Goal: Communication & Community: Answer question/provide support

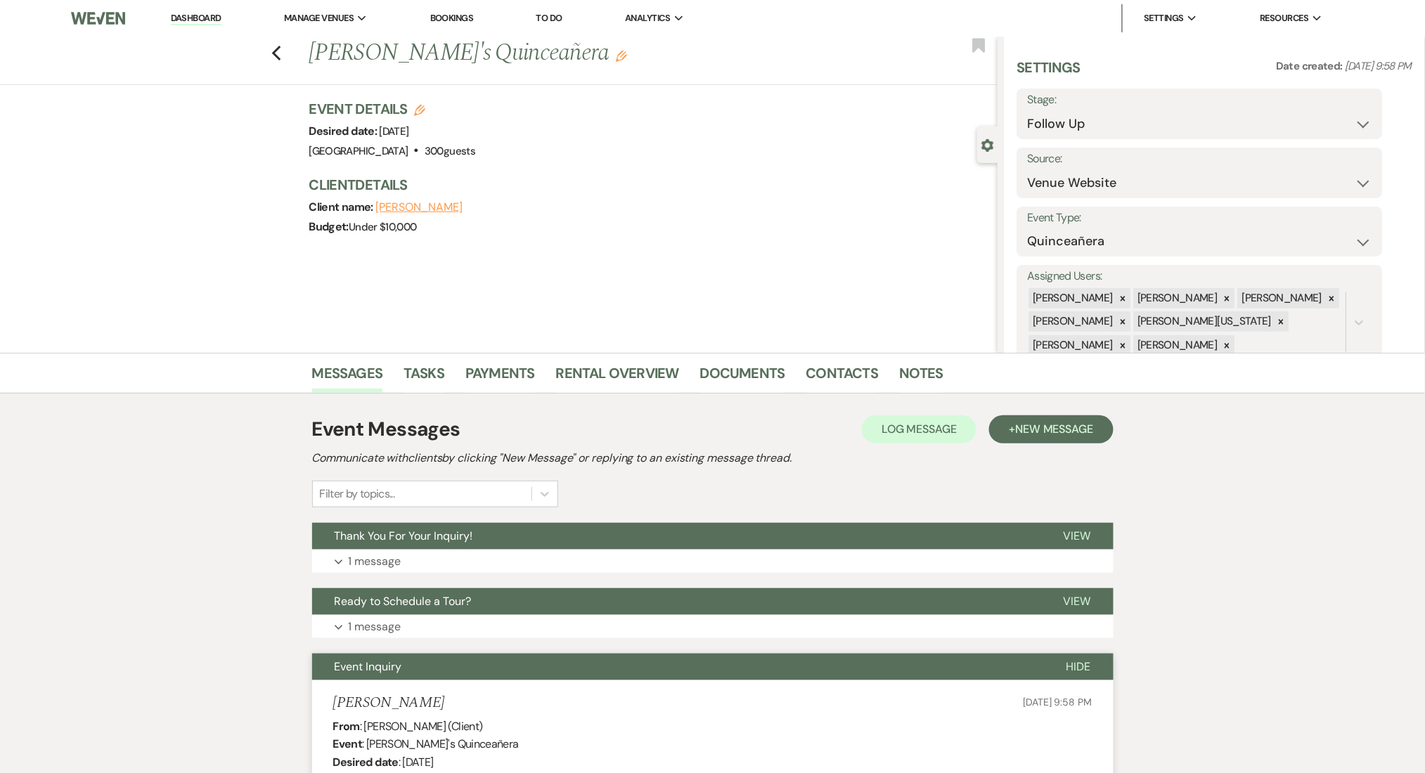
click at [238, 307] on div "Previous [PERSON_NAME]'s Quinceañera Edit Bookmark Gear Settings Settings Date …" at bounding box center [498, 195] width 997 height 316
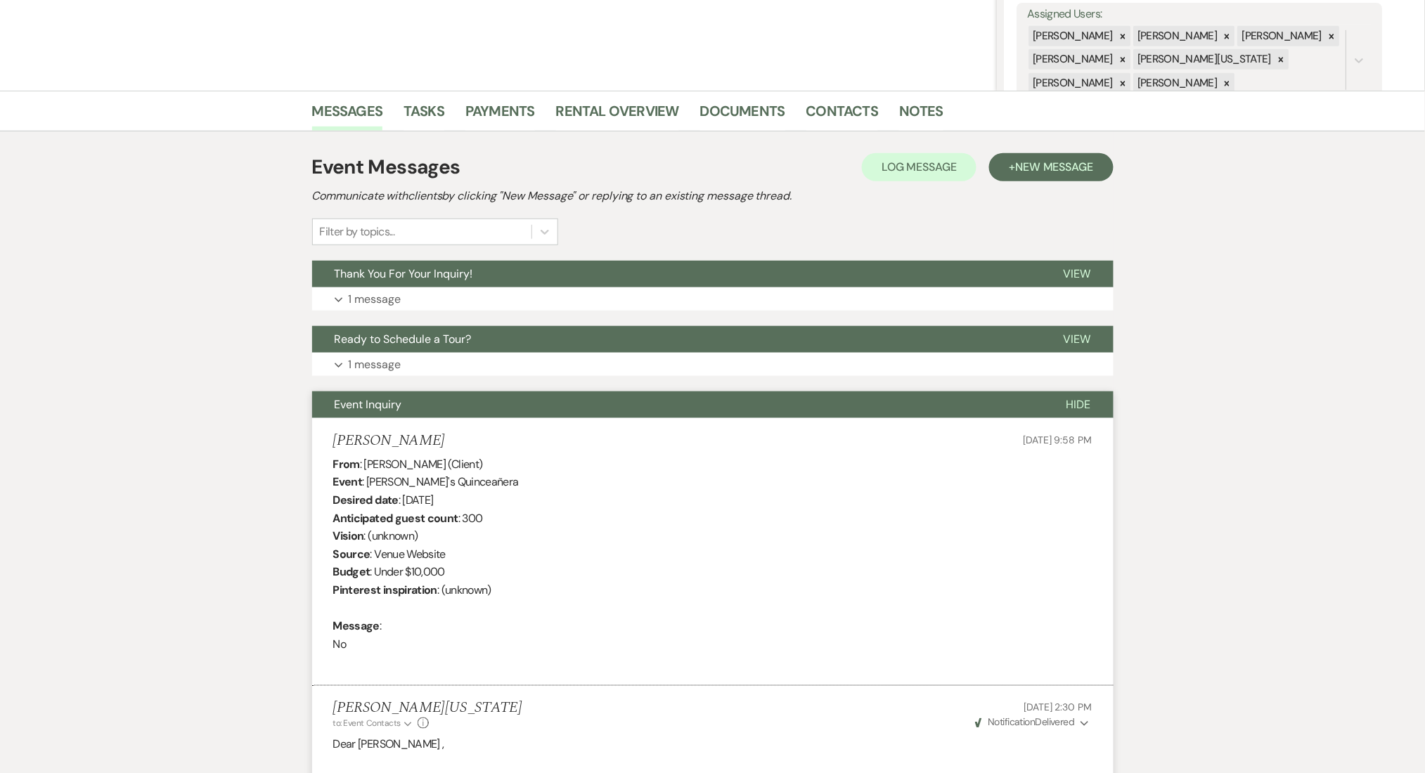
scroll to position [281, 0]
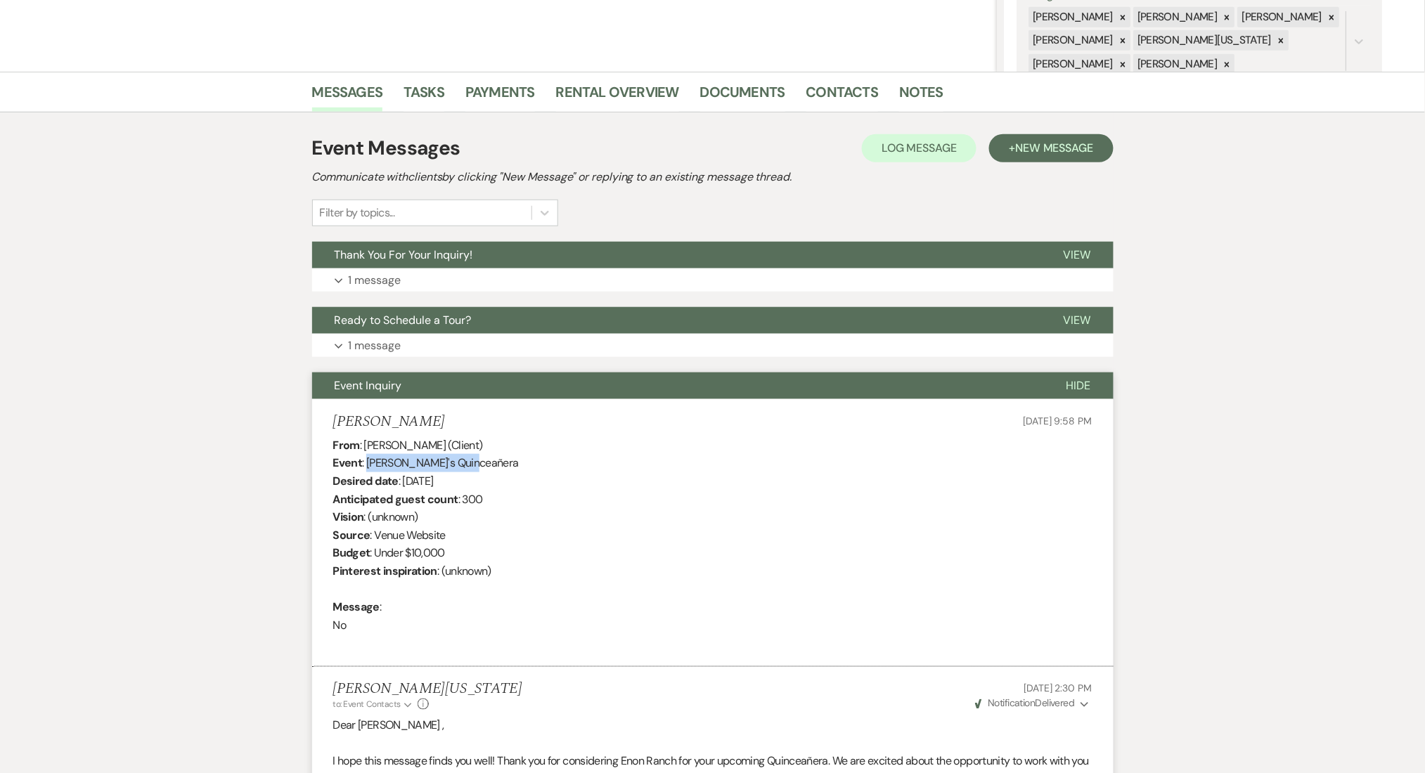
drag, startPoint x: 441, startPoint y: 446, endPoint x: 365, endPoint y: 460, distance: 77.3
click at [365, 460] on div "From : Sandra (Client) Event : Sandra's Quinceañera Desired date : September 19…" at bounding box center [712, 544] width 759 height 216
copy div "Sandra's Quinceañera"
click at [502, 533] on div "From : Sandra (Client) Event : Sandra's Quinceañera Desired date : September 19…" at bounding box center [712, 544] width 759 height 216
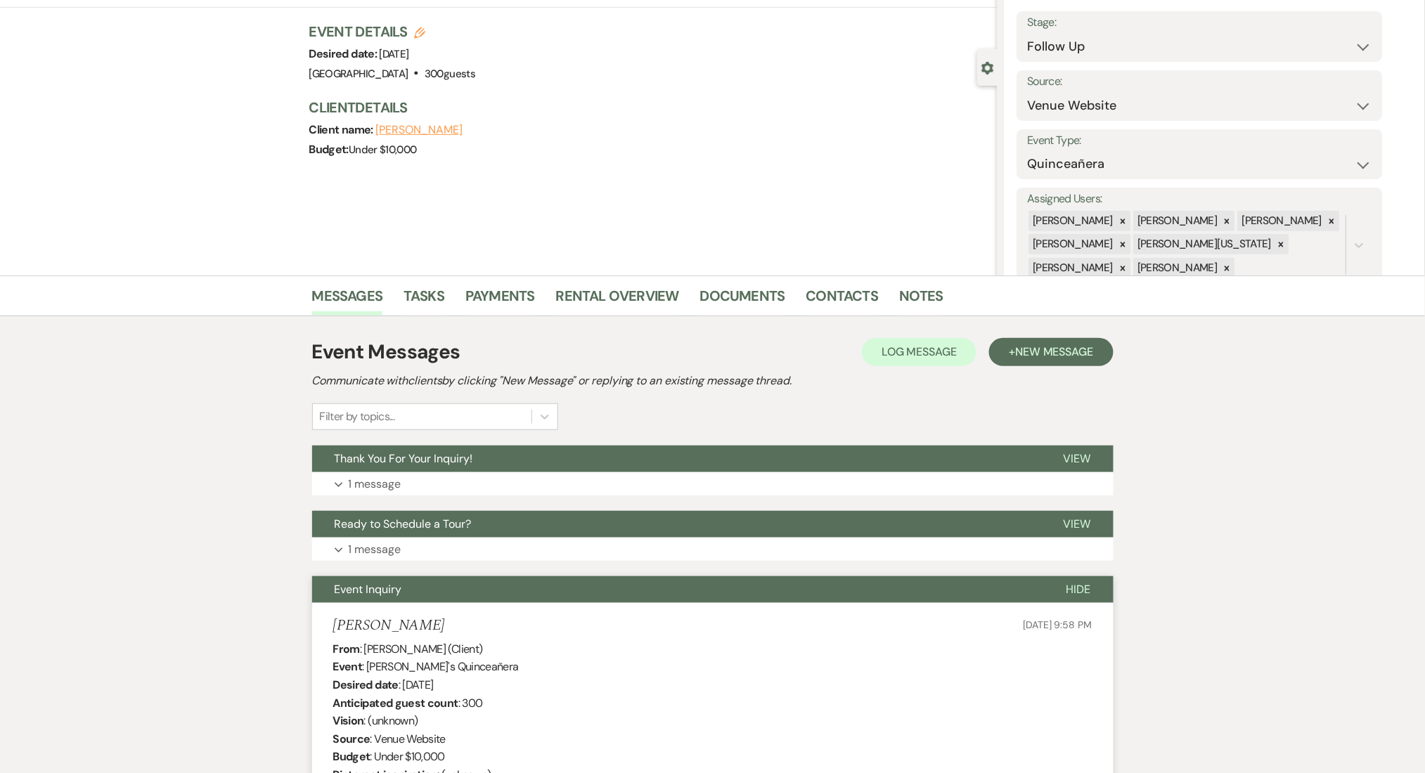
scroll to position [0, 0]
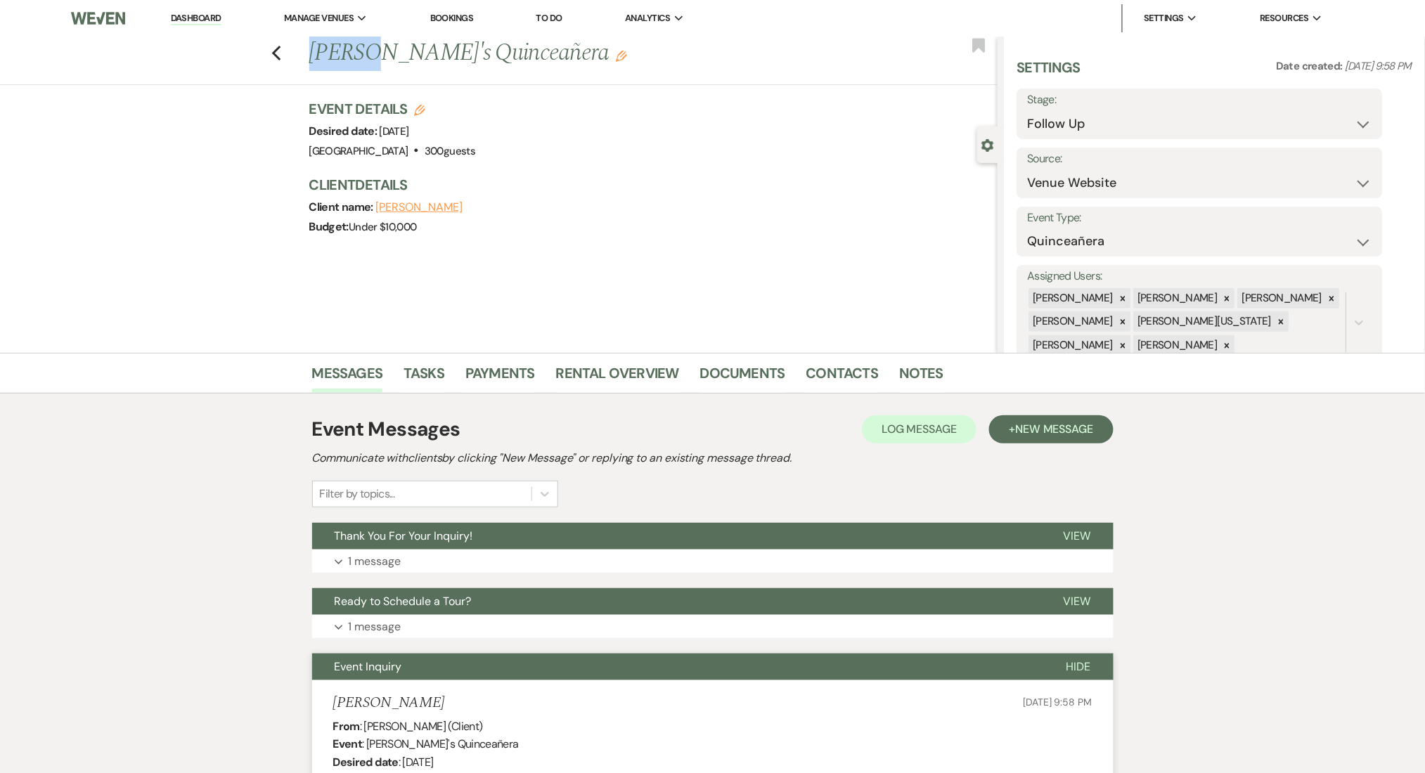
drag, startPoint x: 380, startPoint y: 48, endPoint x: 312, endPoint y: 44, distance: 67.6
click at [312, 44] on div "Previous Sandra's Quinceañera Edit" at bounding box center [649, 54] width 695 height 34
copy h1 "Sandra"
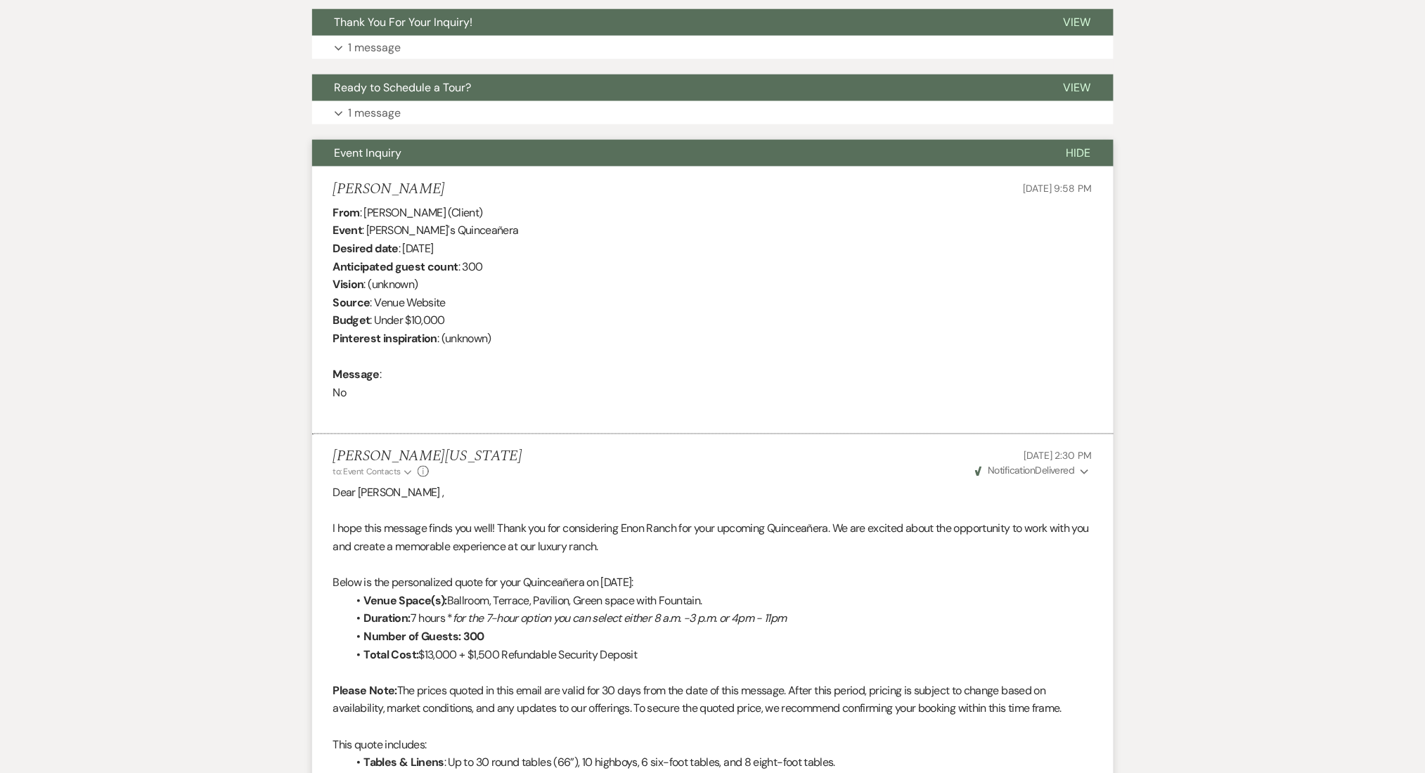
scroll to position [281, 0]
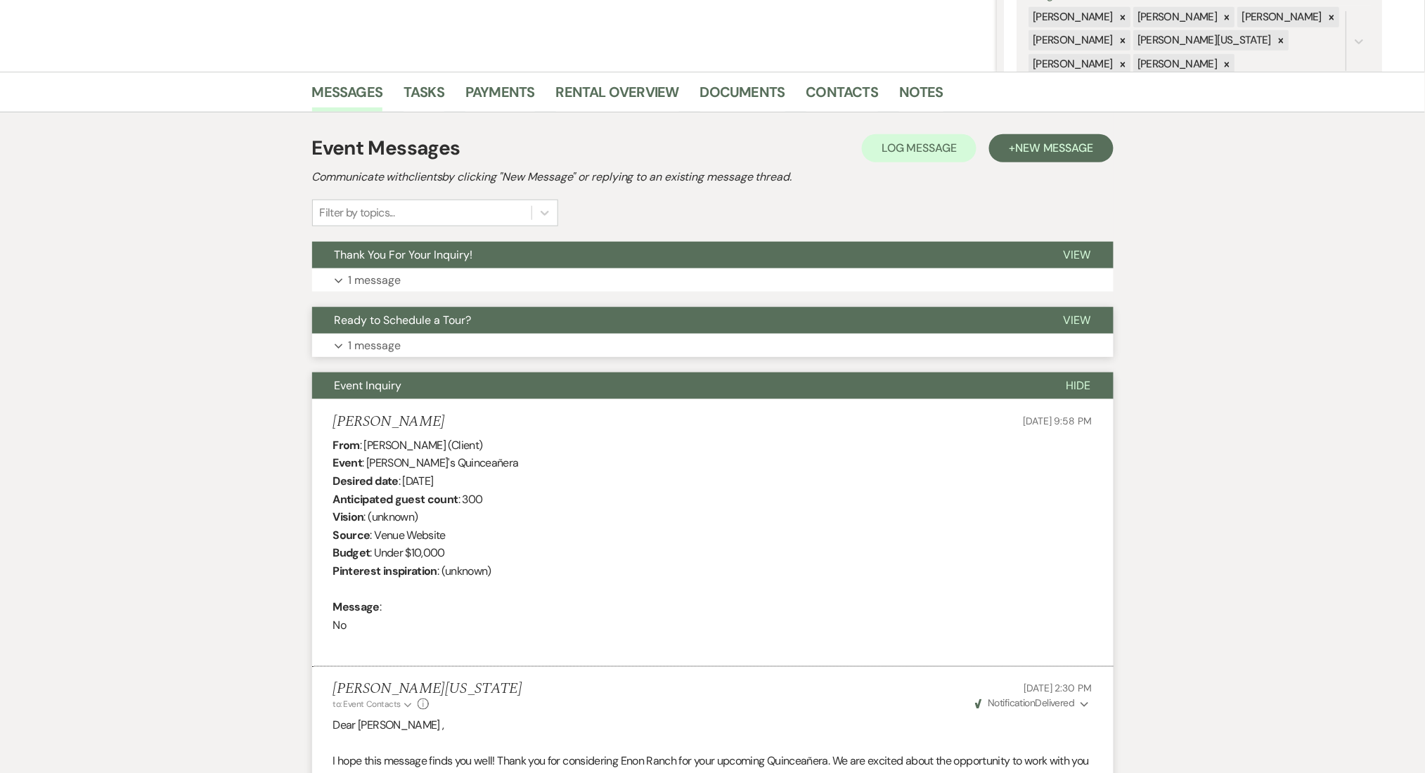
click at [443, 344] on button "Expand 1 message" at bounding box center [712, 346] width 801 height 24
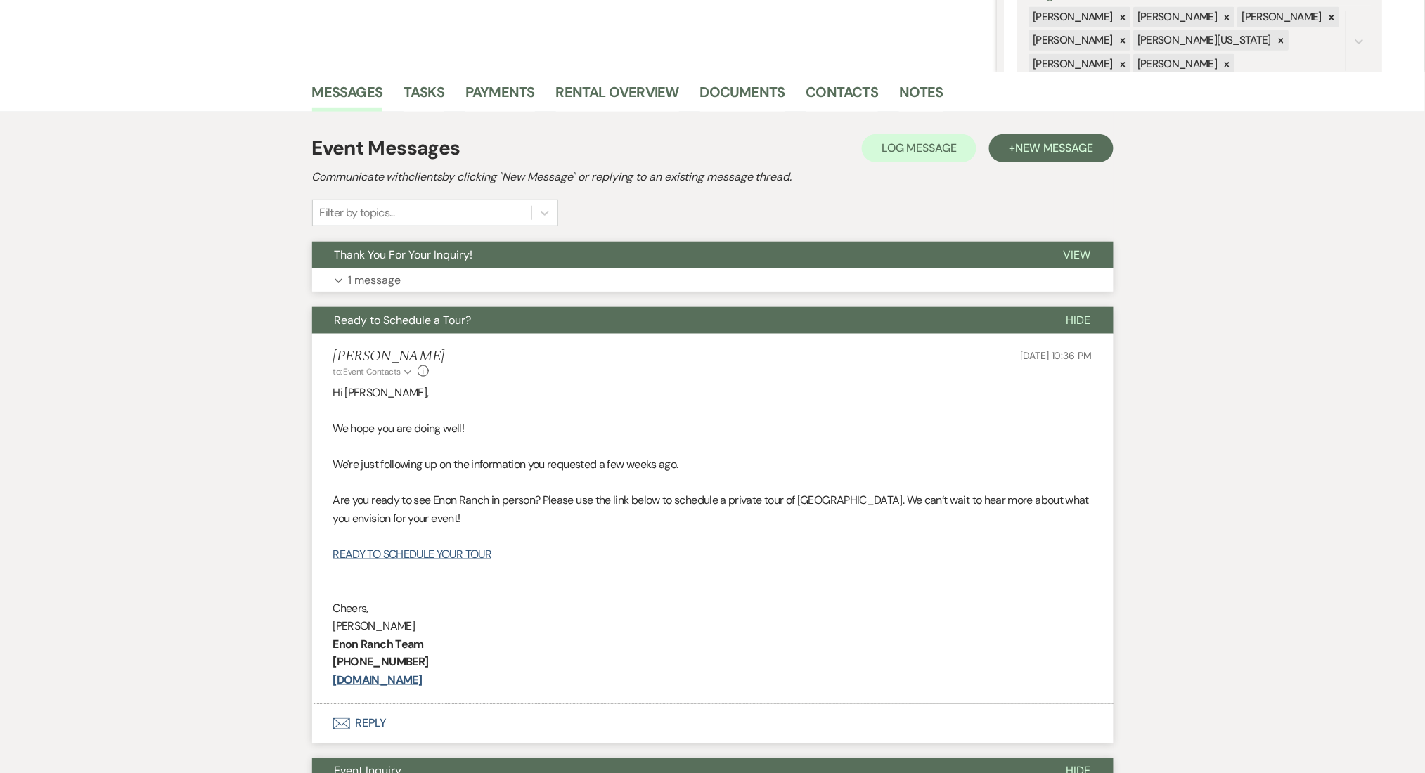
click at [458, 270] on button "Expand 1 message" at bounding box center [712, 280] width 801 height 24
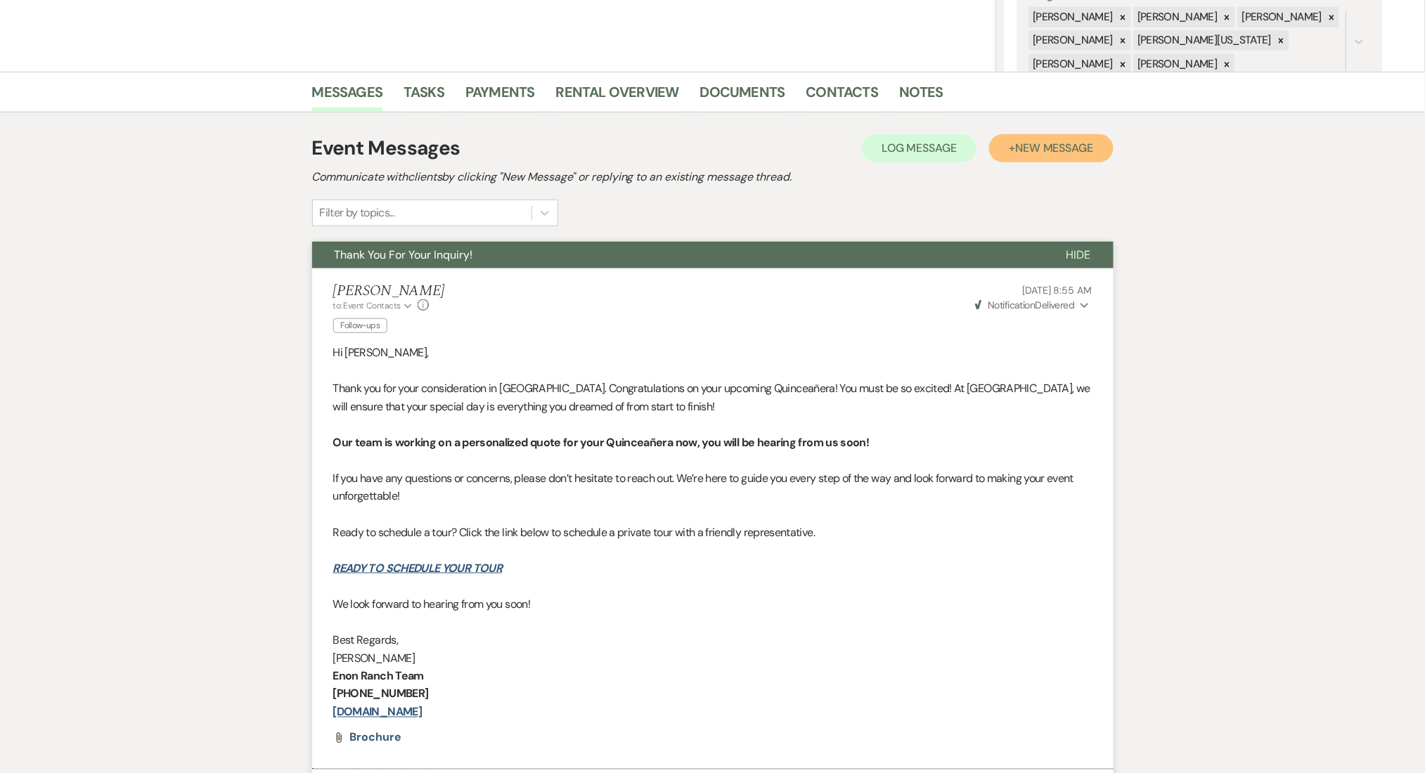
click at [1057, 146] on span "New Message" at bounding box center [1054, 148] width 78 height 15
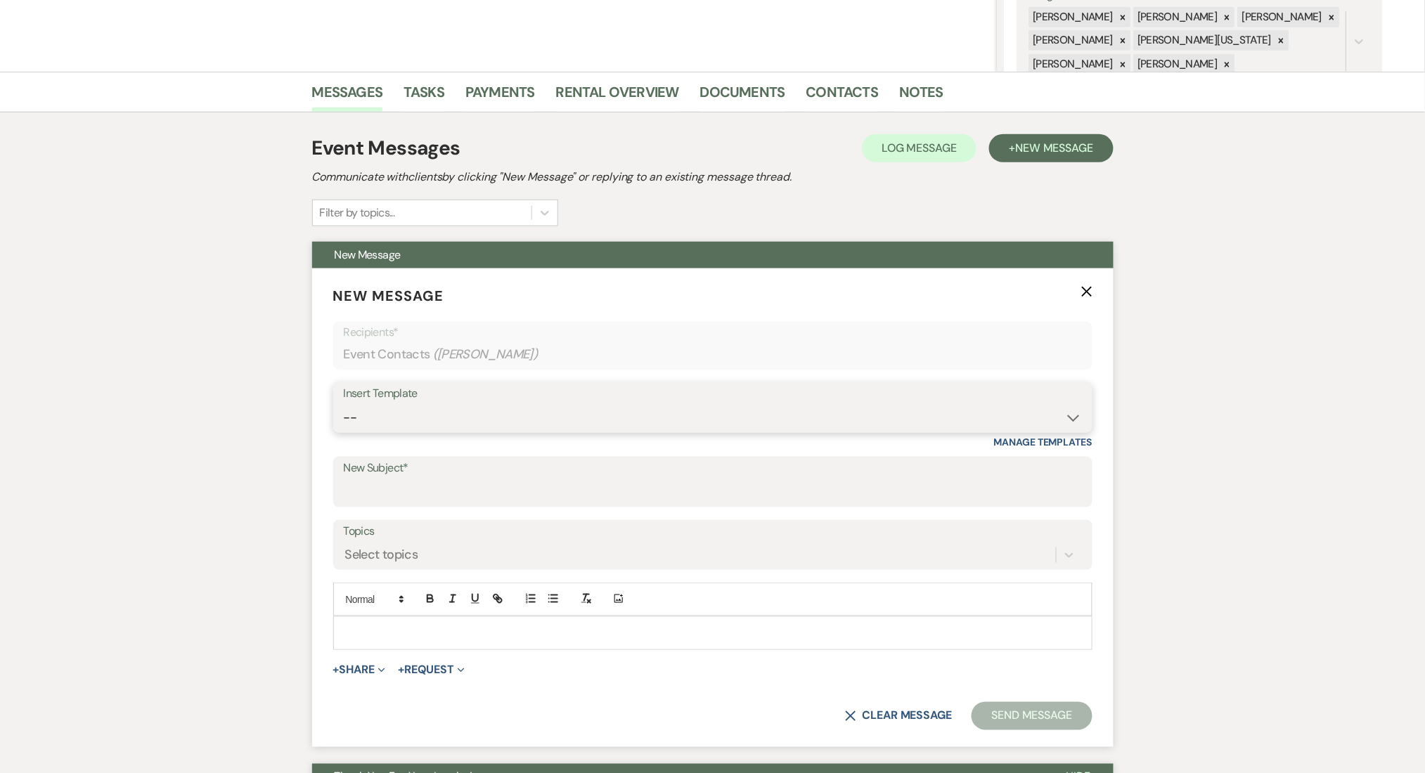
click at [453, 408] on select "-- Inquiry Follow Up Email #2 Contract Sending Template Payment Template Rental…" at bounding box center [713, 417] width 738 height 27
select select "1711"
click at [344, 404] on select "-- Inquiry Follow Up Email #2 Contract Sending Template Payment Template Rental…" at bounding box center [713, 417] width 738 height 27
type input "Enon Ranch Inquiry Follow-Up"
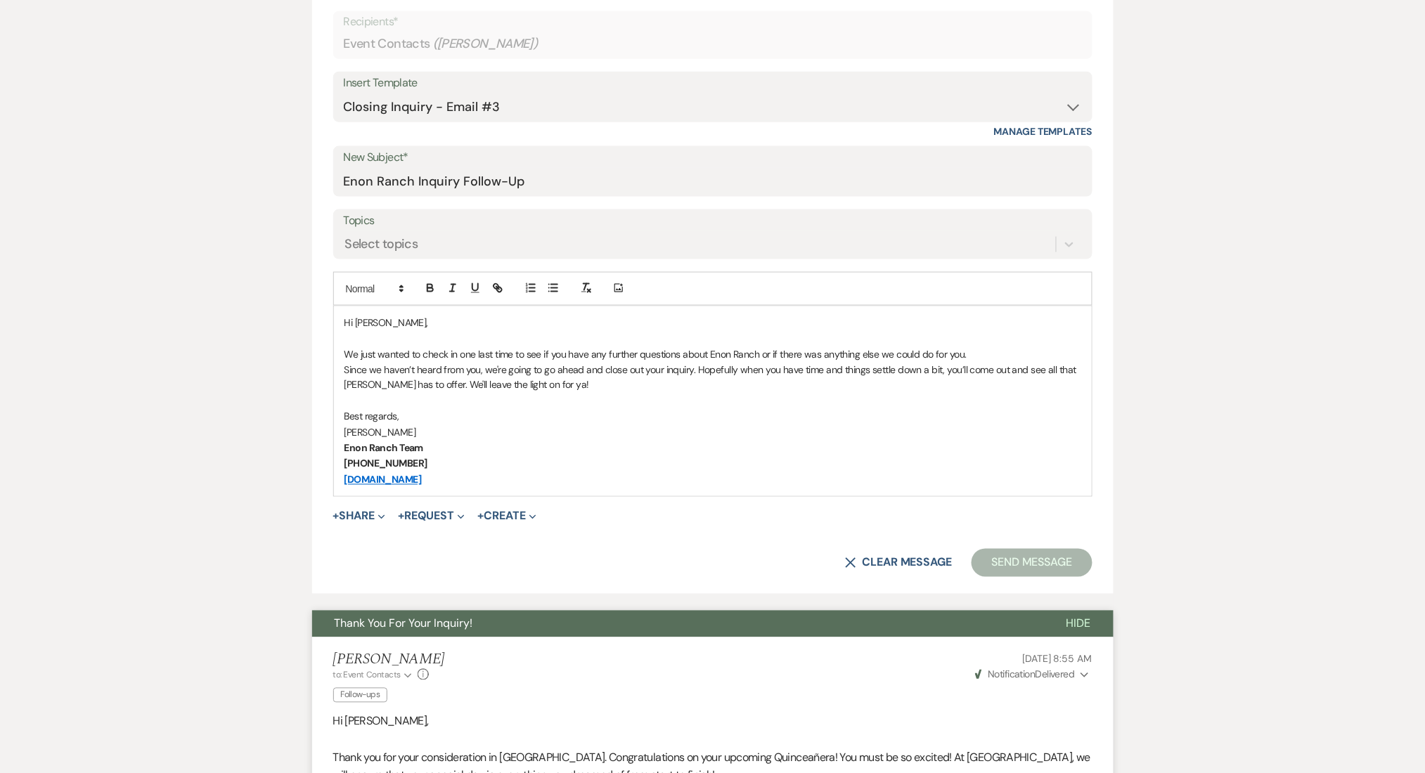
scroll to position [562, 0]
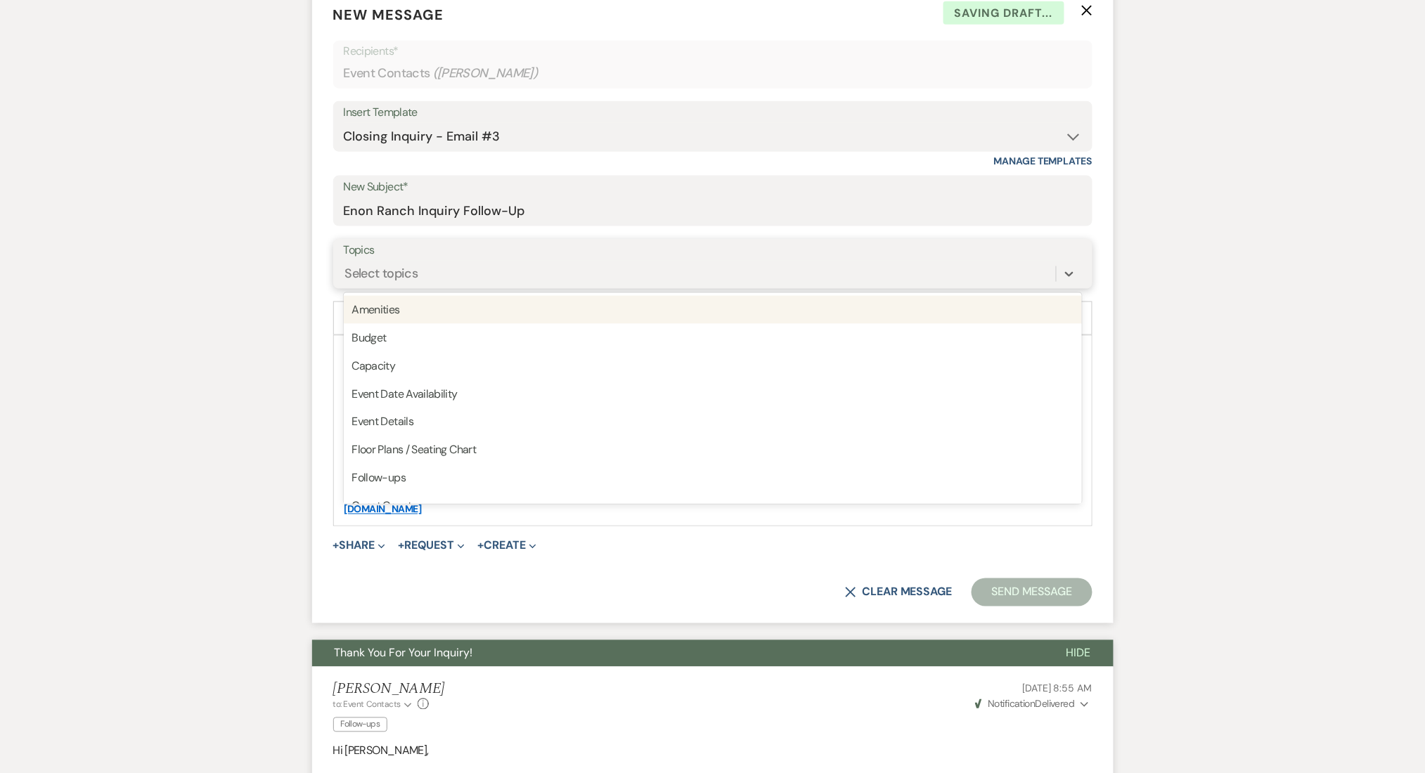
click at [373, 269] on div "Select topics" at bounding box center [381, 273] width 73 height 19
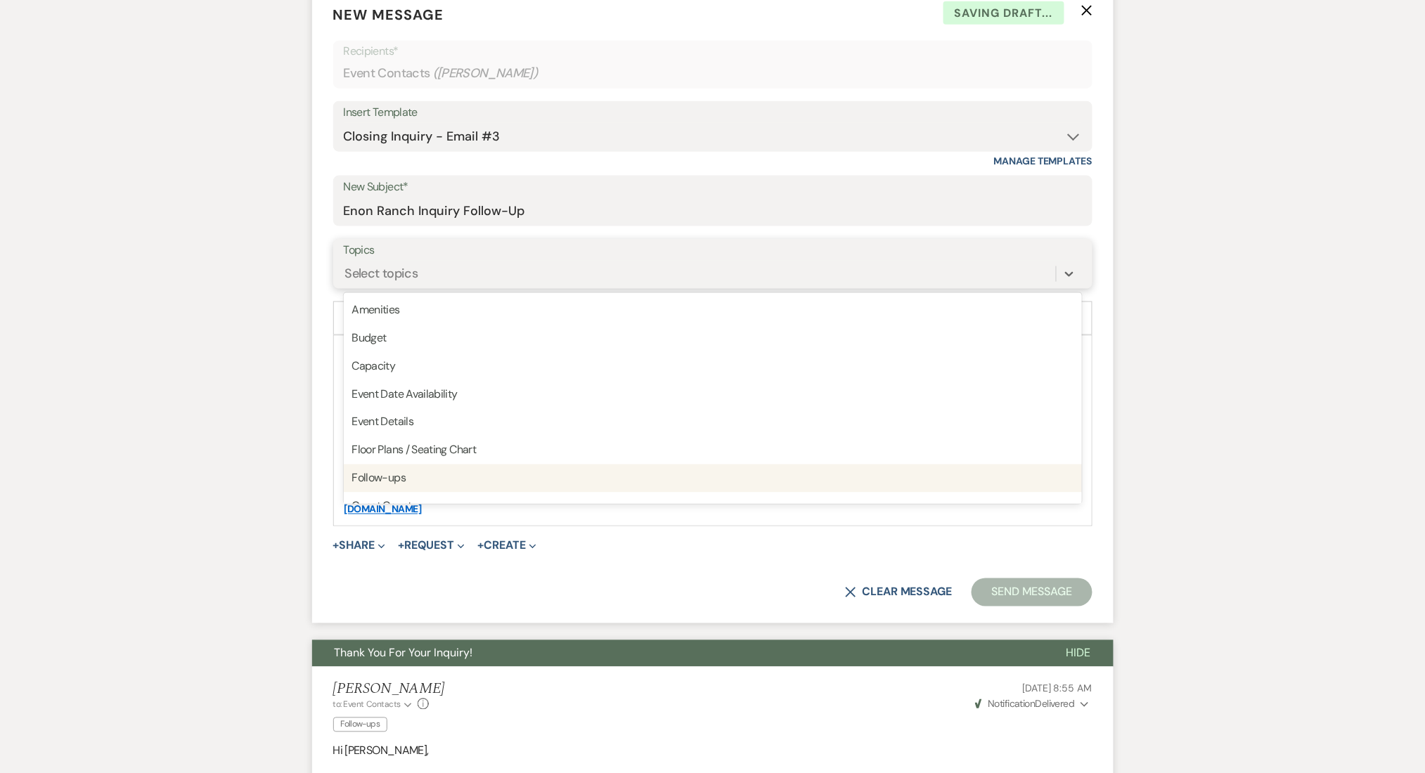
click at [396, 486] on div "Follow-ups" at bounding box center [713, 479] width 738 height 28
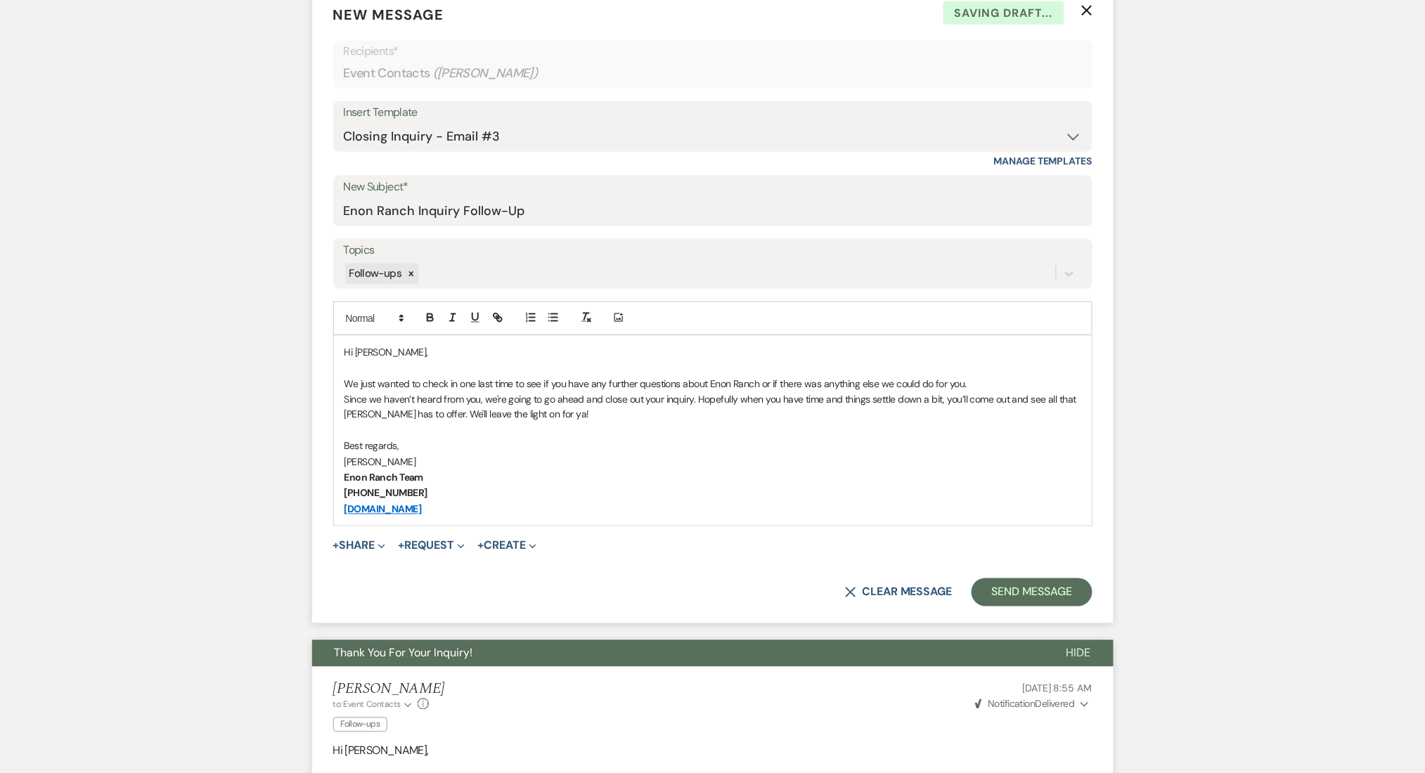
click at [1030, 595] on button "Send Message" at bounding box center [1031, 592] width 120 height 28
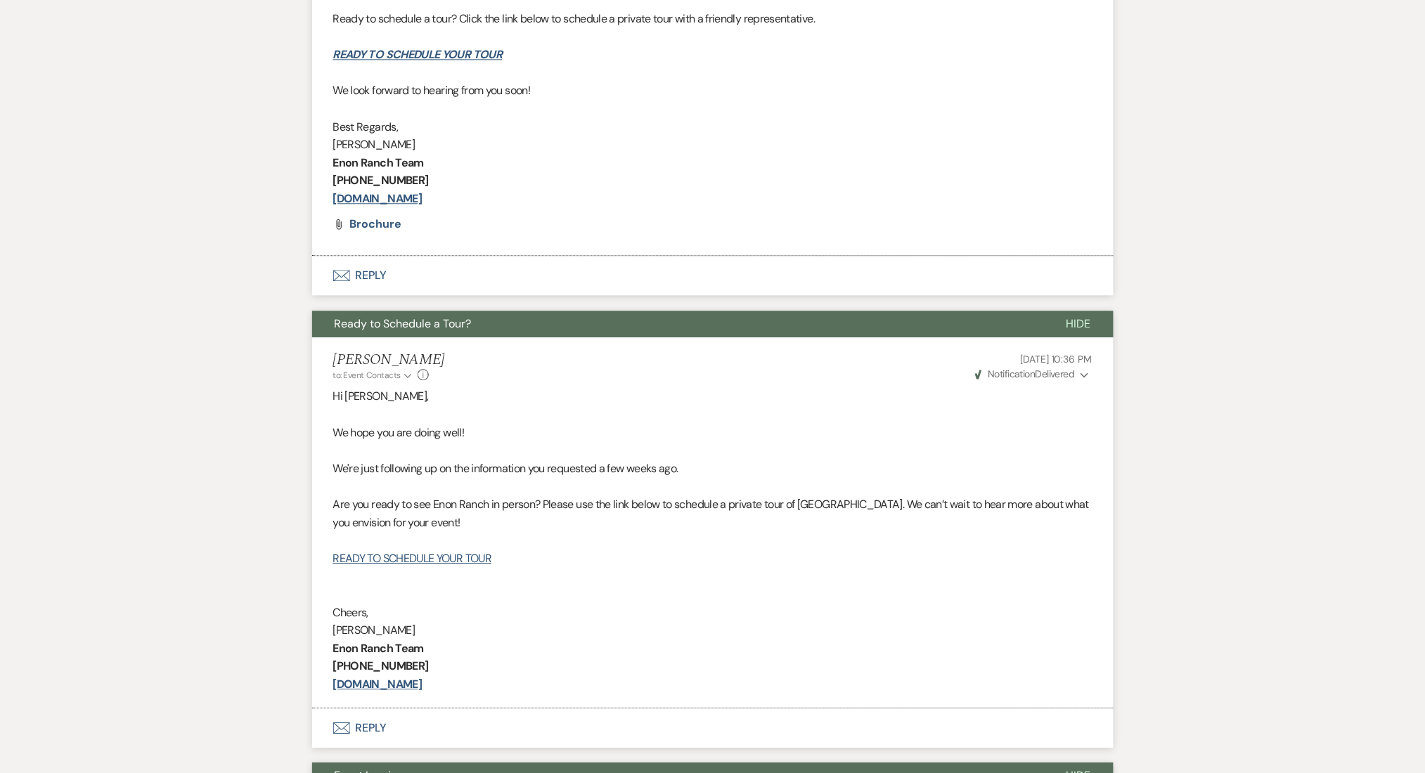
scroll to position [1726, 0]
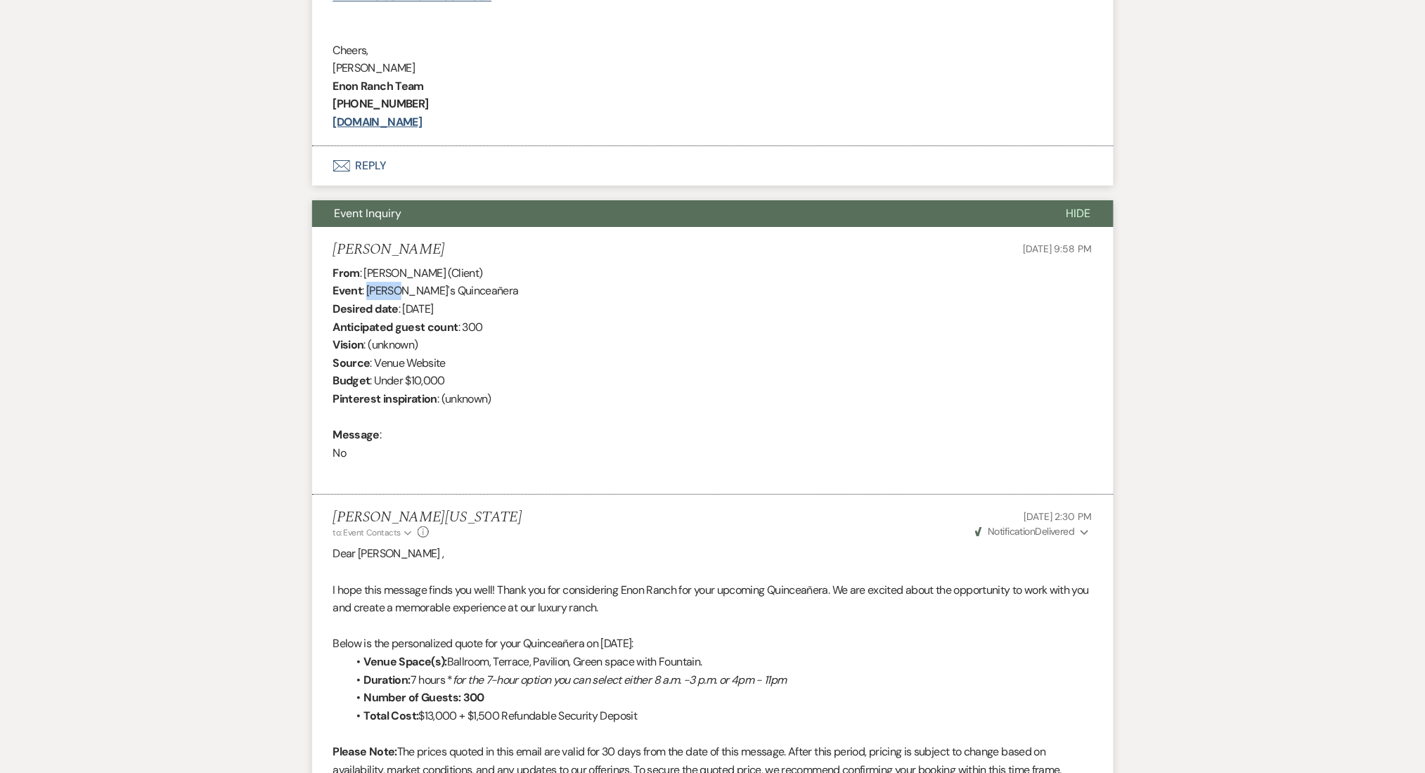
drag, startPoint x: 399, startPoint y: 292, endPoint x: 367, endPoint y: 292, distance: 31.6
click at [367, 292] on div "From : Sandra (Client) Event : Sandra's Quinceañera Desired date : September 19…" at bounding box center [712, 372] width 759 height 216
copy div "Sandra"
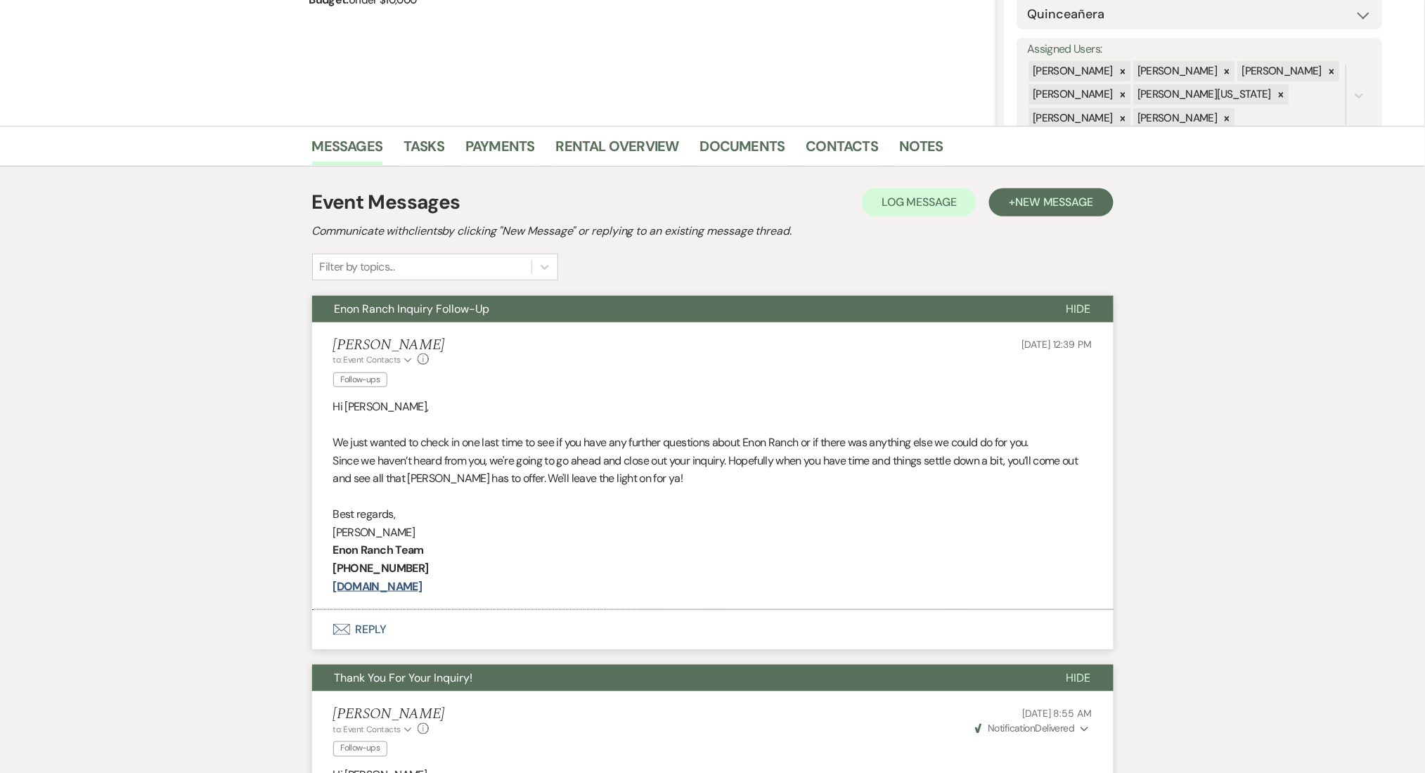
scroll to position [0, 0]
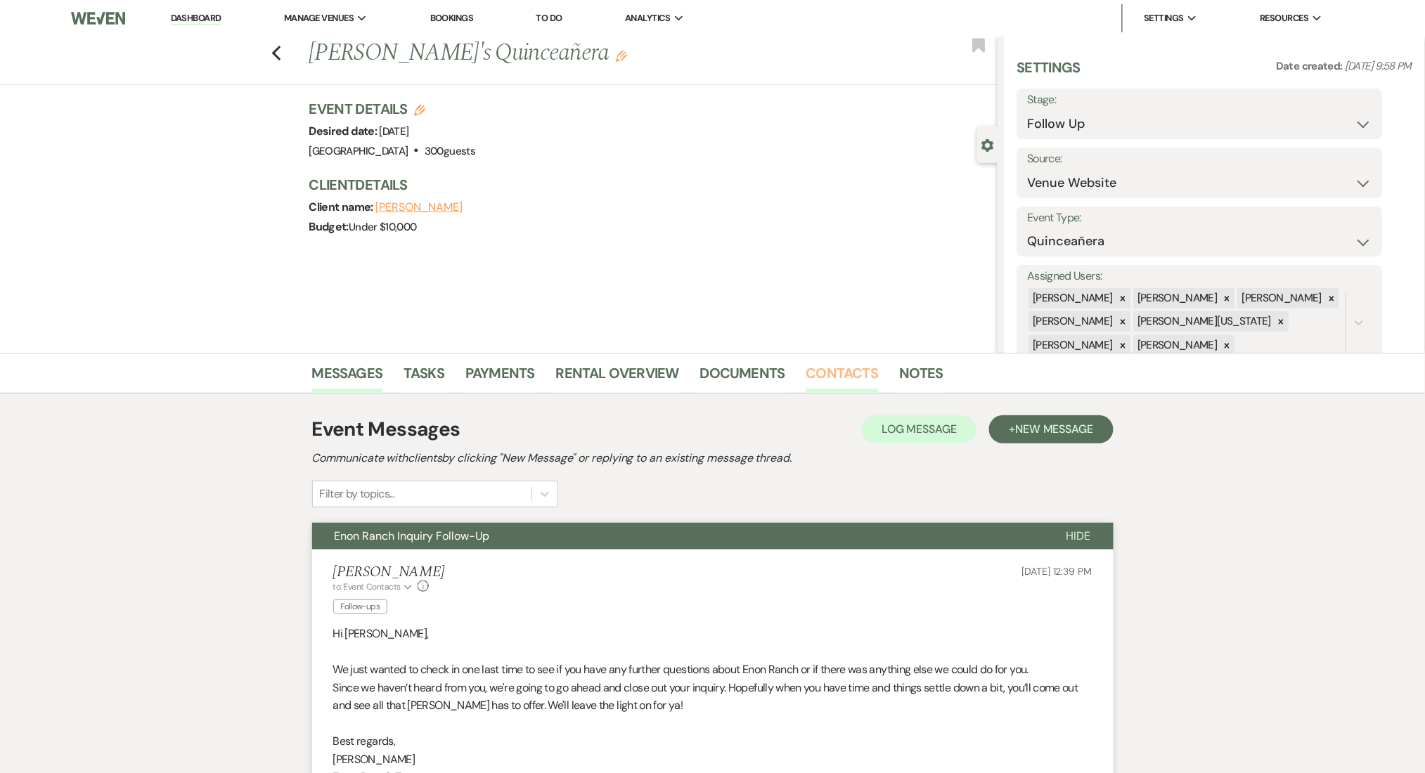
click at [821, 380] on link "Contacts" at bounding box center [842, 377] width 72 height 31
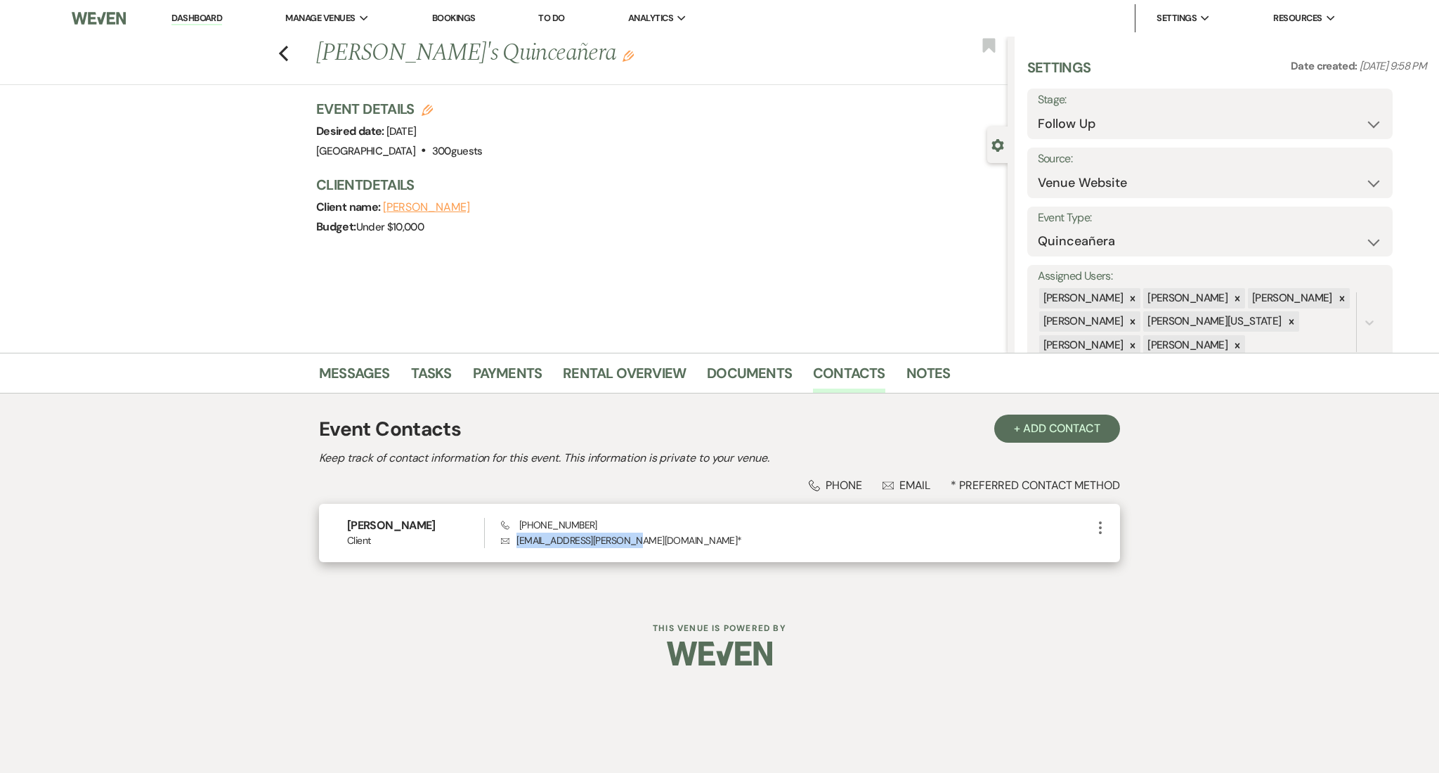
copy p "san07.sanchez@icloud.com"
drag, startPoint x: 631, startPoint y: 541, endPoint x: 514, endPoint y: 543, distance: 117.4
click at [514, 543] on p "Envelope san07.sanchez@icloud.com *" at bounding box center [796, 540] width 591 height 15
drag, startPoint x: 588, startPoint y: 527, endPoint x: 522, endPoint y: 524, distance: 66.1
click at [522, 524] on div "Phone (224) 600-1072 Envelope san07.sanchez@icloud.com *" at bounding box center [796, 533] width 591 height 30
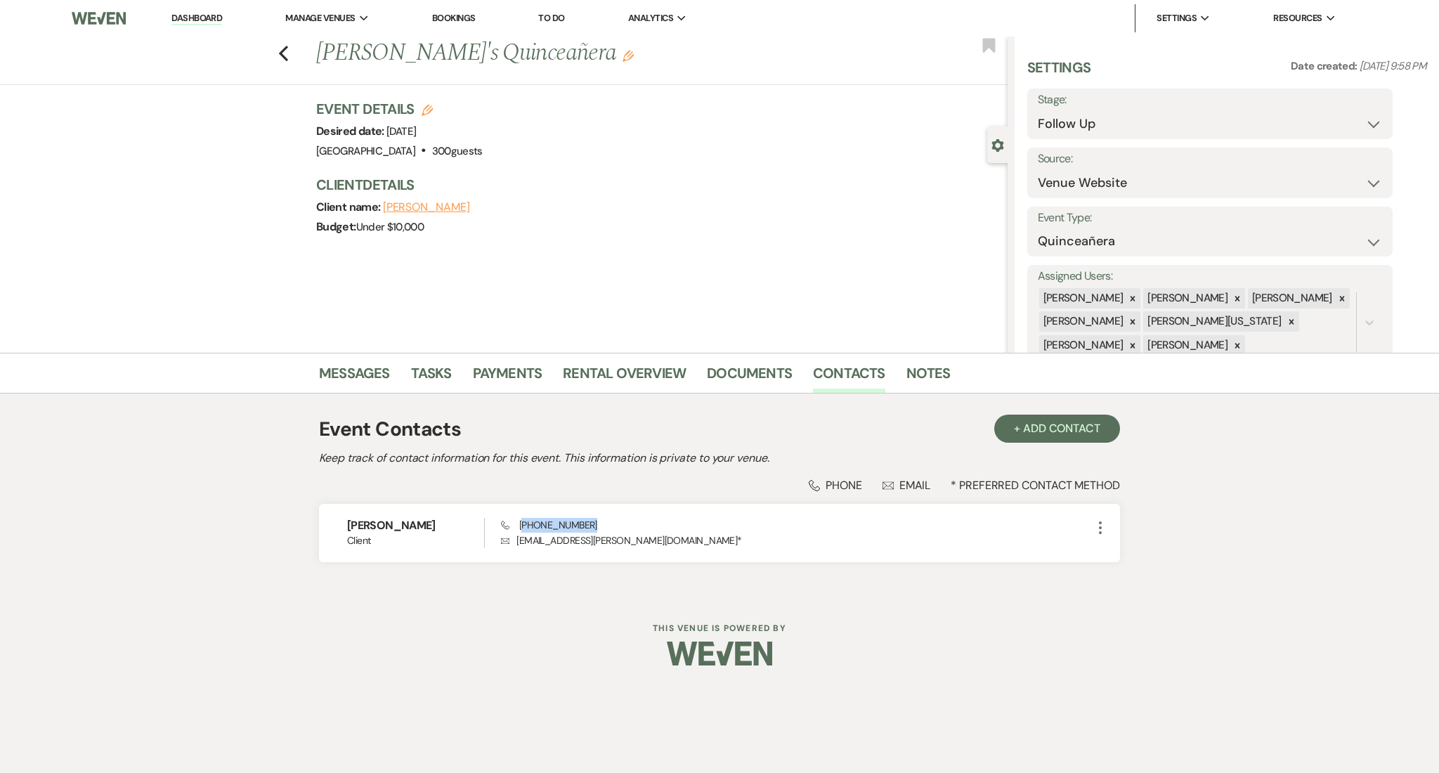
copy span "224) 600-1072"
click at [335, 369] on link "Messages" at bounding box center [354, 377] width 71 height 31
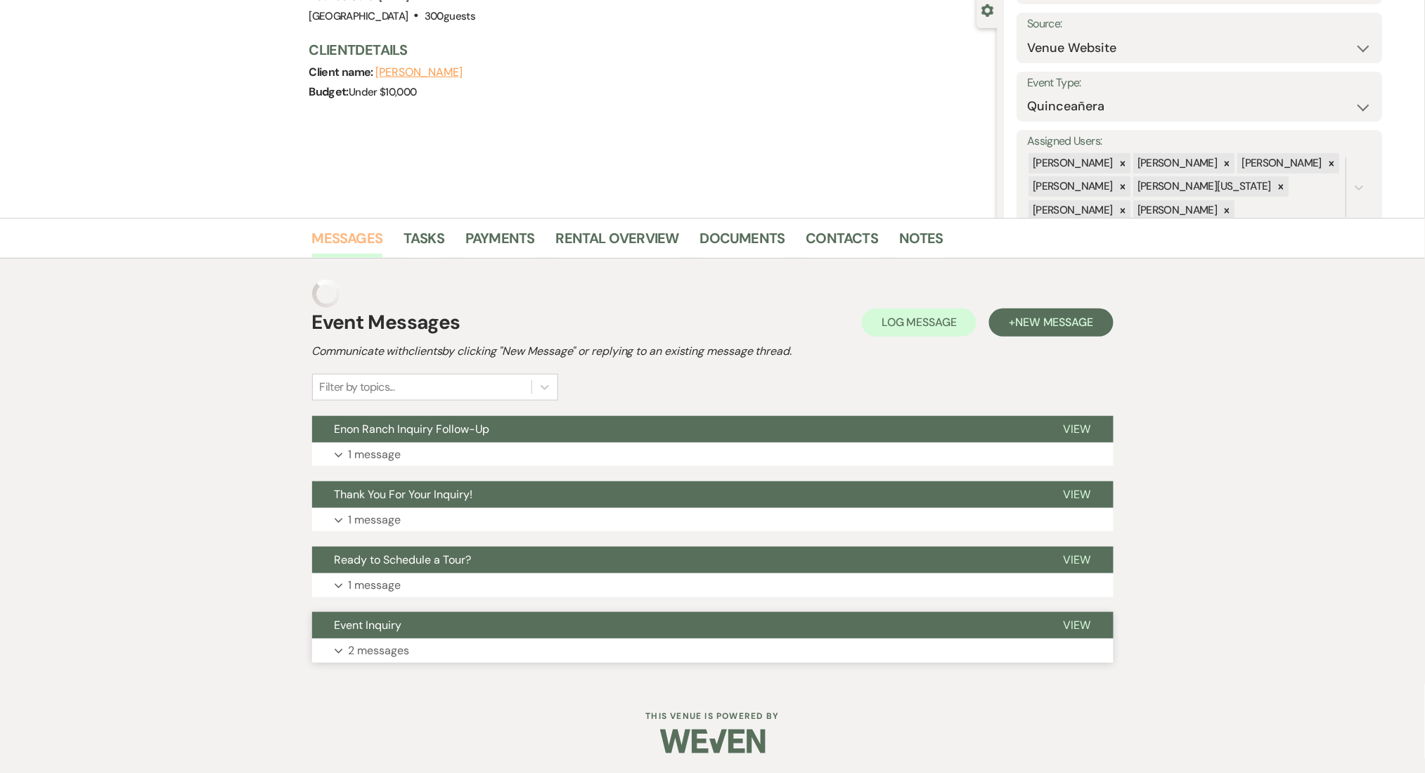
scroll to position [107, 0]
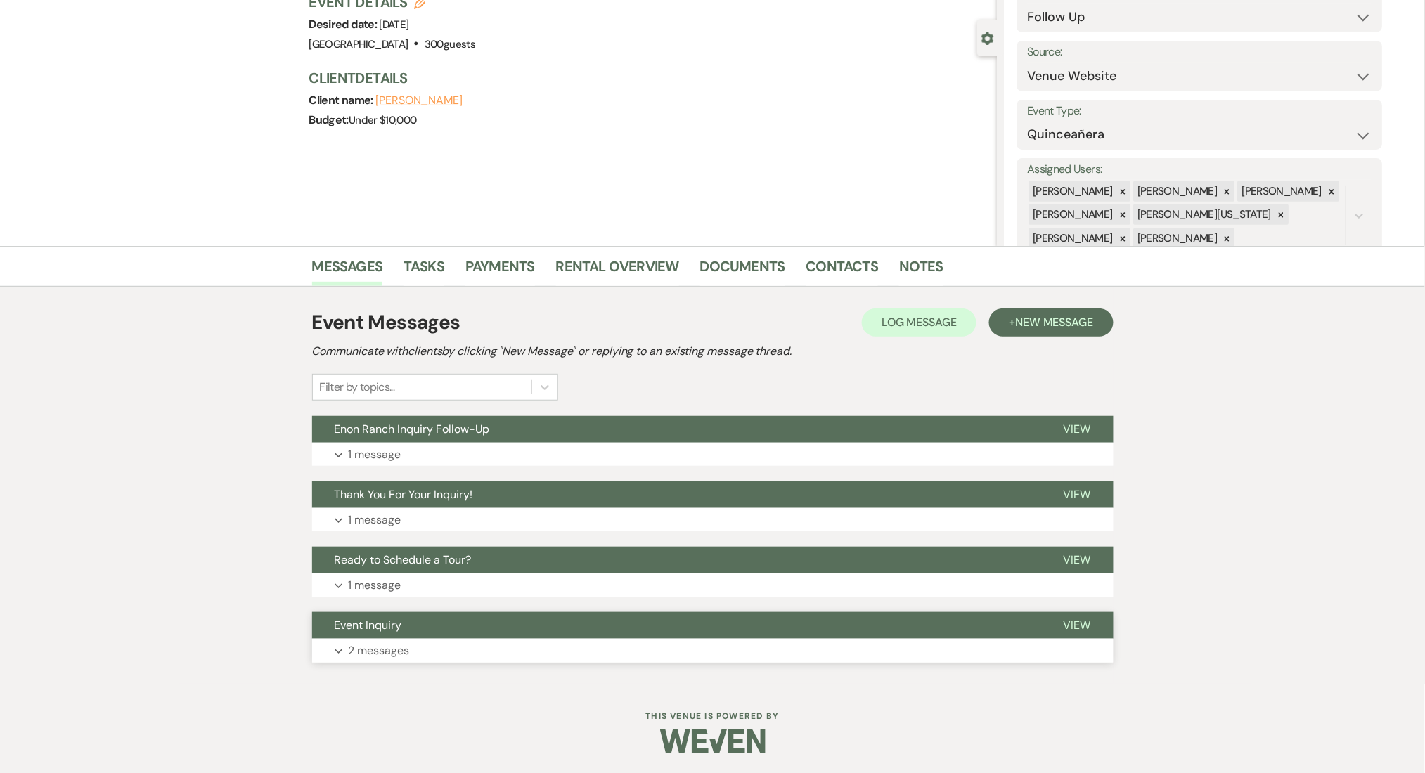
click at [552, 654] on button "Expand 2 messages" at bounding box center [712, 651] width 801 height 24
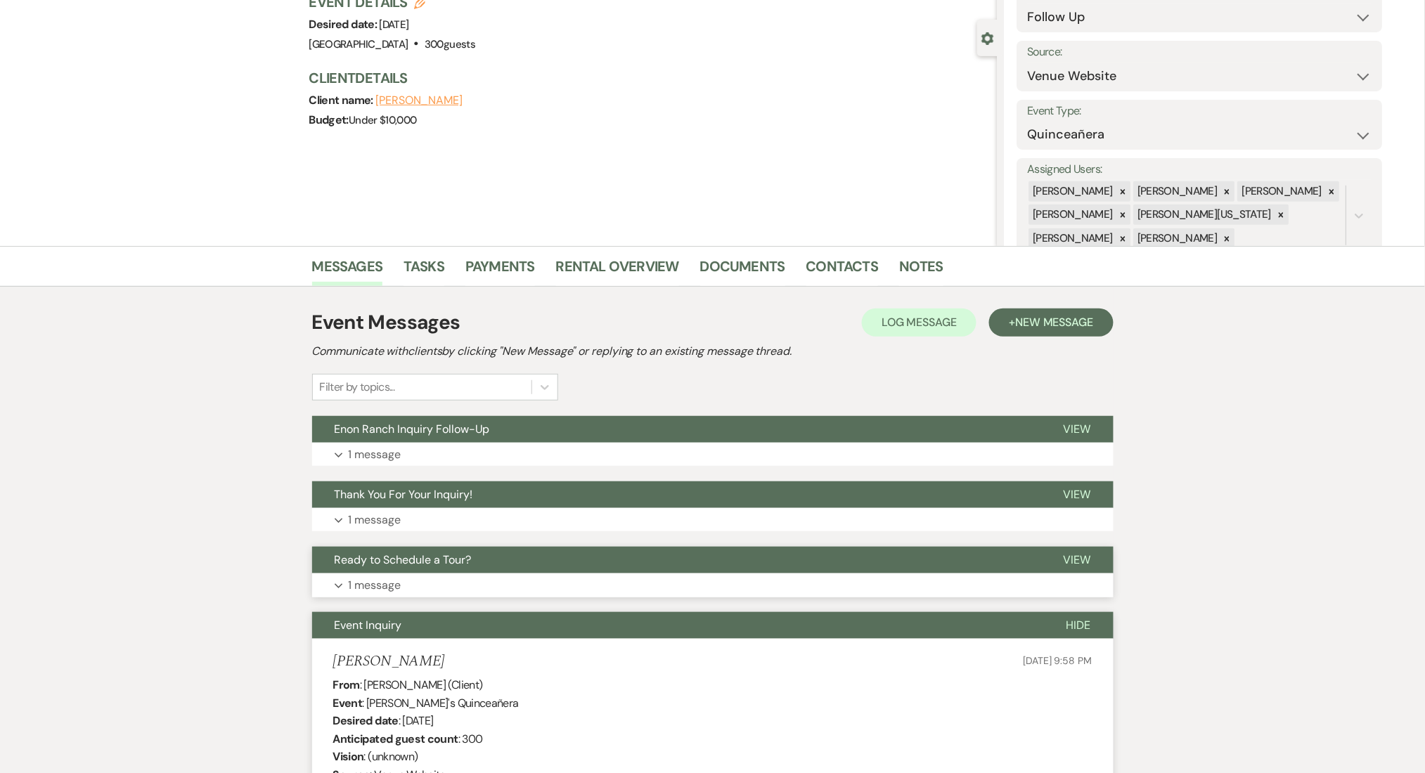
click at [557, 571] on button "Ready to Schedule a Tour?" at bounding box center [676, 560] width 729 height 27
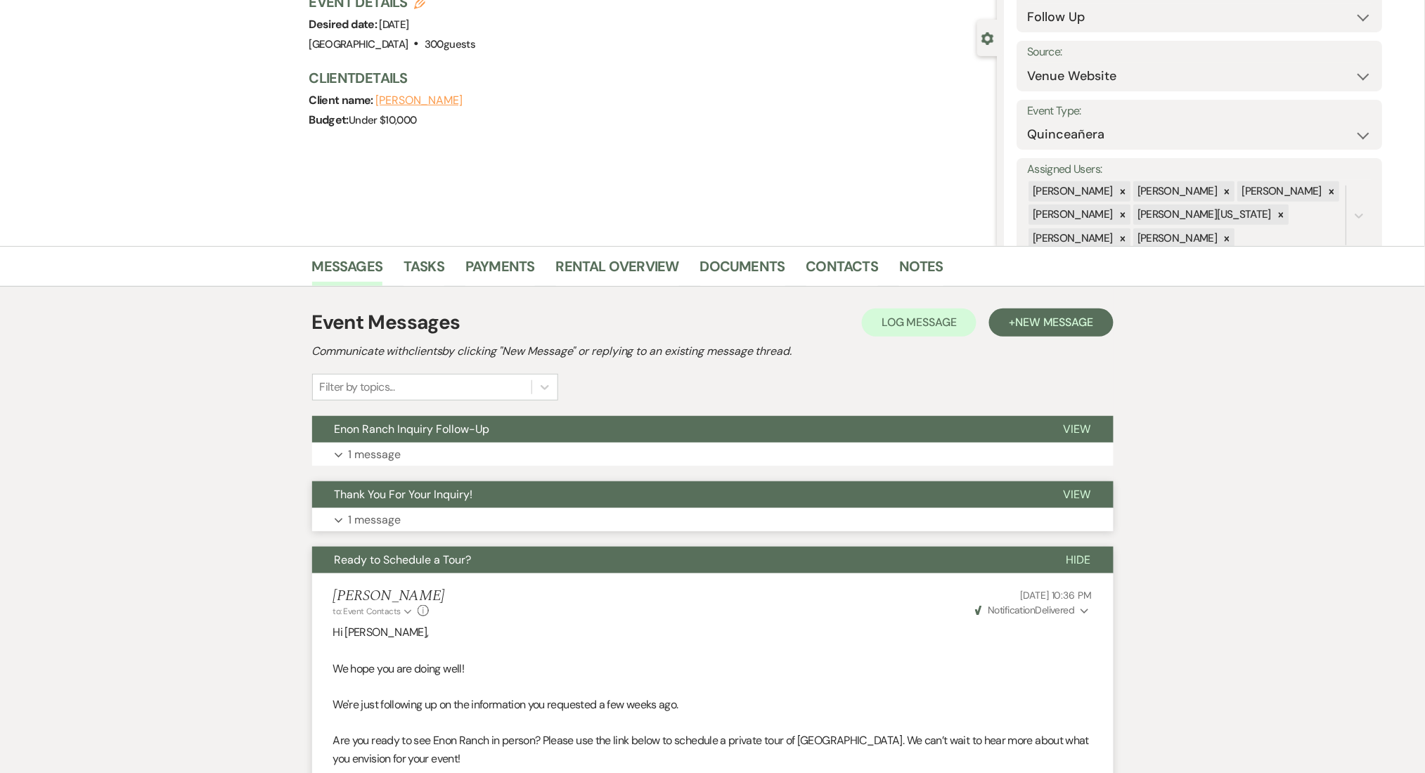
click at [585, 515] on button "Expand 1 message" at bounding box center [712, 520] width 801 height 24
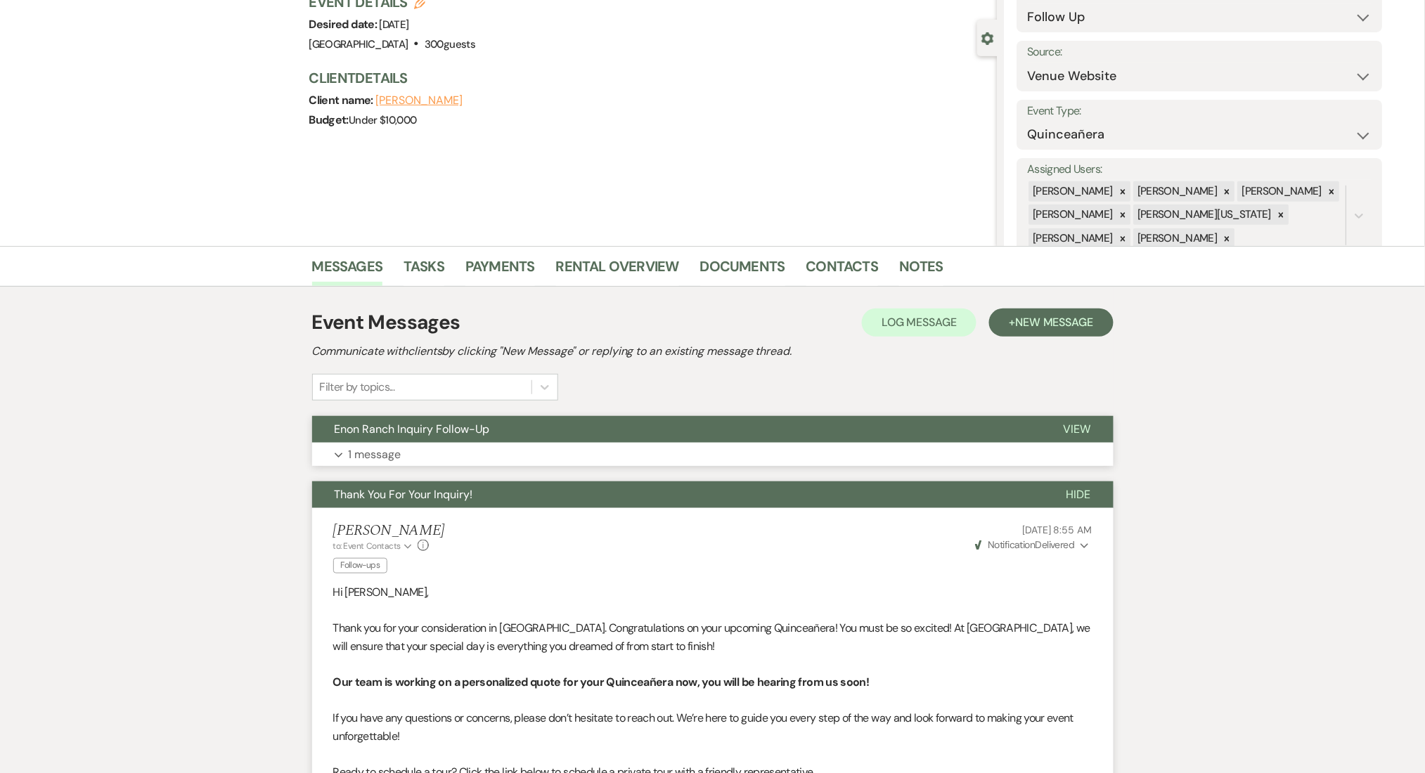
click at [886, 453] on button "Expand 1 message" at bounding box center [712, 455] width 801 height 24
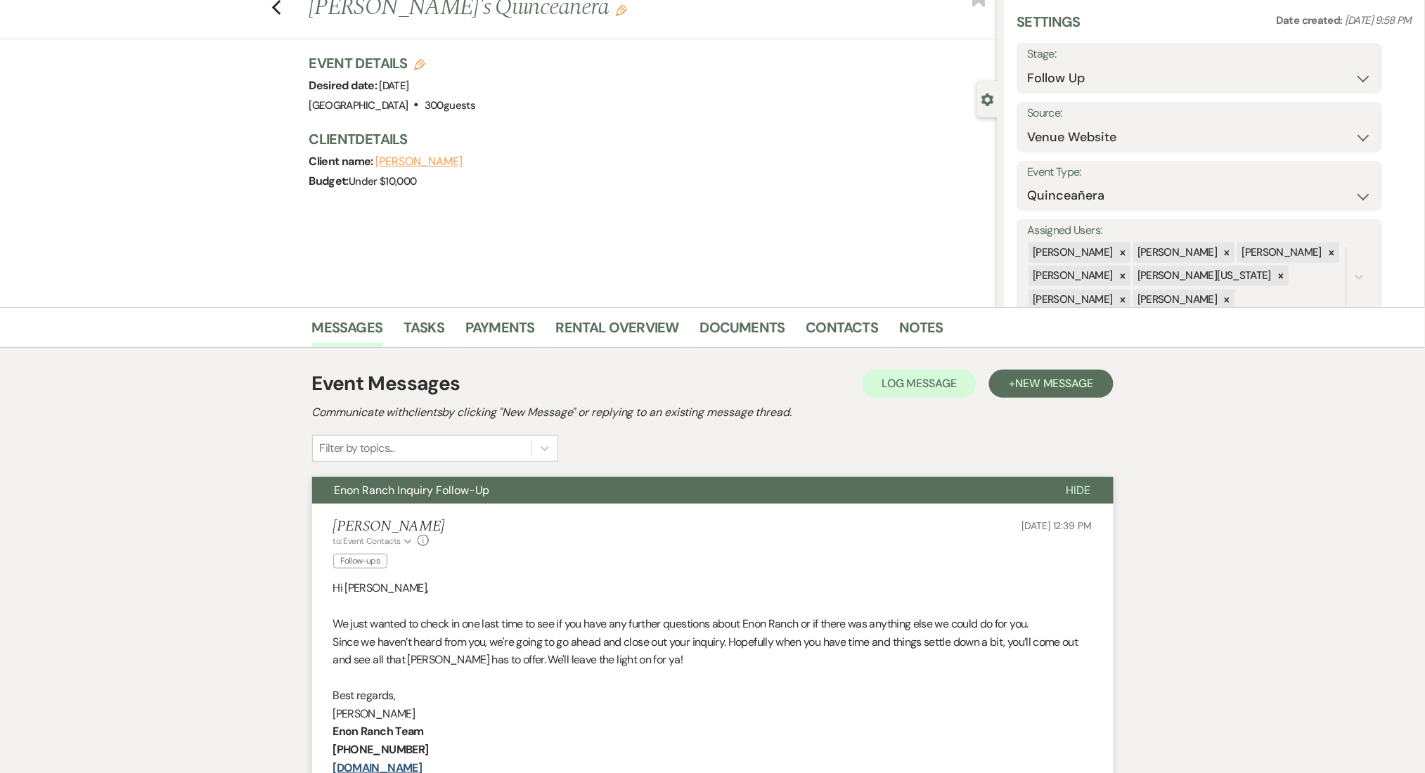
scroll to position [0, 0]
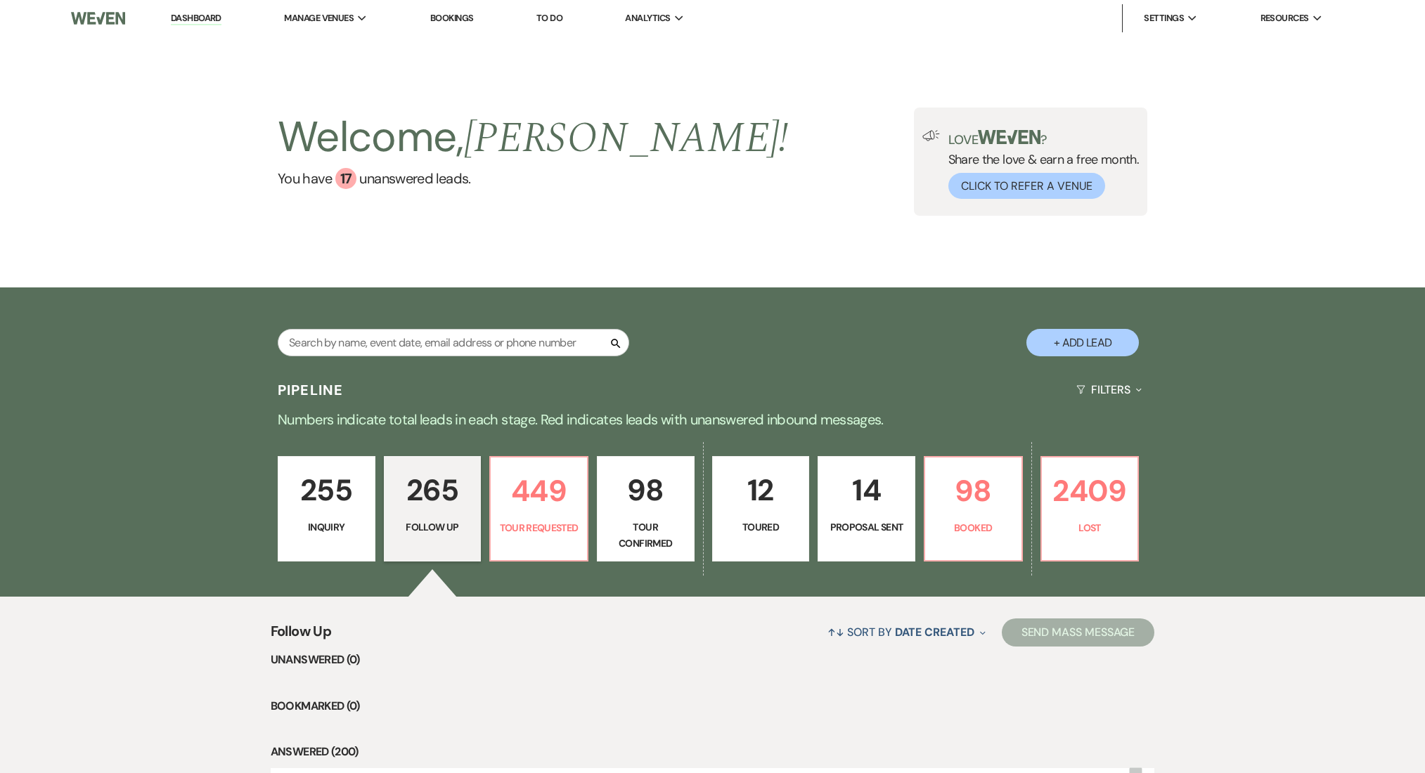
select select "9"
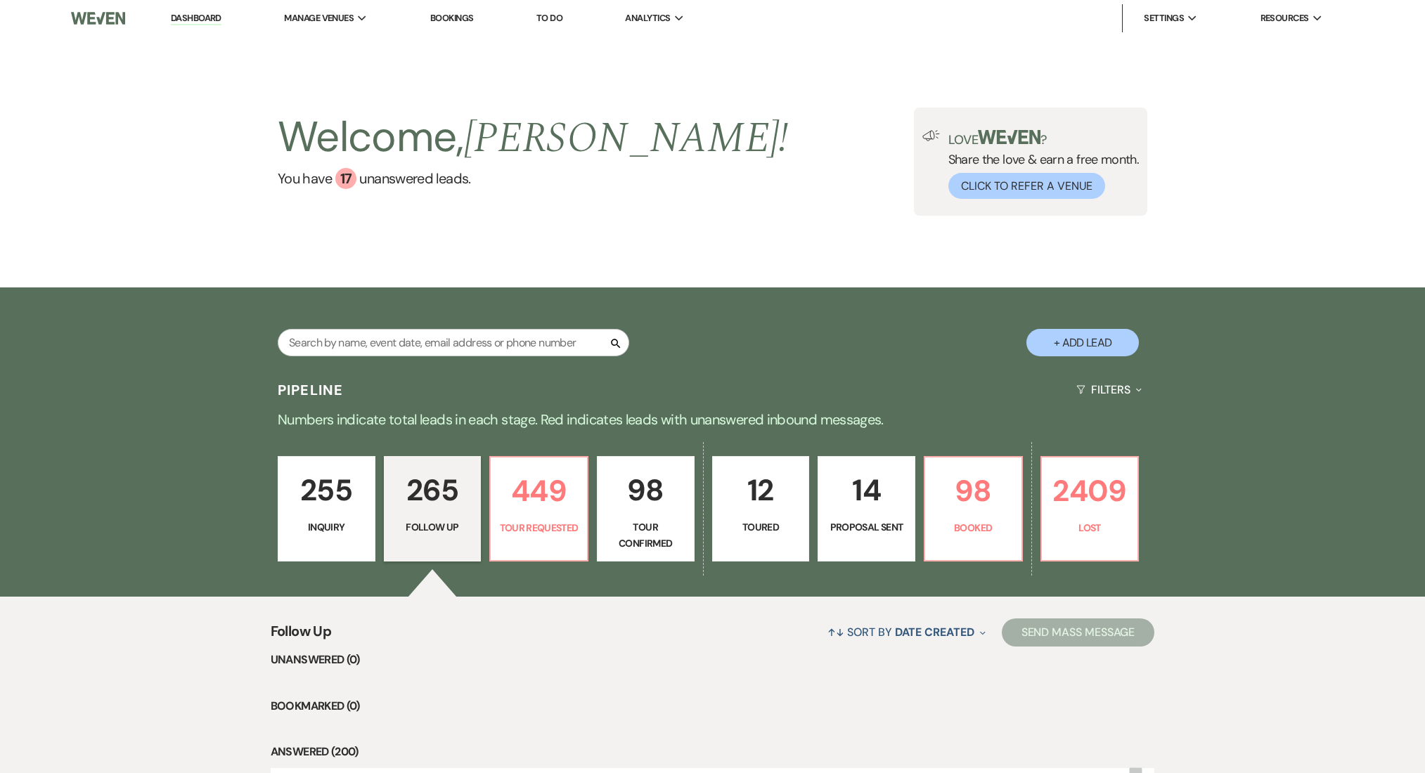
select select "9"
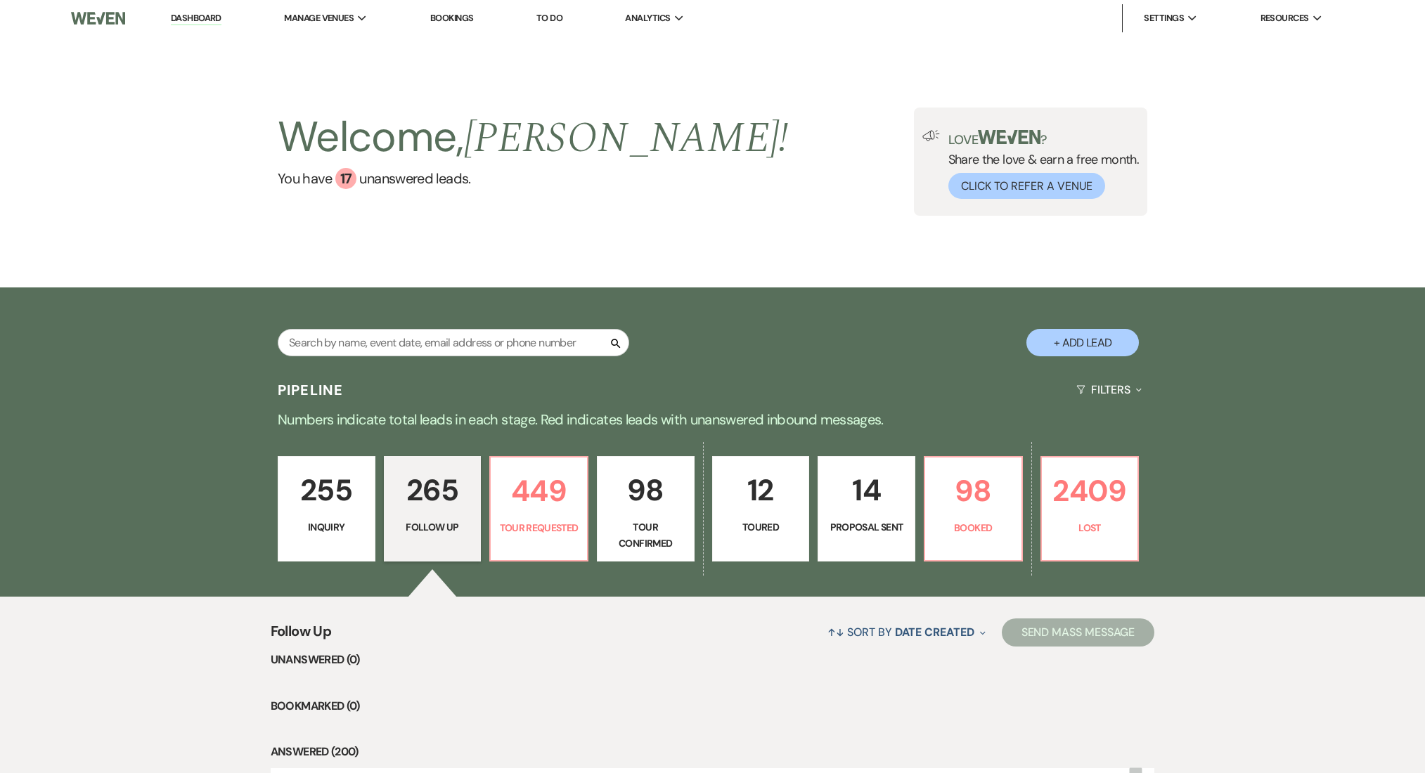
select select "9"
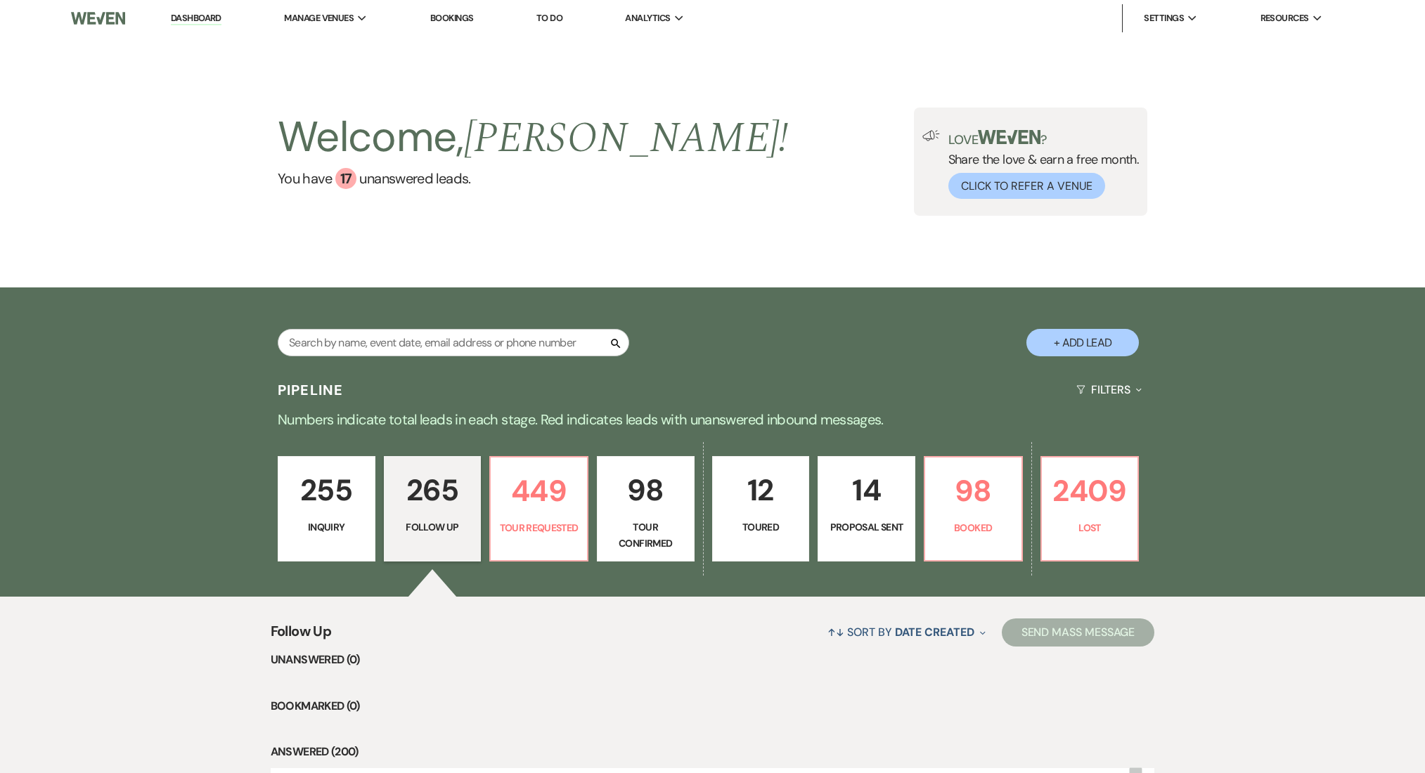
select select "9"
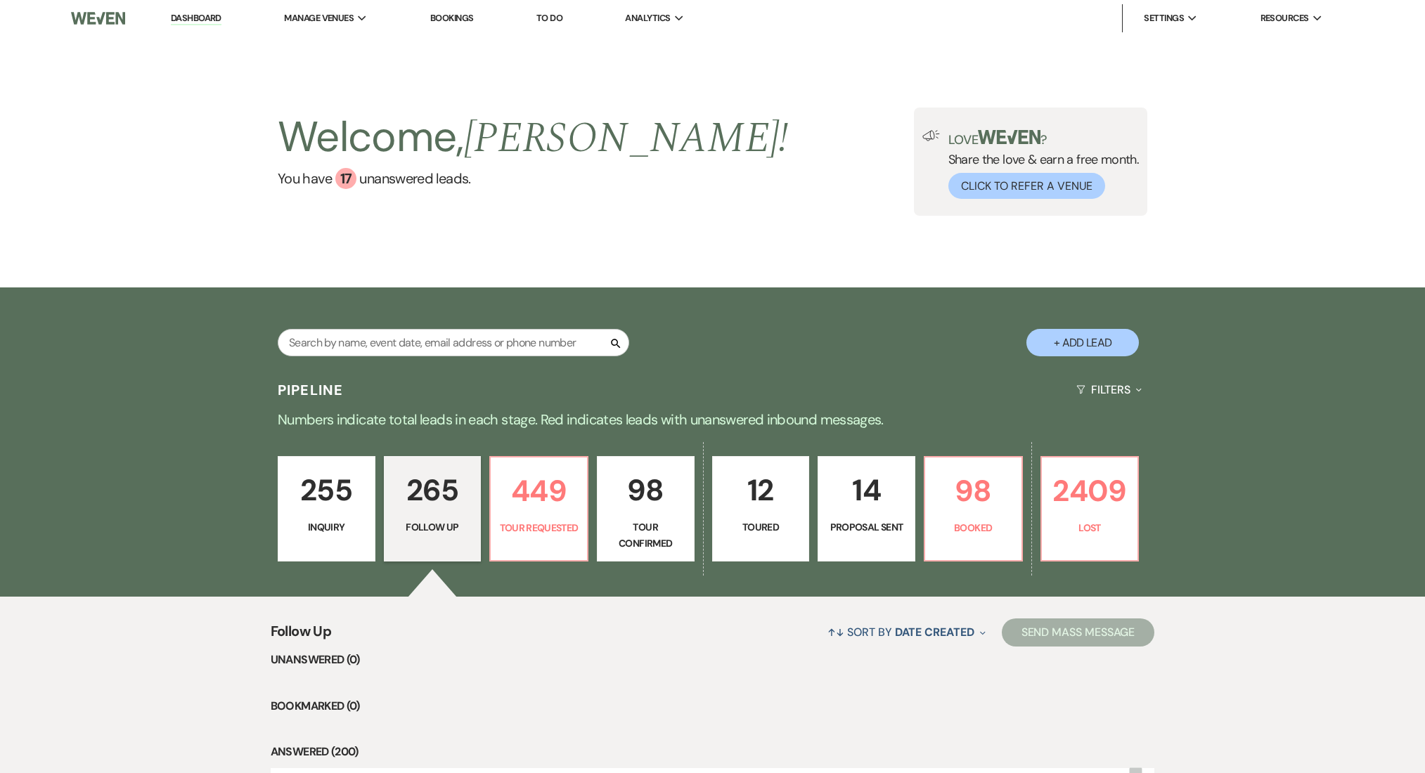
select select "9"
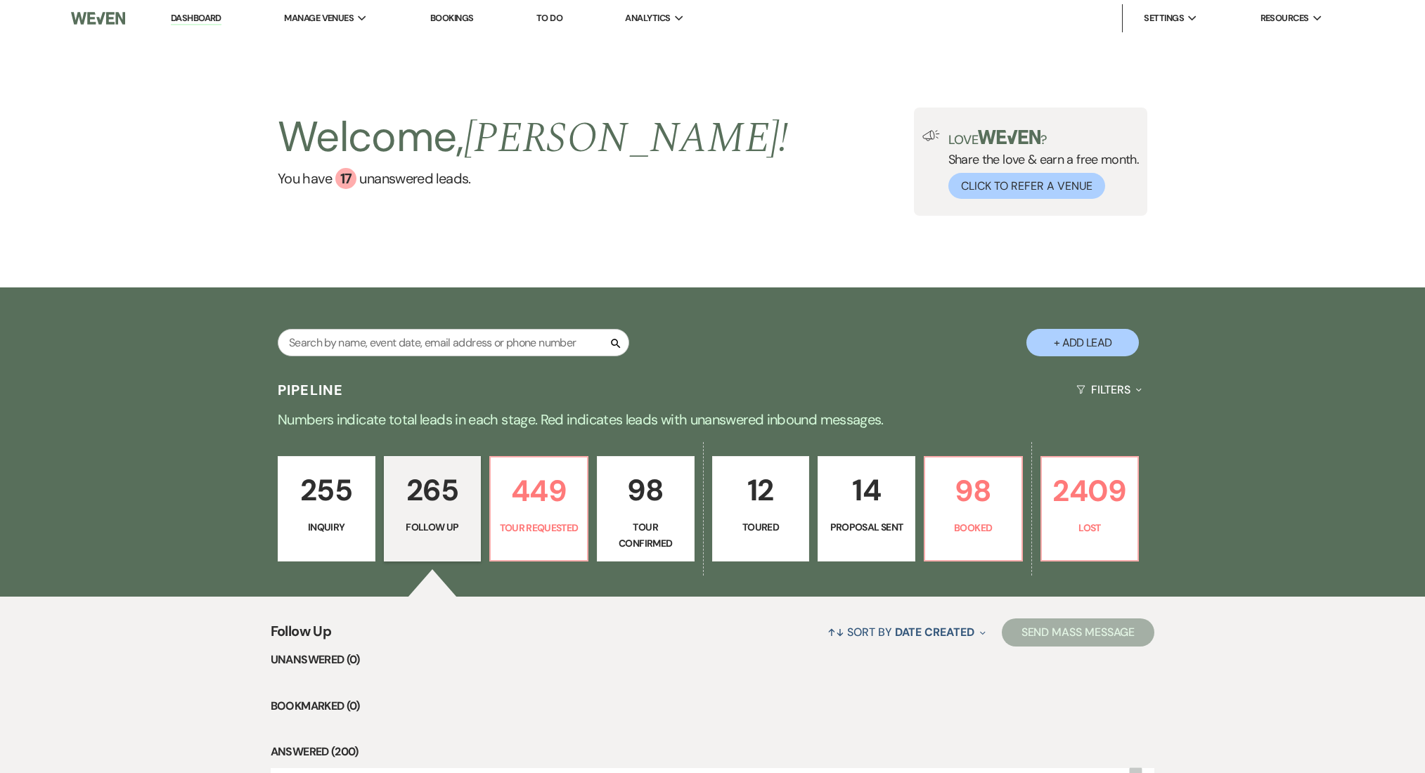
select select "9"
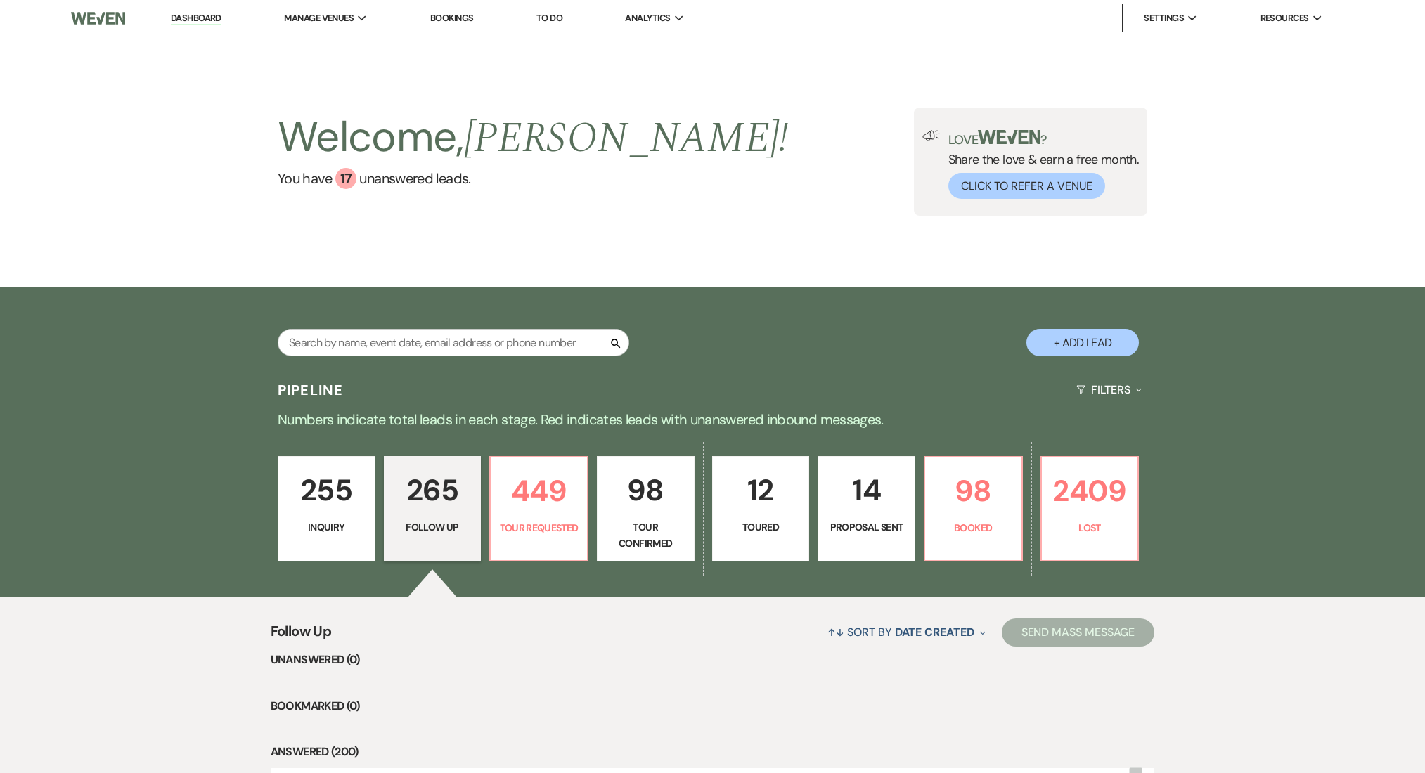
select select "9"
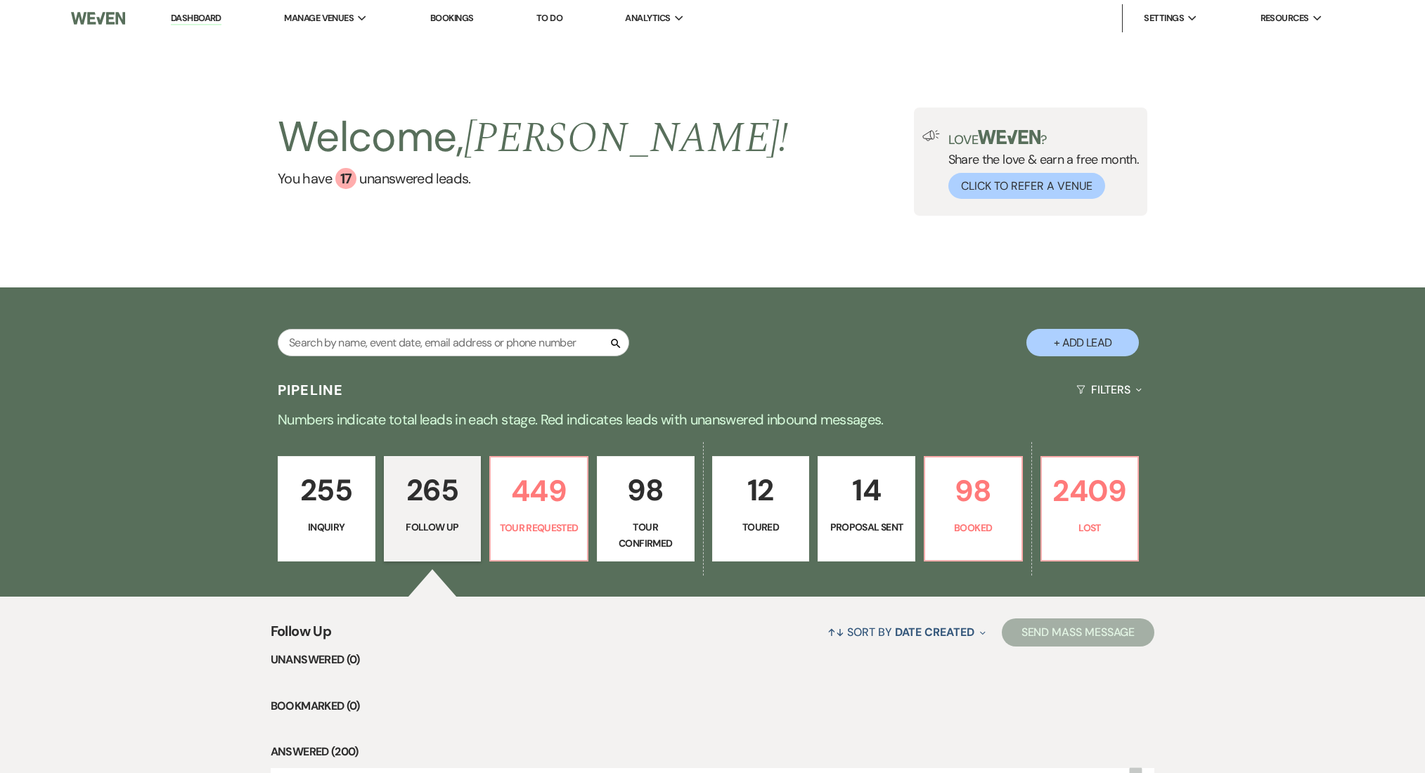
select select "9"
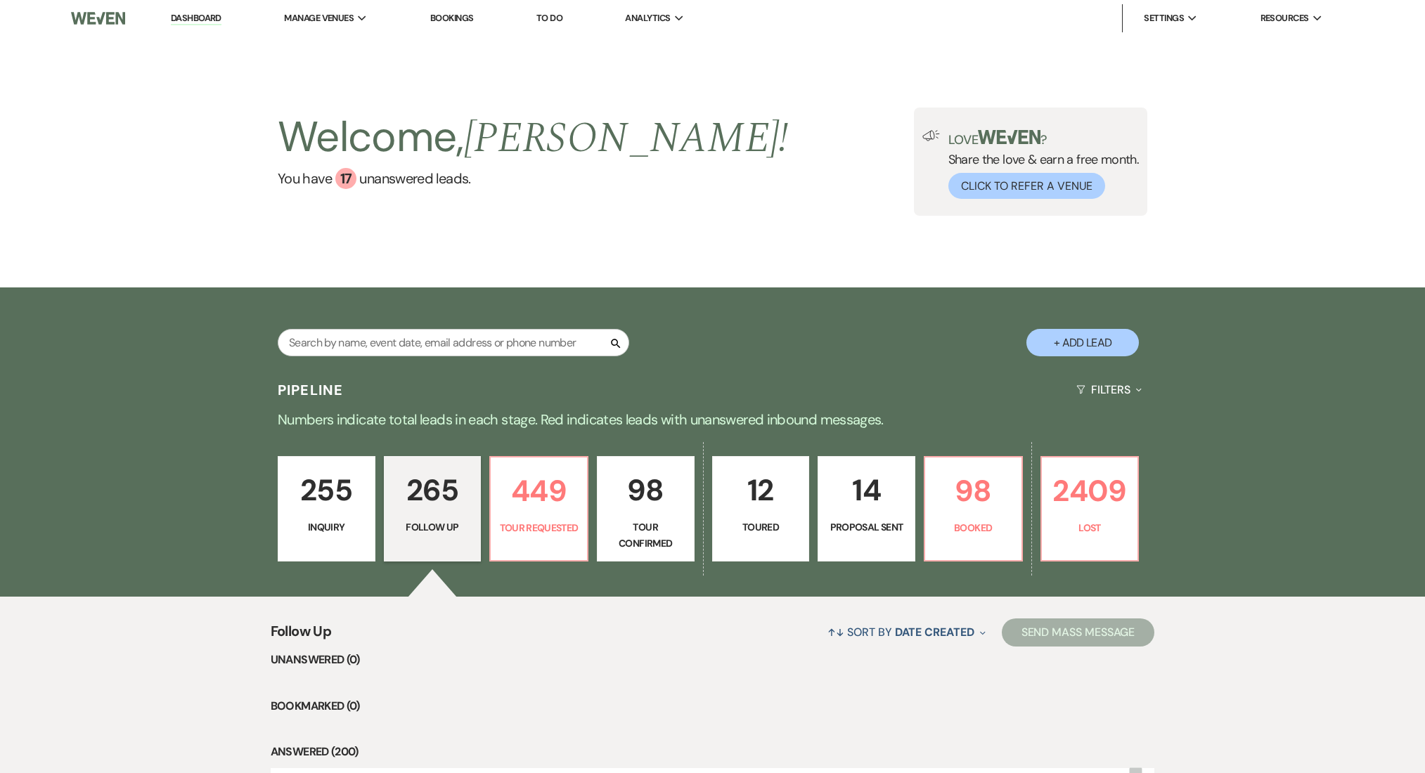
select select "9"
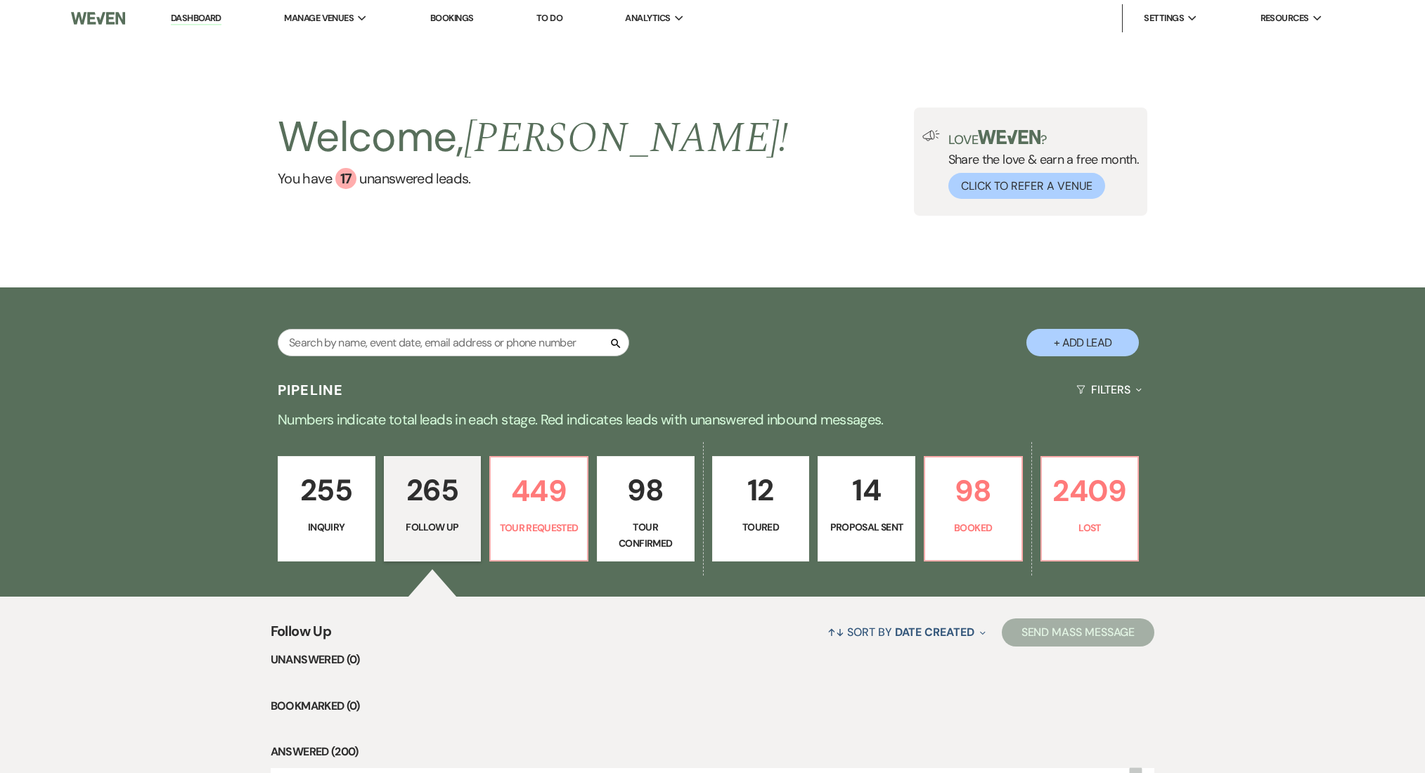
select select "9"
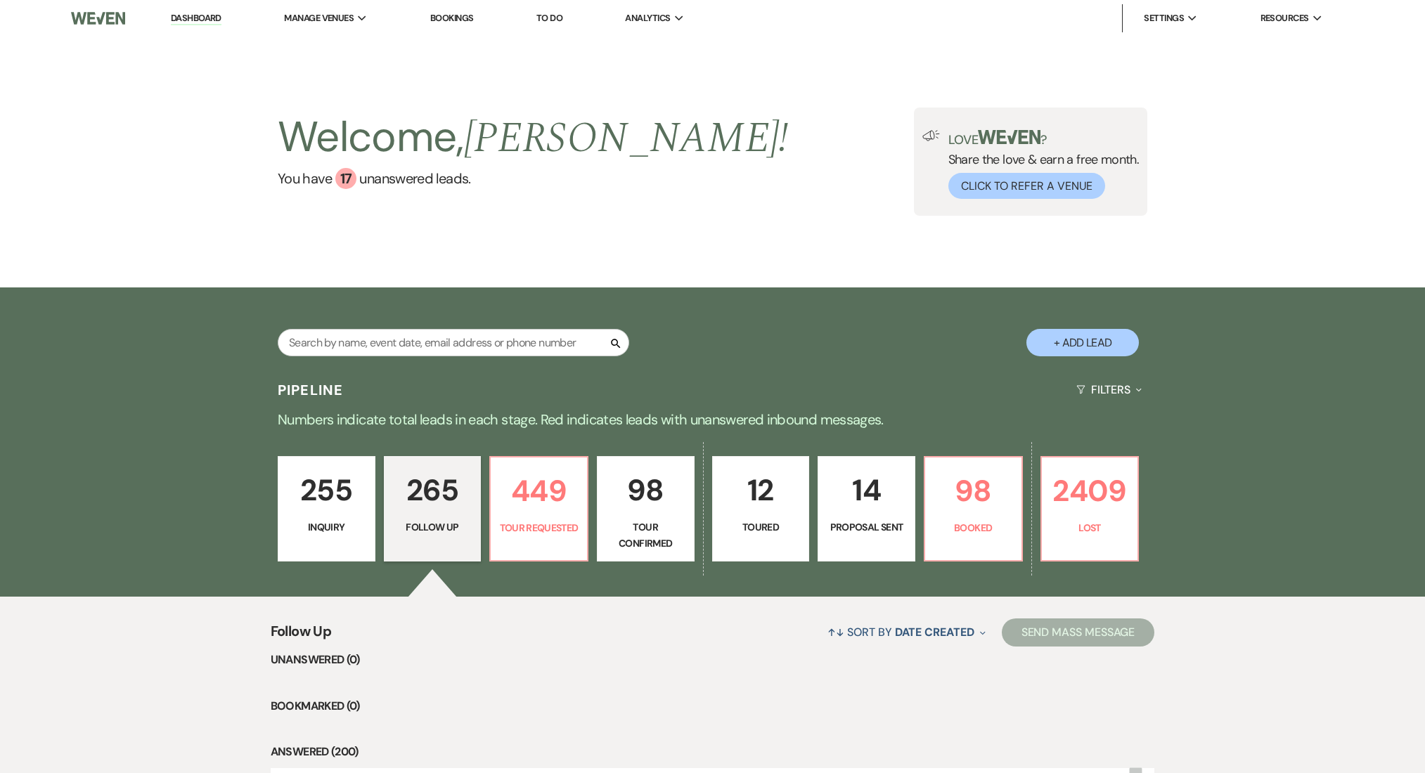
select select "9"
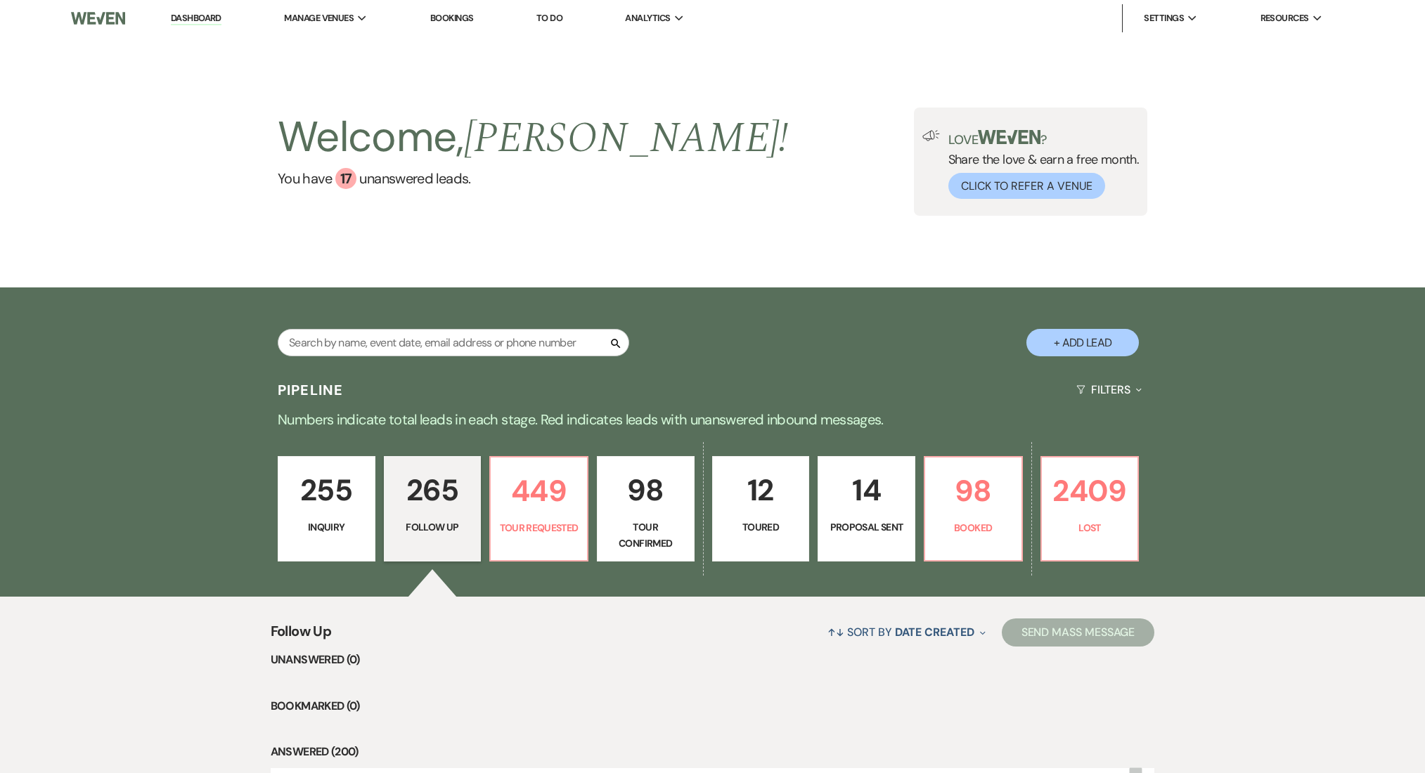
select select "9"
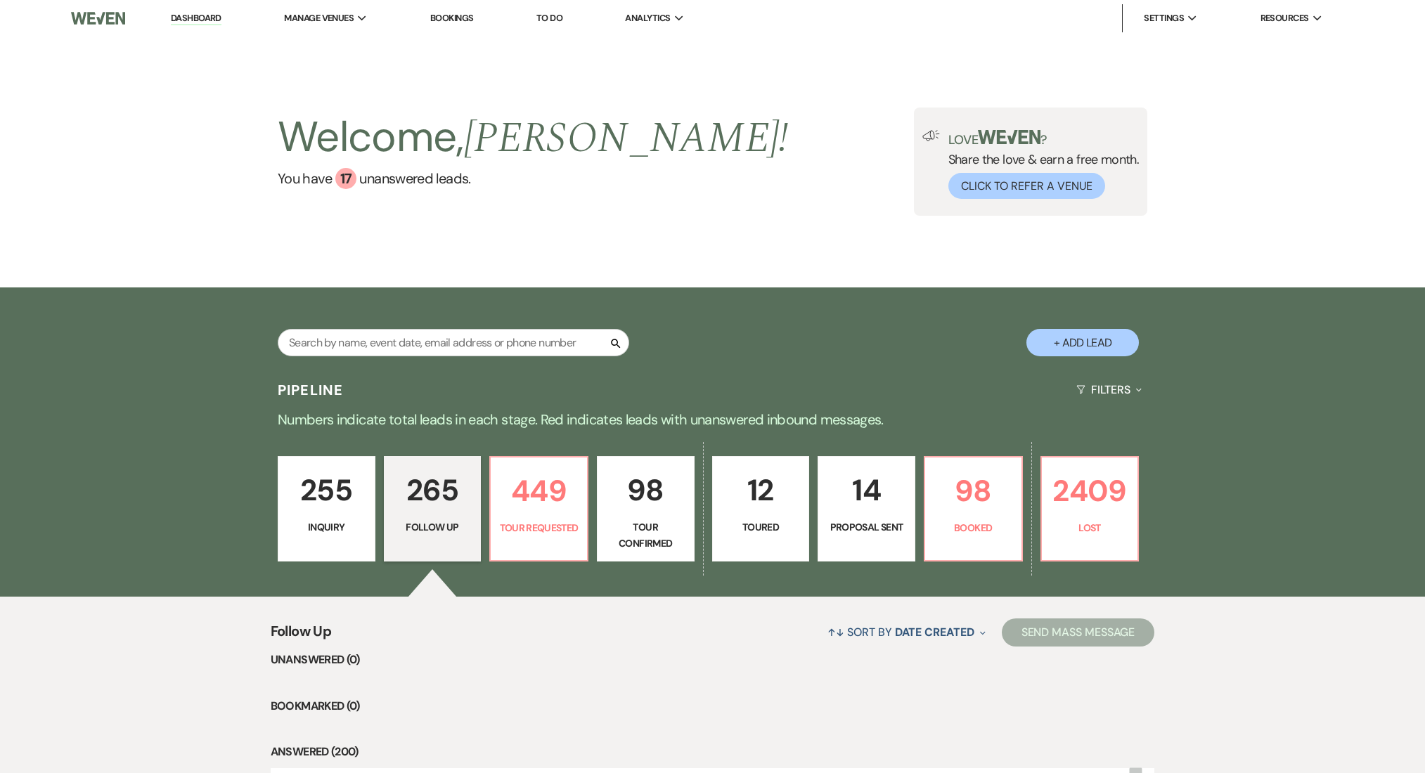
select select "9"
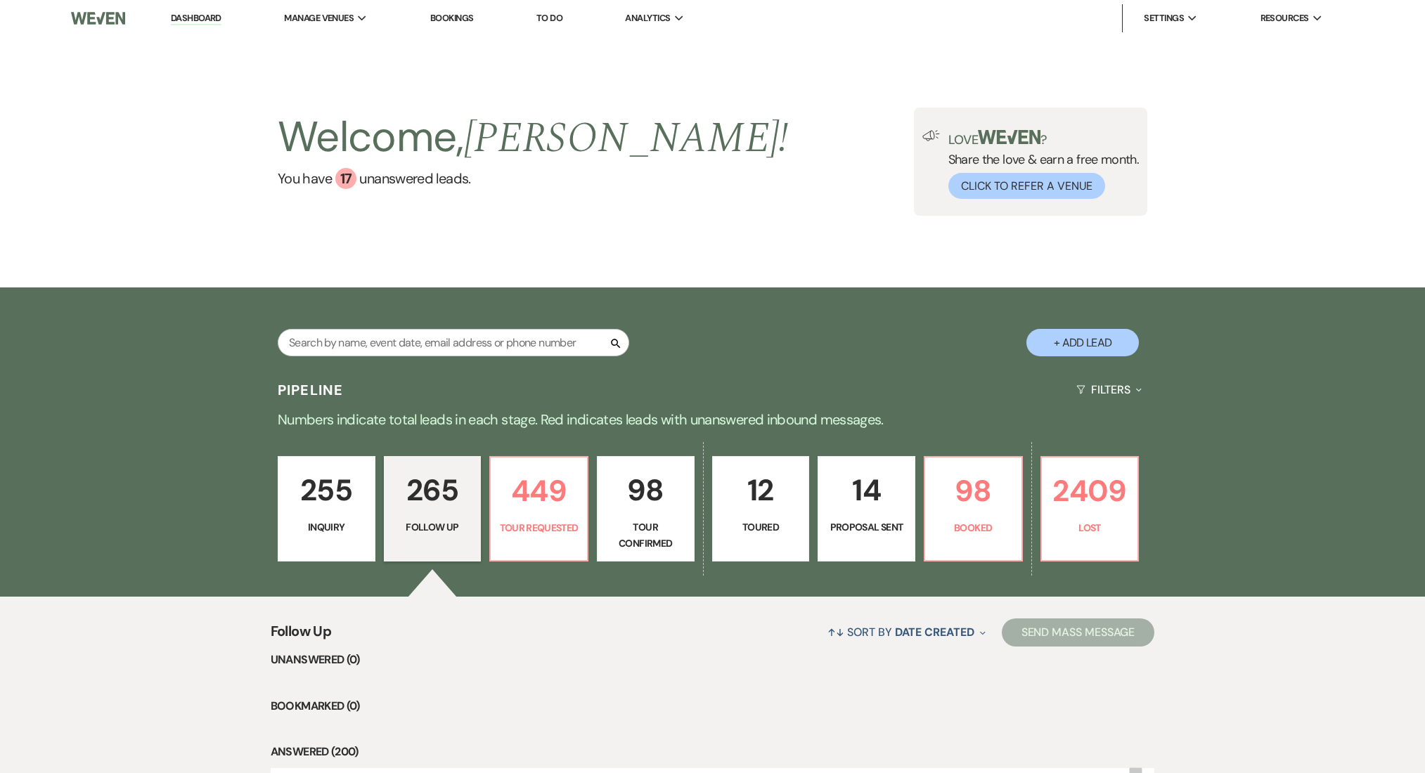
select select "9"
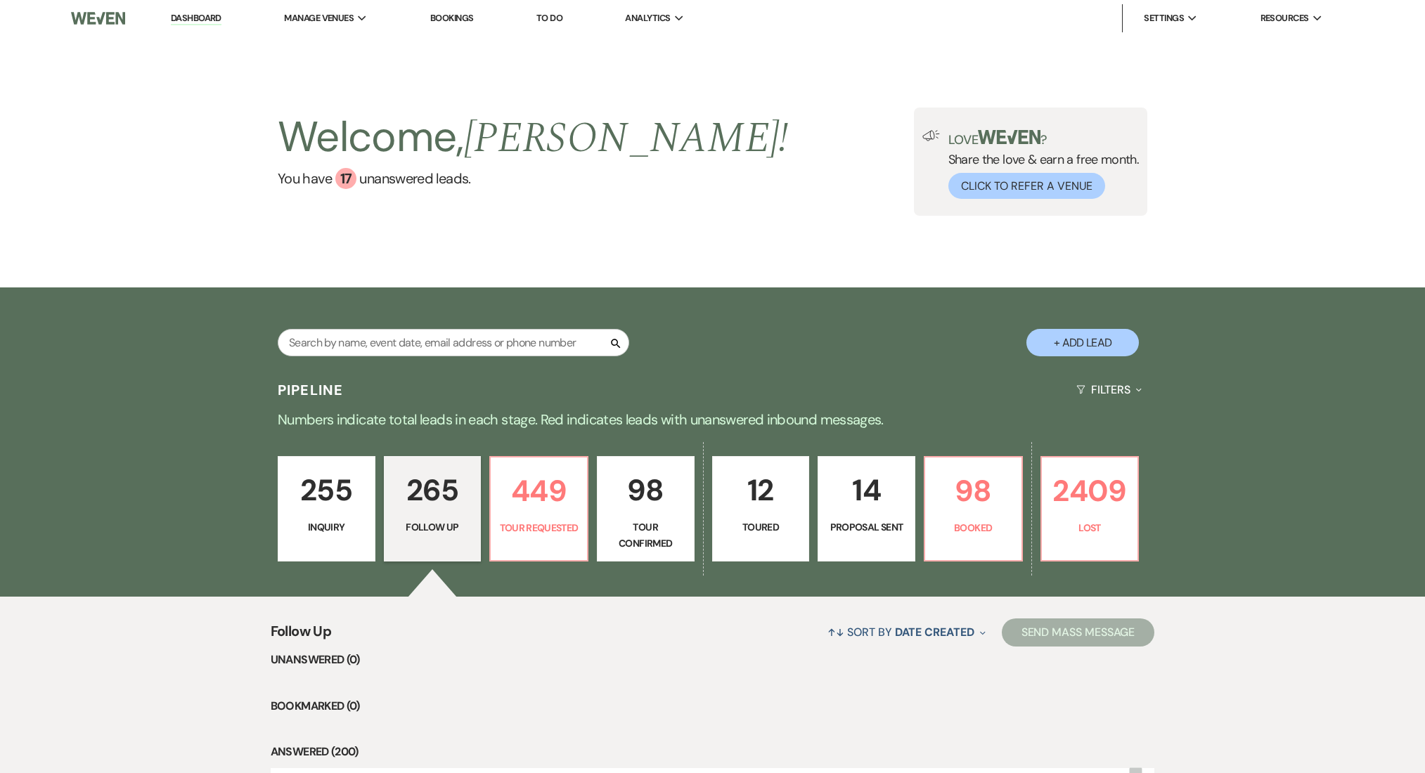
select select "9"
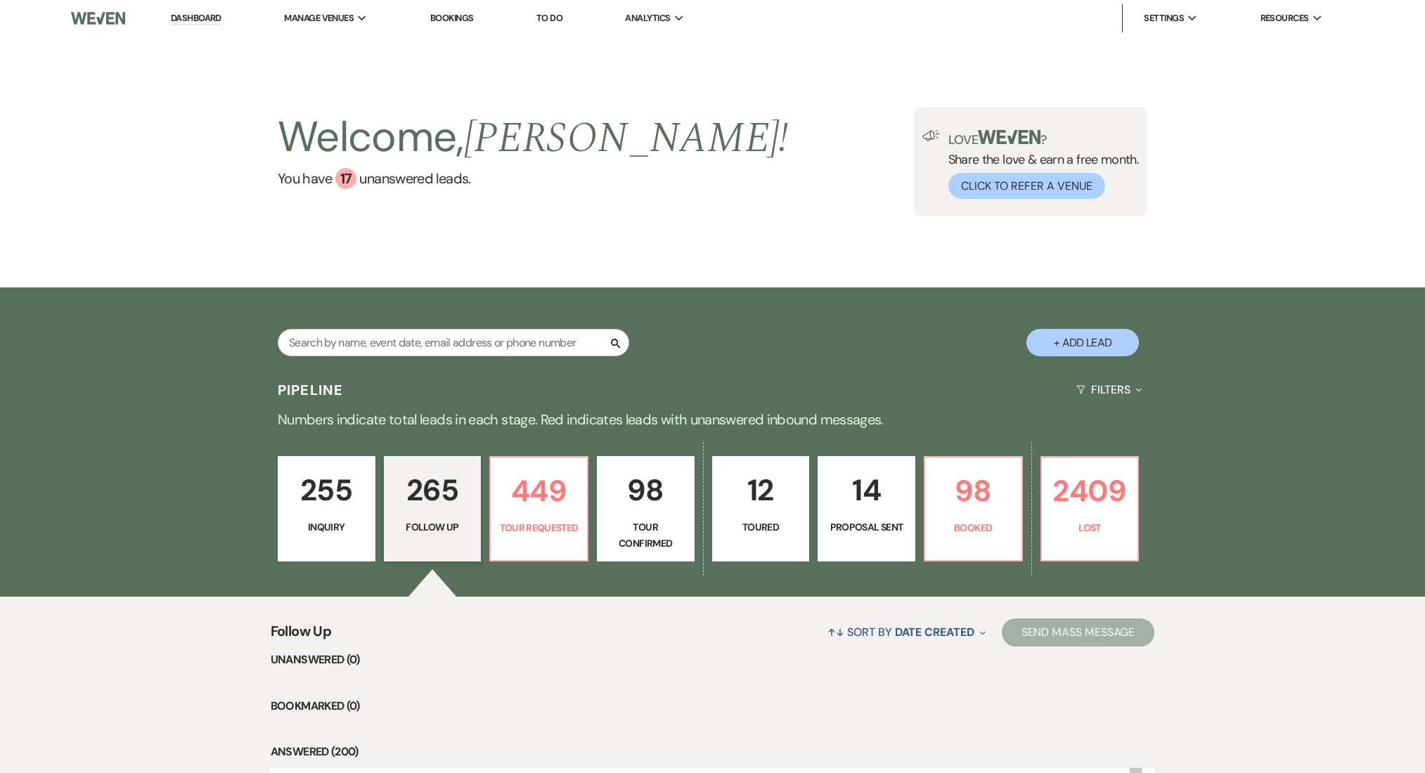
select select "9"
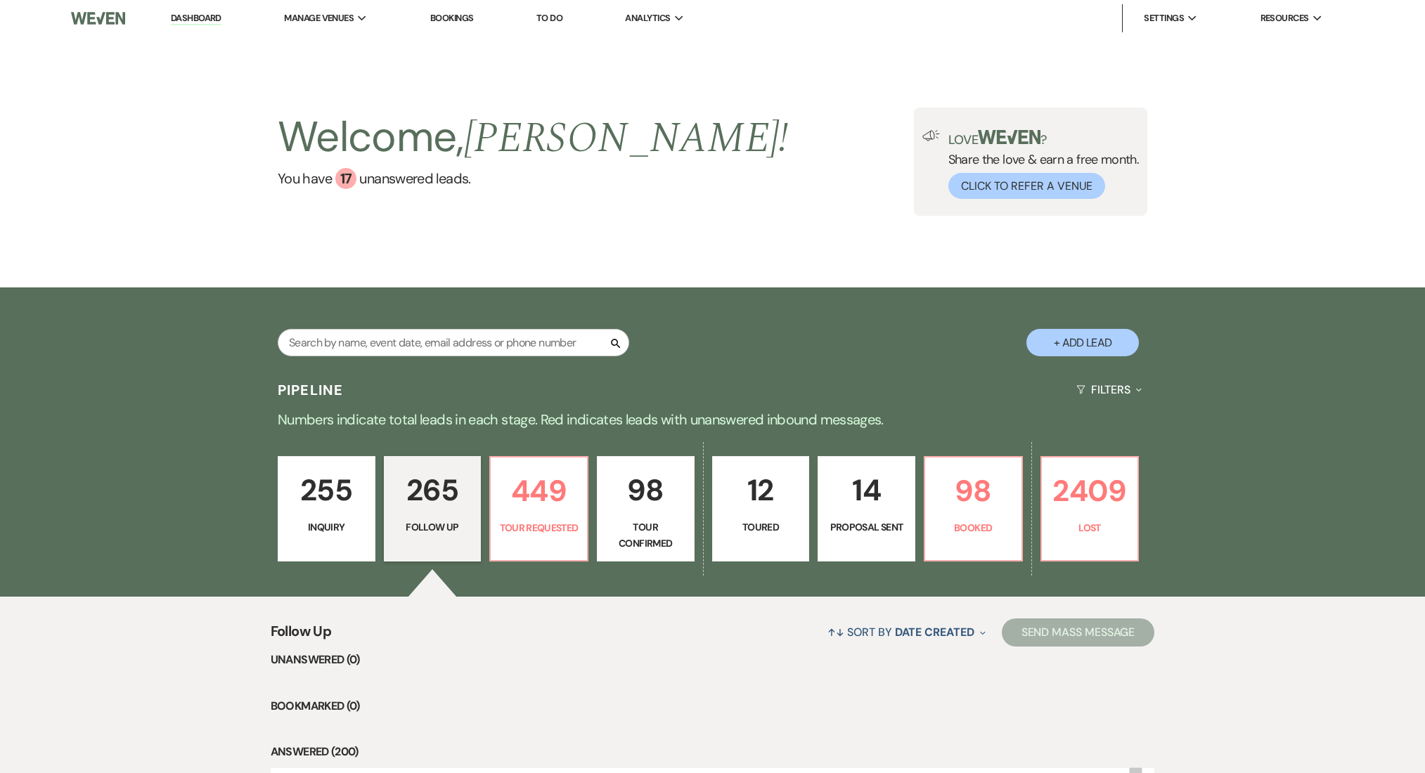
select select "9"
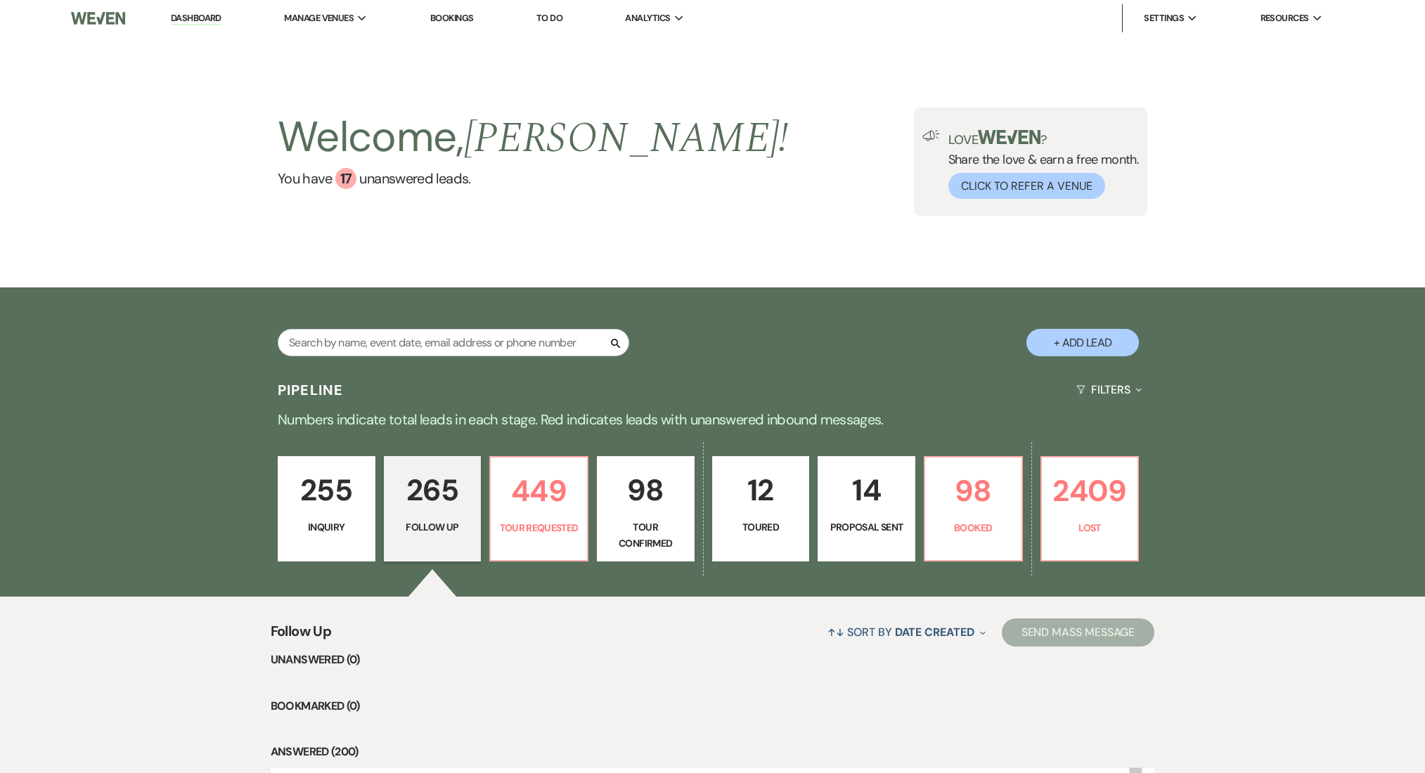
select select "9"
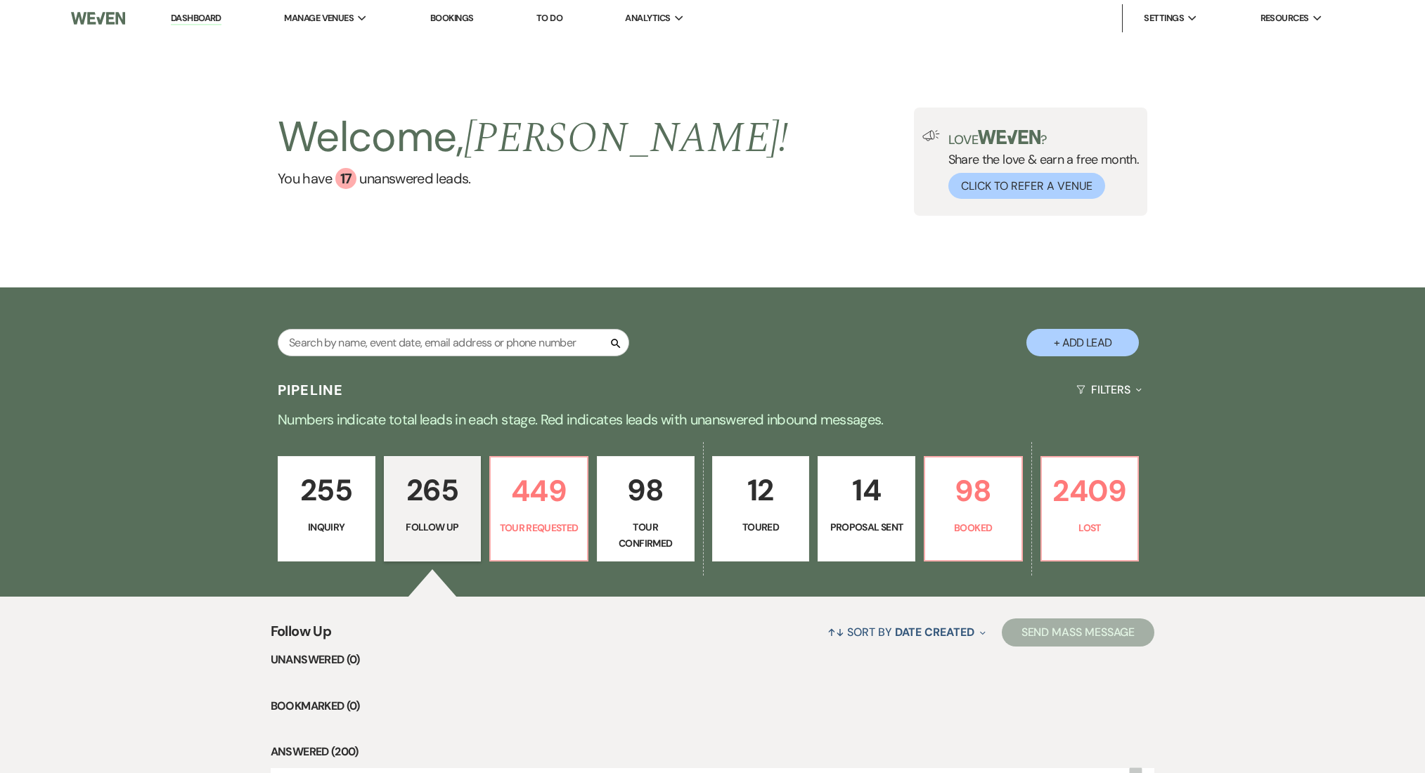
select select "9"
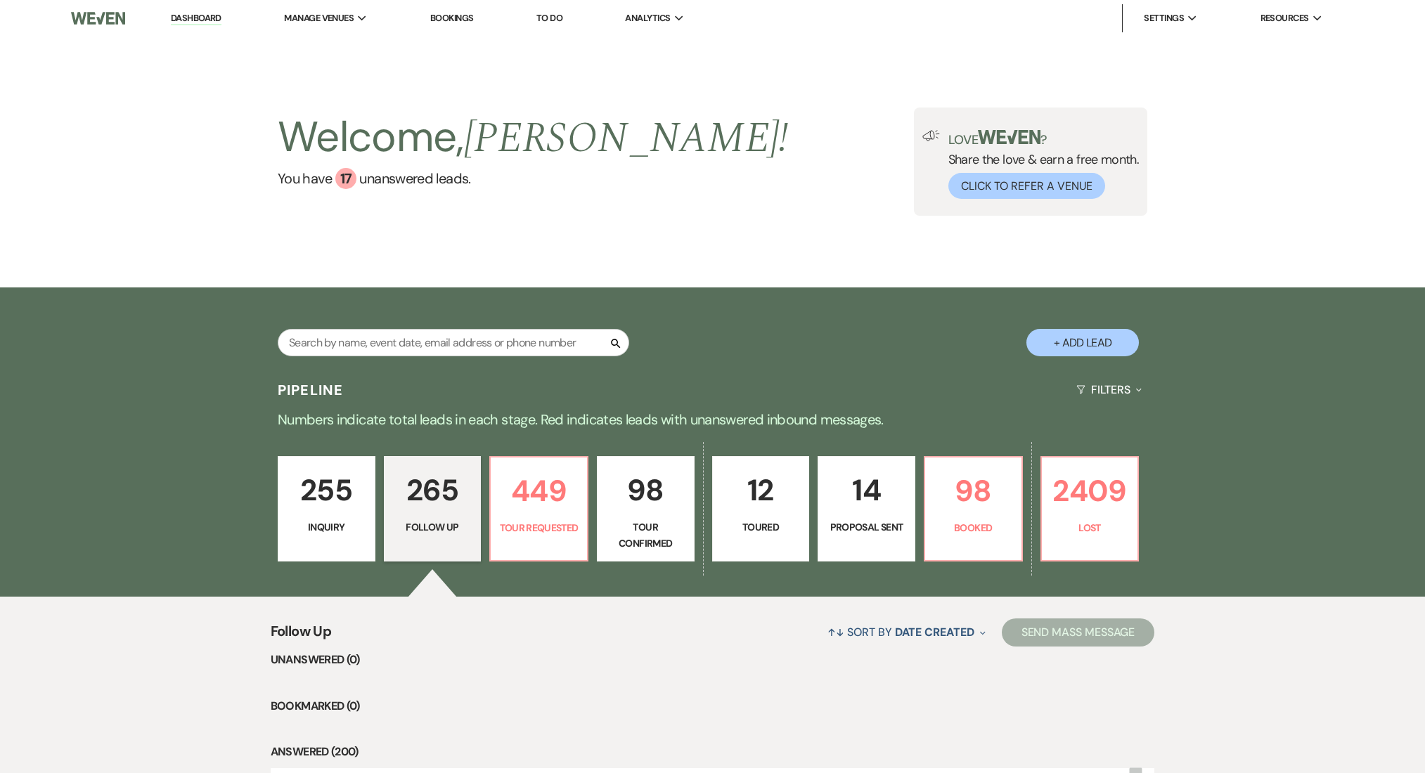
select select "9"
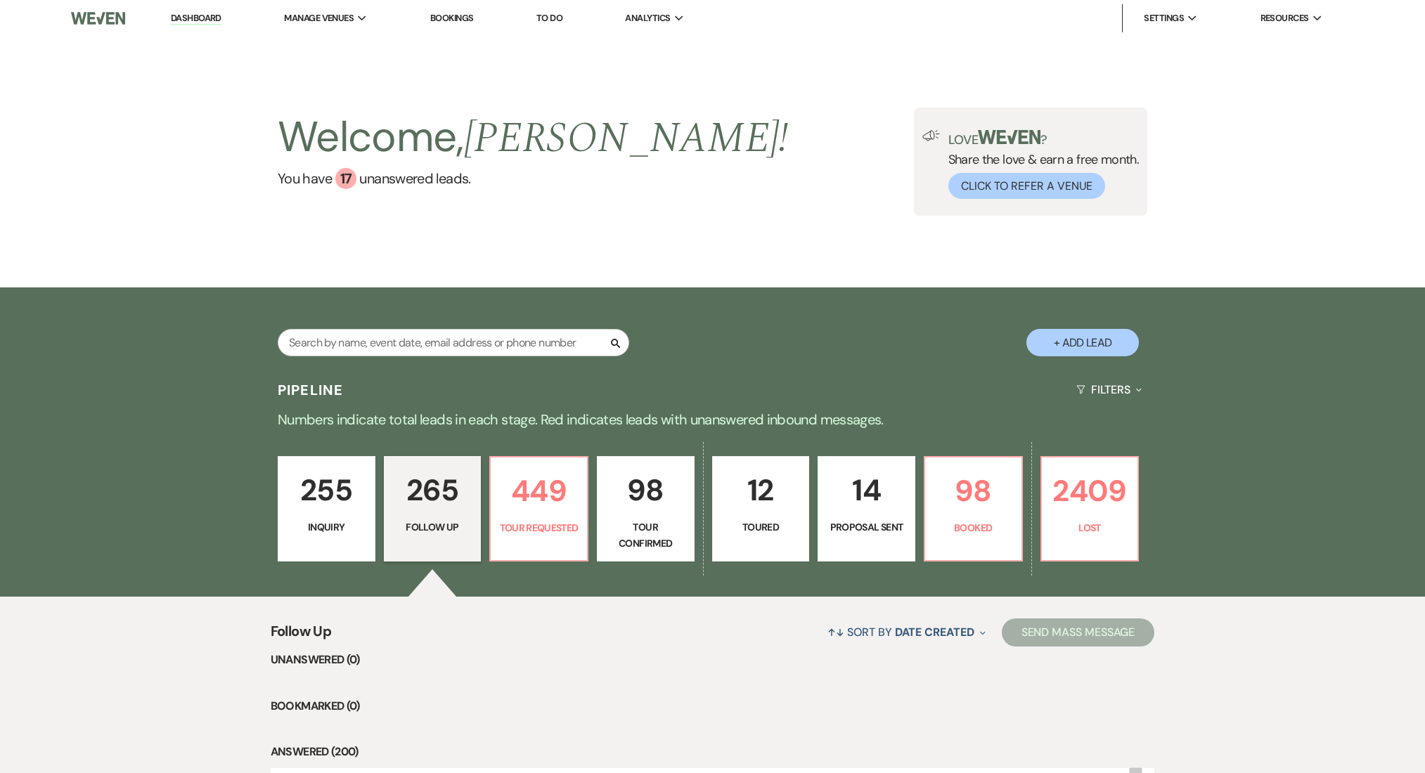
select select "9"
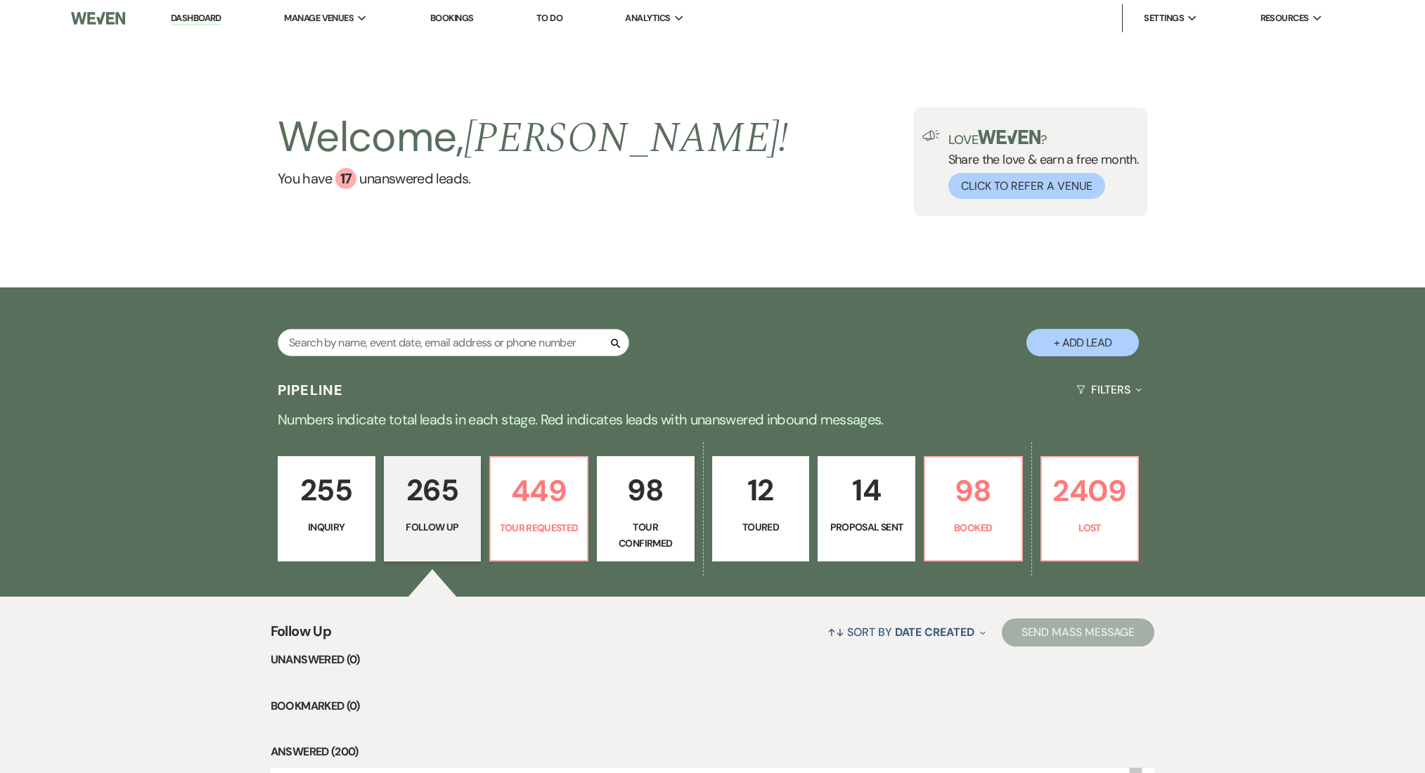
select select "9"
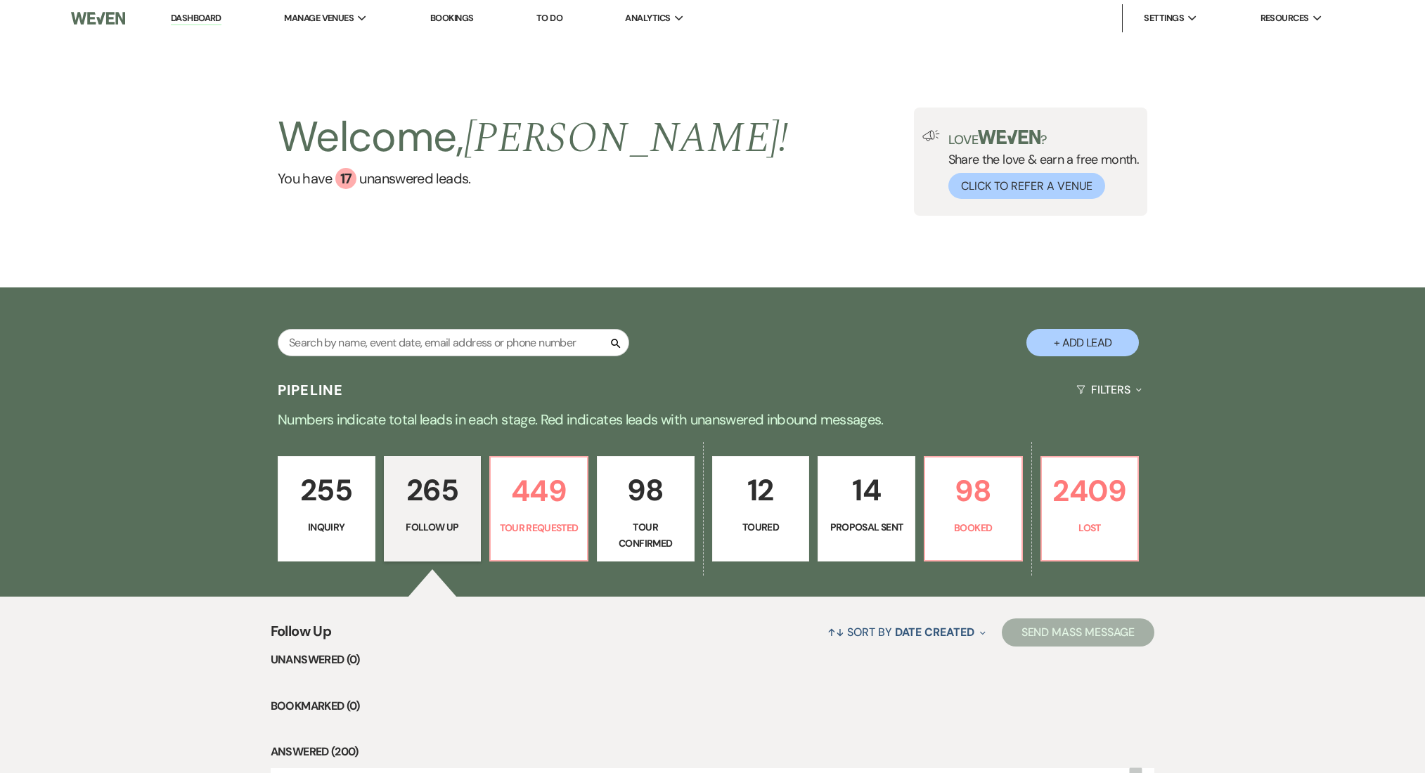
select select "9"
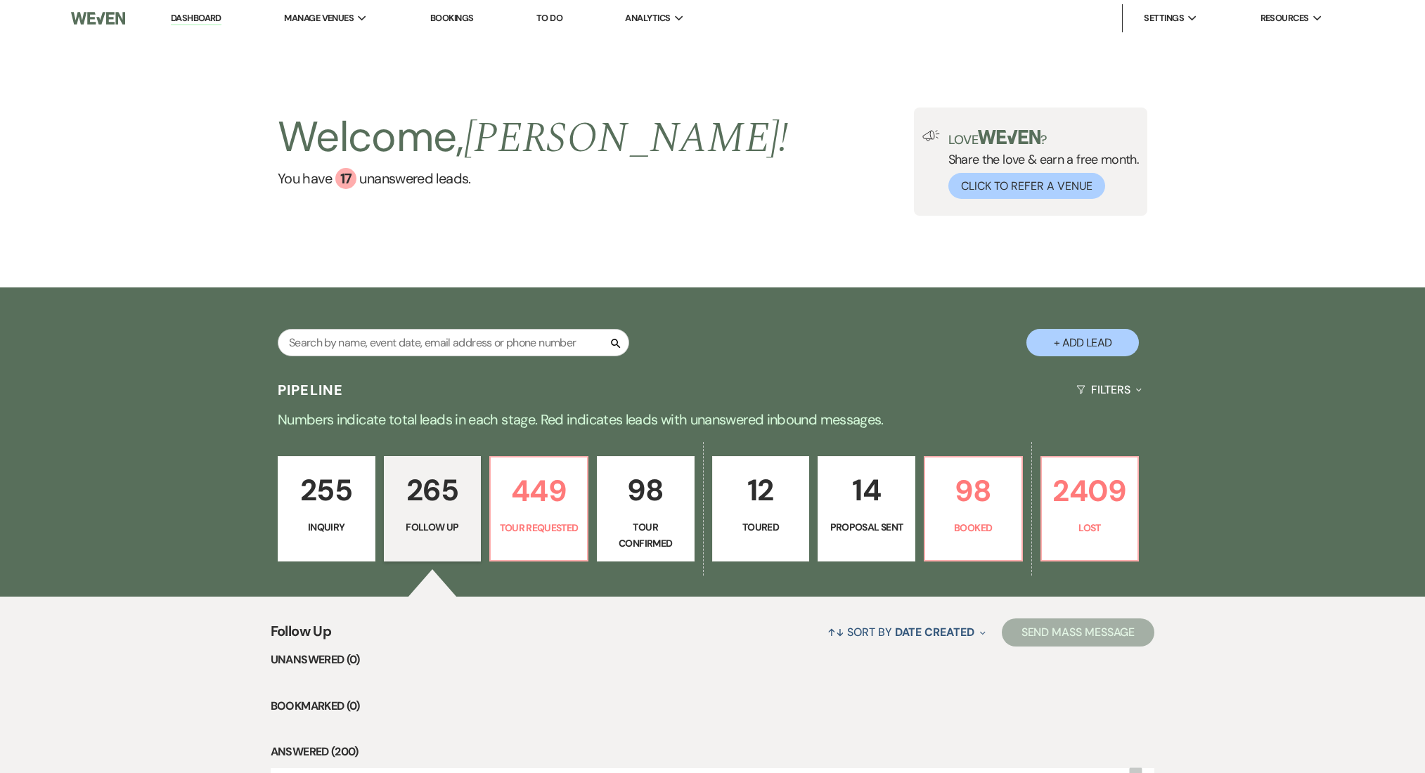
select select "9"
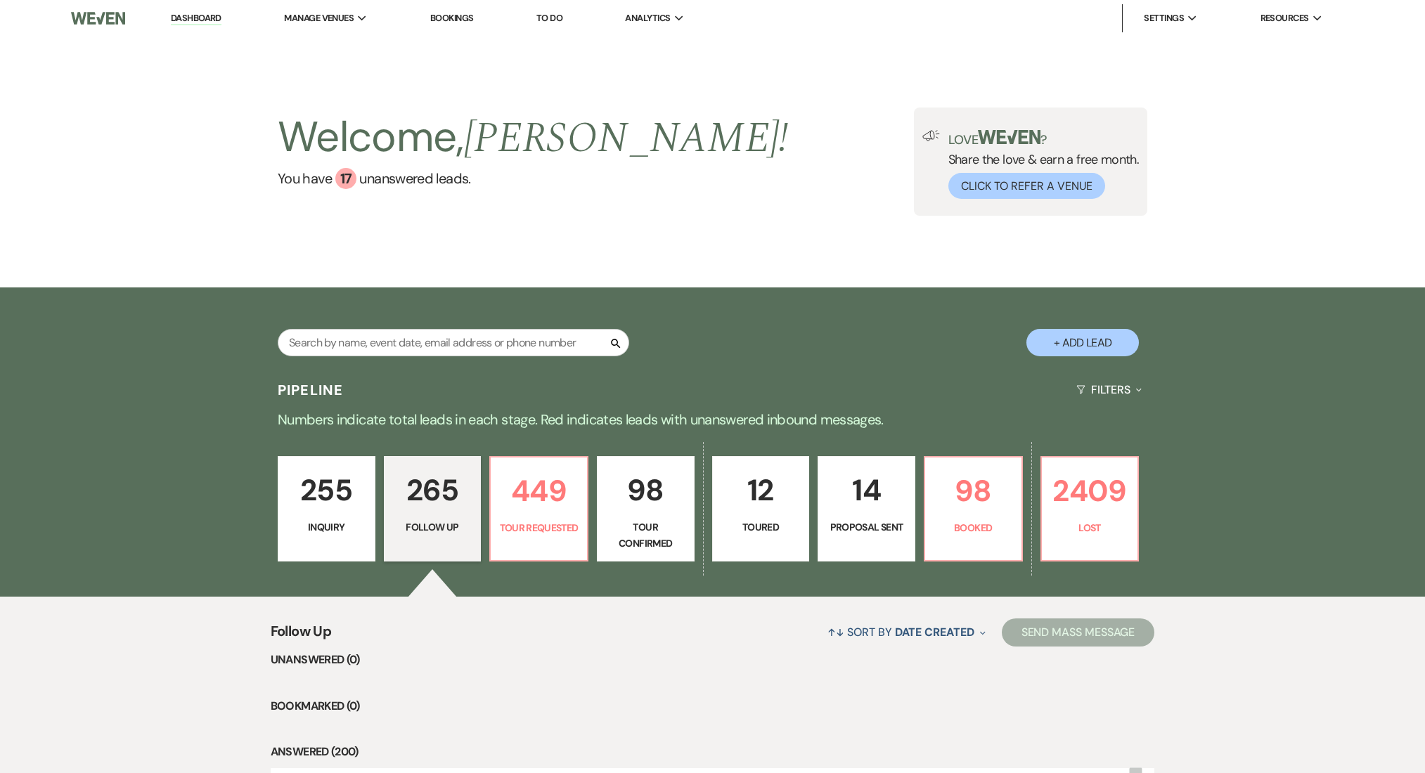
select select "9"
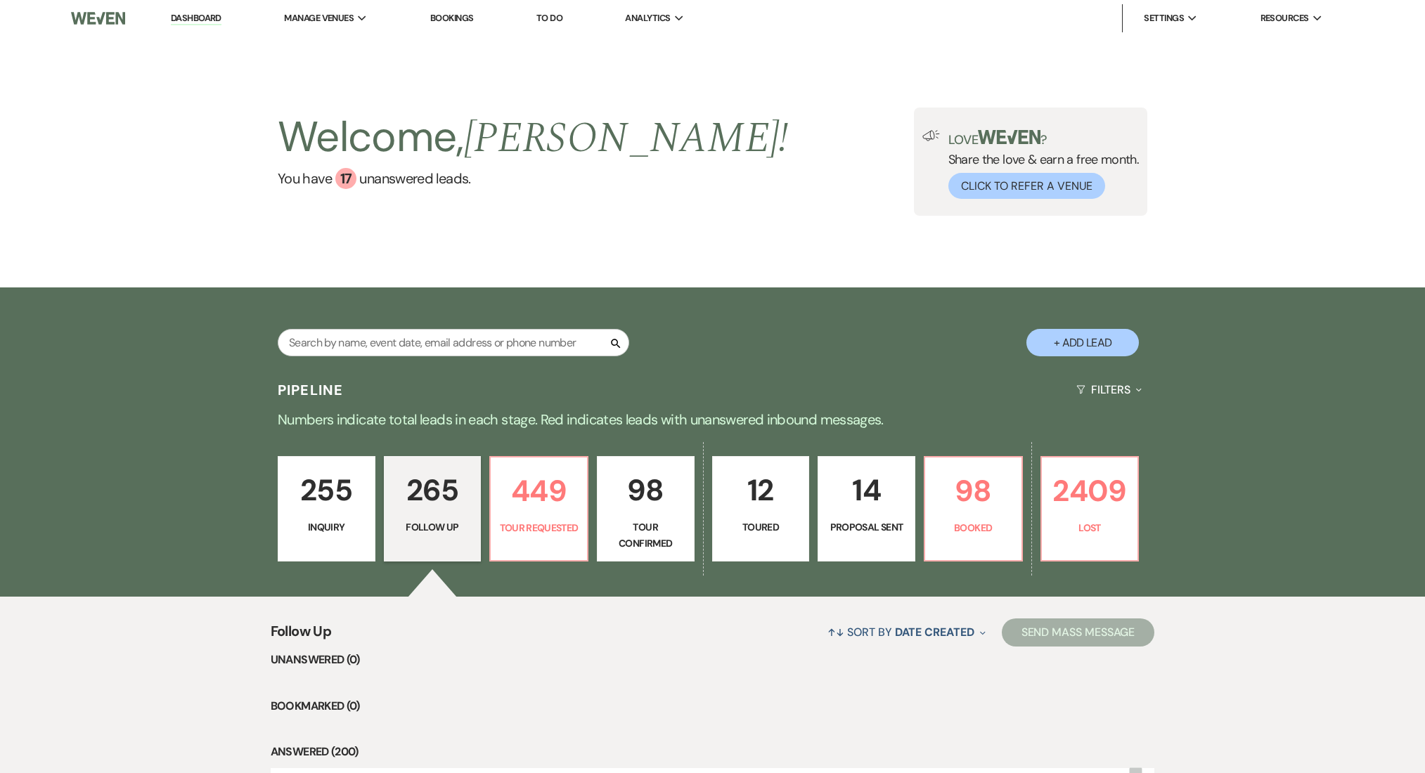
select select "9"
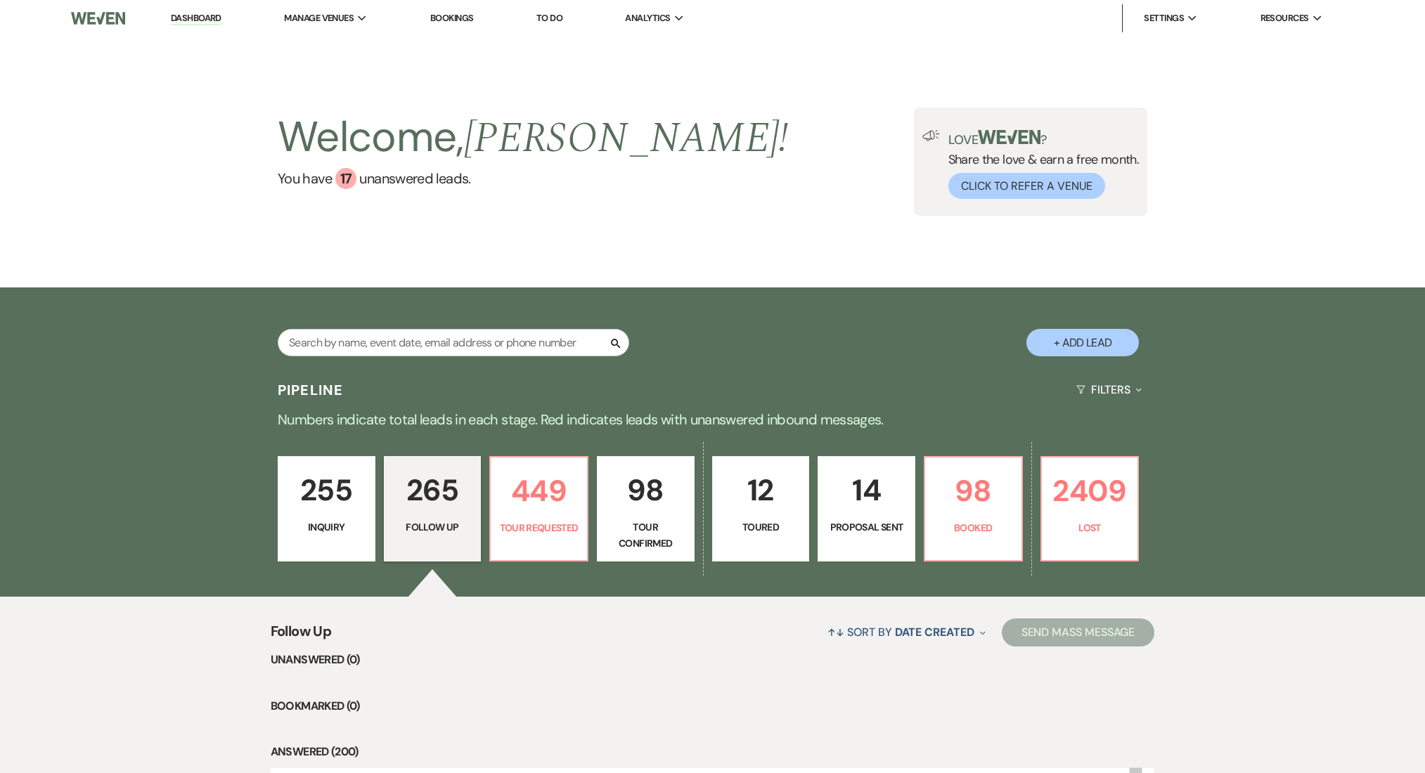
select select "9"
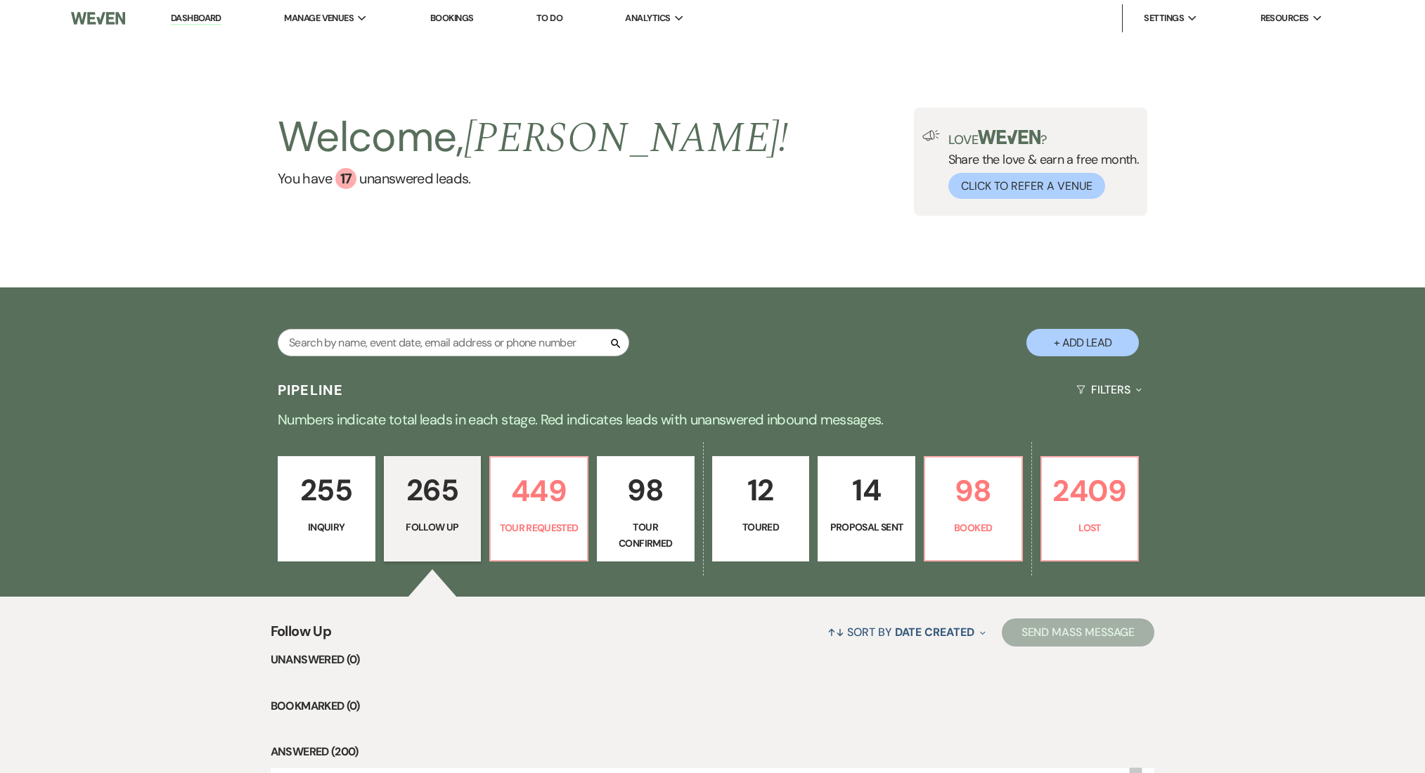
select select "9"
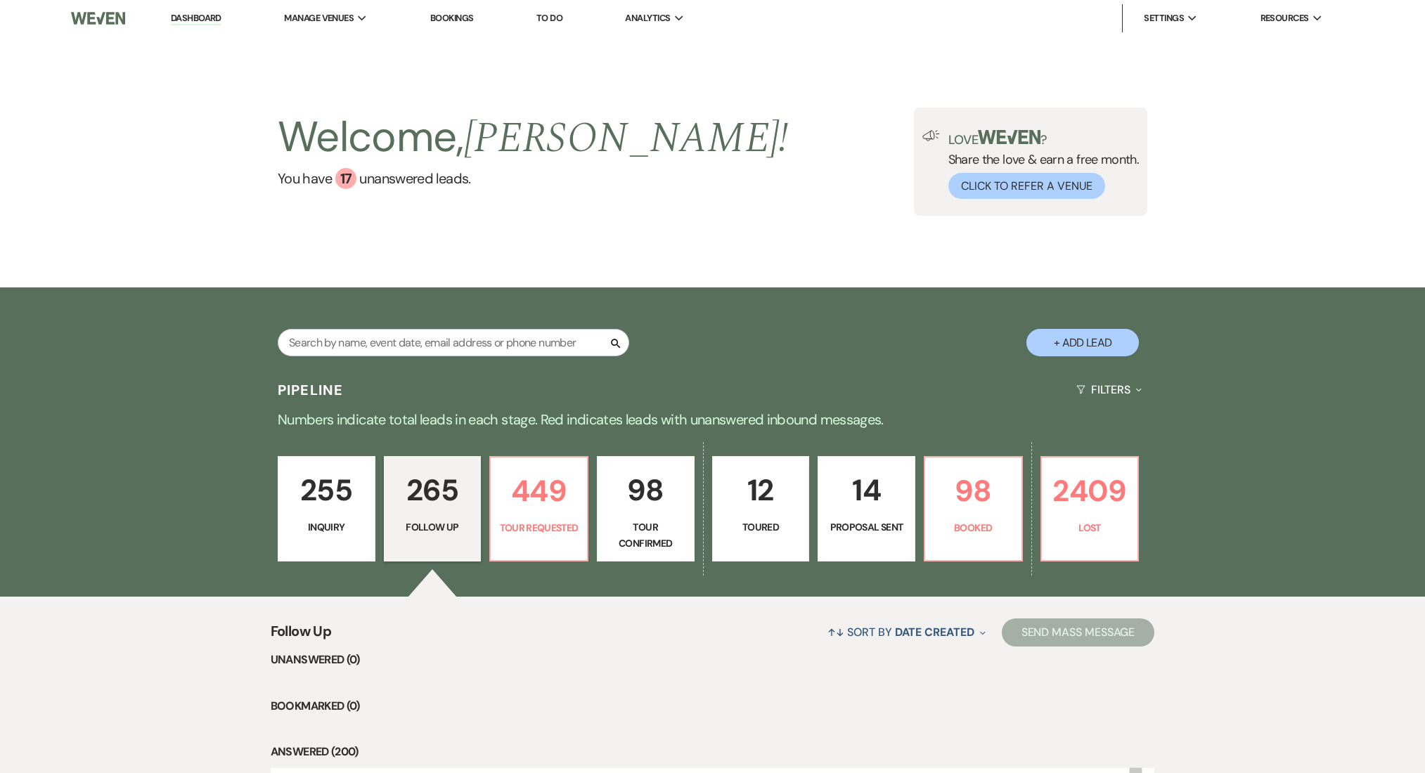
select select "9"
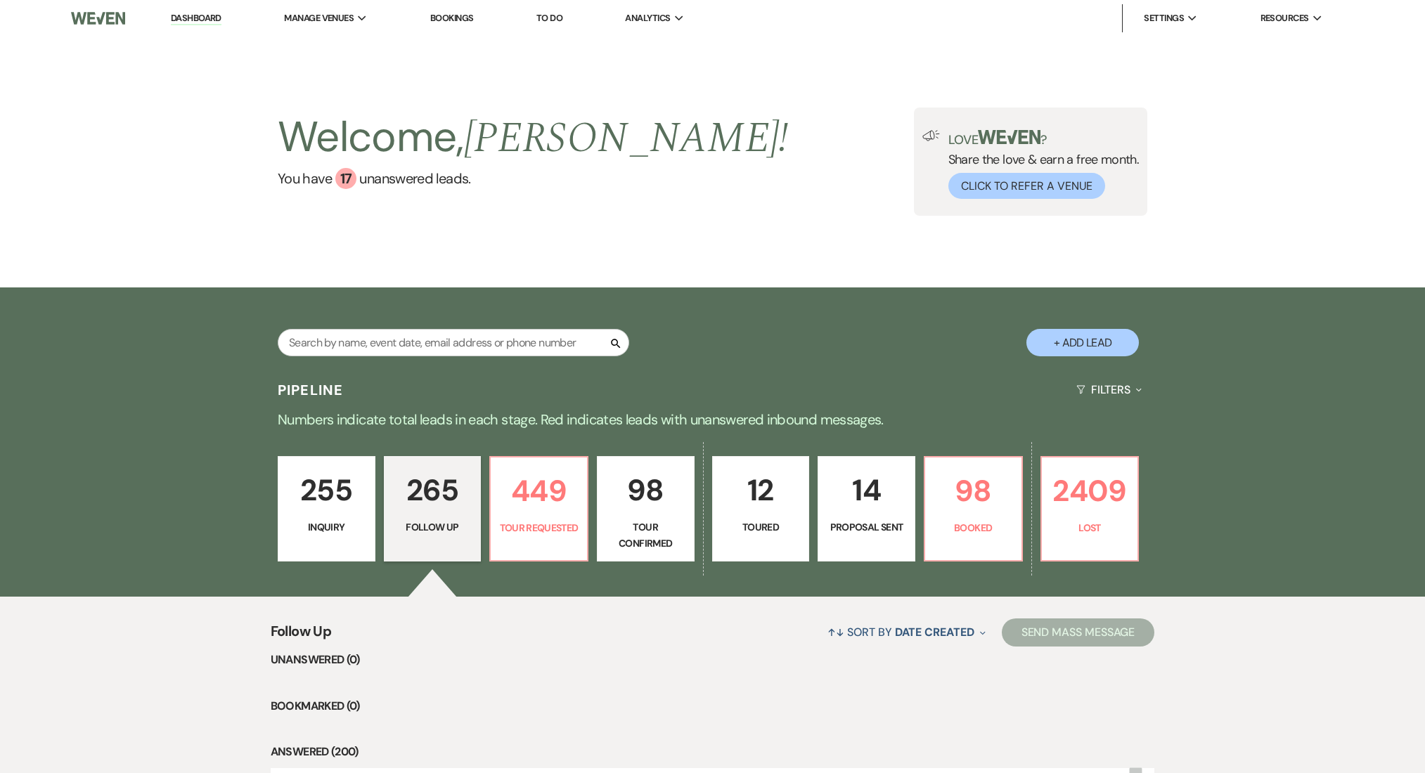
select select "9"
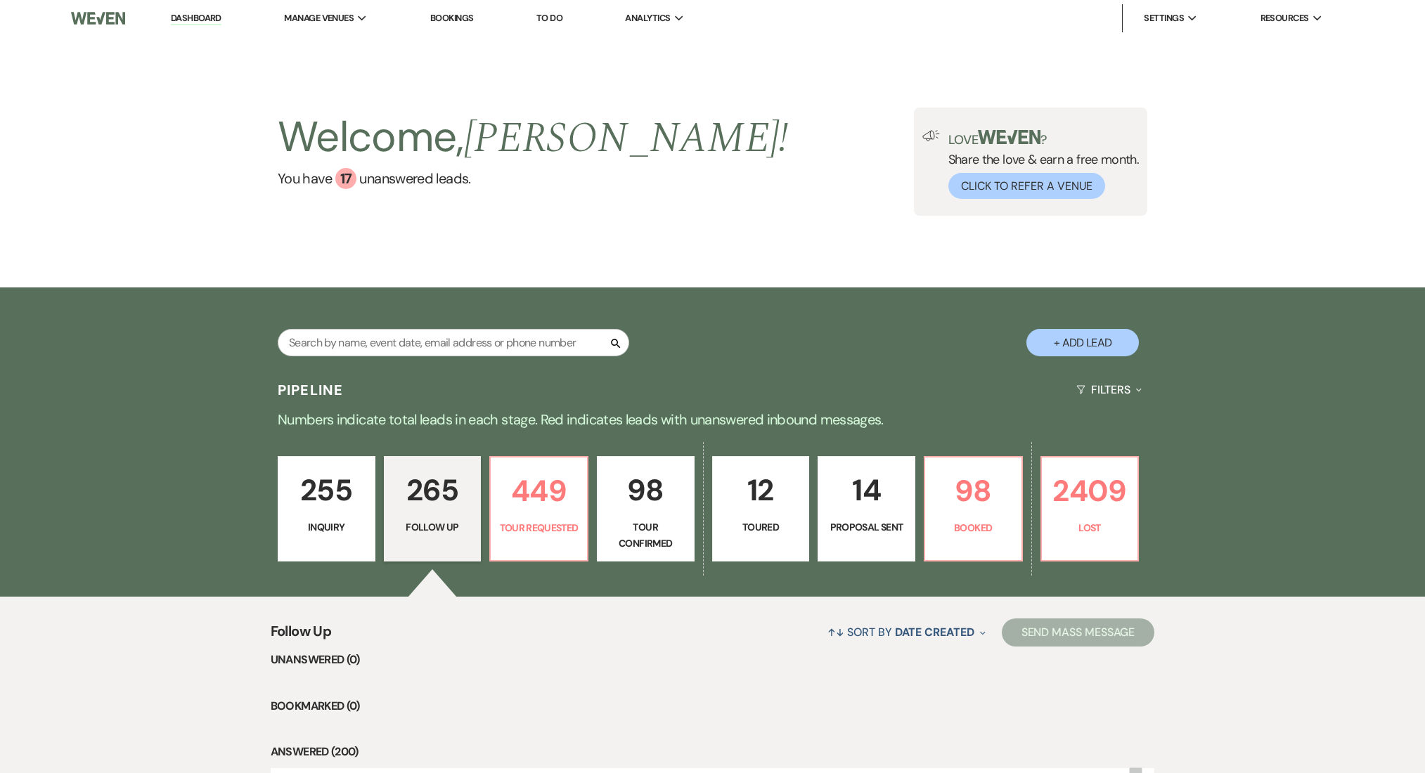
select select "9"
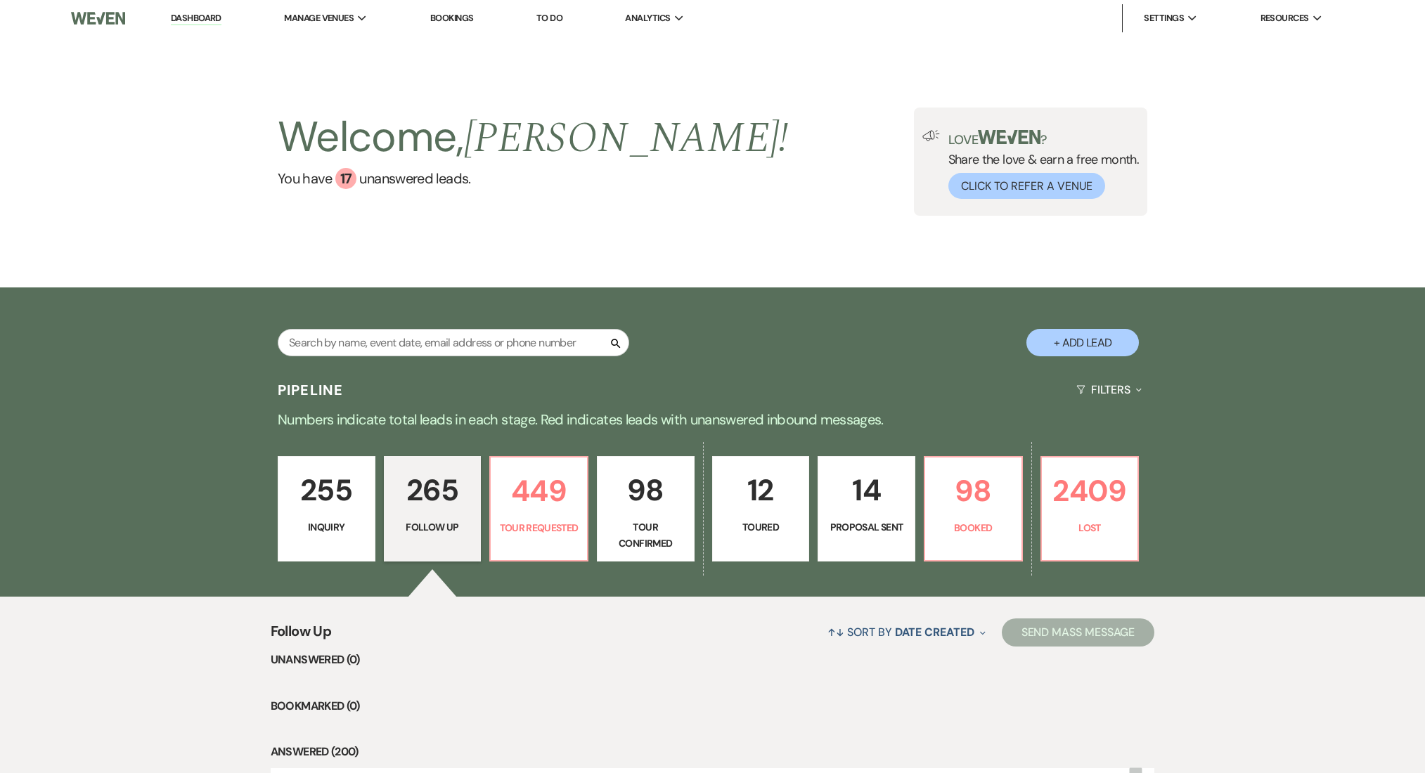
select select "9"
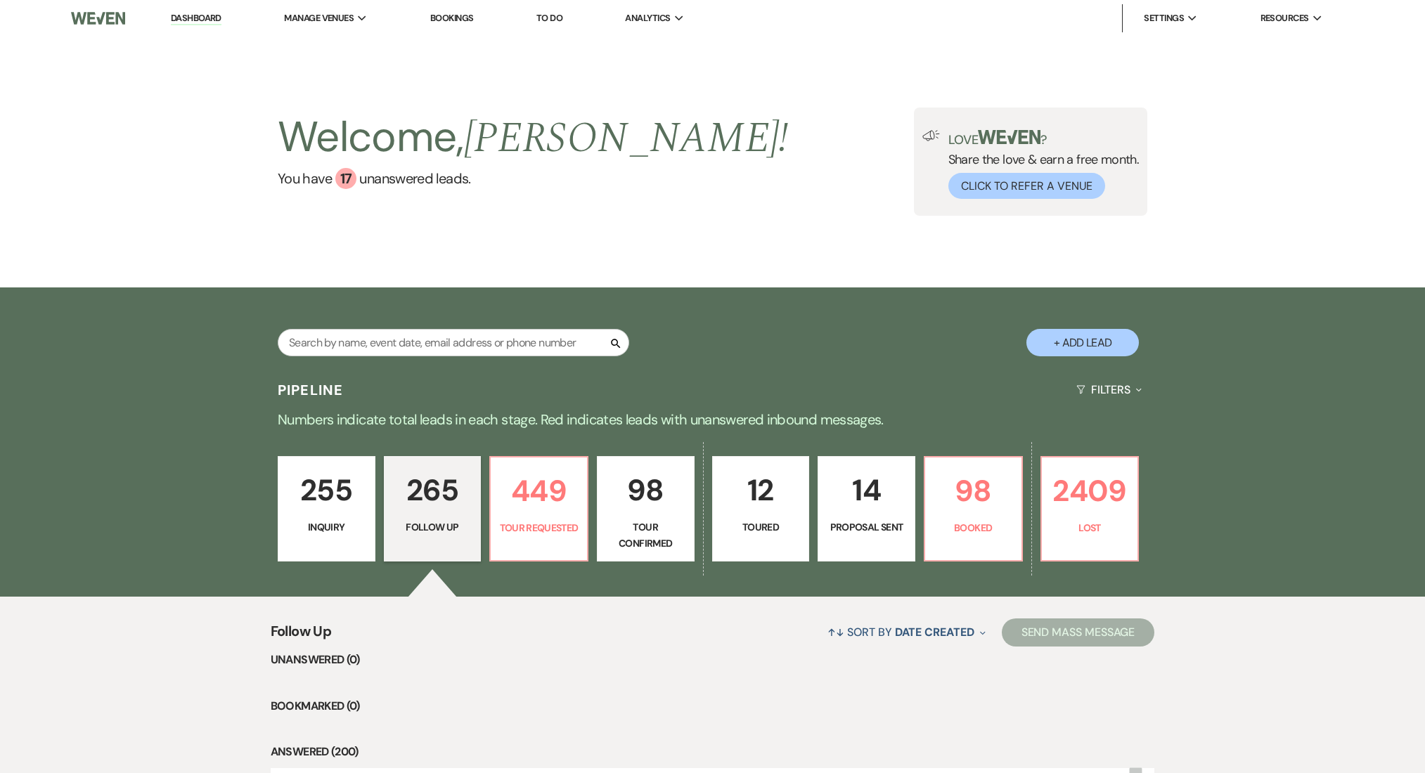
select select "9"
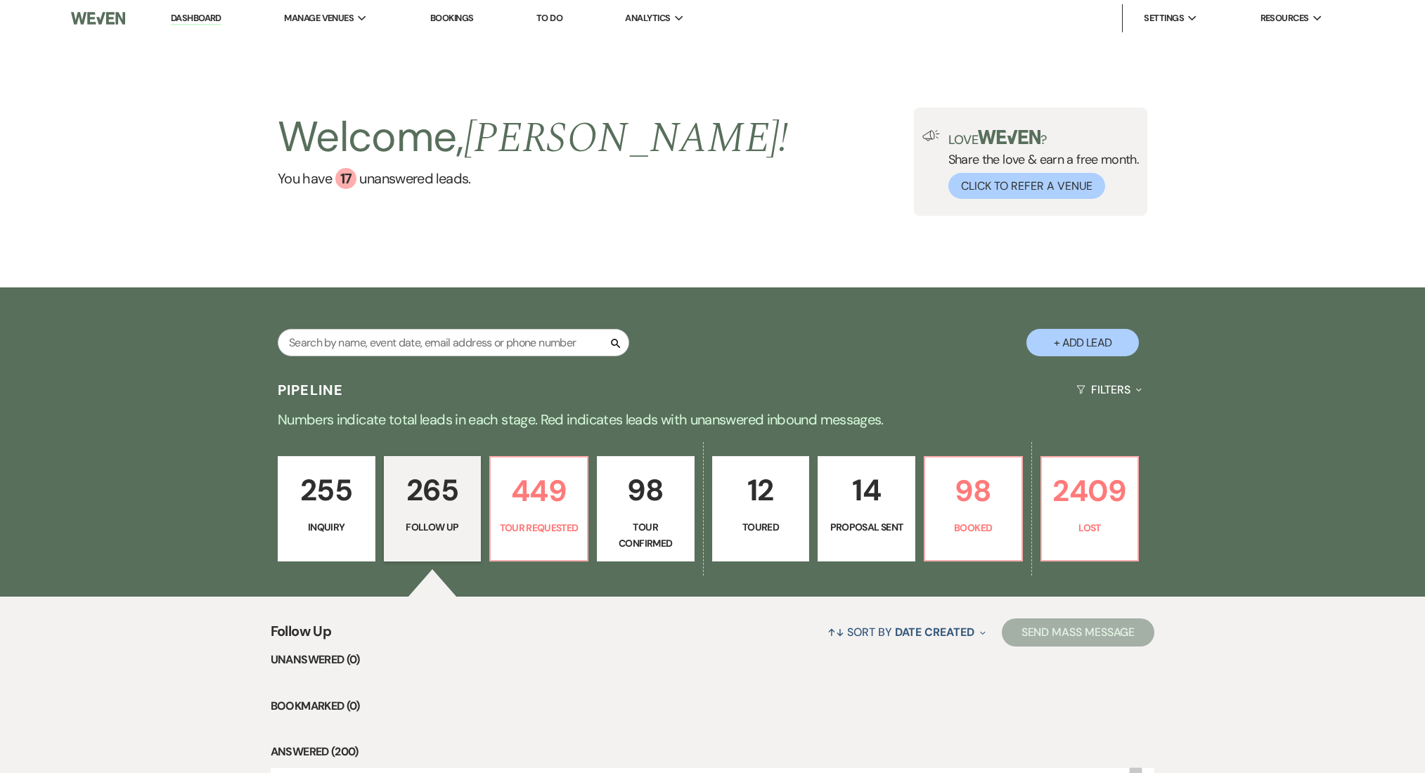
select select "9"
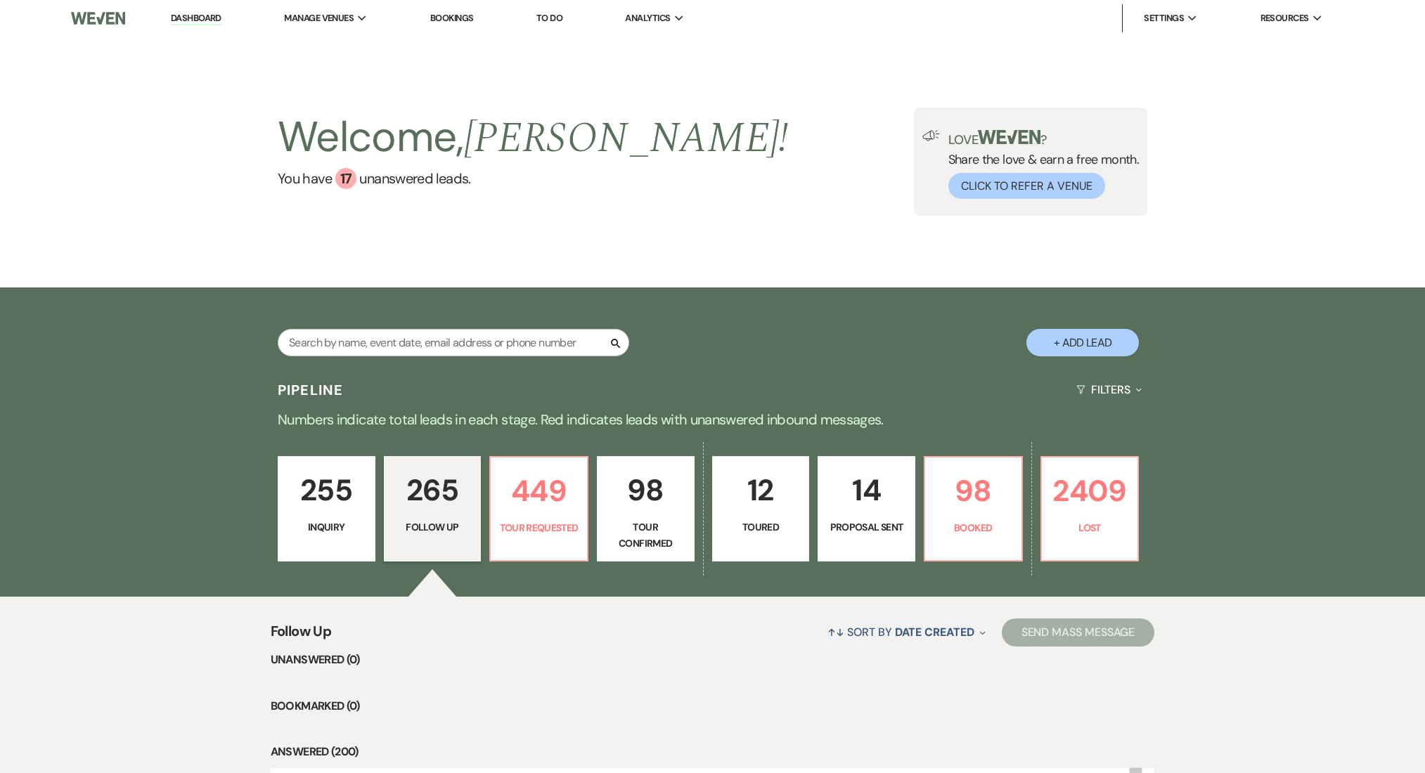
select select "9"
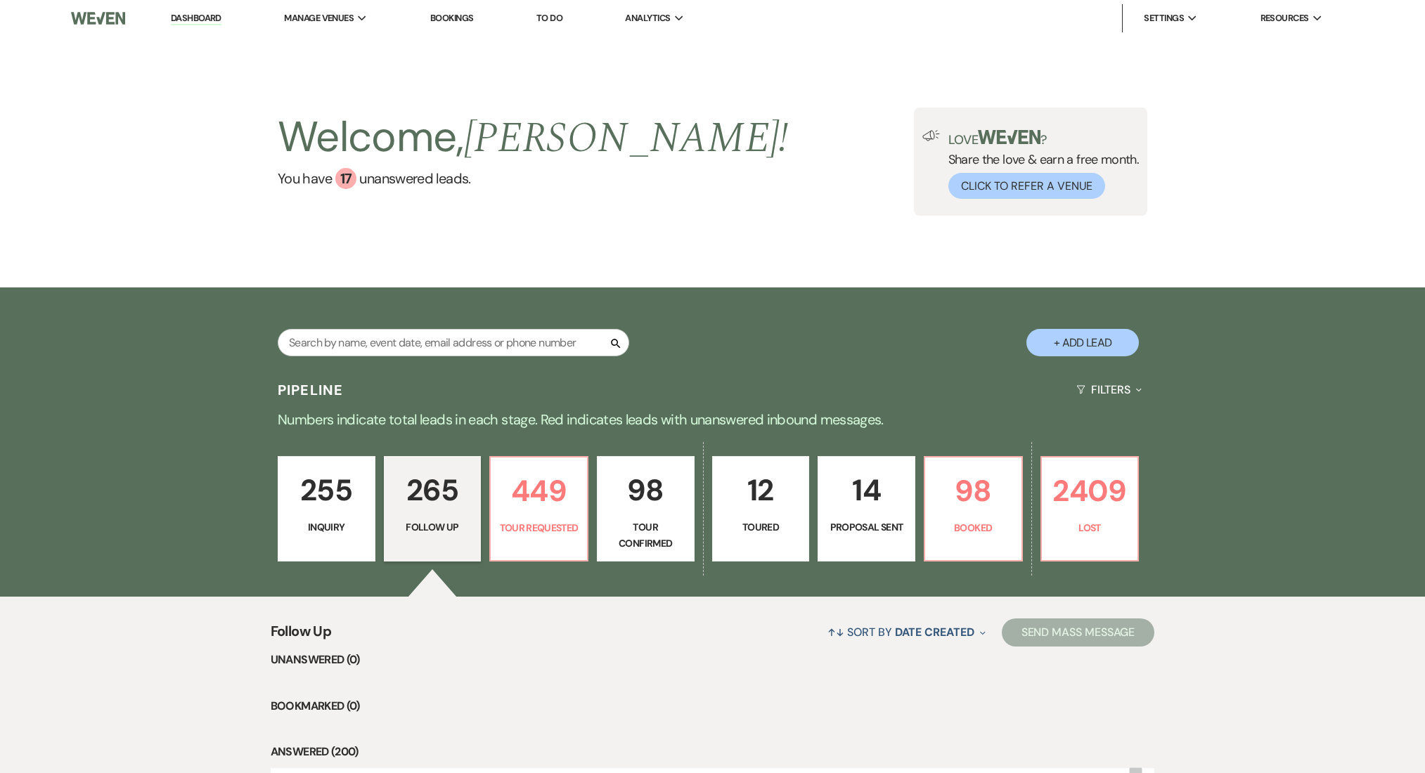
select select "9"
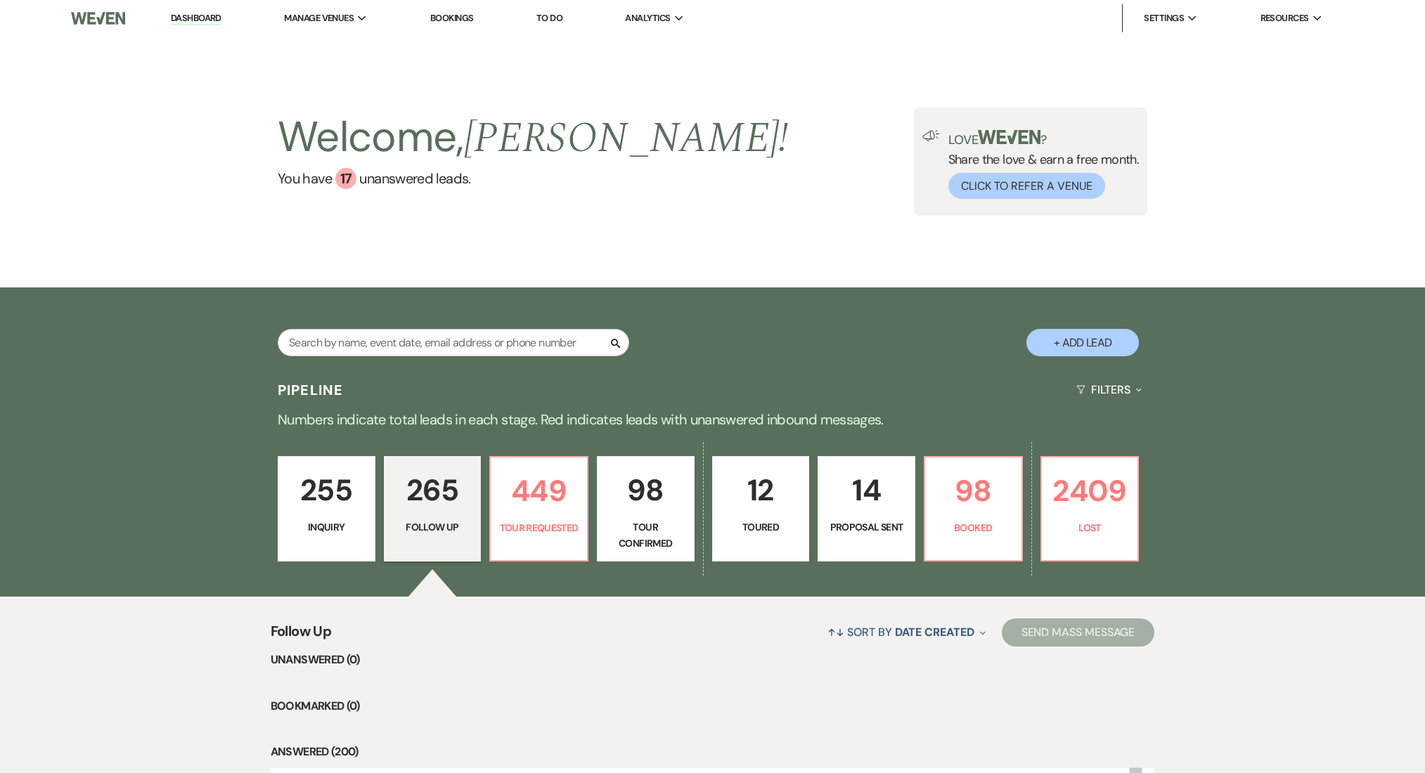
select select "9"
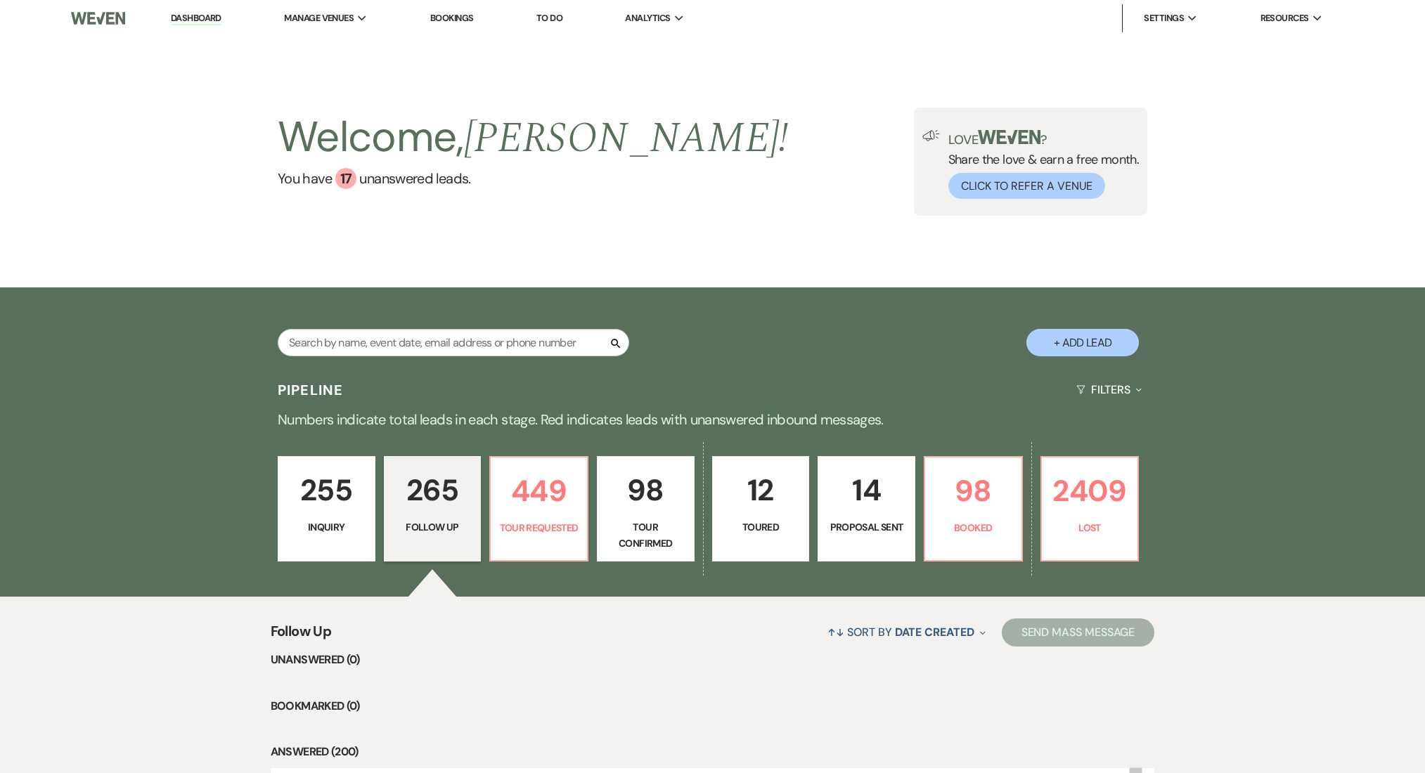
select select "9"
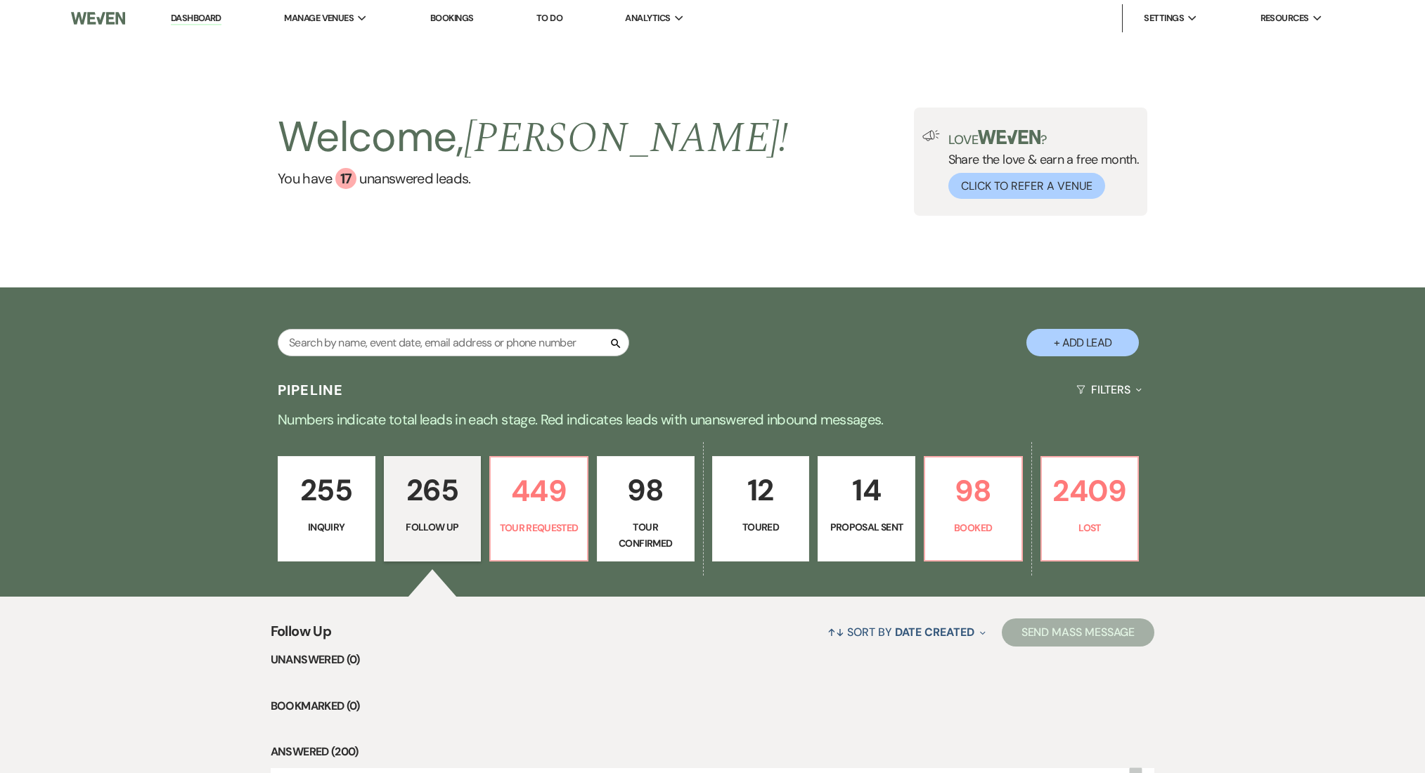
select select "9"
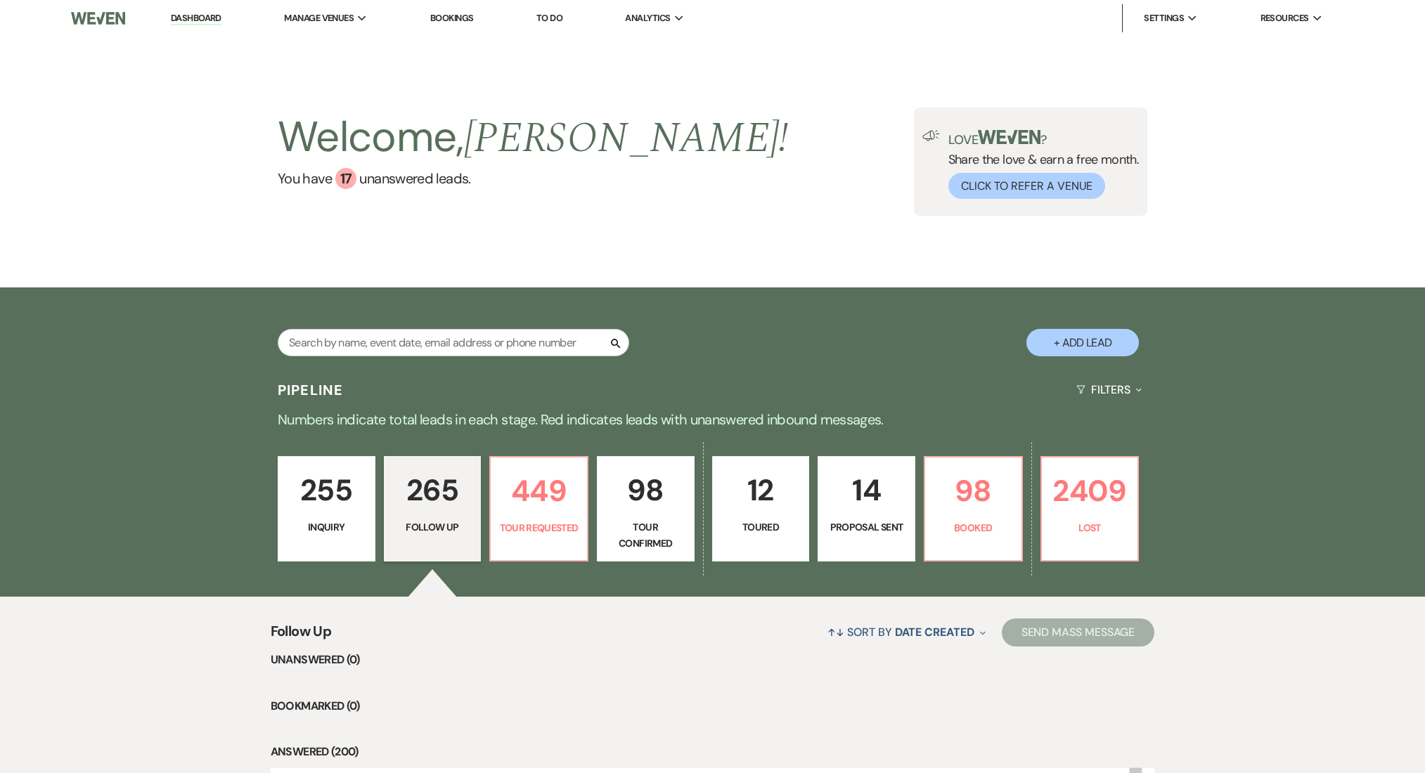
select select "9"
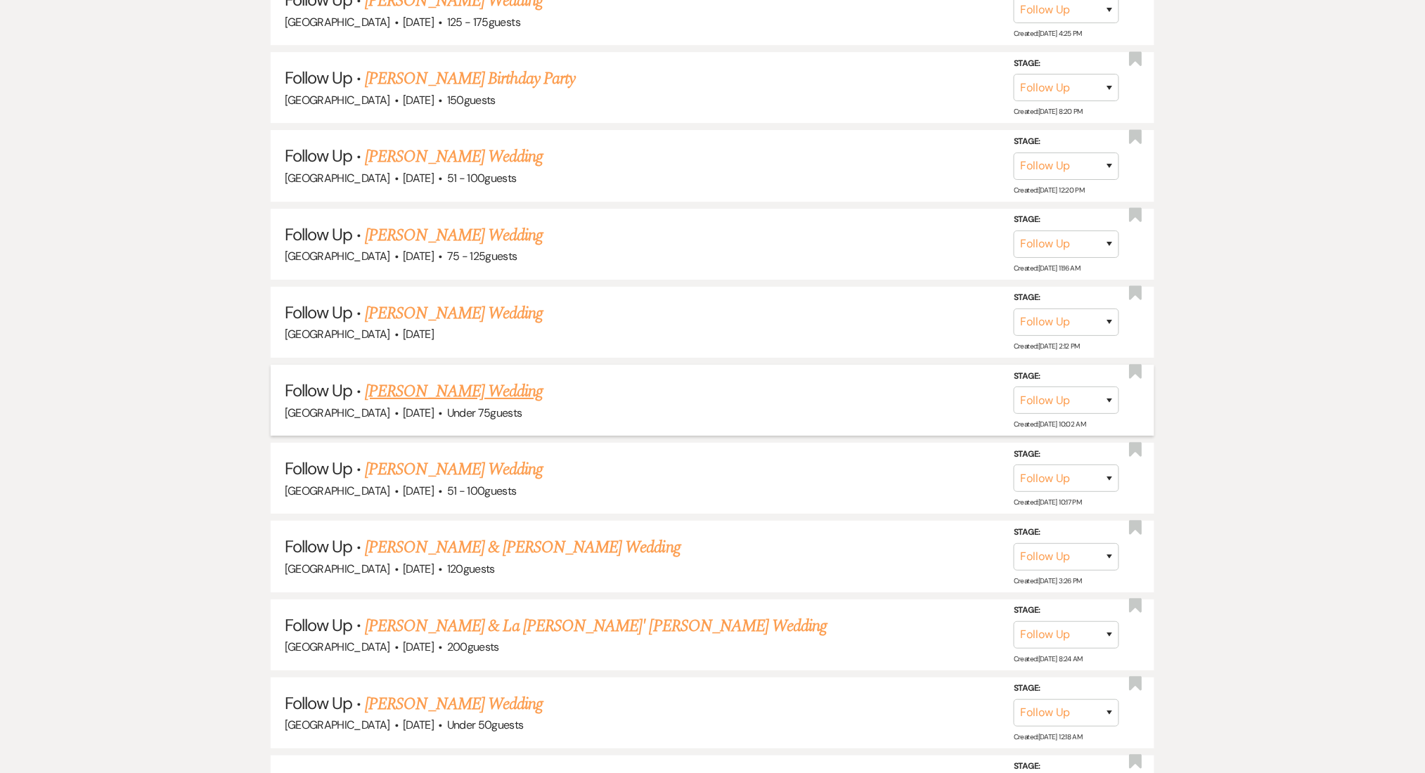
scroll to position [1687, 0]
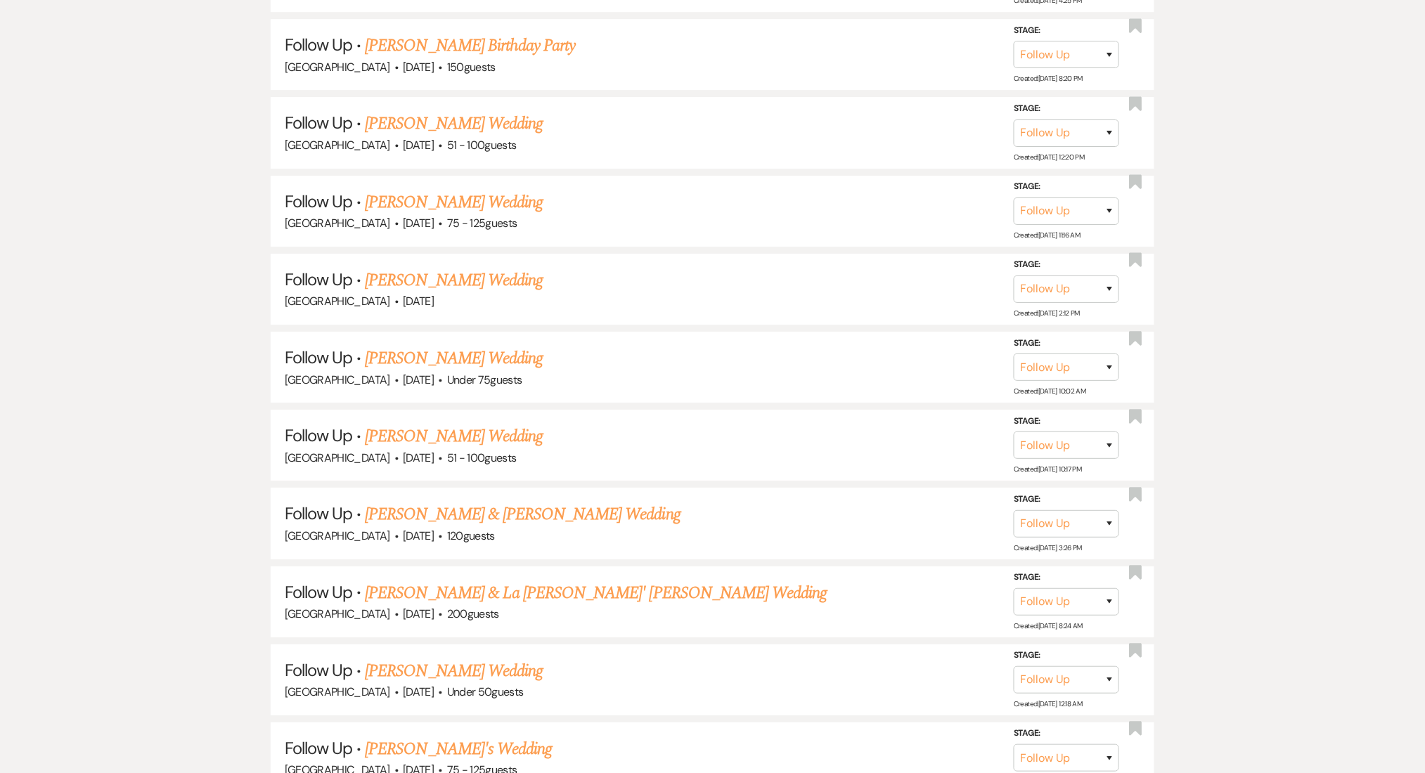
drag, startPoint x: 420, startPoint y: 510, endPoint x: 207, endPoint y: 466, distance: 216.8
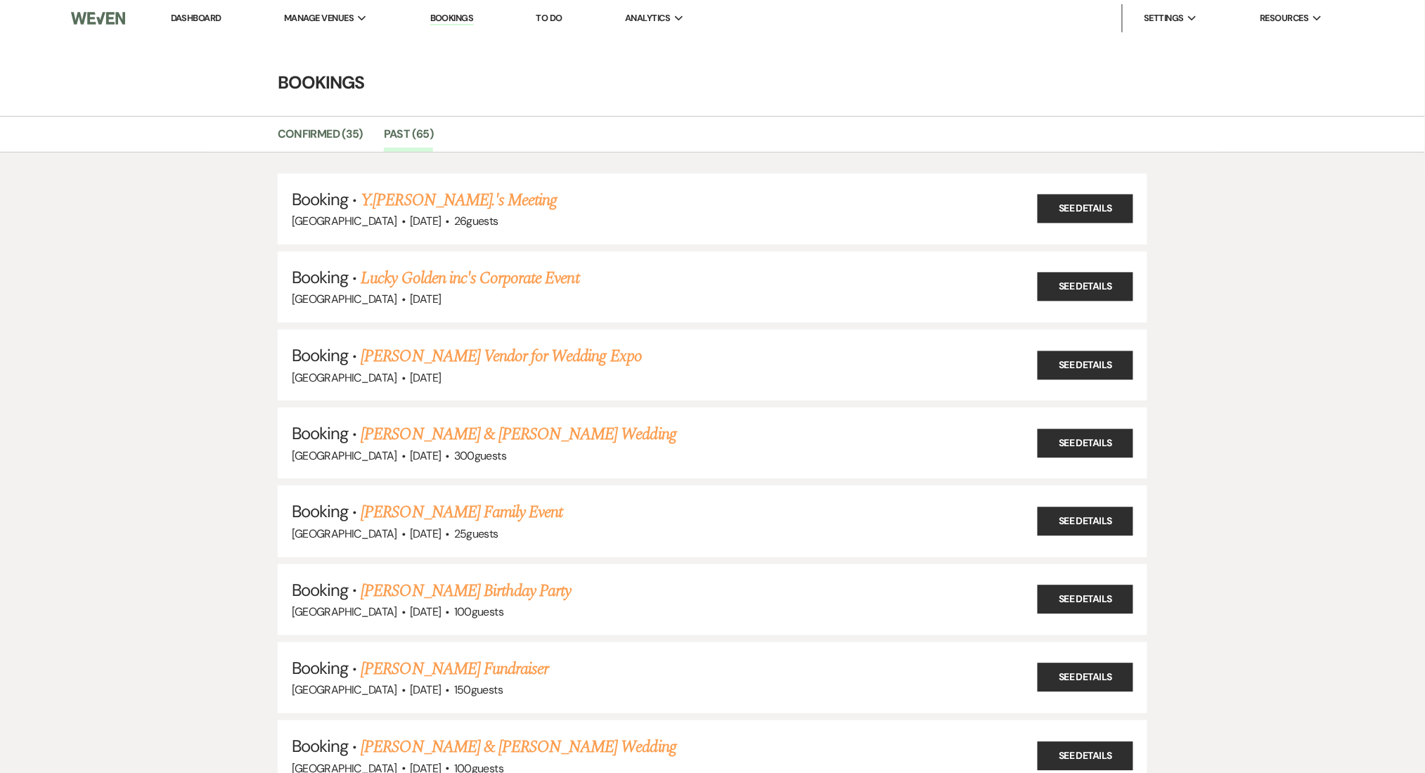
click at [200, 18] on link "Dashboard" at bounding box center [196, 18] width 51 height 12
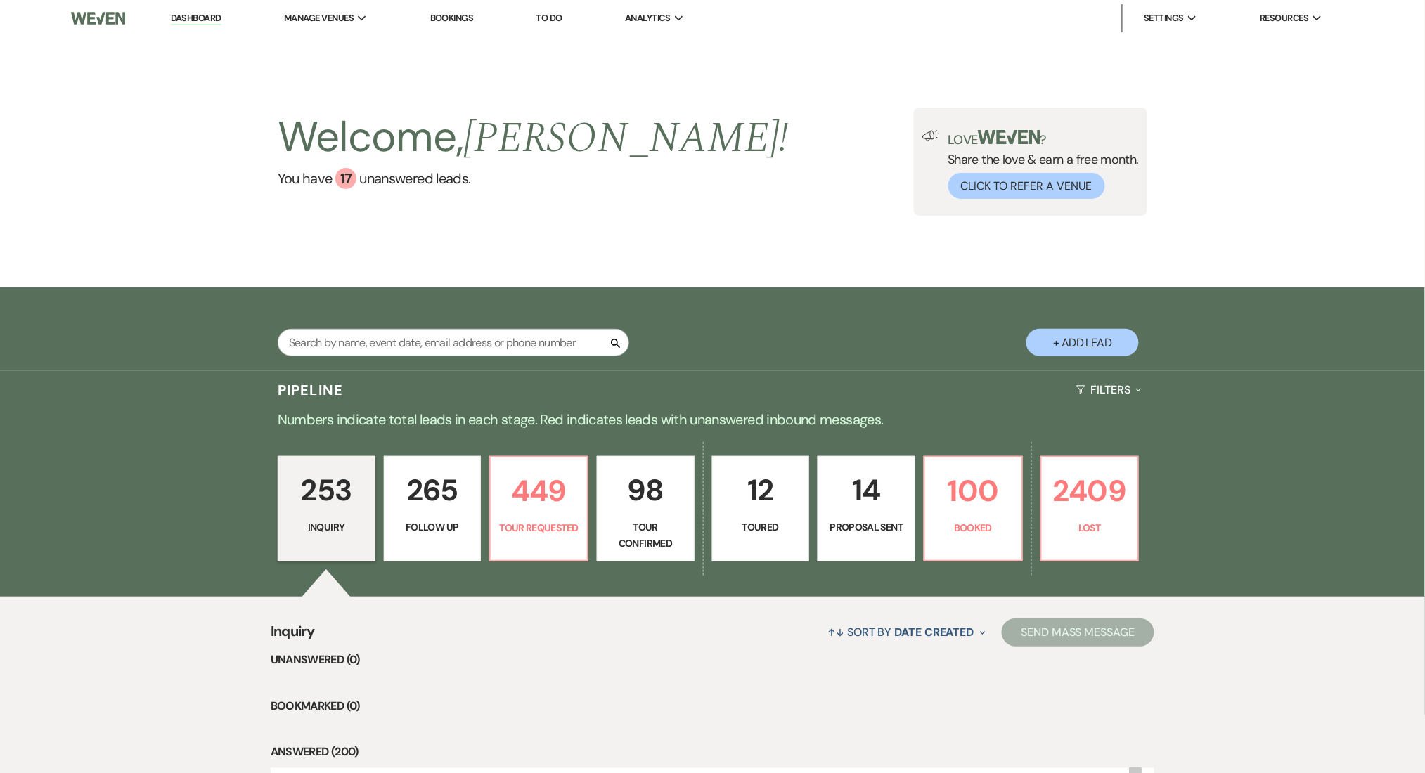
click at [181, 21] on link "Dashboard" at bounding box center [196, 18] width 51 height 13
click at [321, 15] on span "Manage Venues" at bounding box center [319, 18] width 70 height 14
click at [205, 15] on link "Dashboard" at bounding box center [196, 18] width 51 height 13
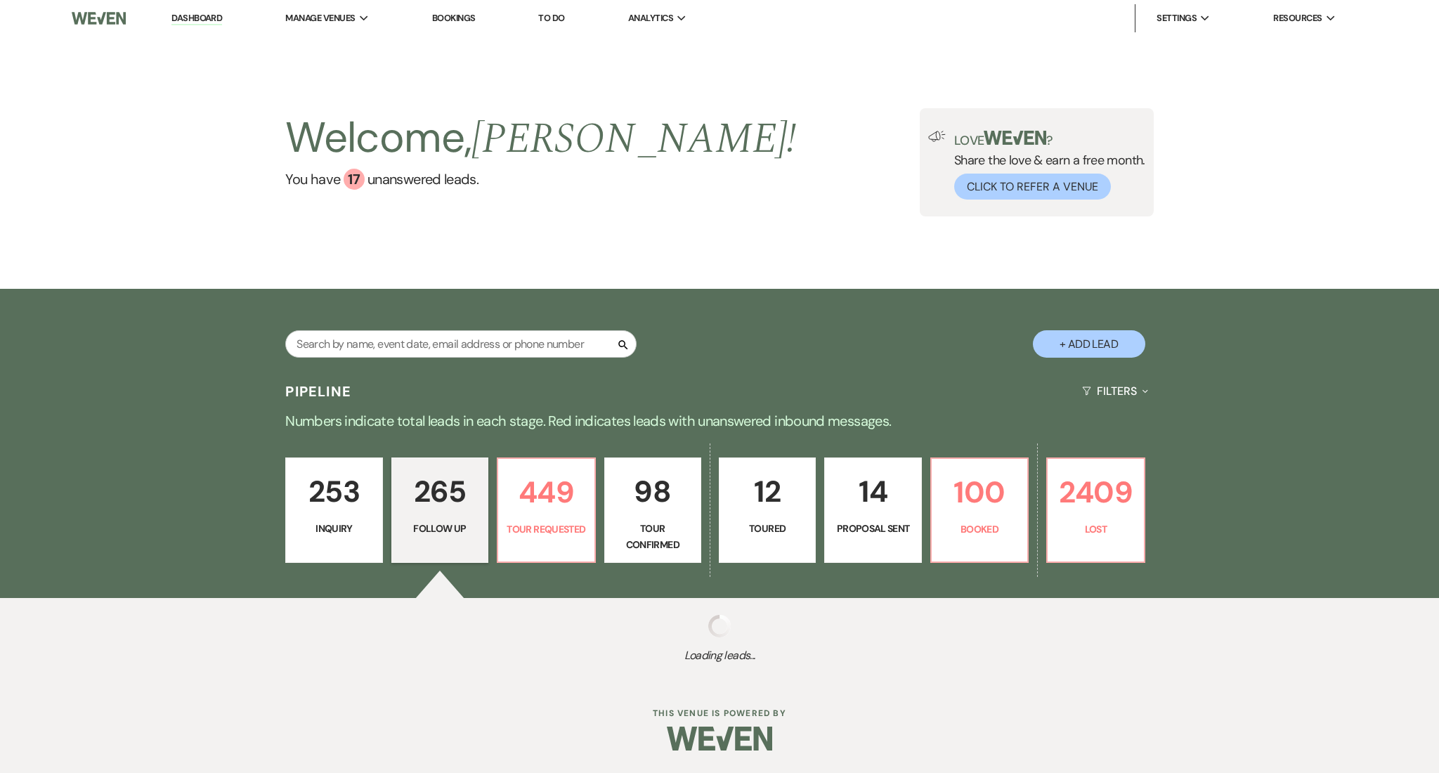
select select "9"
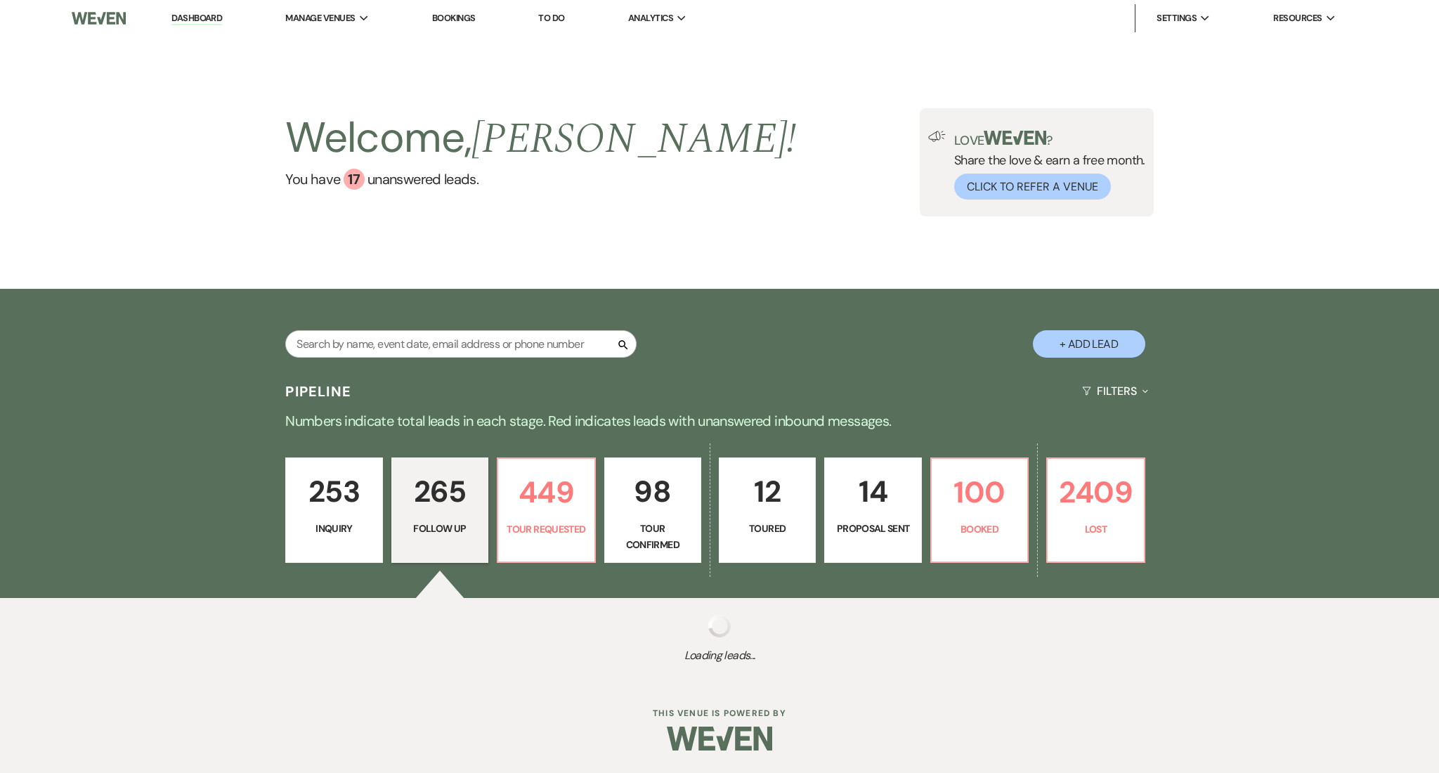
select select "9"
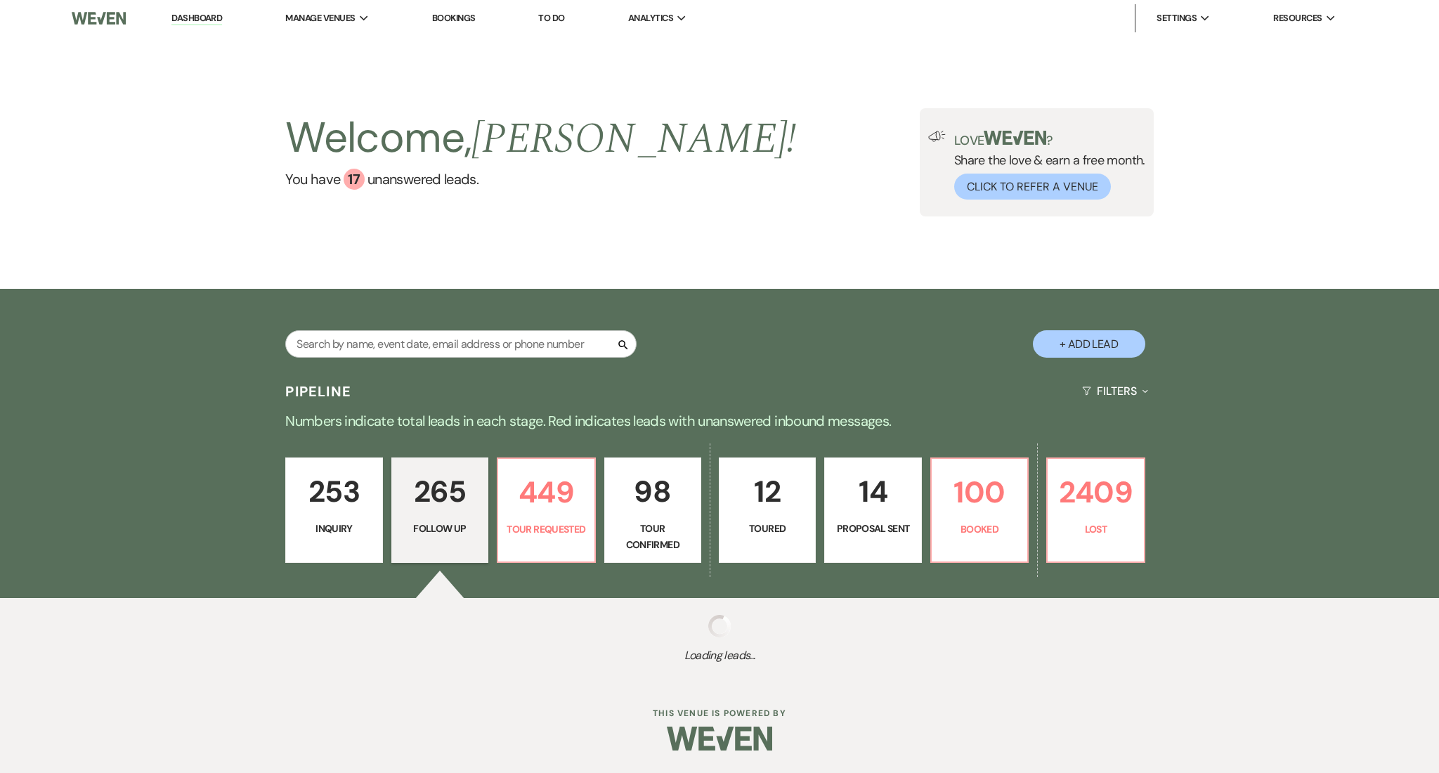
select select "9"
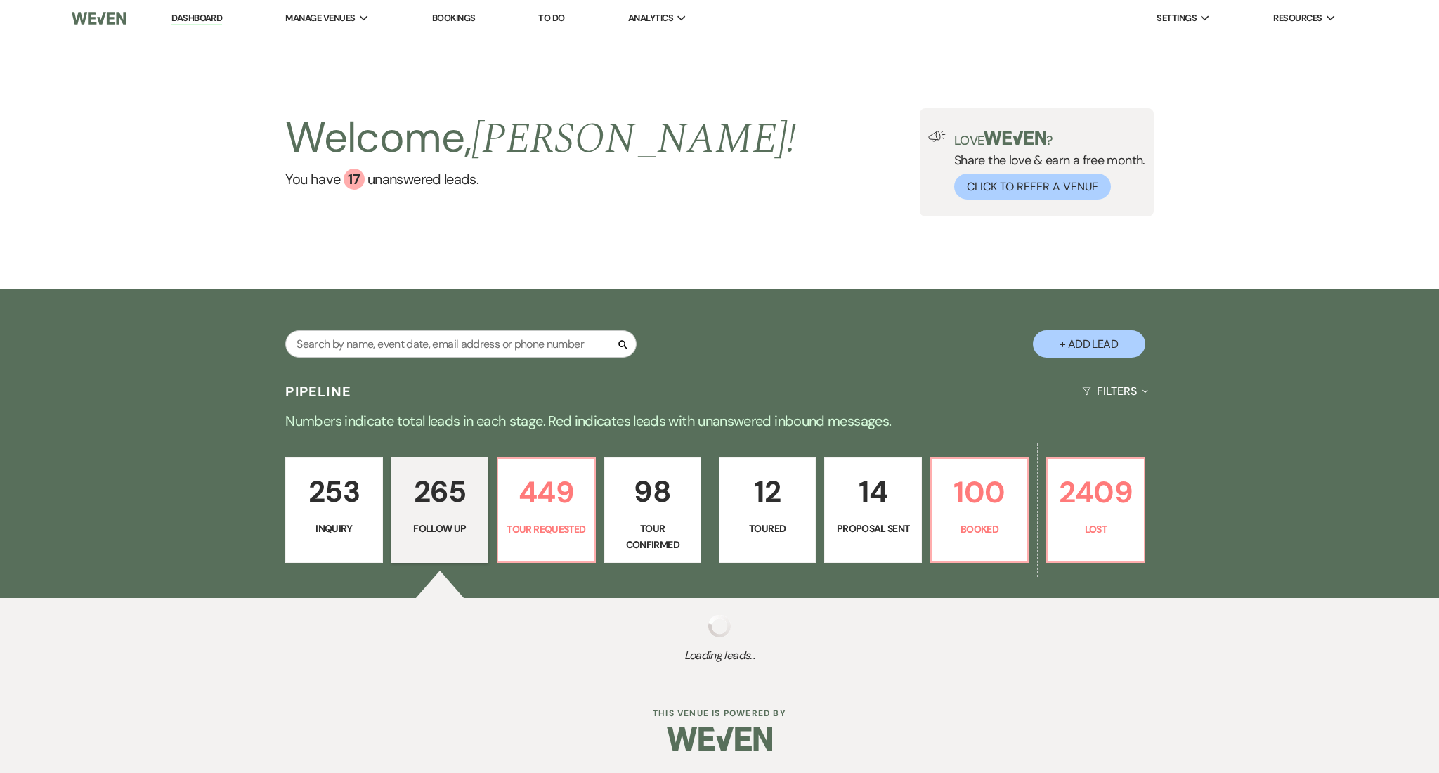
select select "9"
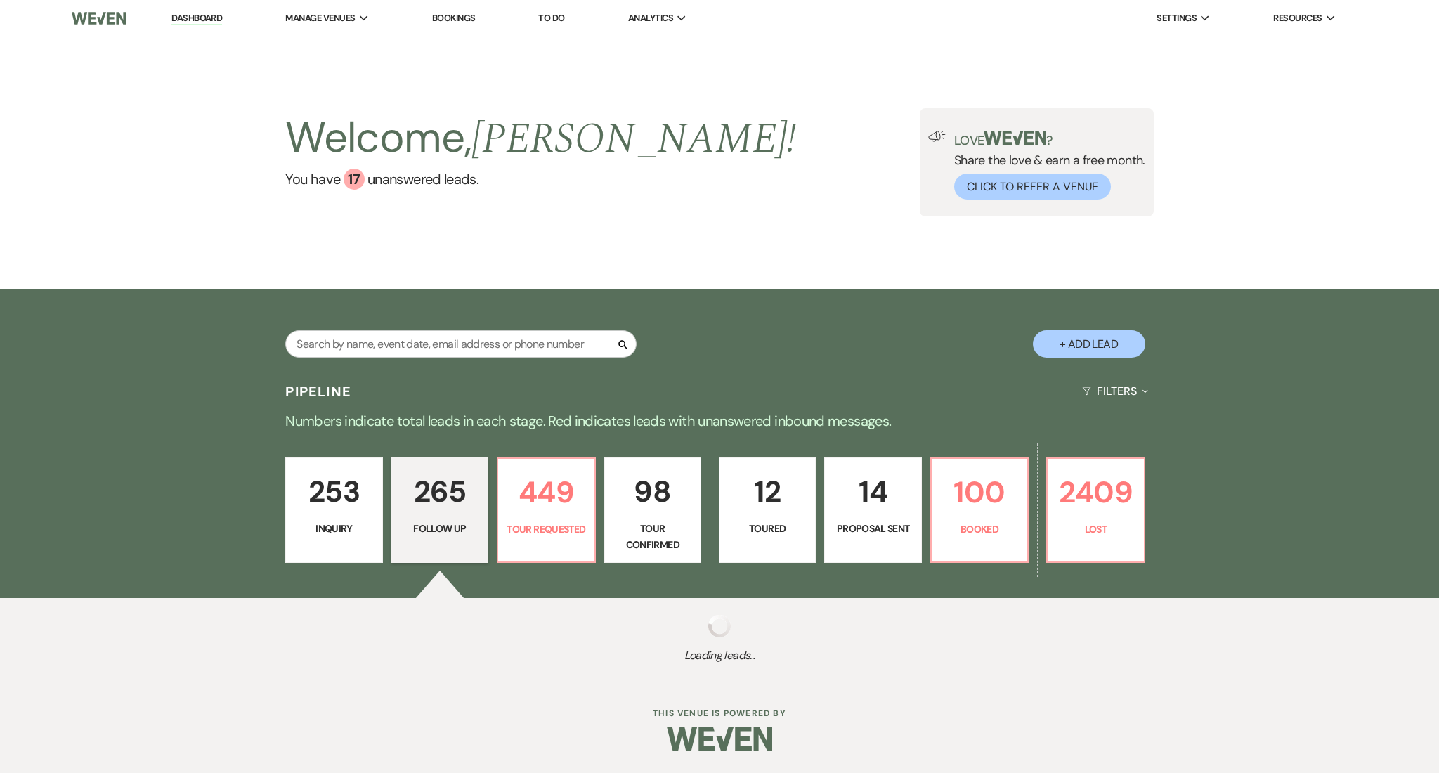
select select "9"
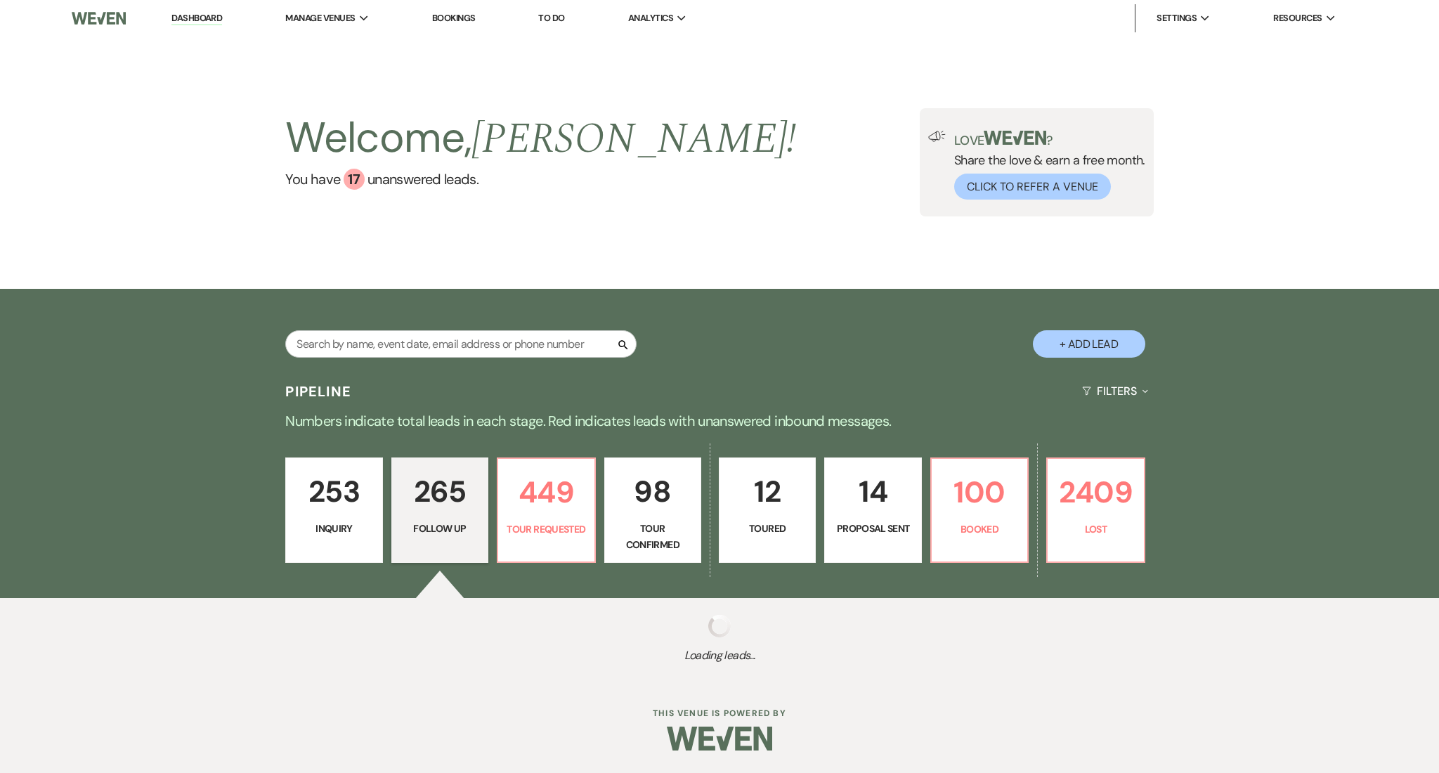
select select "9"
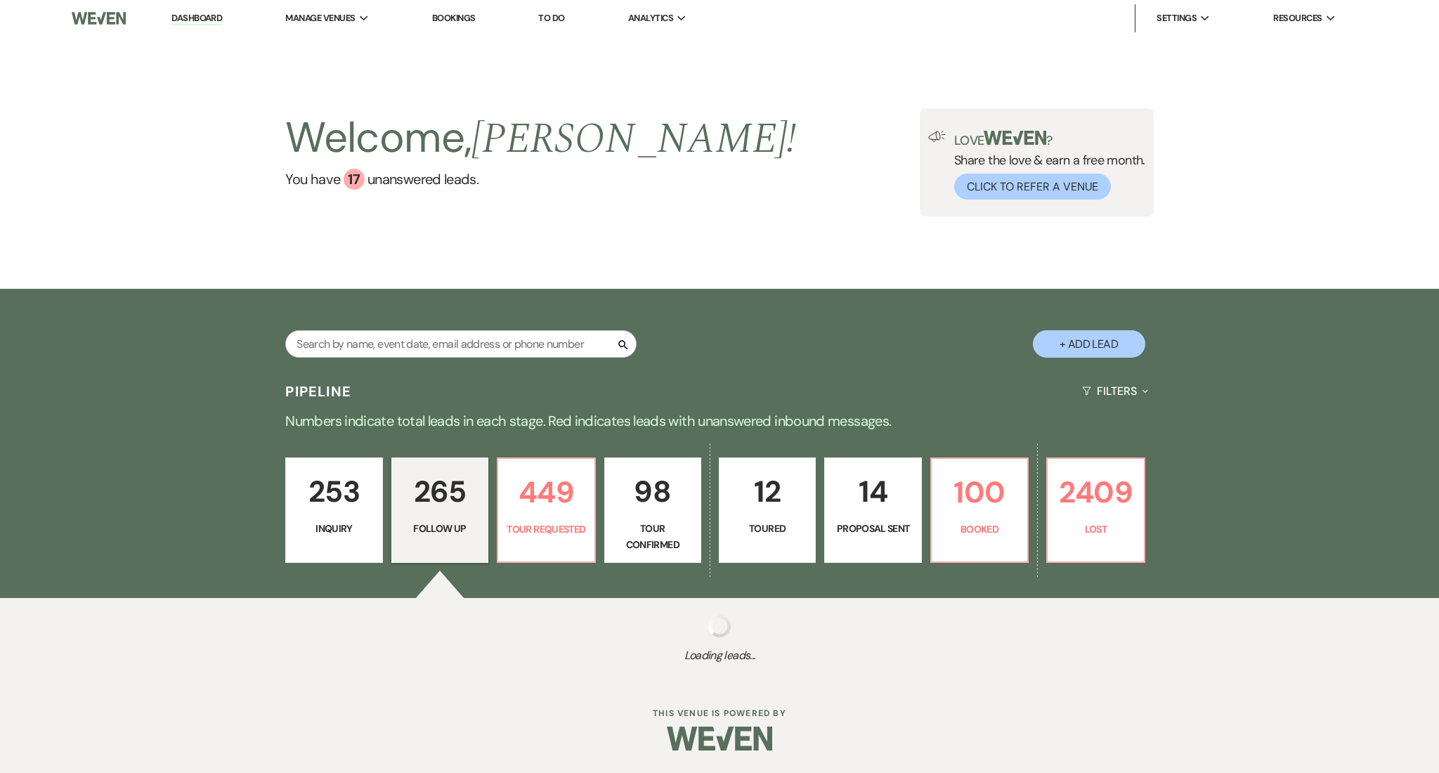
select select "9"
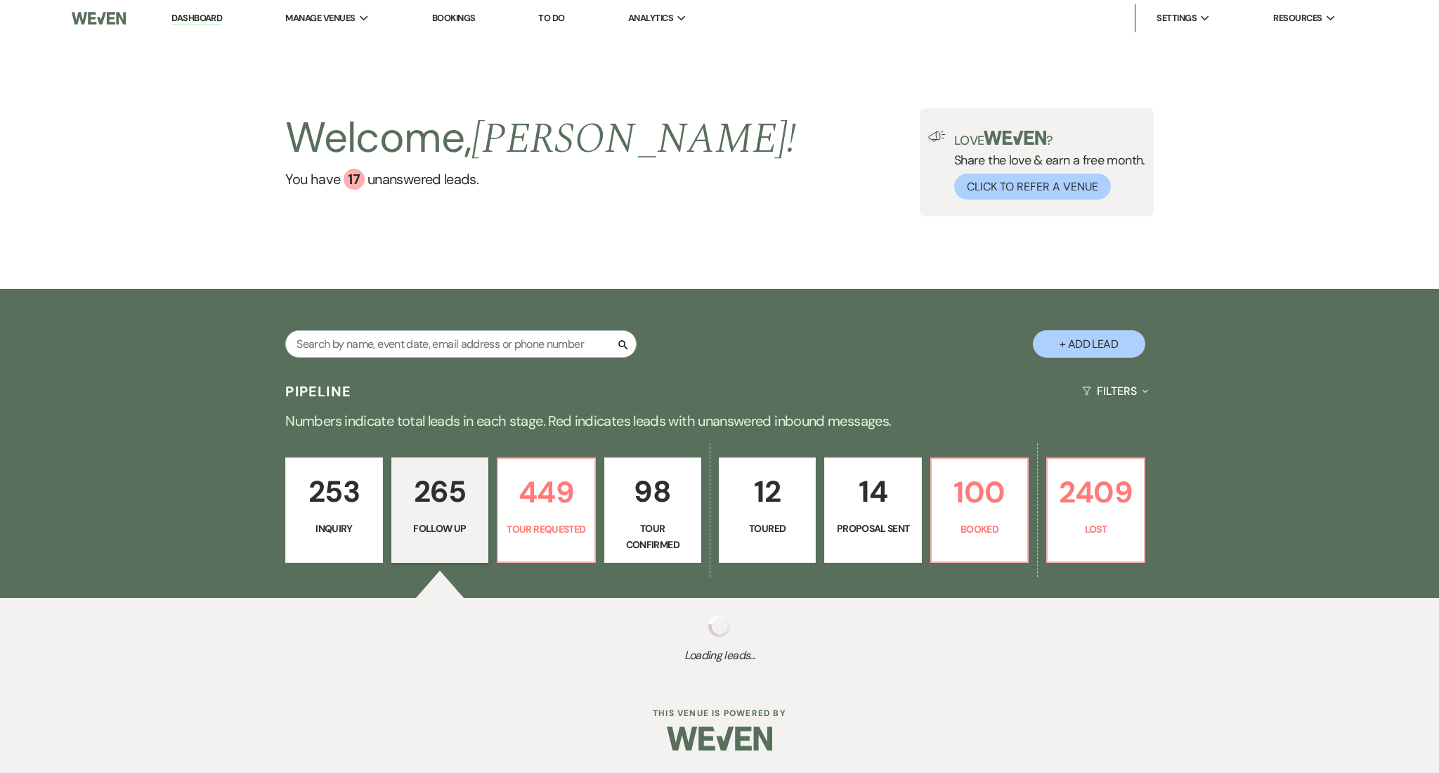
select select "9"
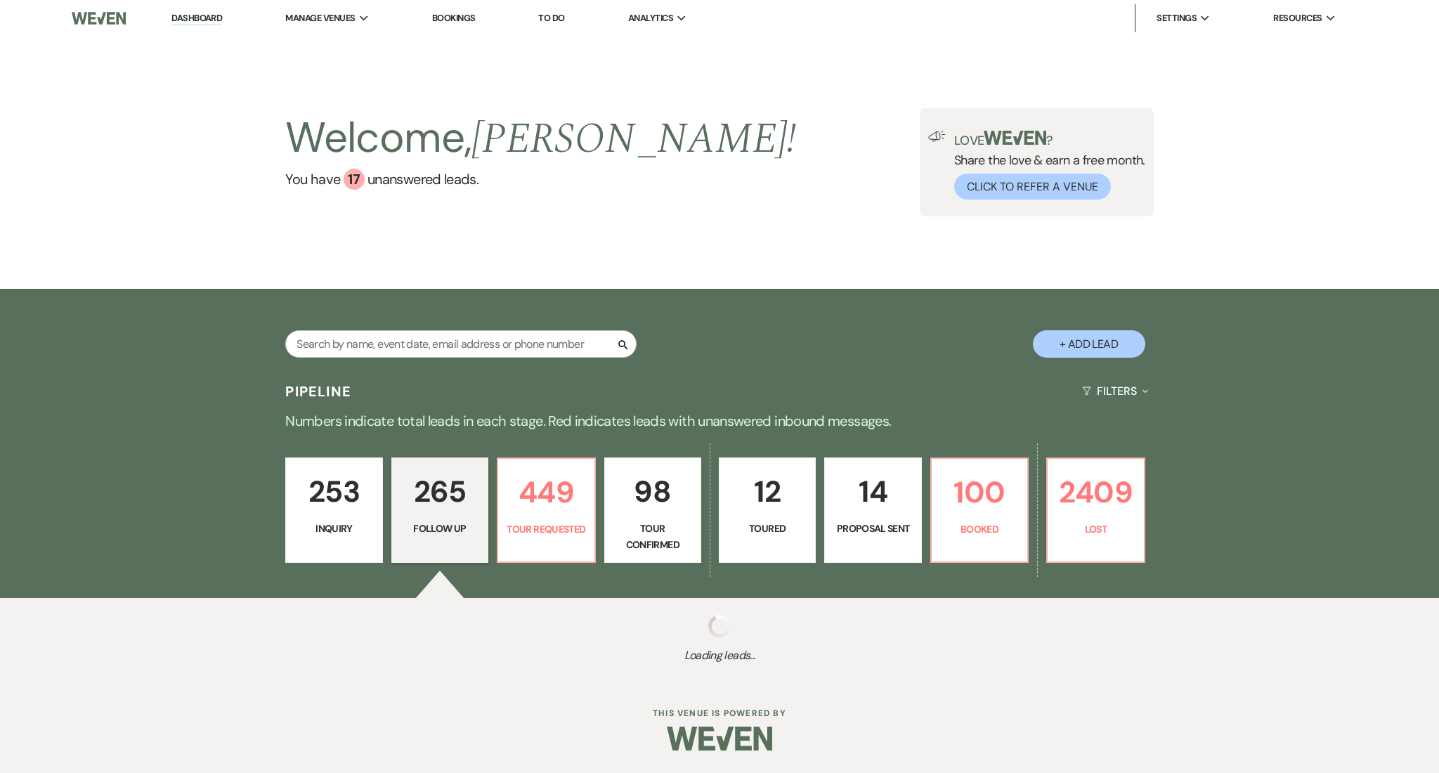
select select "9"
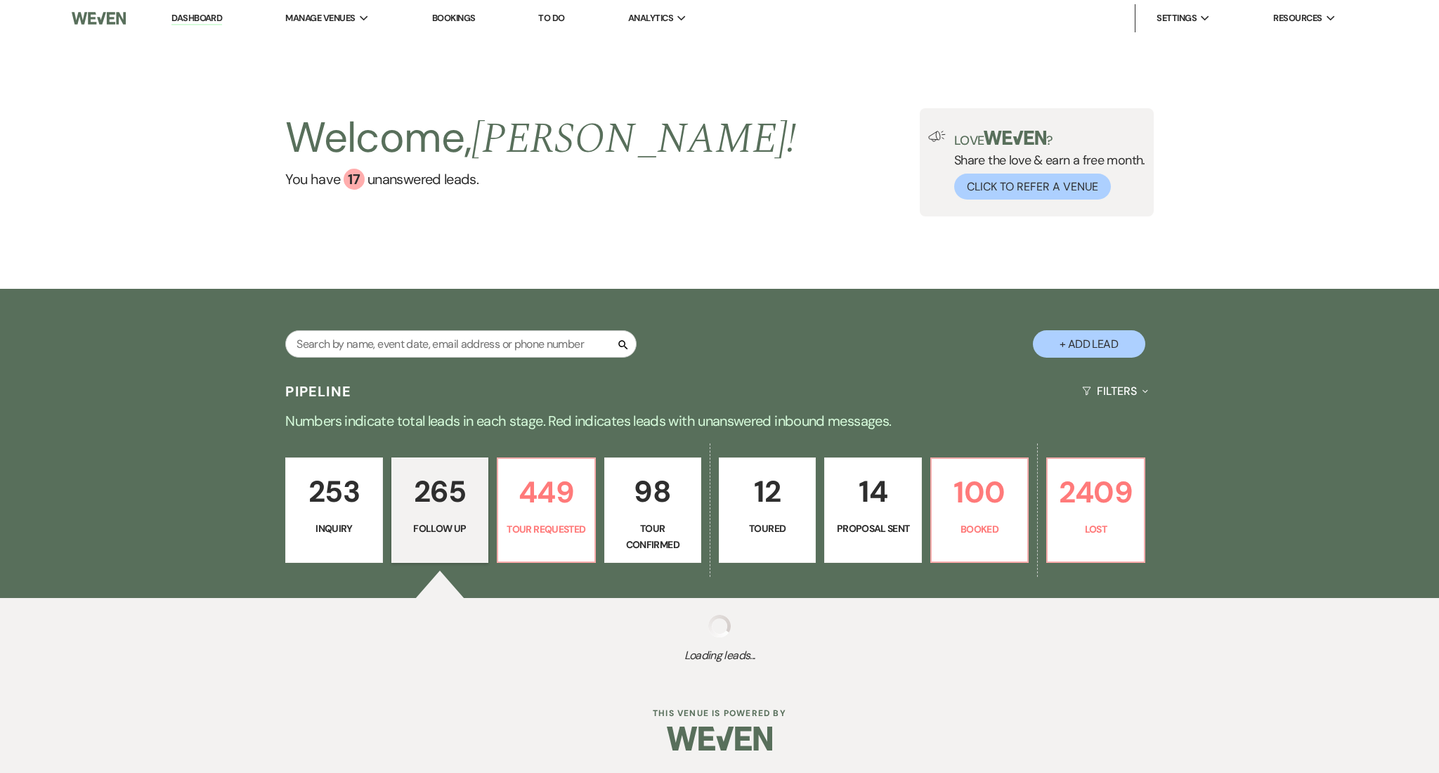
select select "9"
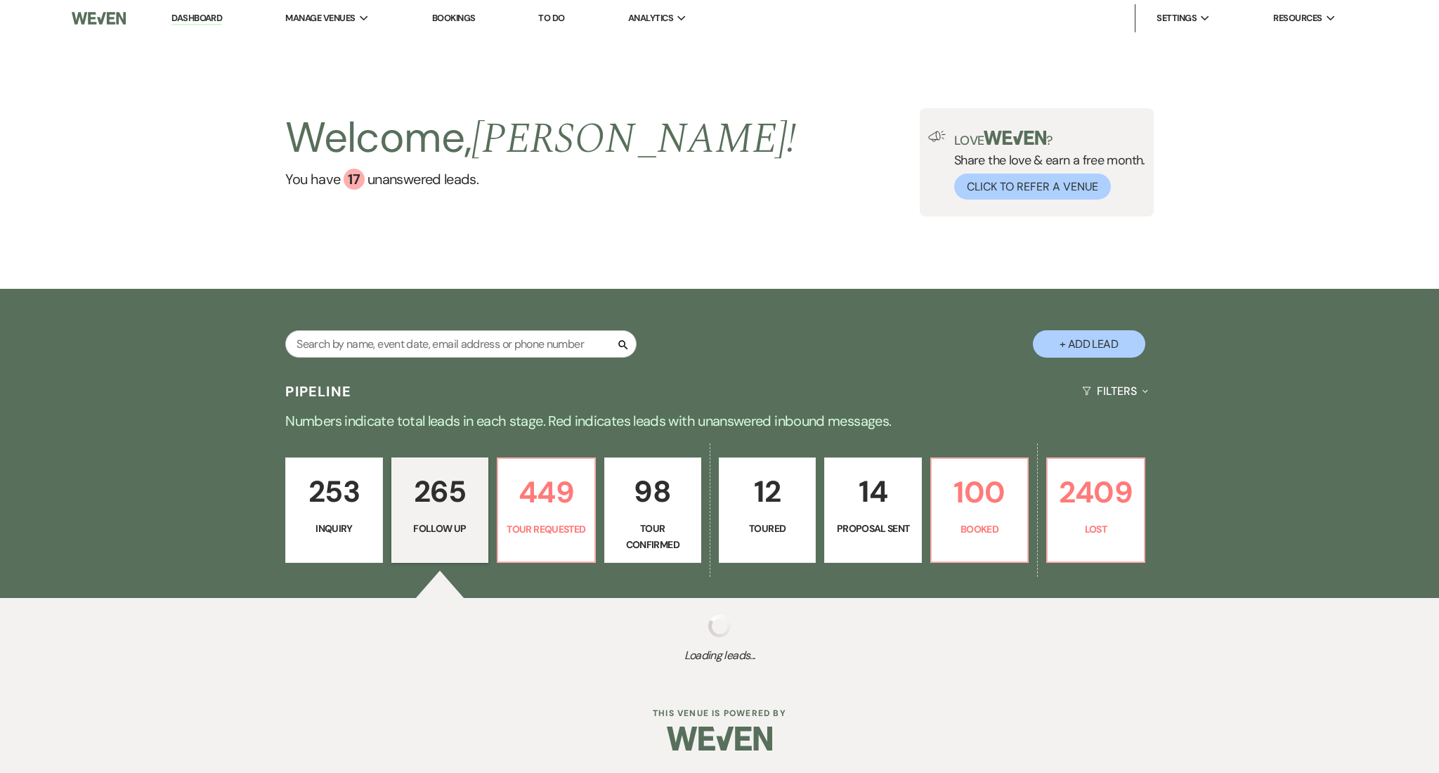
select select "9"
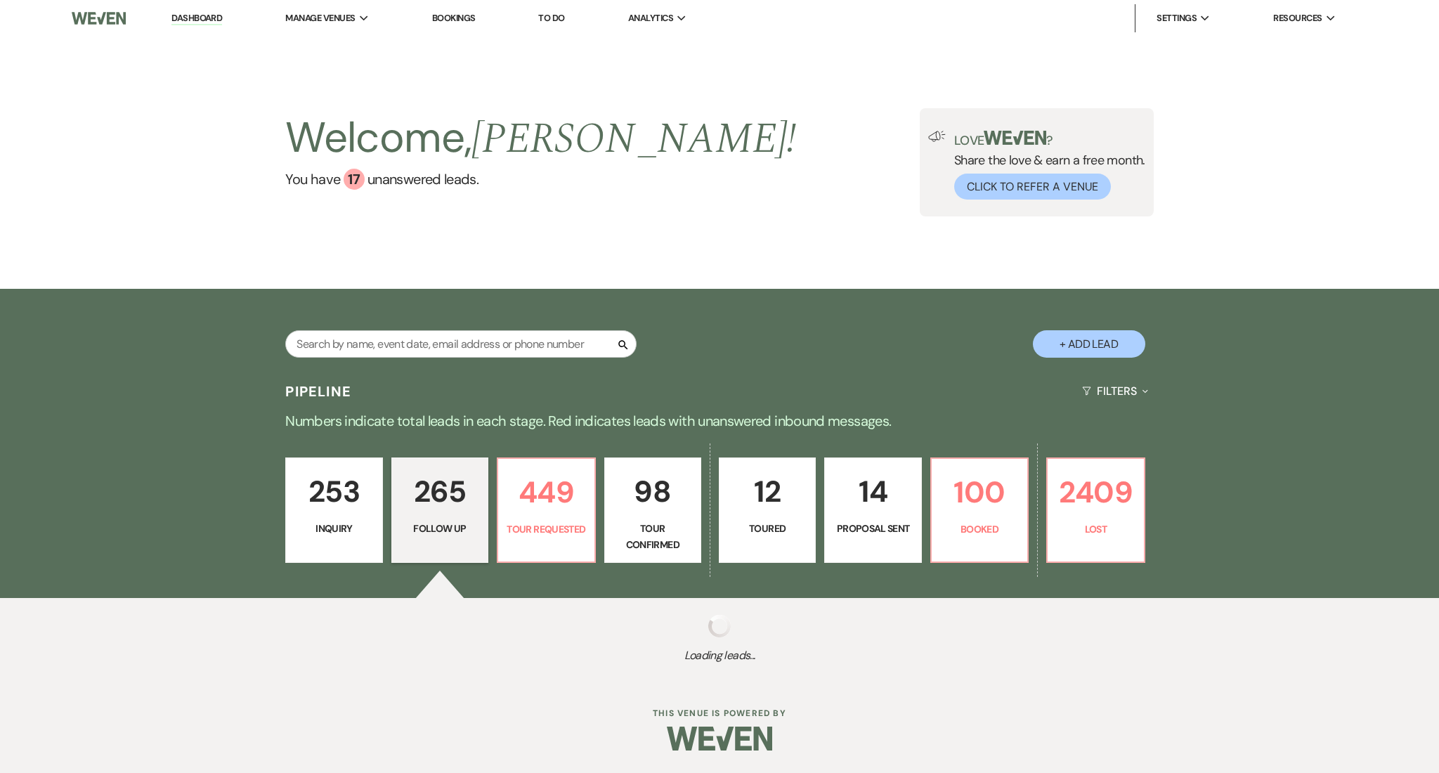
select select "9"
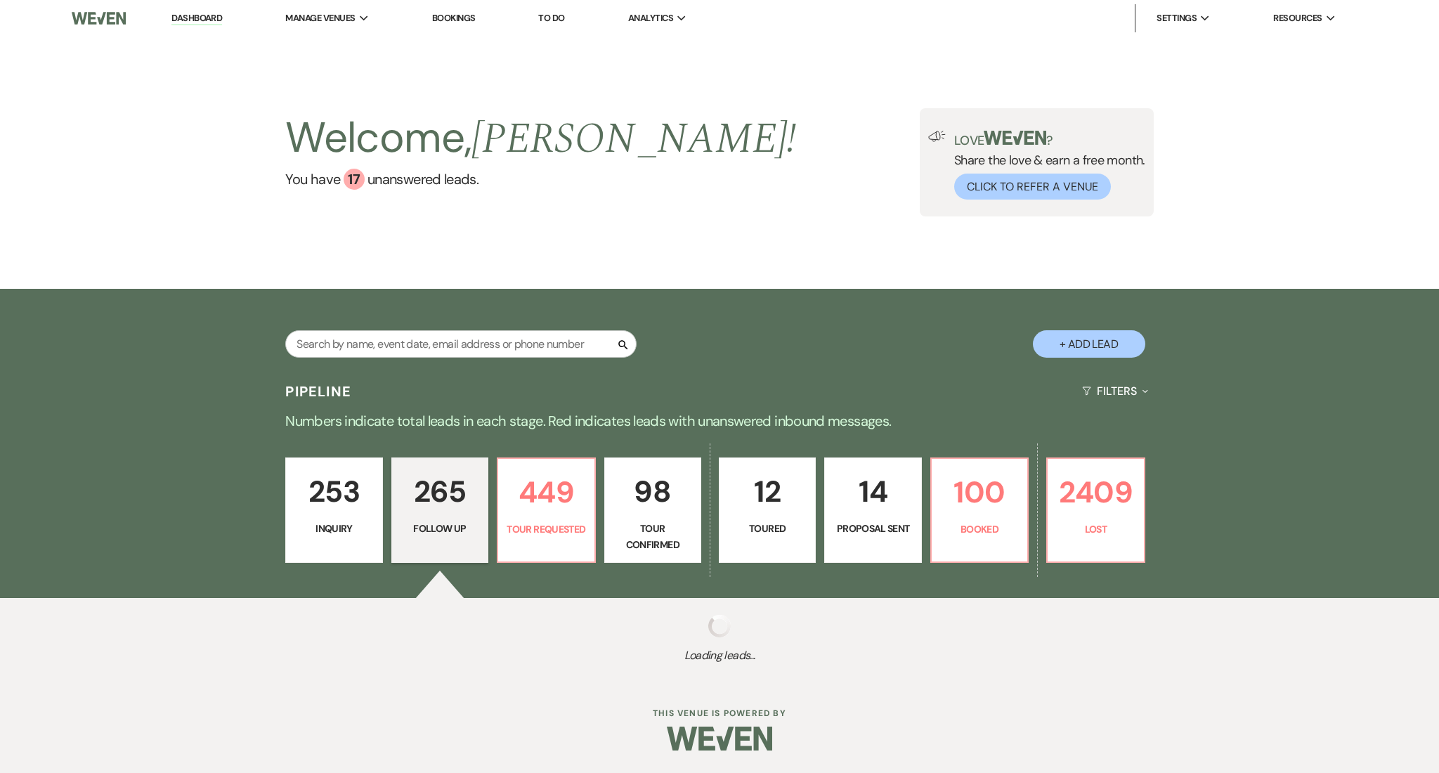
select select "9"
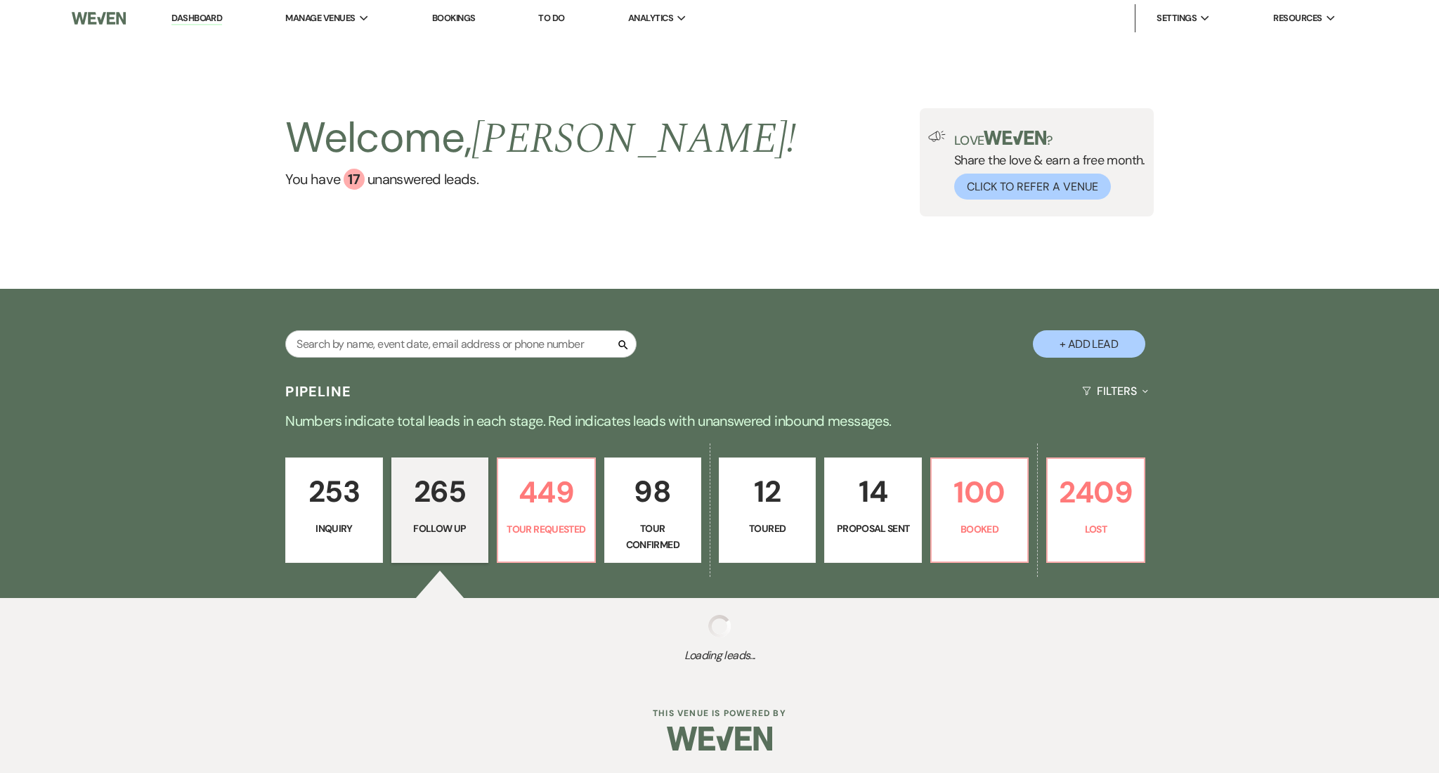
select select "9"
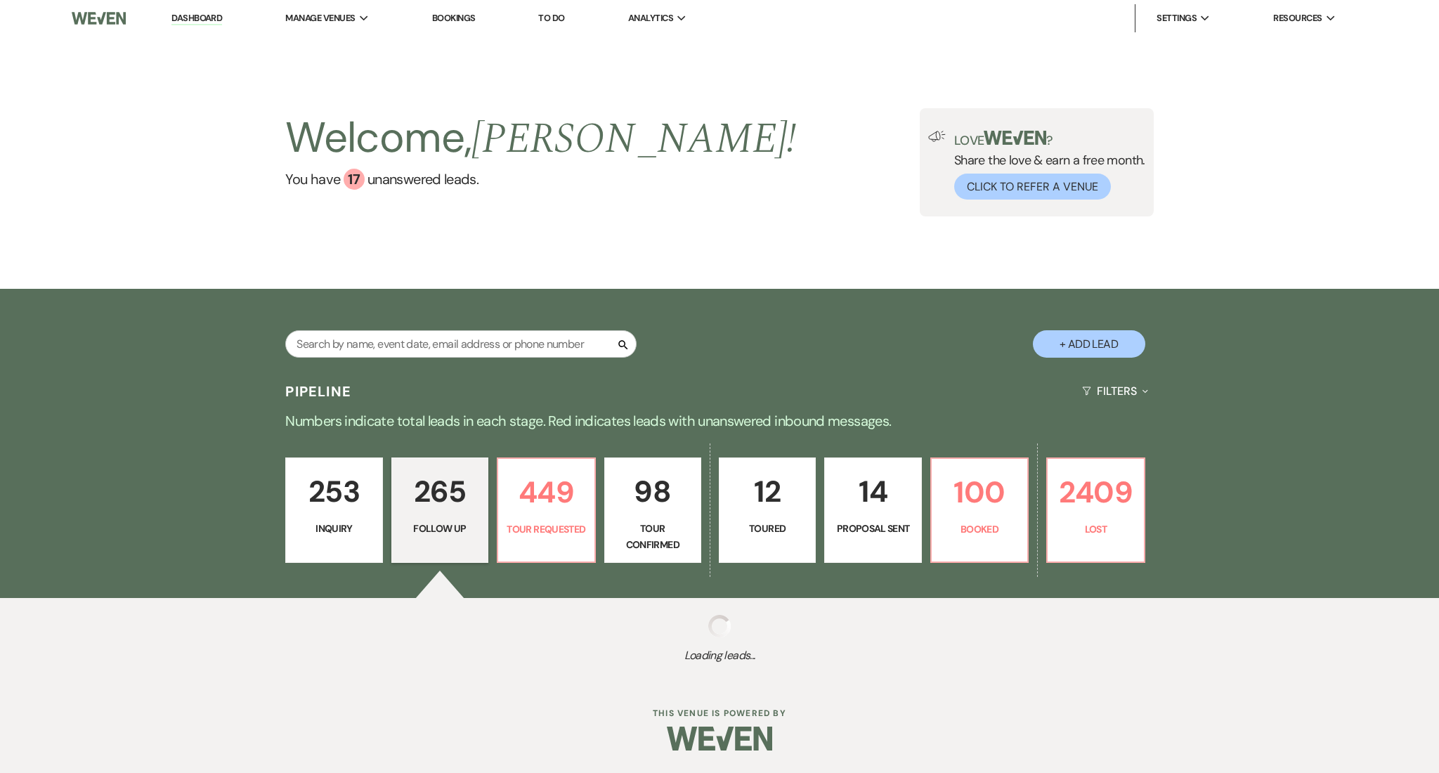
select select "9"
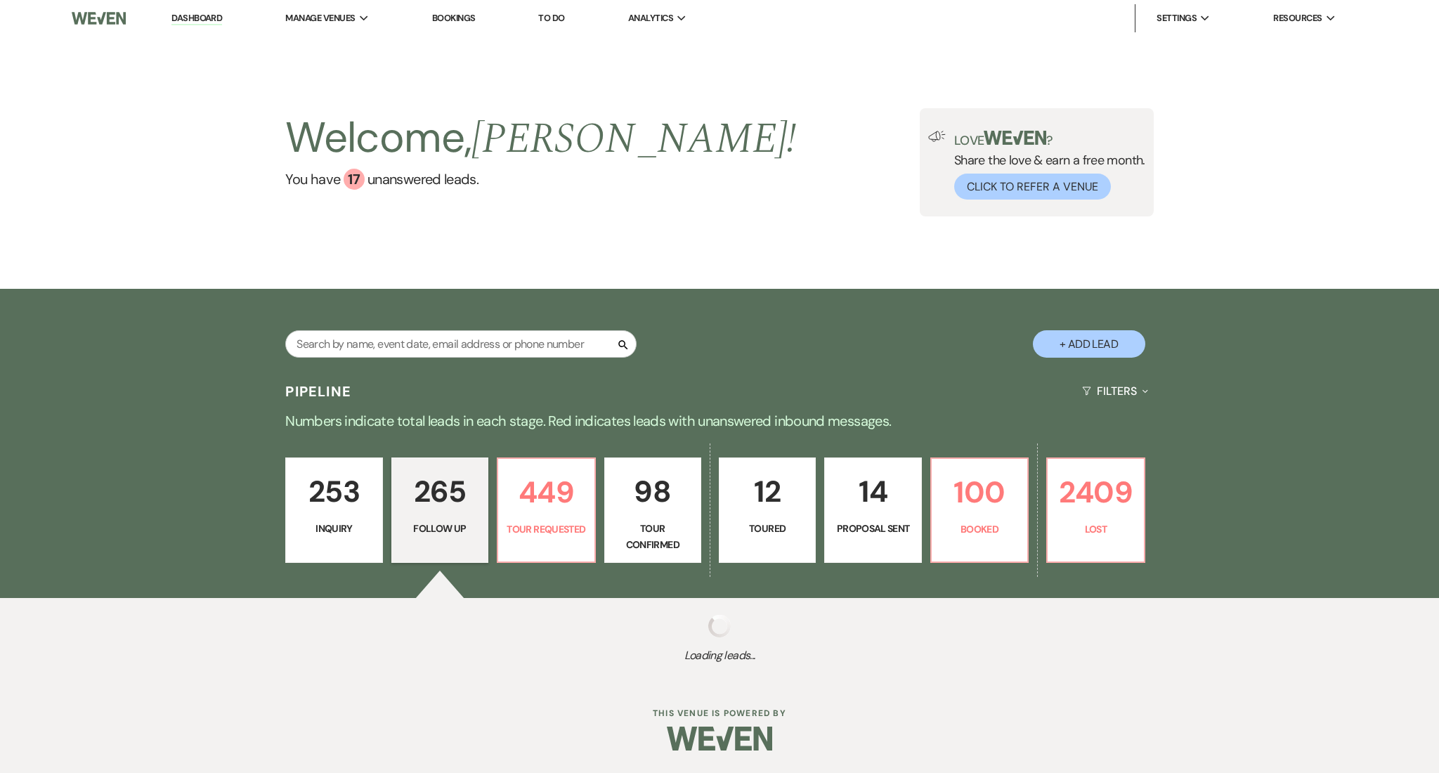
select select "9"
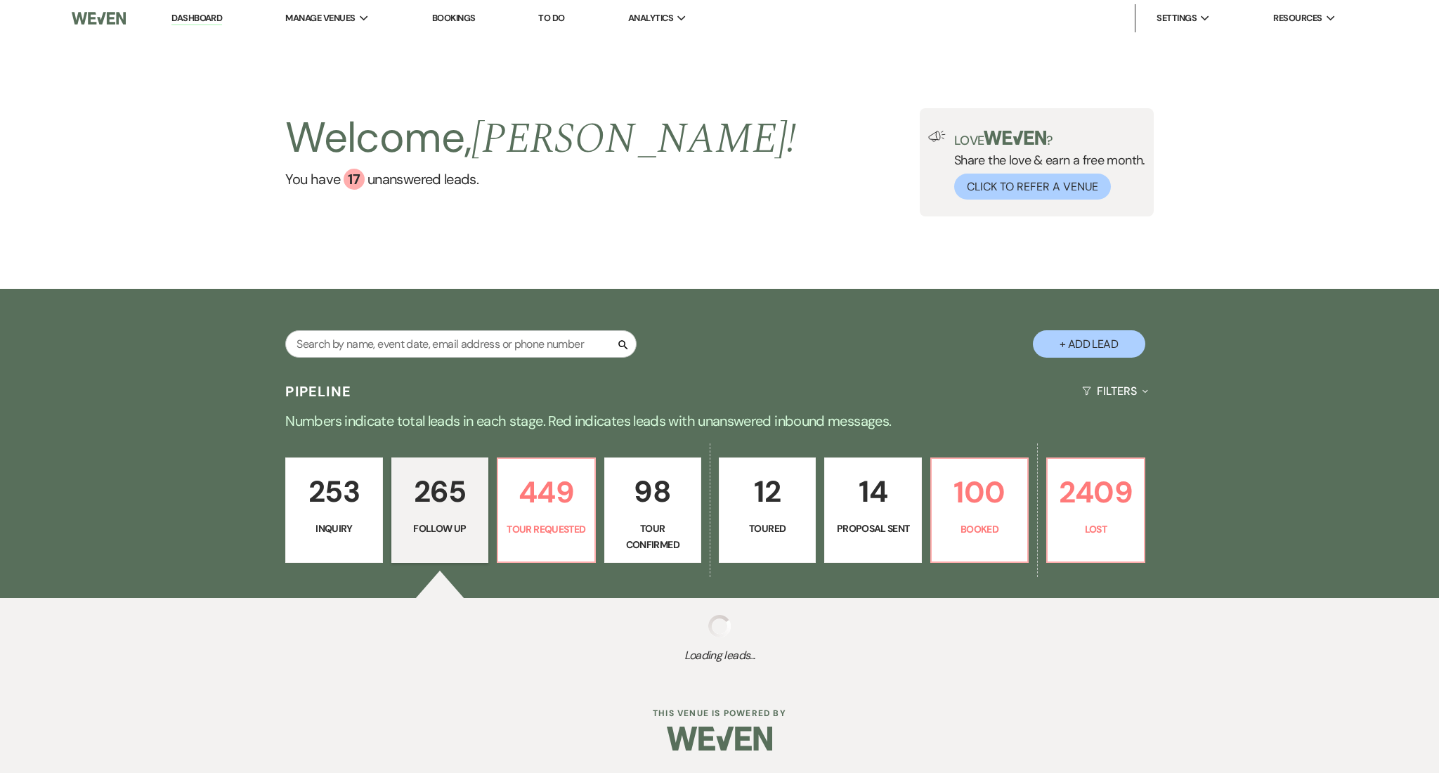
select select "9"
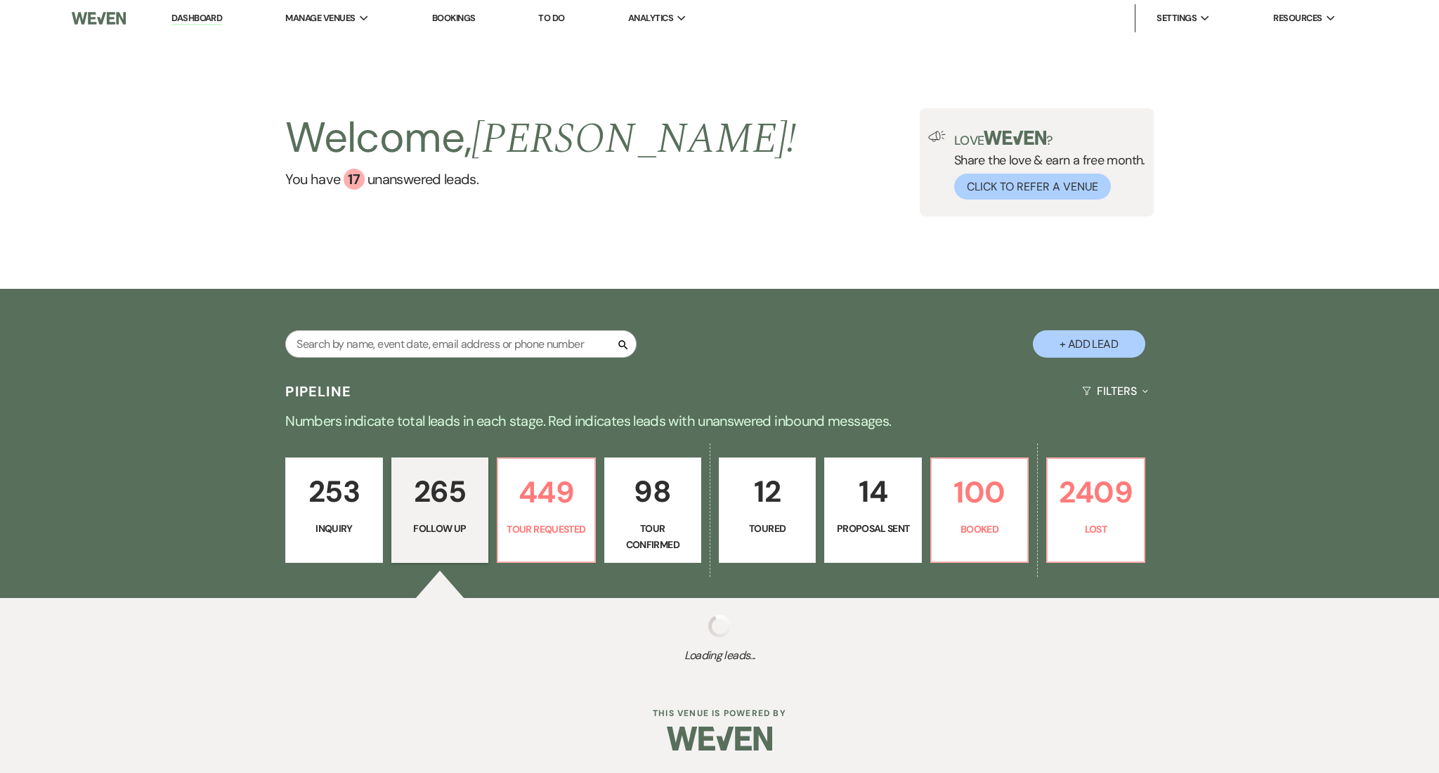
select select "9"
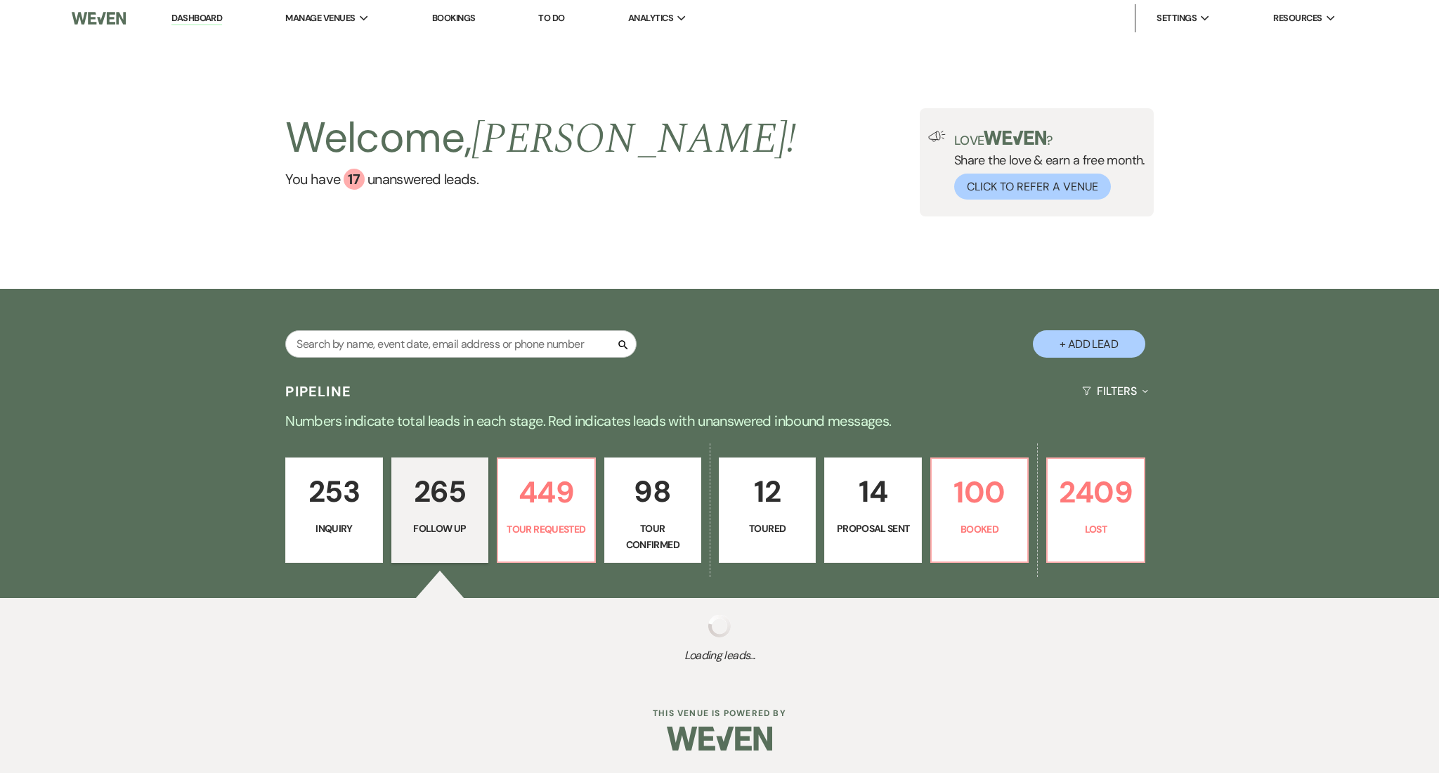
select select "9"
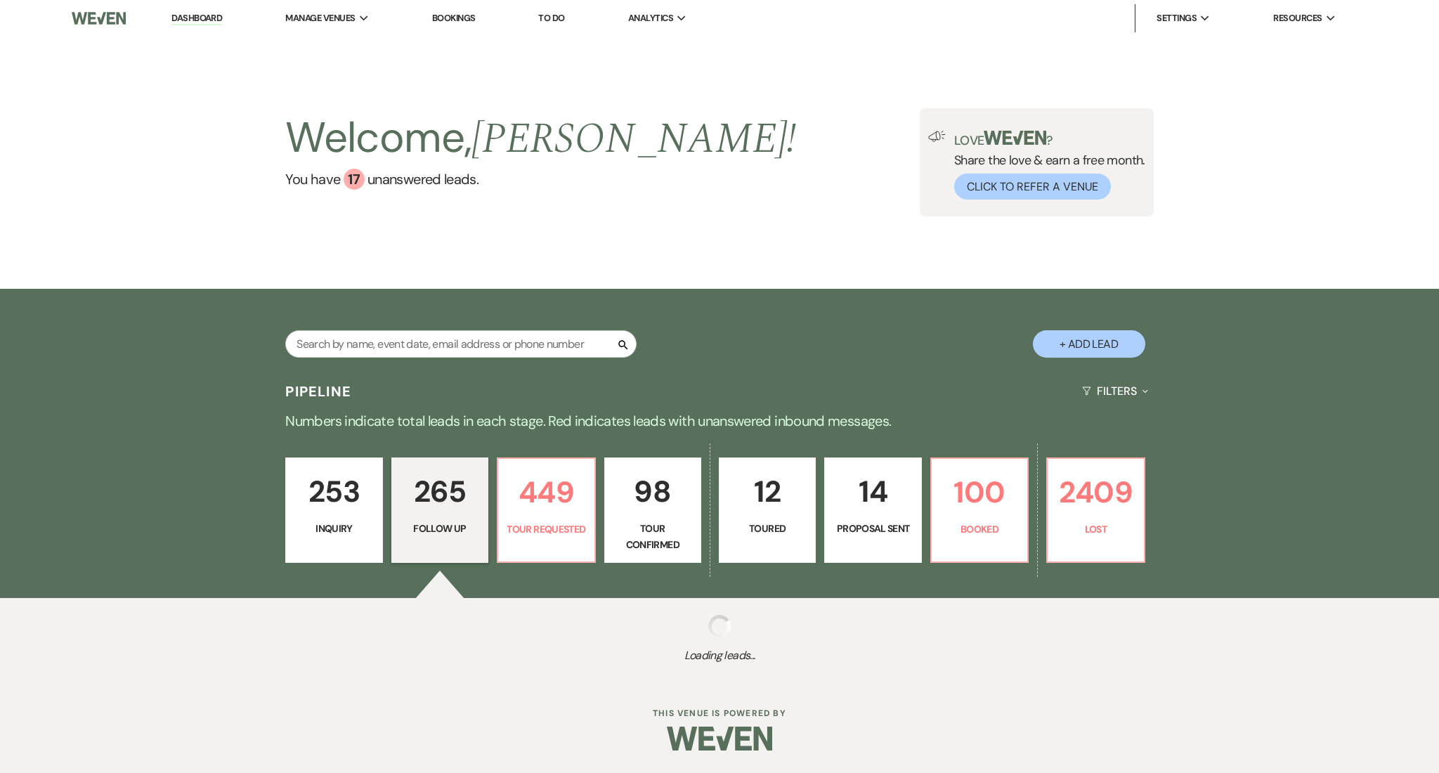
select select "9"
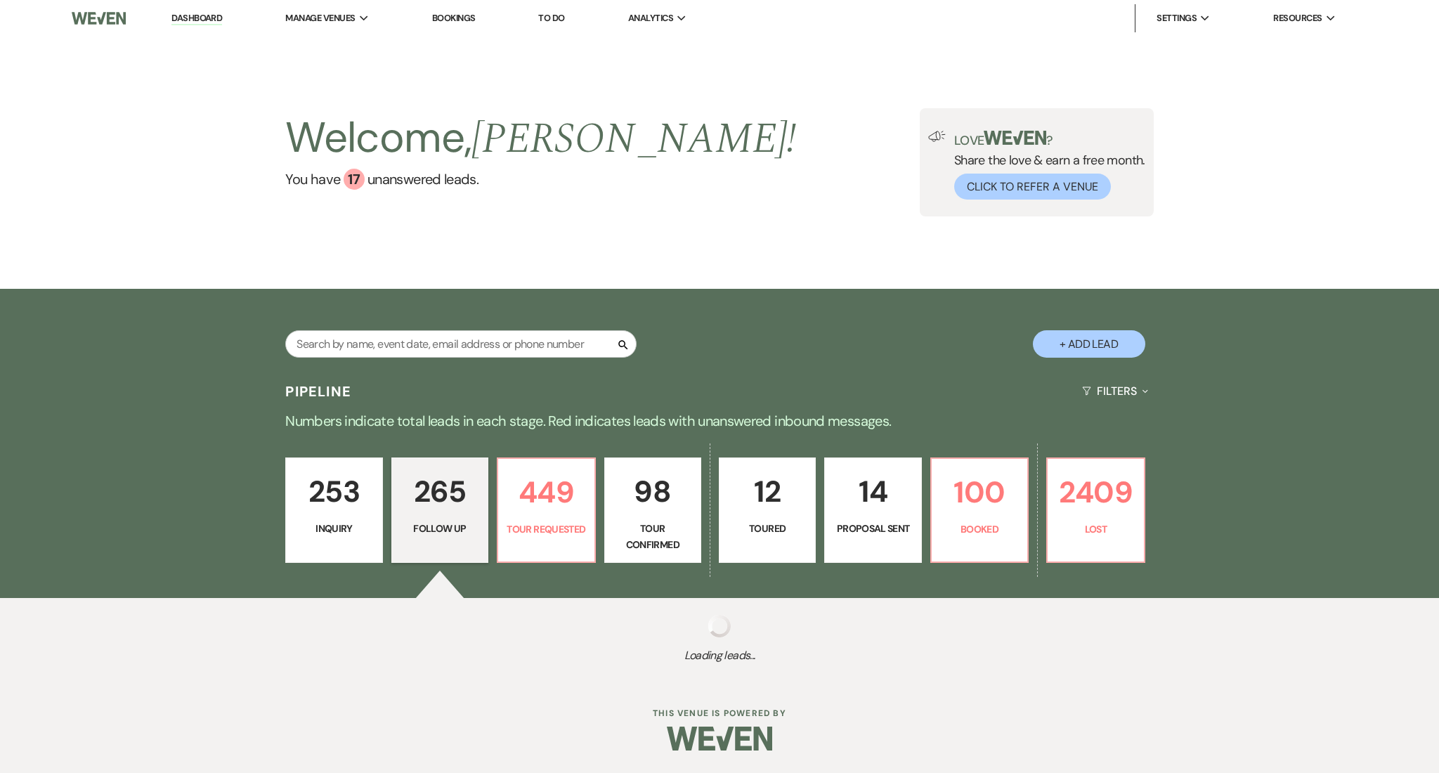
select select "9"
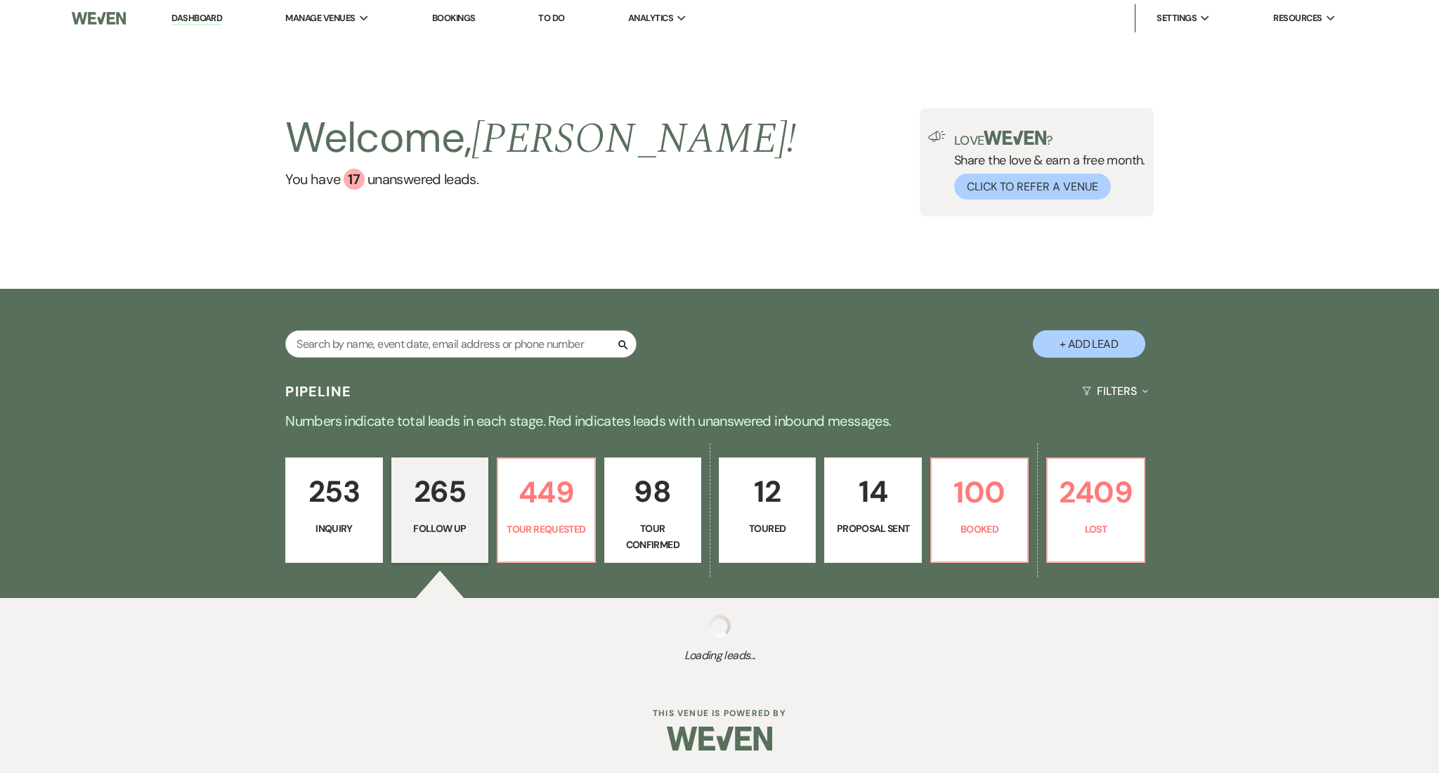
select select "9"
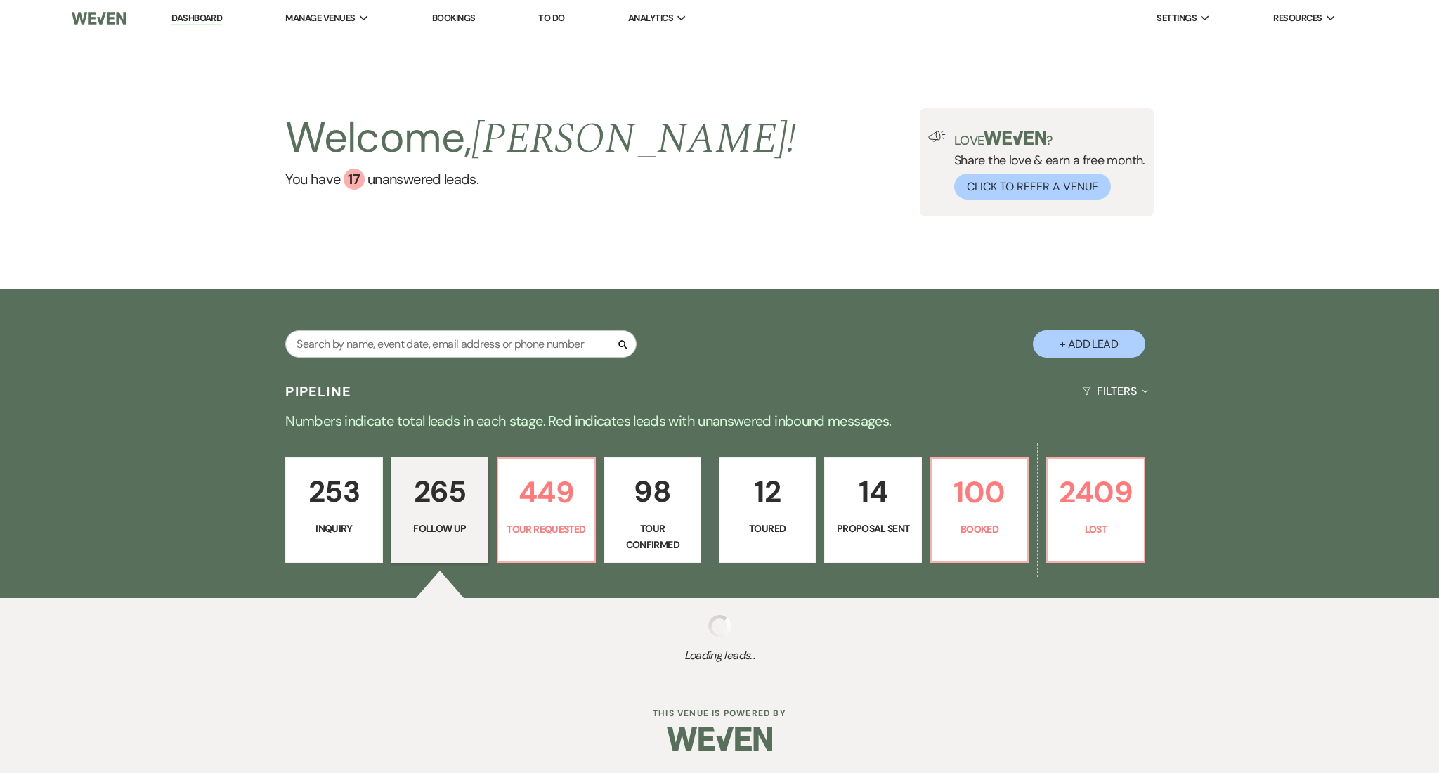
select select "9"
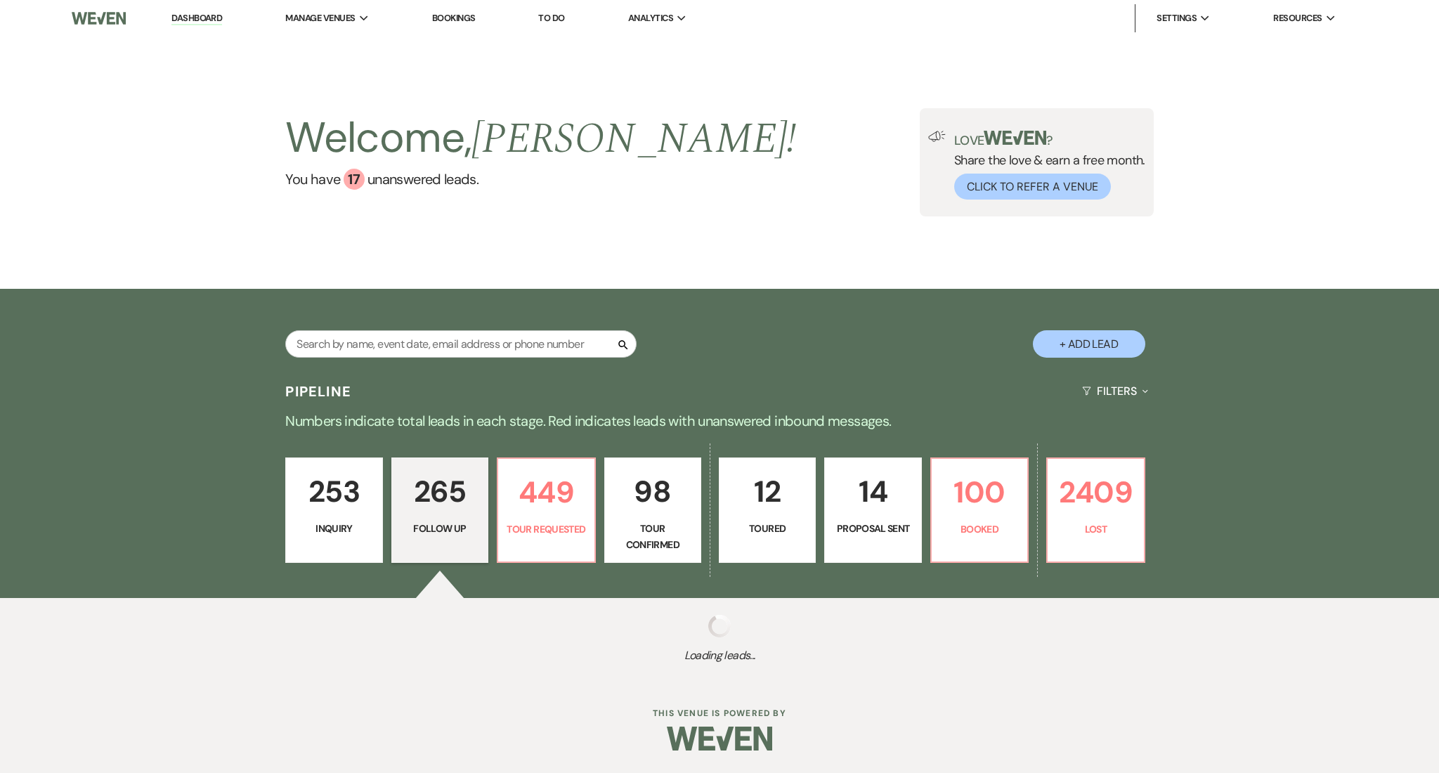
select select "9"
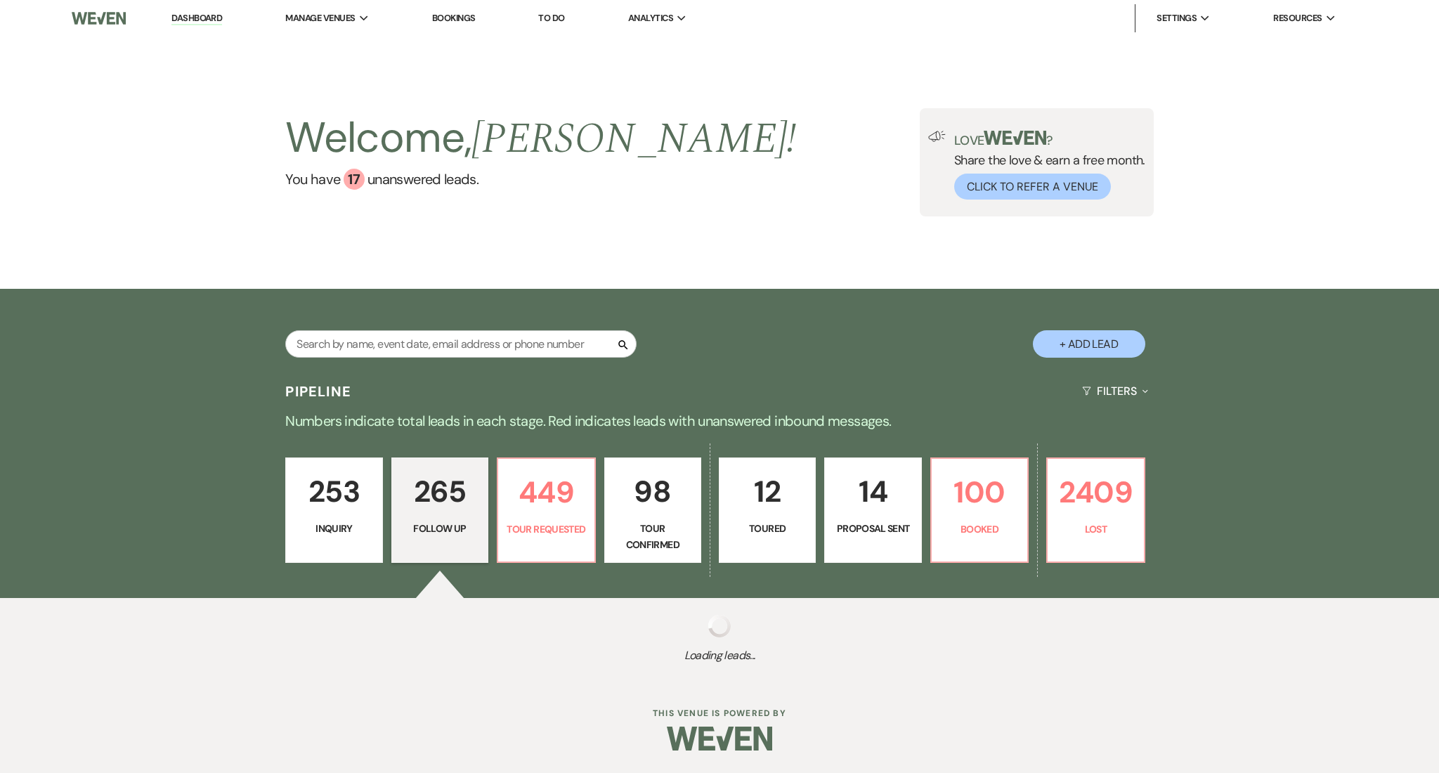
select select "9"
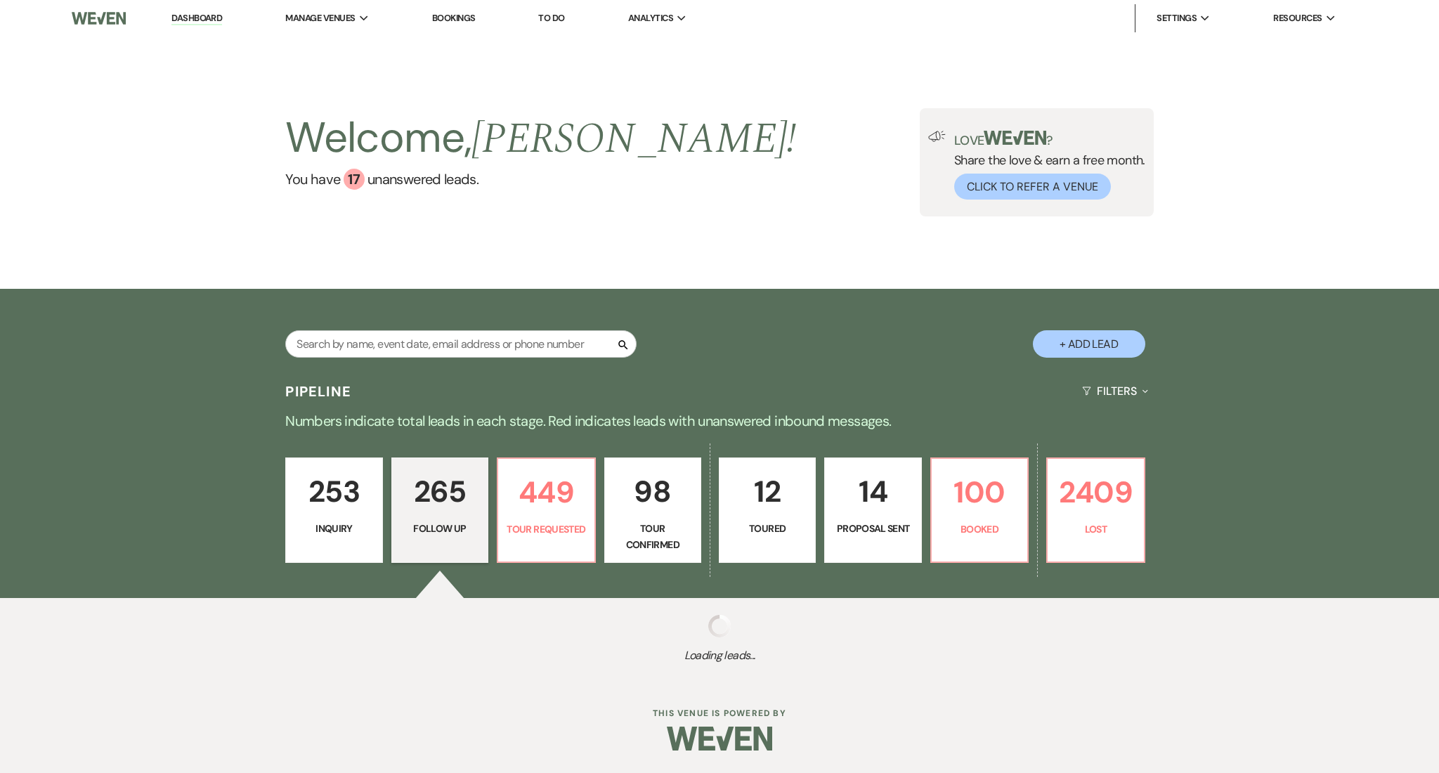
select select "9"
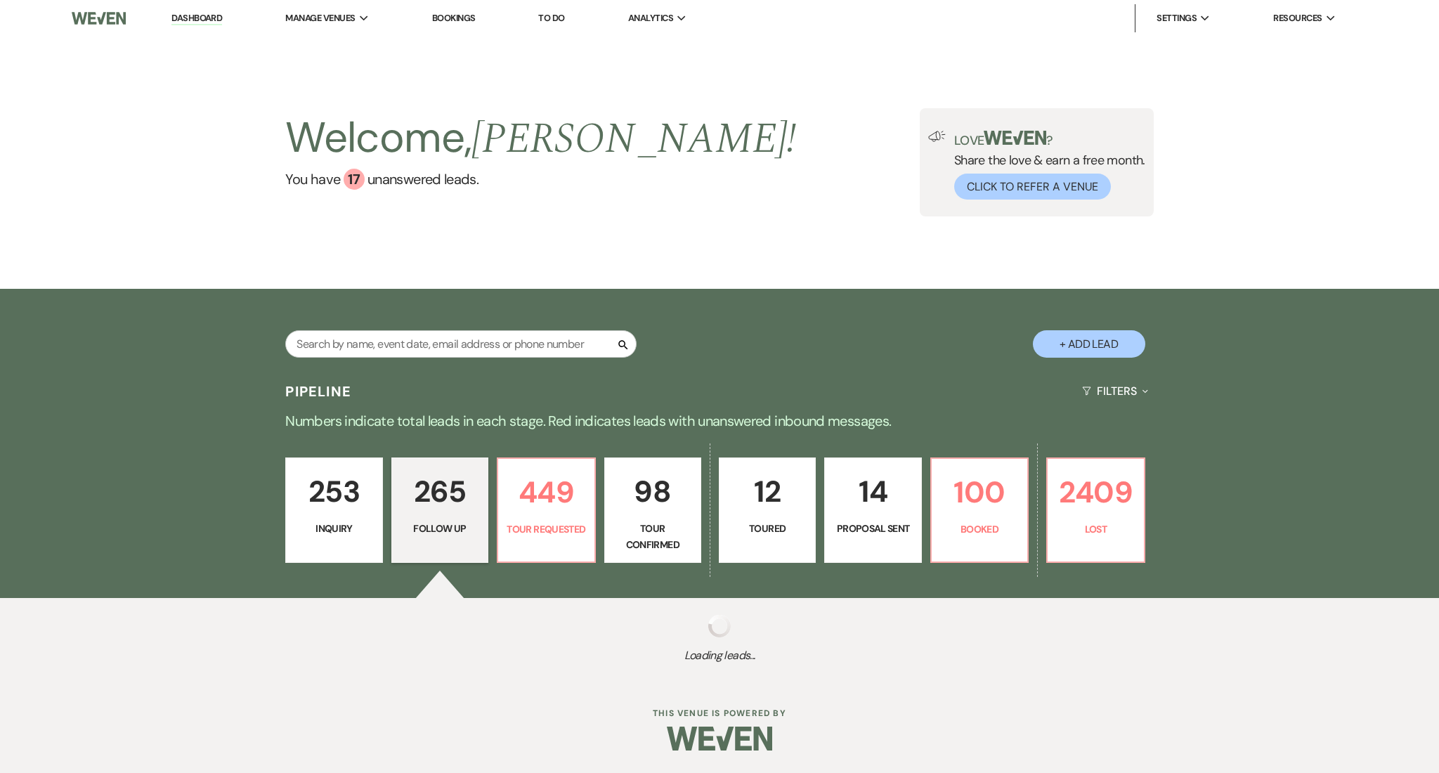
select select "9"
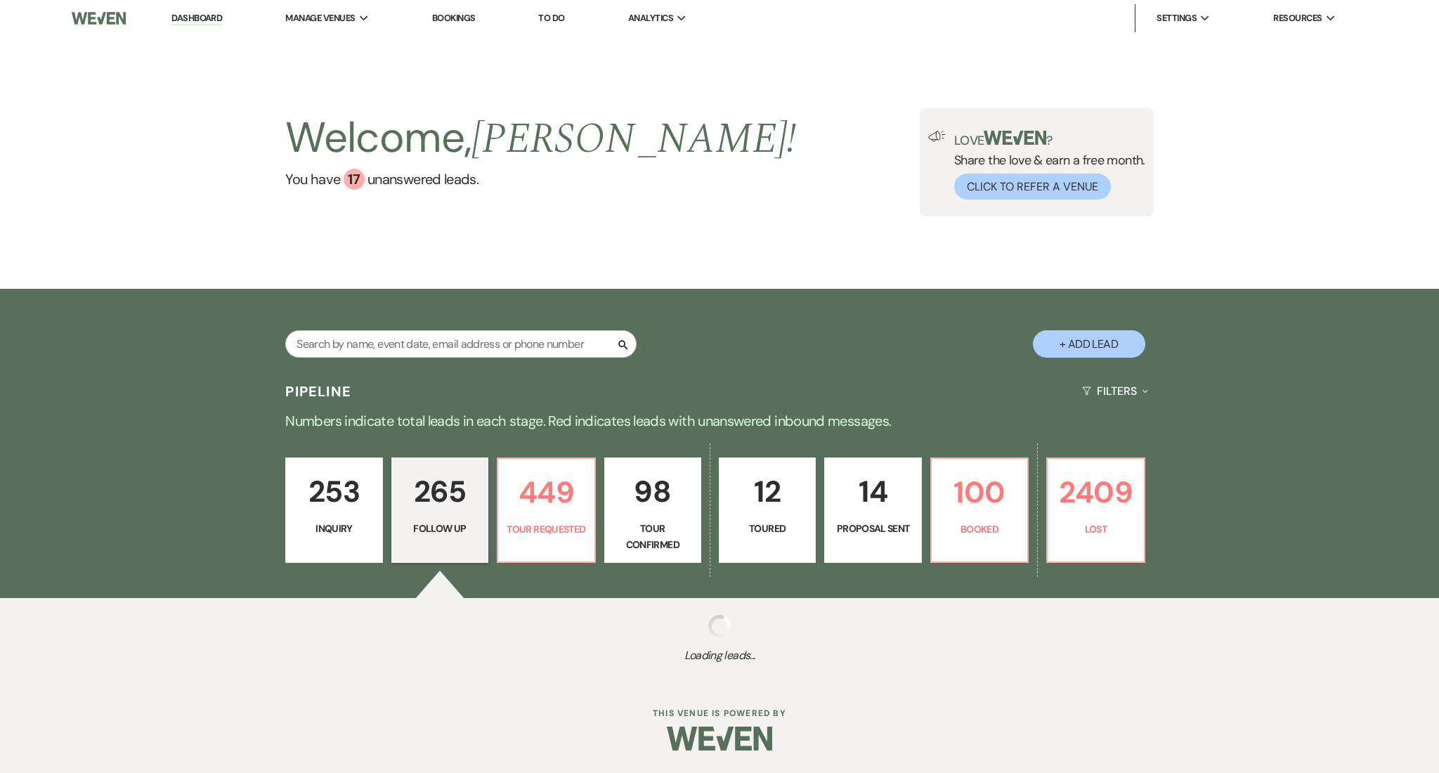
select select "9"
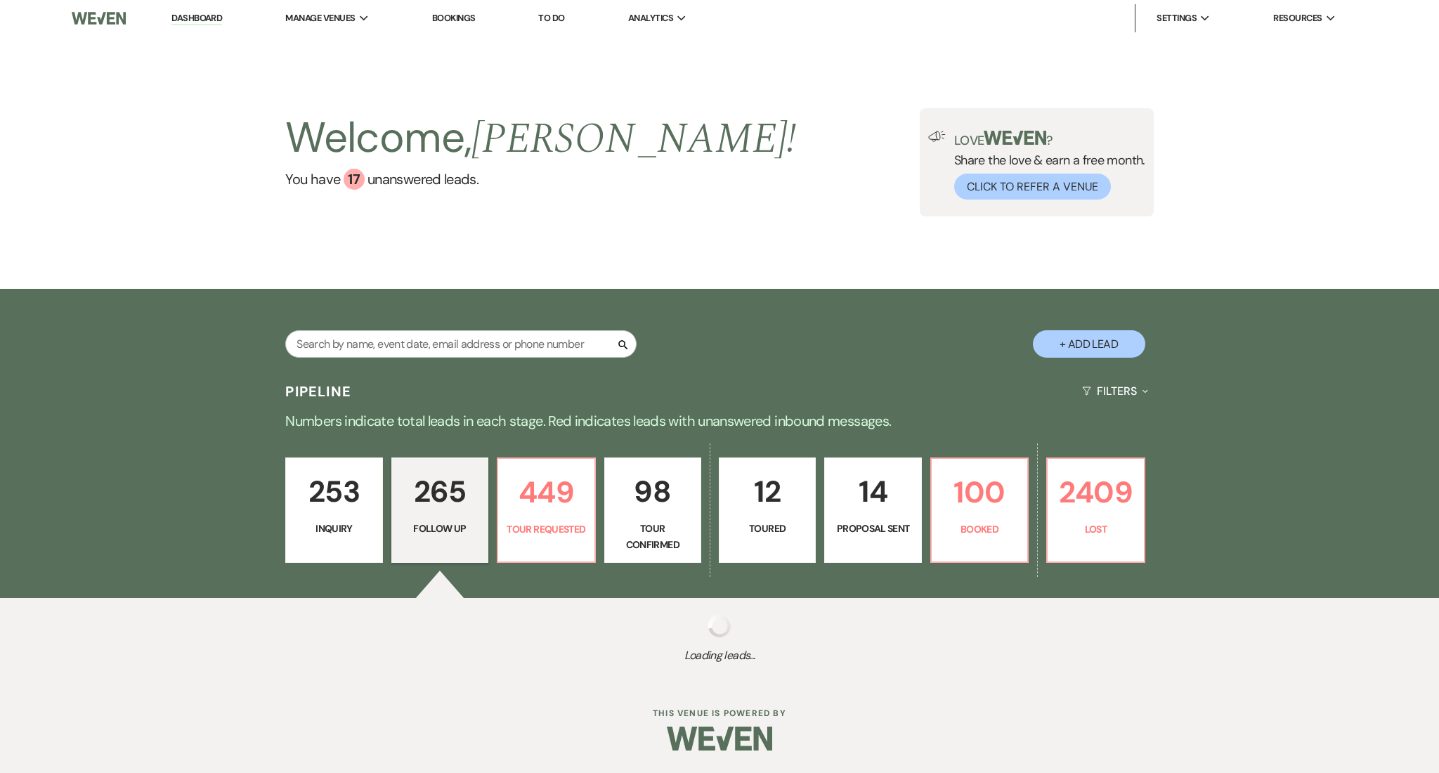
select select "9"
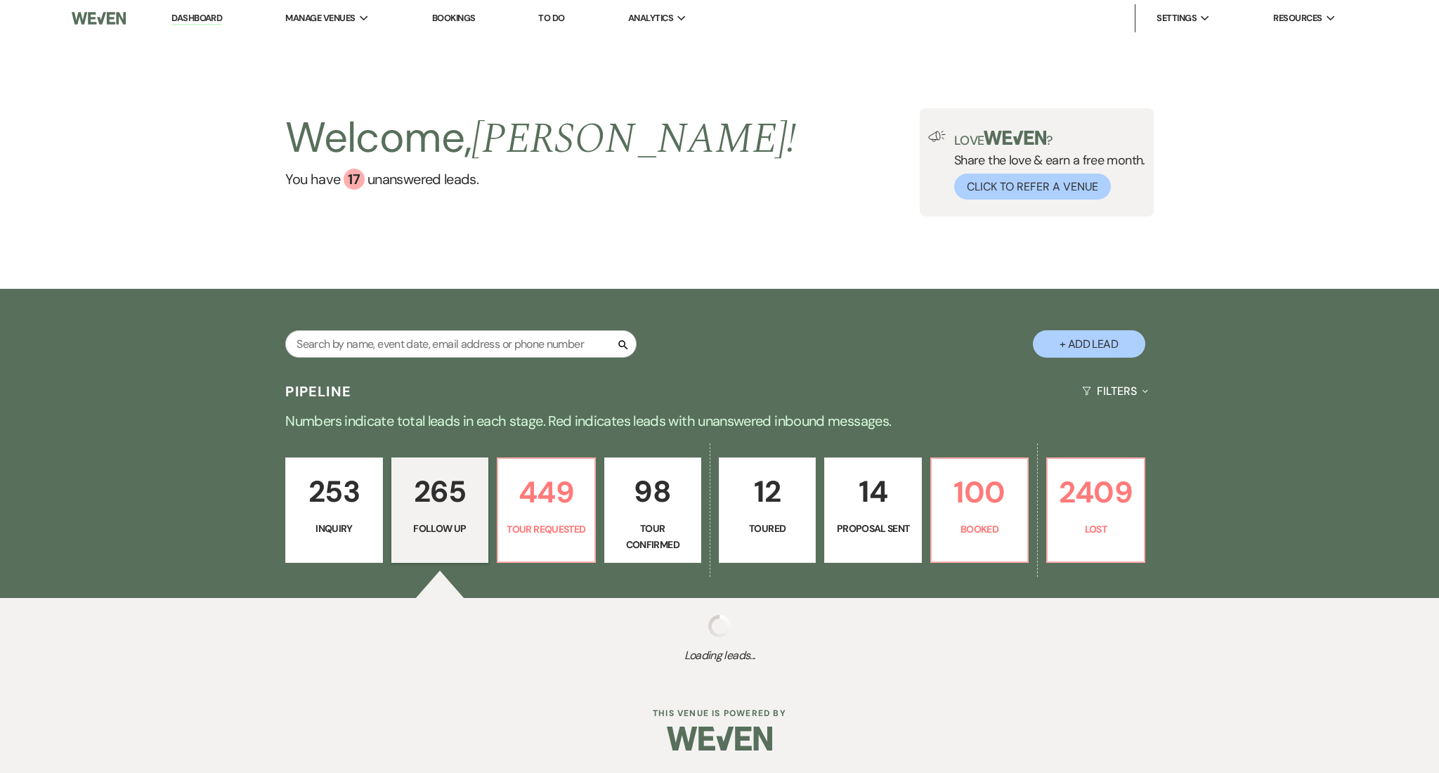
select select "9"
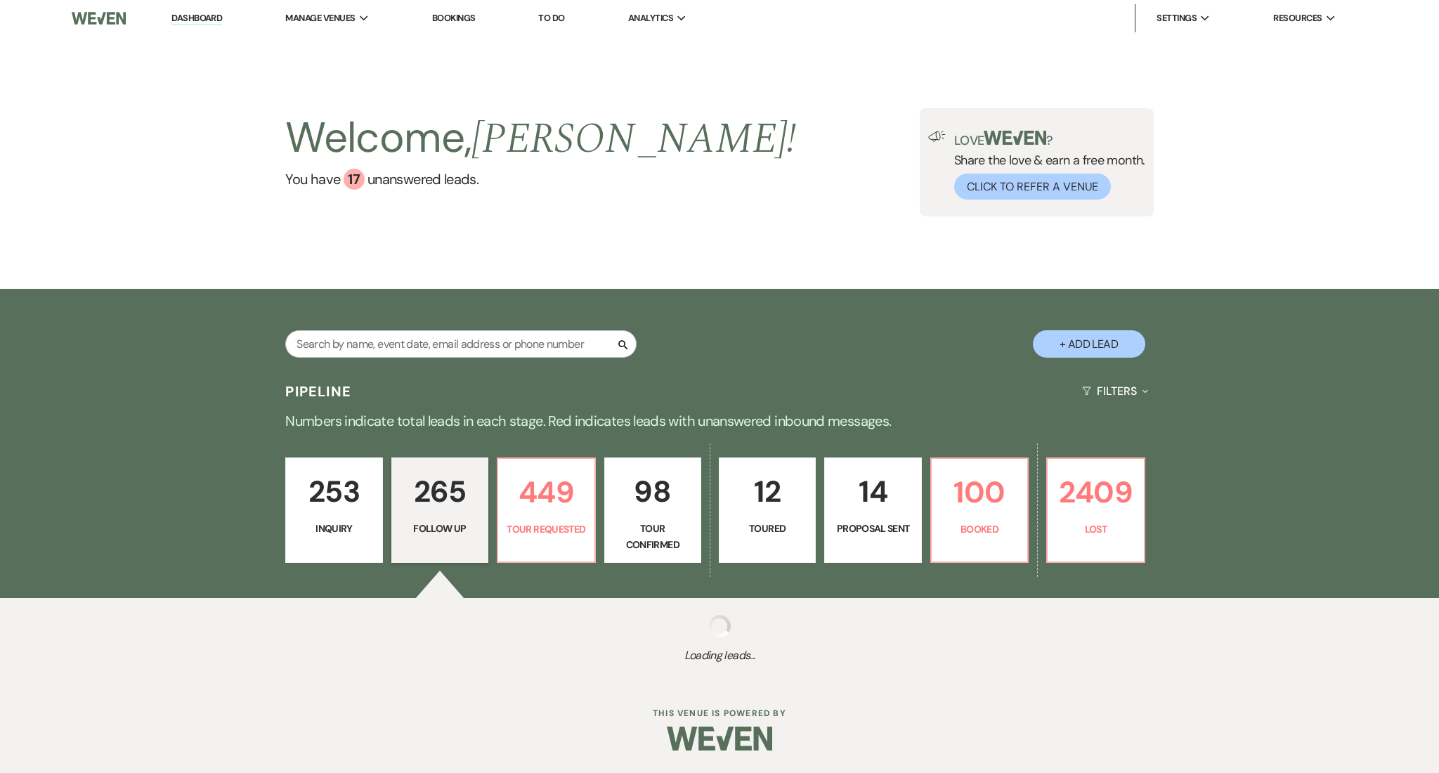
select select "9"
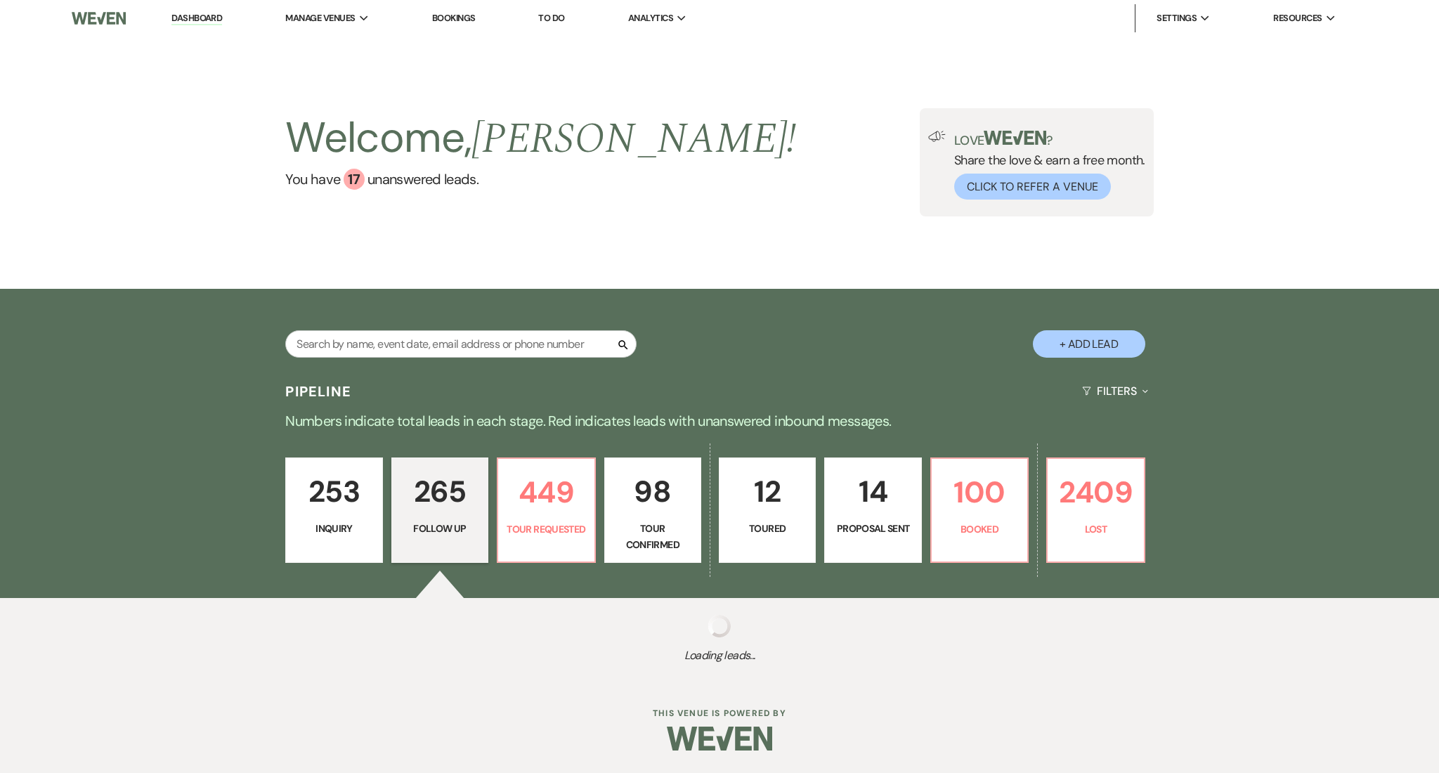
select select "9"
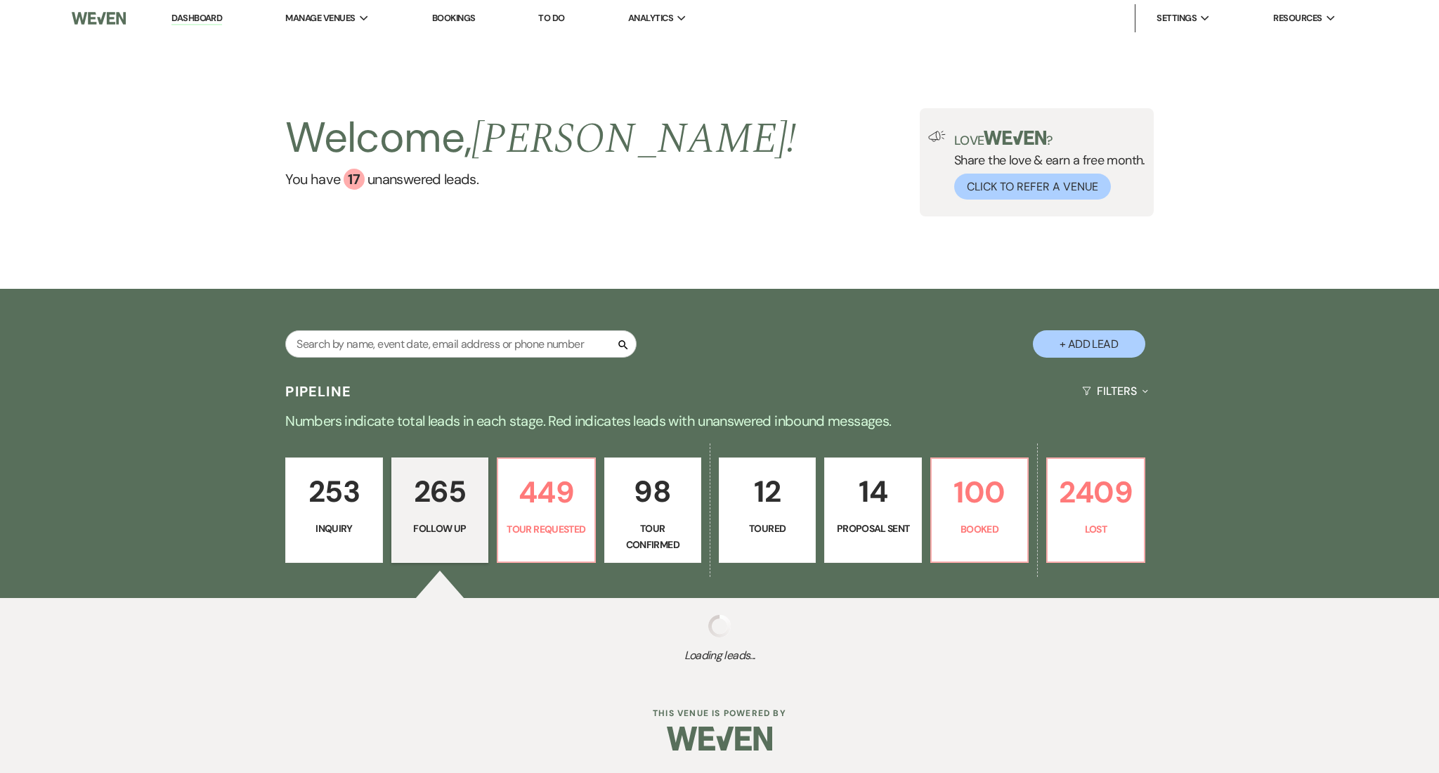
select select "9"
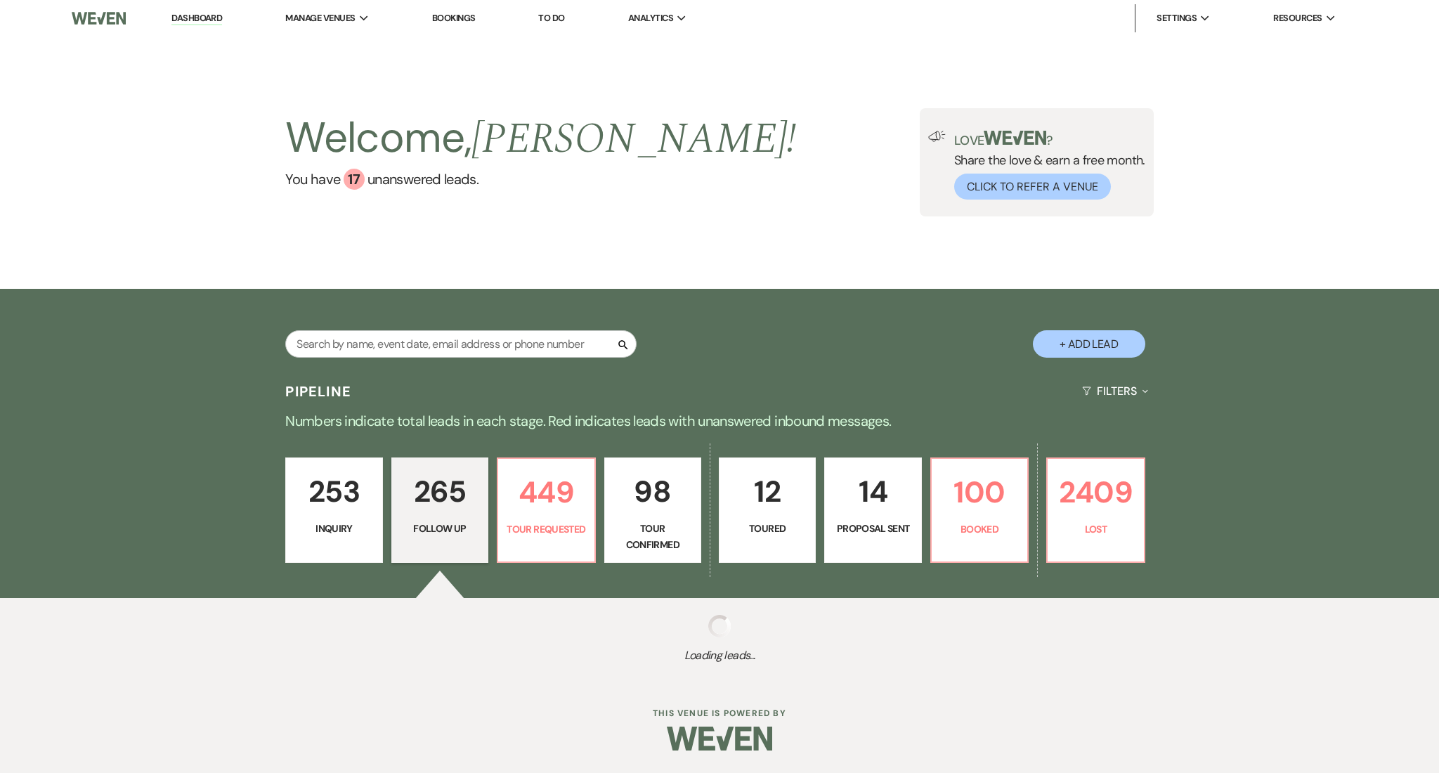
select select "9"
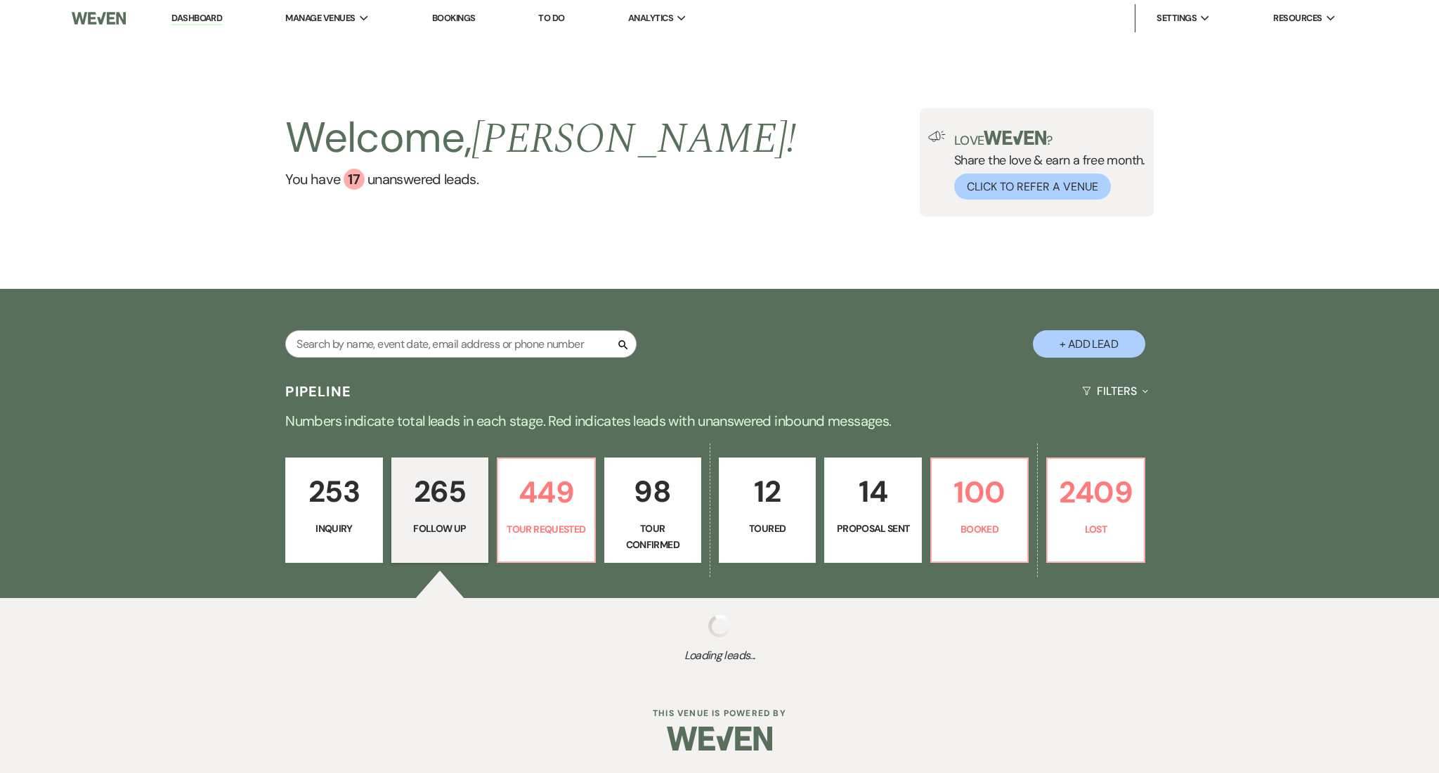
select select "9"
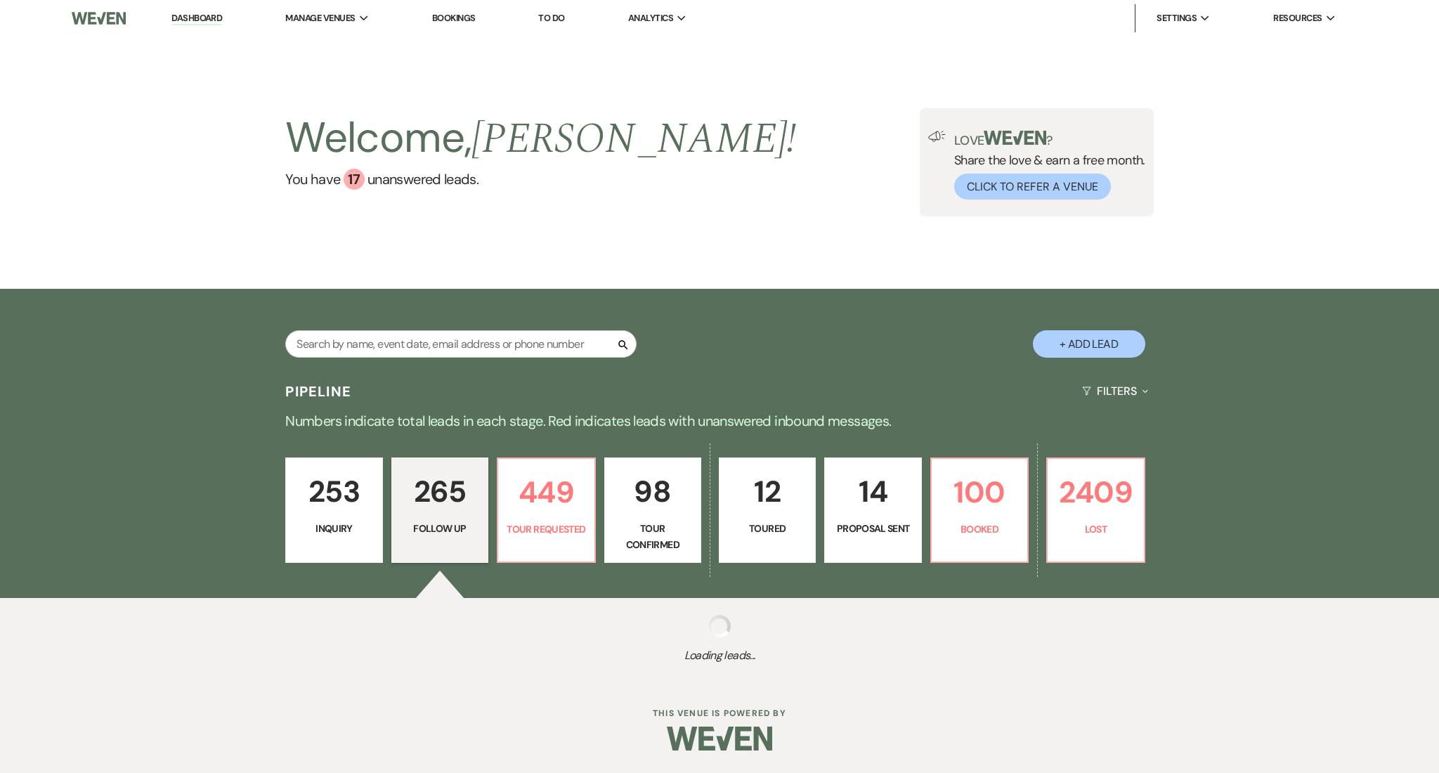
select select "9"
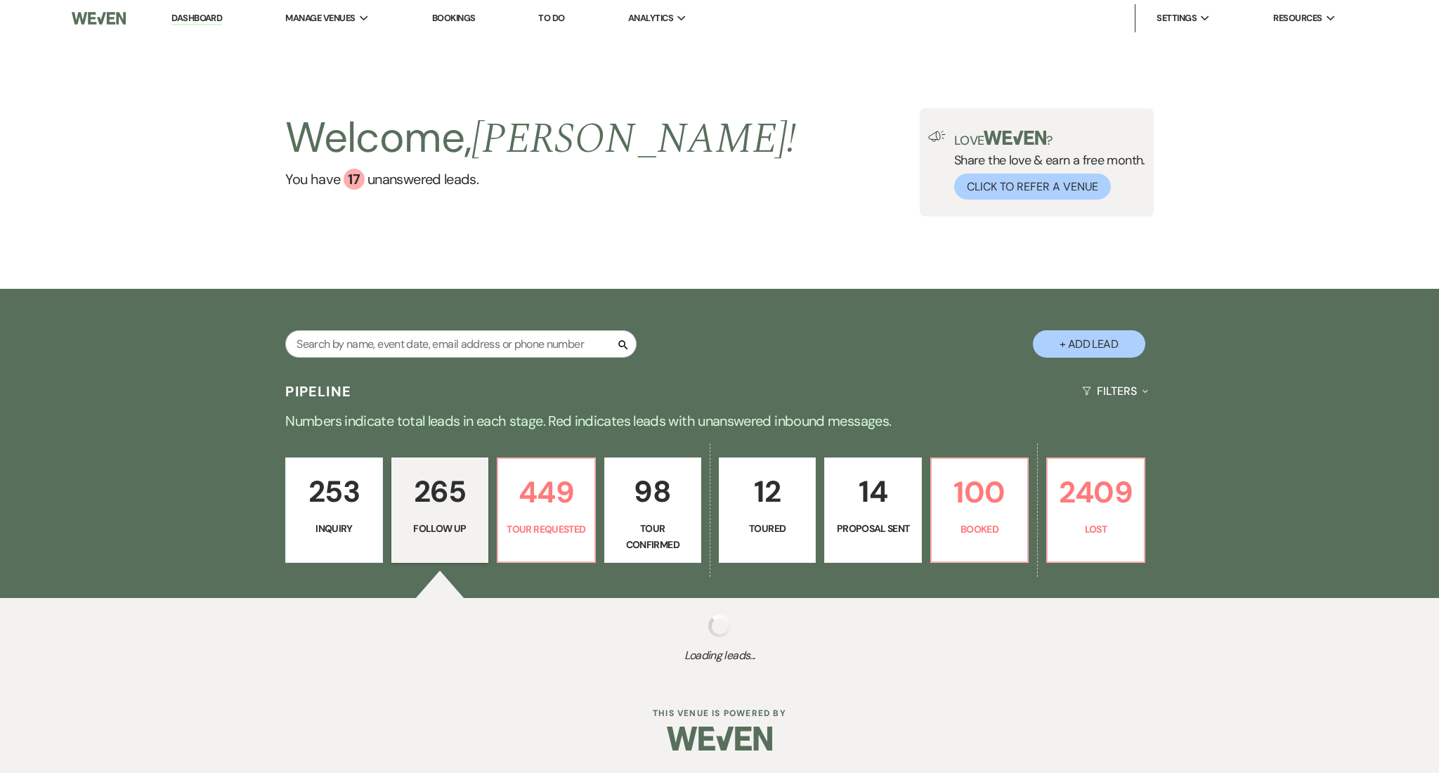
select select "9"
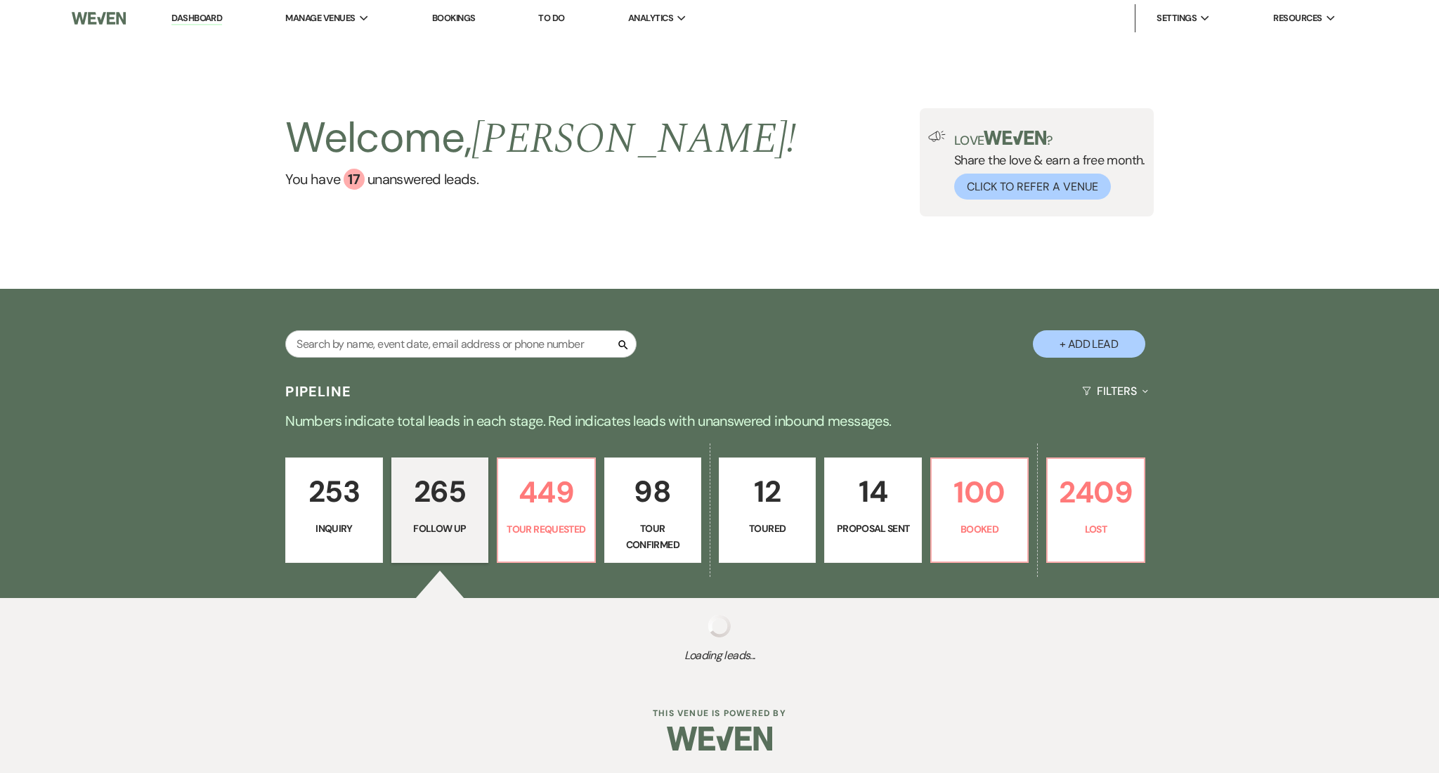
select select "9"
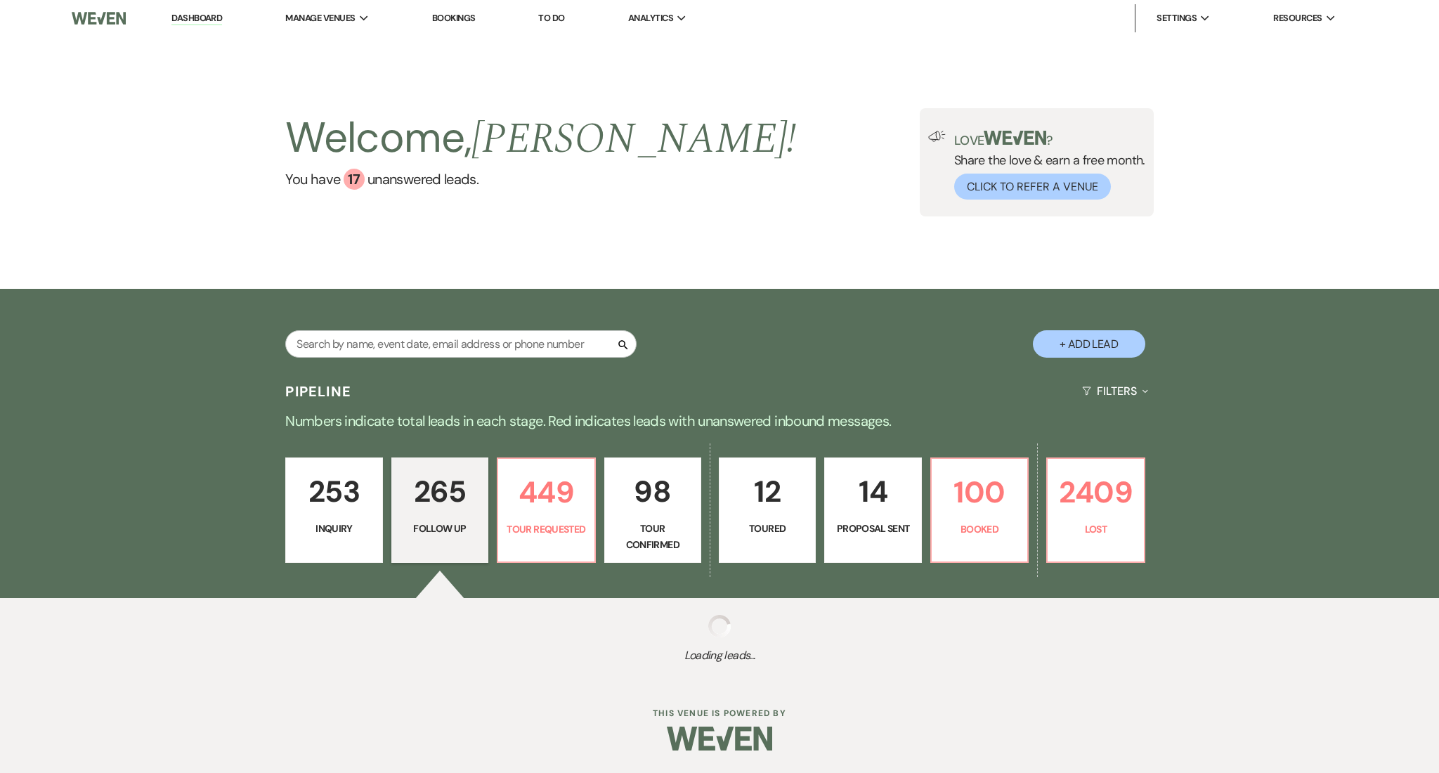
select select "9"
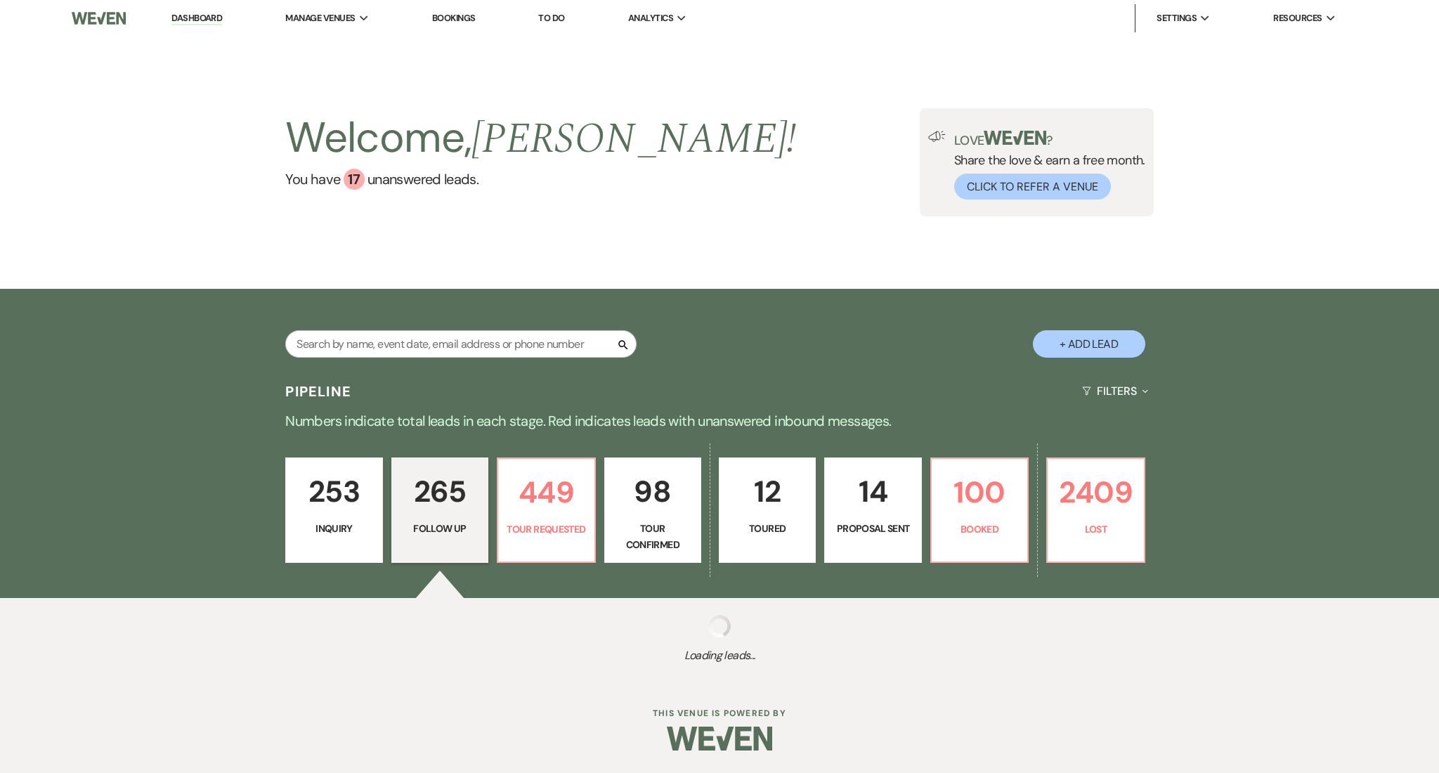
select select "9"
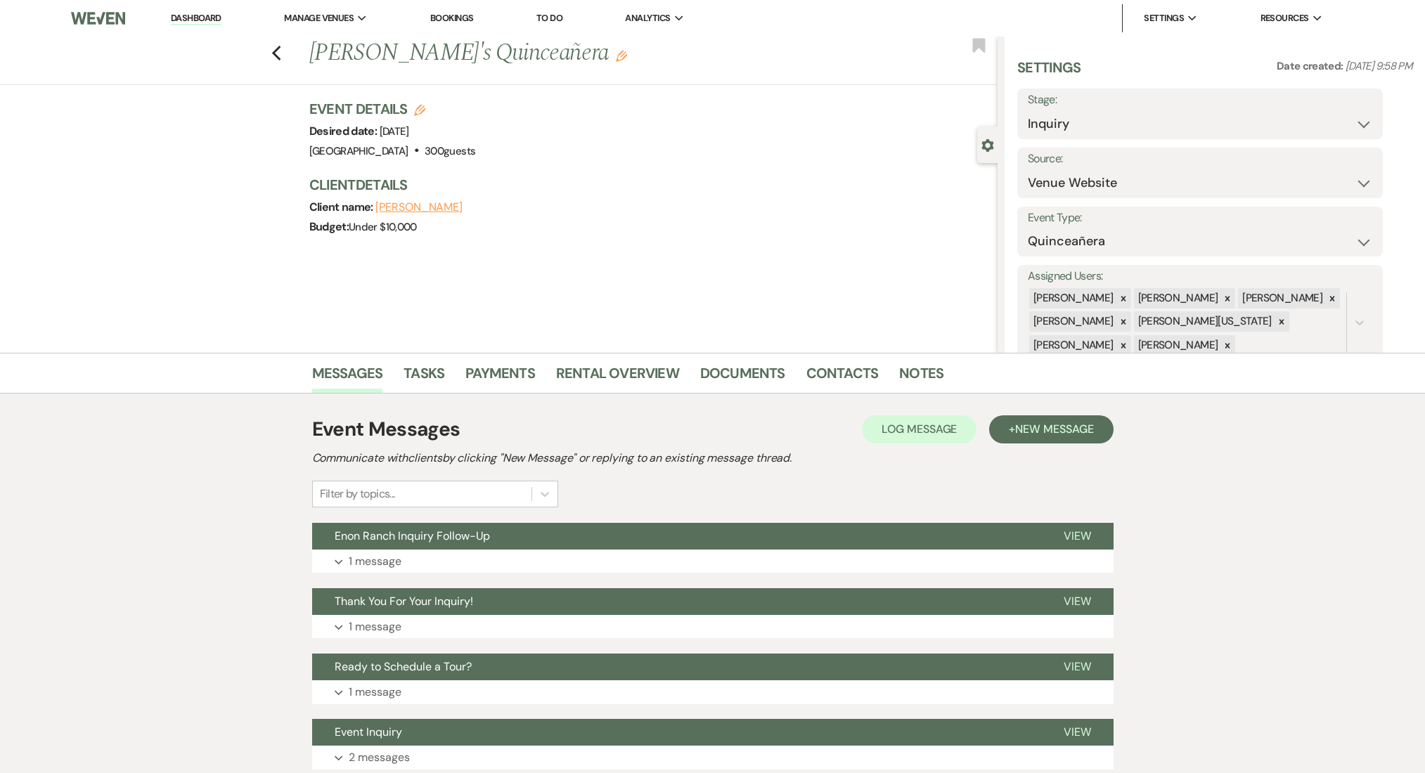
select select "1"
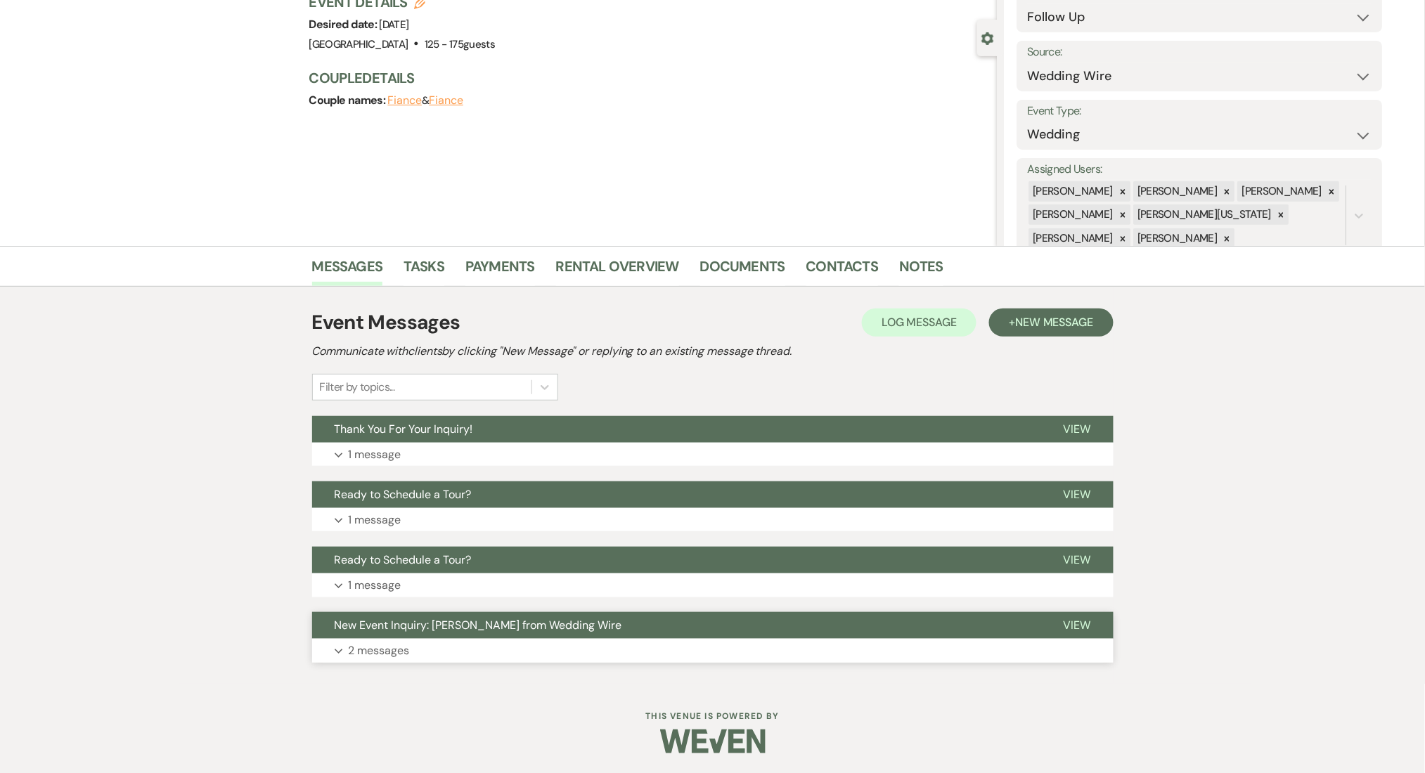
click at [407, 658] on p "2 messages" at bounding box center [379, 651] width 61 height 18
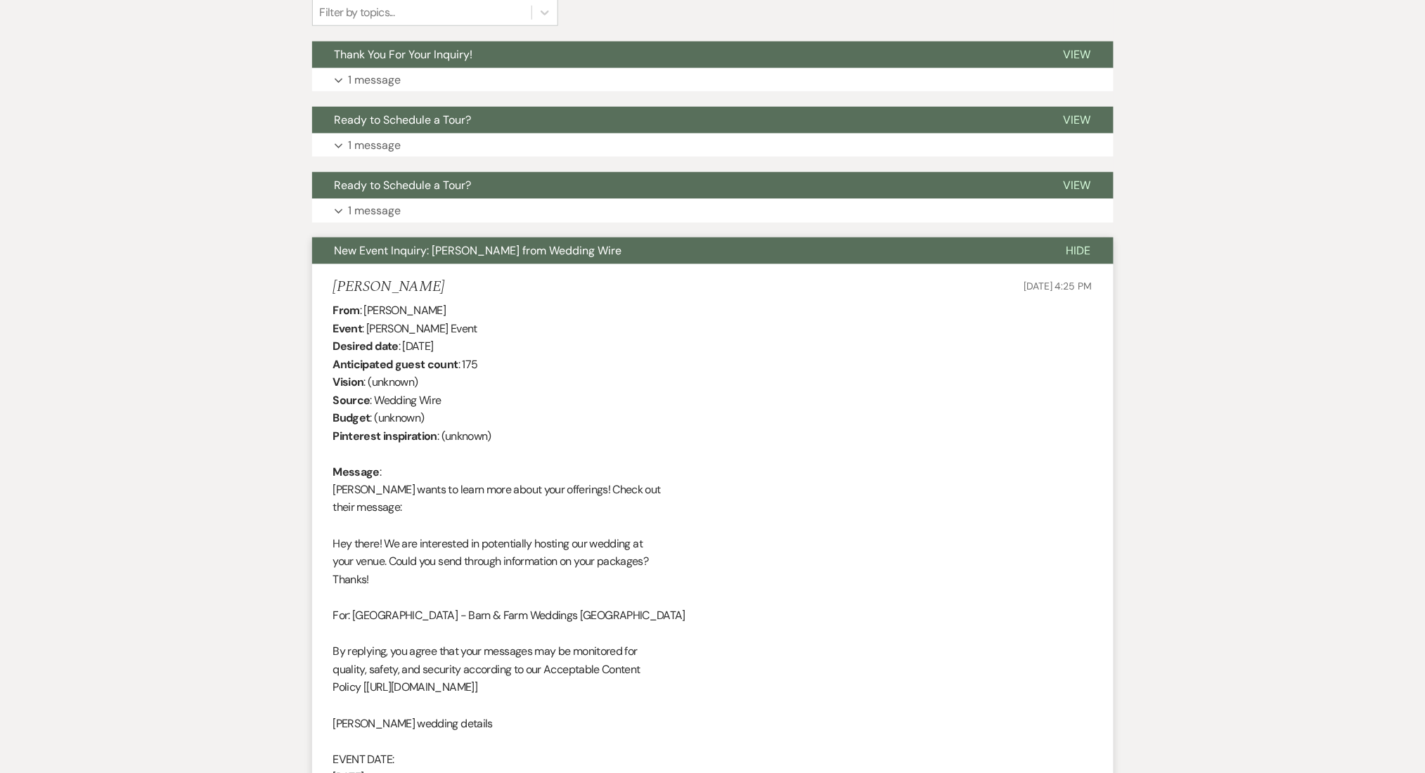
scroll to position [107, 0]
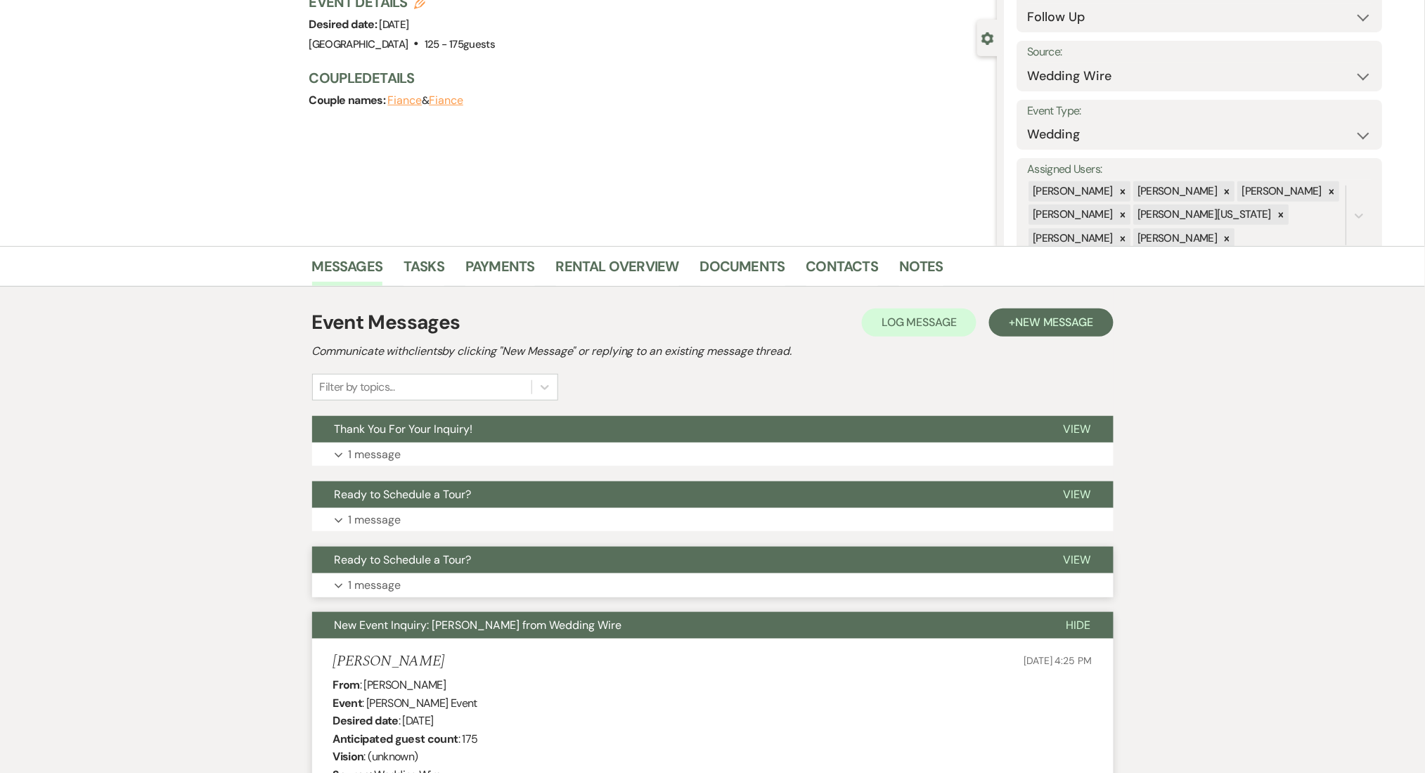
click at [394, 579] on p "1 message" at bounding box center [375, 585] width 53 height 18
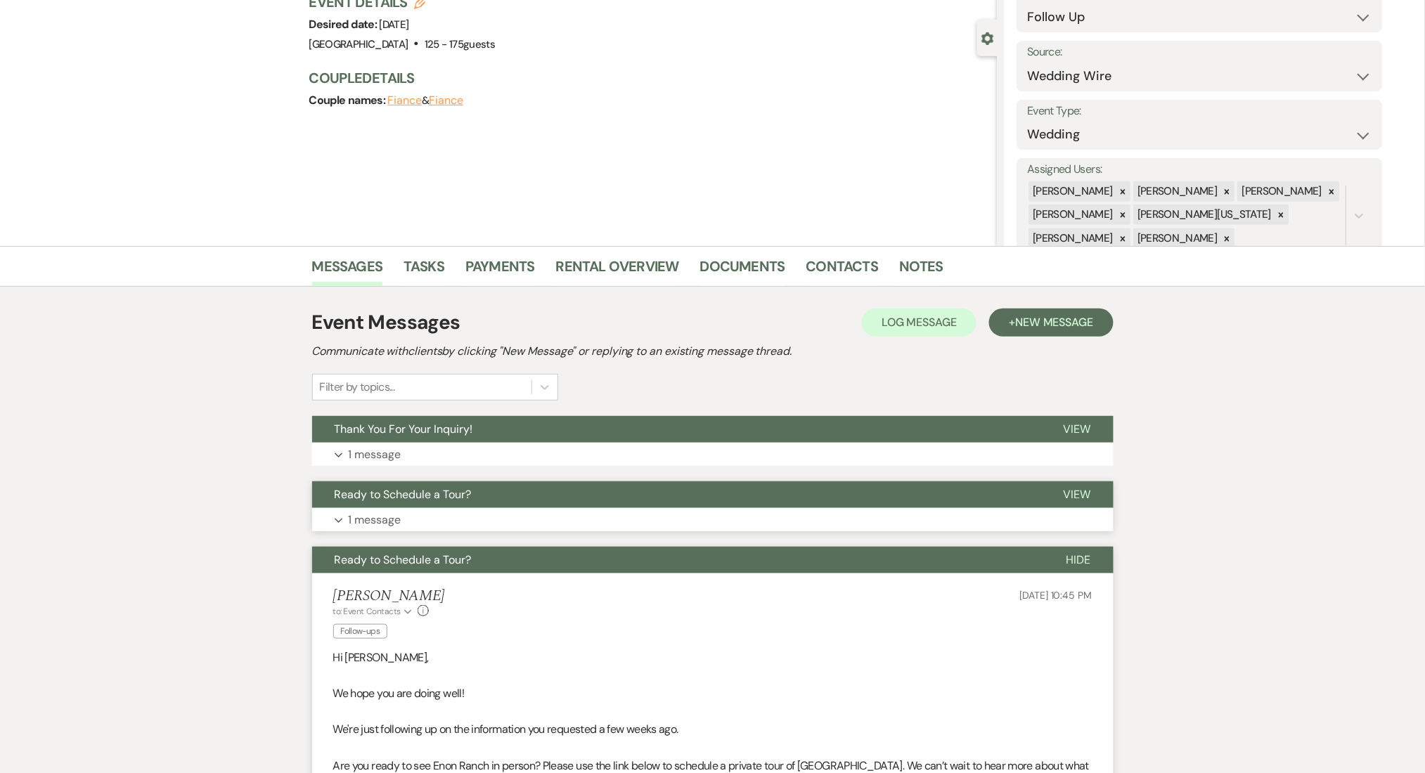
click at [434, 508] on button "Expand 1 message" at bounding box center [712, 520] width 801 height 24
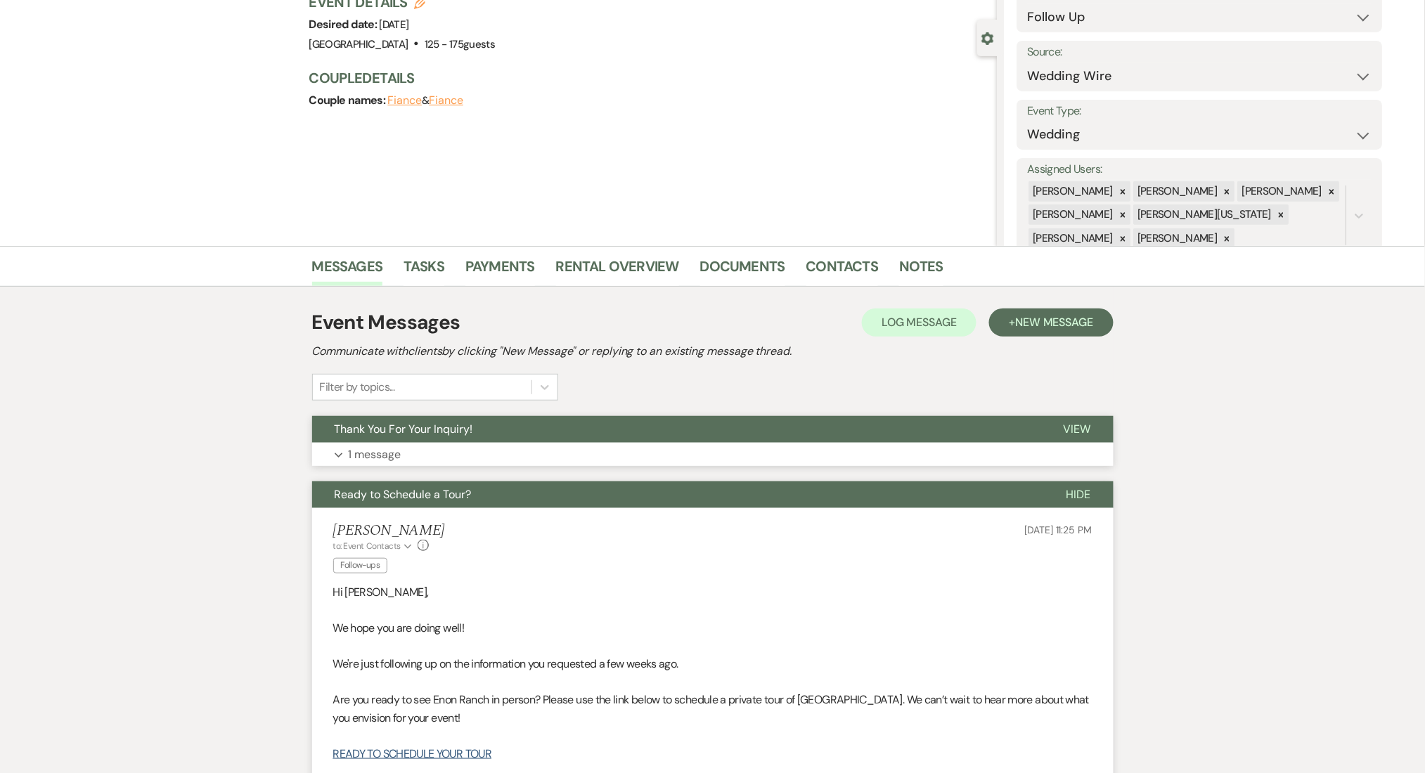
click at [442, 449] on button "Expand 1 message" at bounding box center [712, 455] width 801 height 24
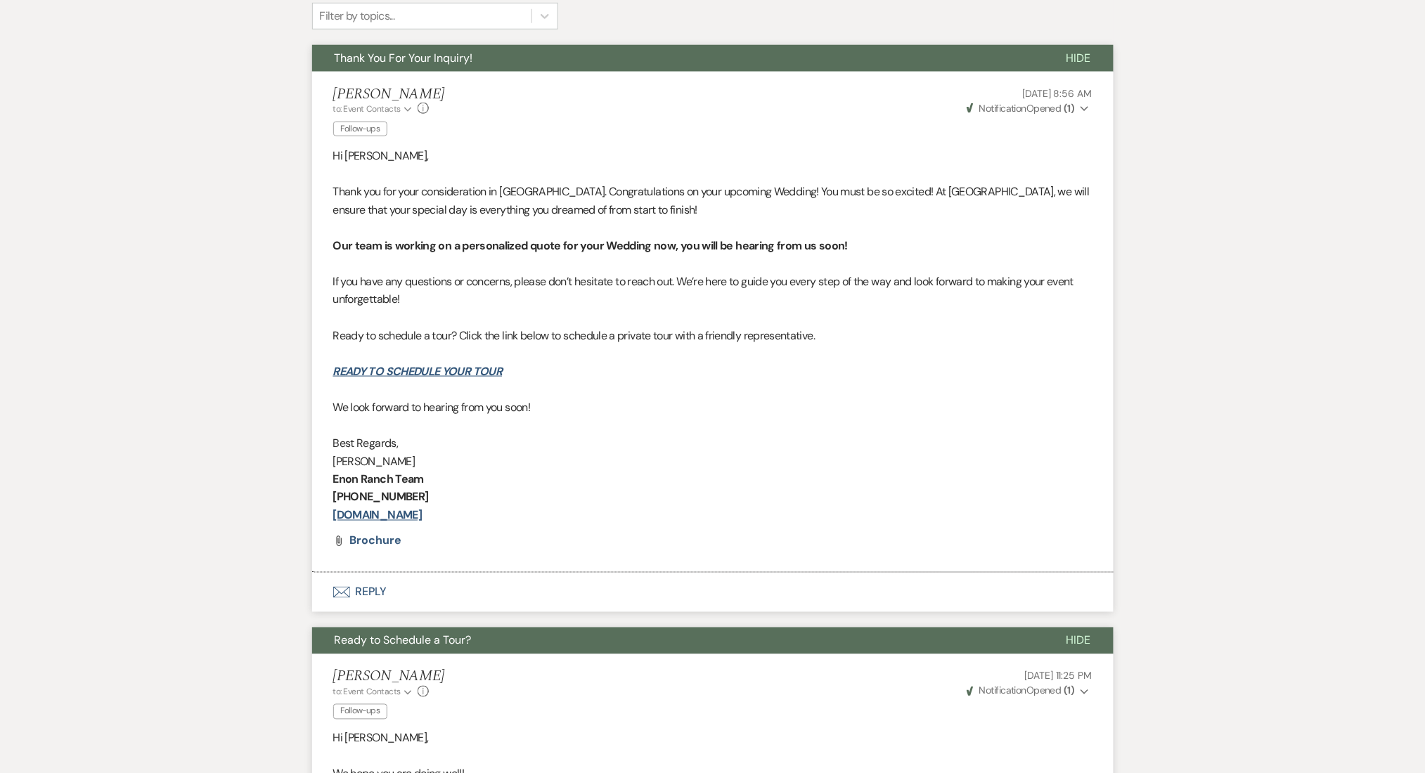
scroll to position [200, 0]
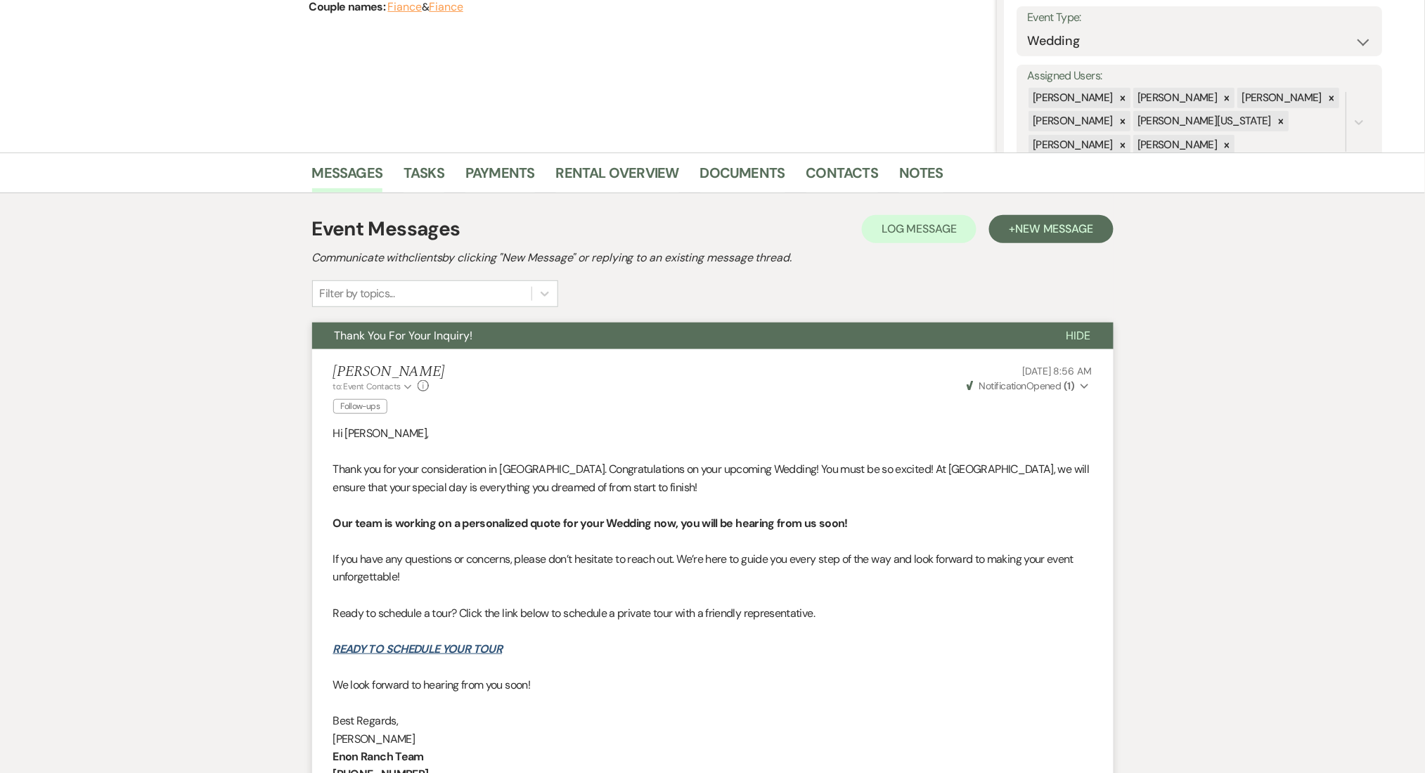
click at [1031, 246] on div "Event Messages Log Log Message + New Message Communicate with clients by clicki…" at bounding box center [712, 260] width 801 height 93
click at [1020, 226] on span "New Message" at bounding box center [1054, 228] width 78 height 15
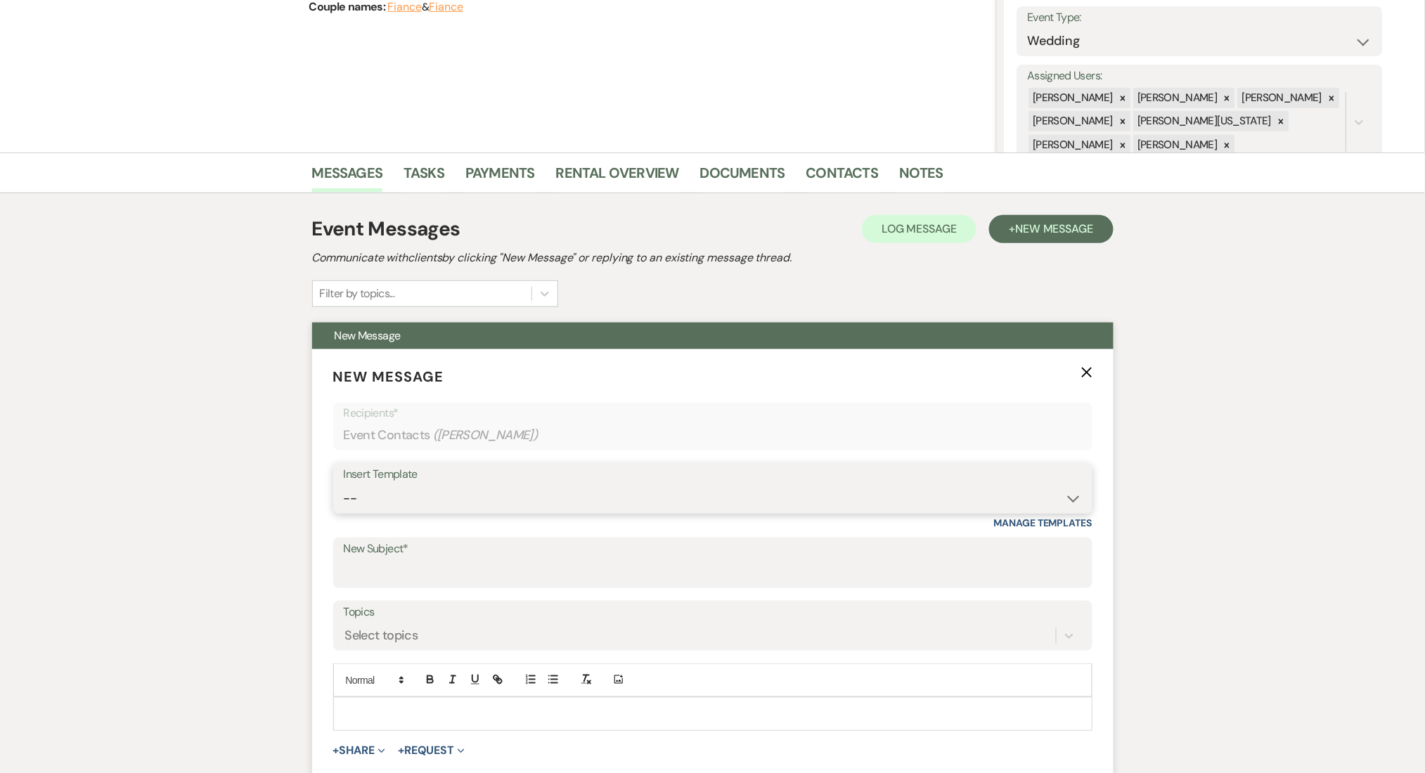
click at [441, 493] on select "-- Inquiry Follow Up Email #2 Contract Sending Template Payment Template Rental…" at bounding box center [713, 498] width 738 height 27
select select "1711"
click at [344, 485] on select "-- Inquiry Follow Up Email #2 Contract Sending Template Payment Template Rental…" at bounding box center [713, 498] width 738 height 27
type input "Enon Ranch Inquiry Follow-Up"
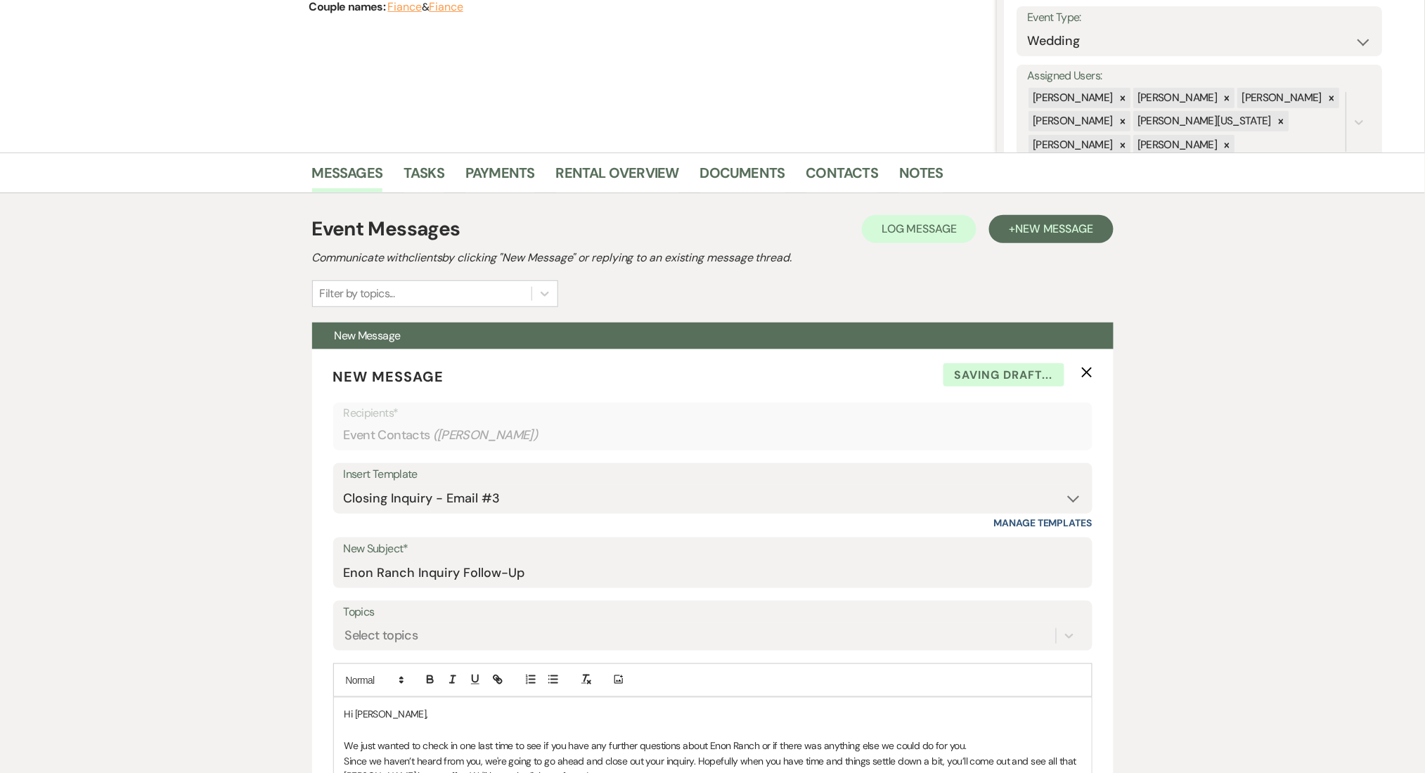
scroll to position [481, 0]
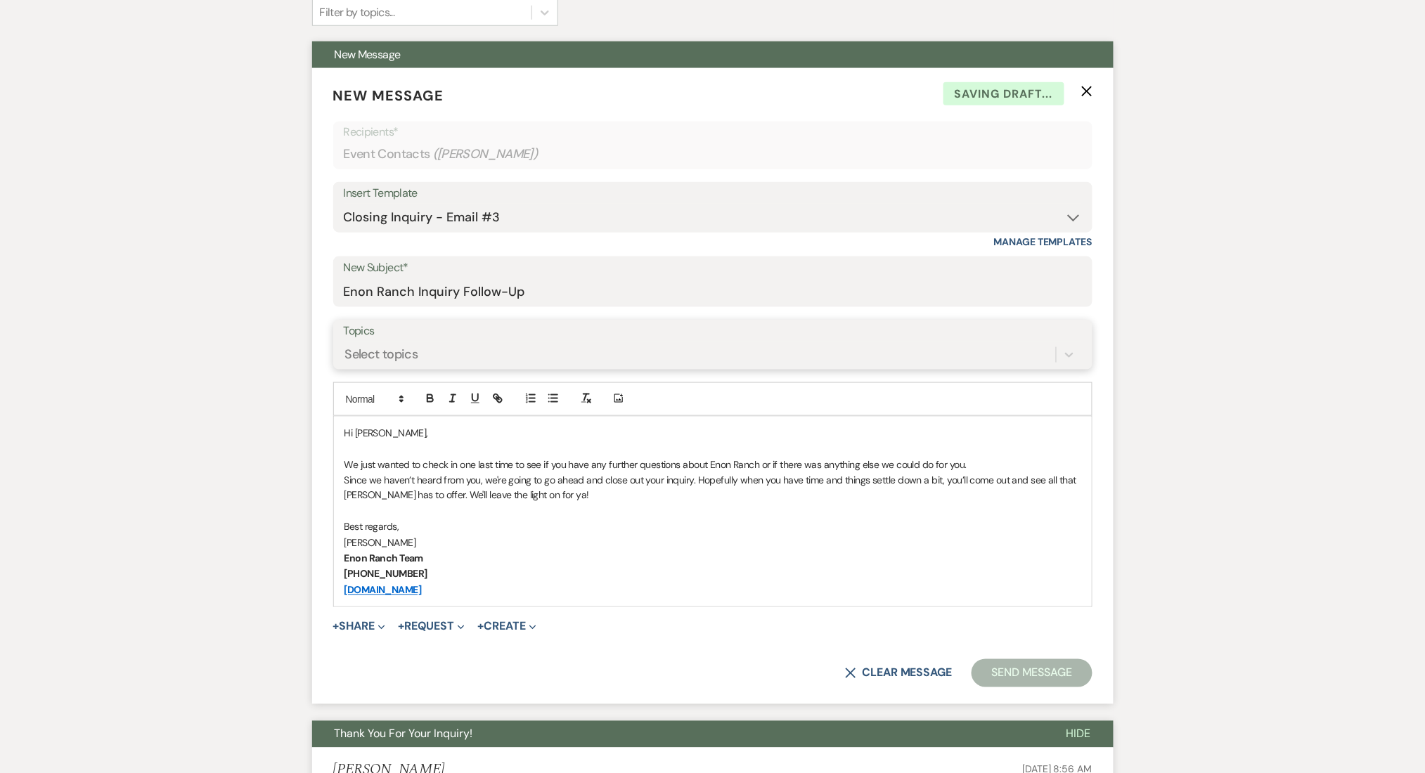
click at [392, 357] on div "Select topics" at bounding box center [381, 354] width 73 height 19
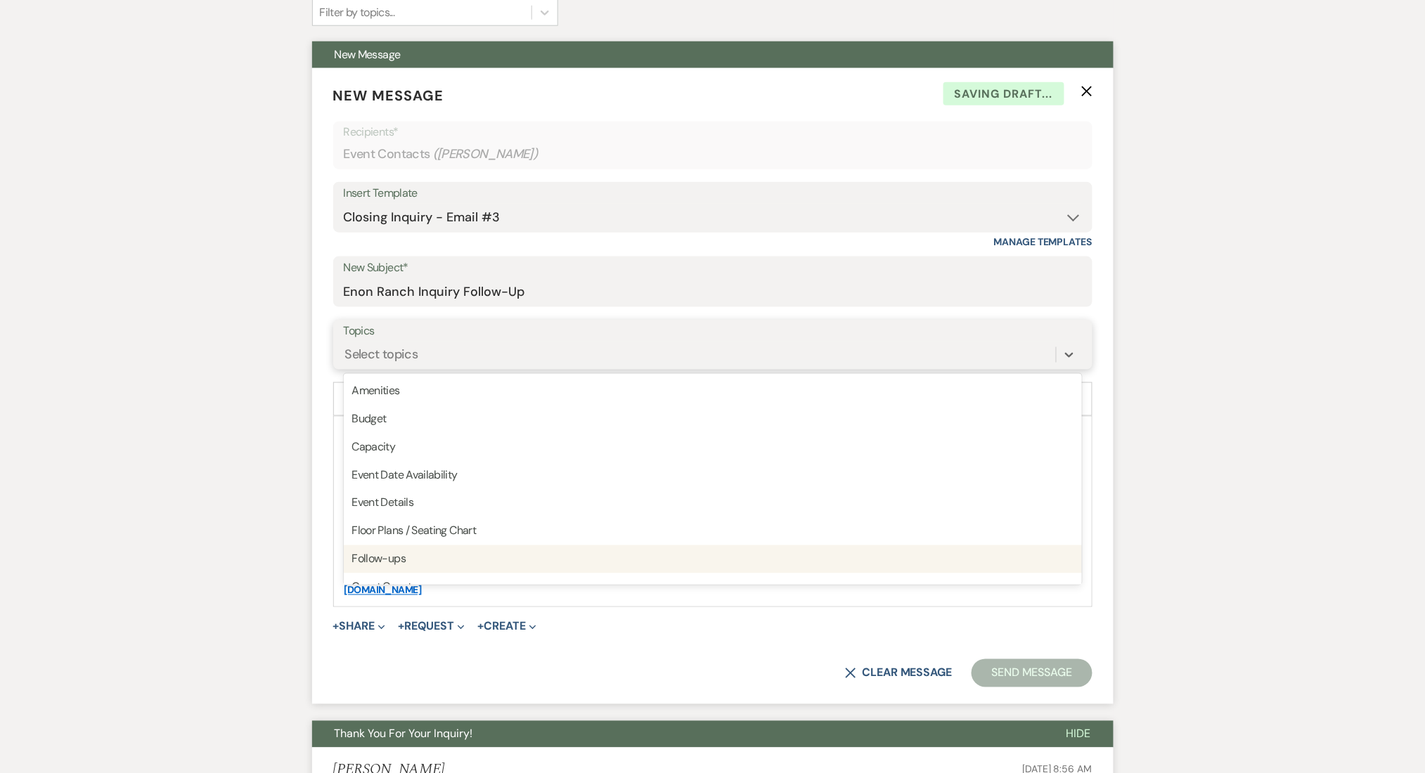
click at [392, 547] on div "Follow-ups" at bounding box center [713, 559] width 738 height 28
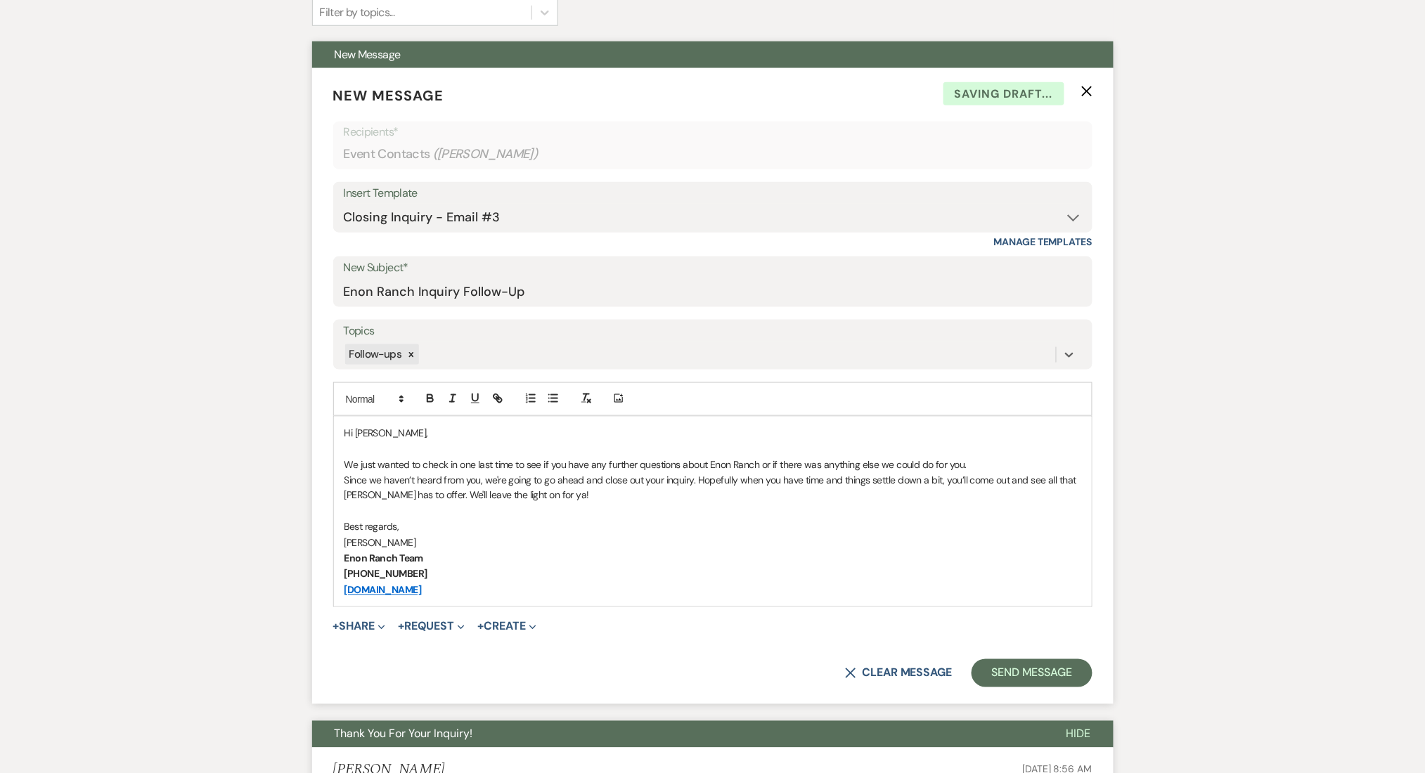
click at [753, 508] on p at bounding box center [712, 511] width 737 height 15
click at [1062, 670] on button "Send Message" at bounding box center [1031, 673] width 120 height 28
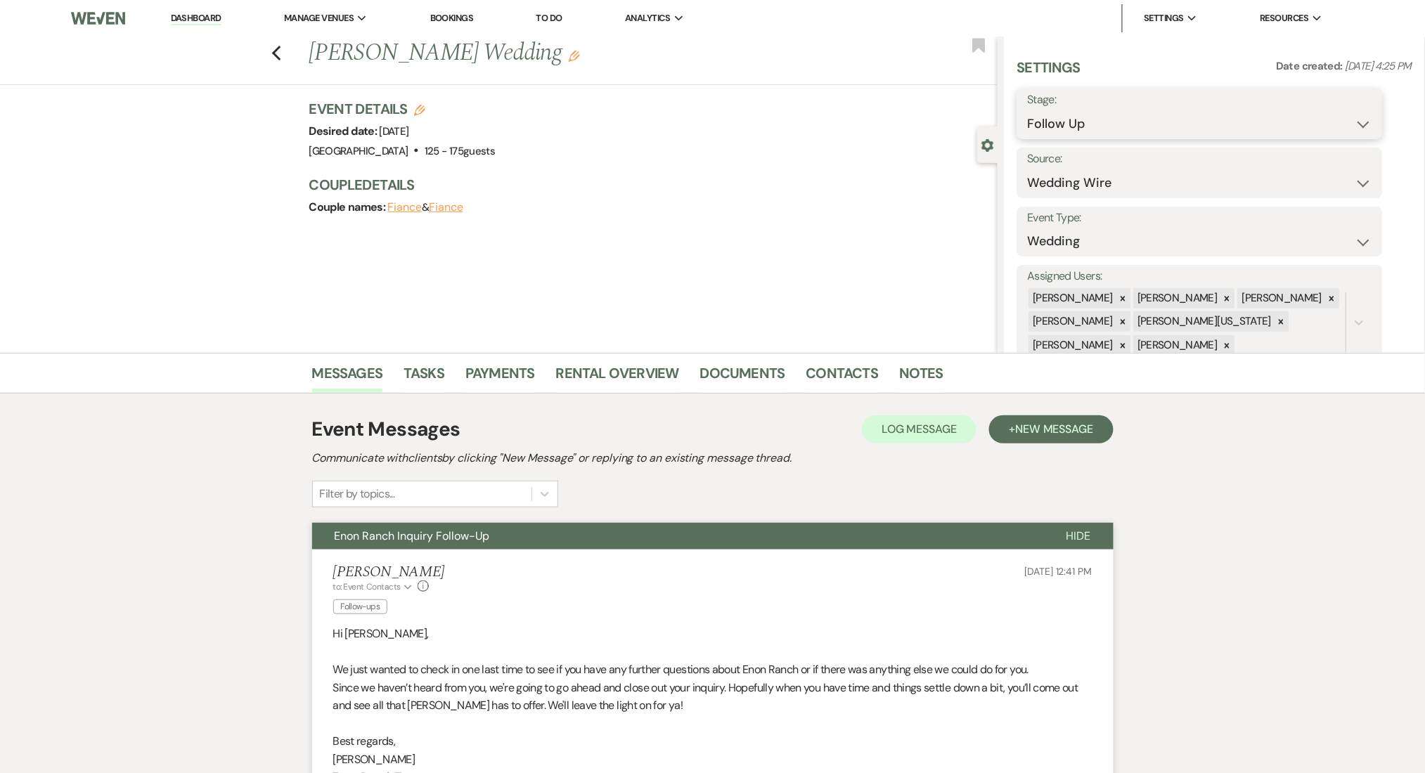
click at [1050, 127] on select "Inquiry Follow Up Tour Requested Tour Confirmed Toured Proposal Sent Booked Lost" at bounding box center [1200, 123] width 344 height 27
select select "1"
click at [1028, 110] on select "Inquiry Follow Up Tour Requested Tour Confirmed Toured Proposal Sent Booked Lost" at bounding box center [1200, 123] width 344 height 27
click at [1356, 110] on button "Save" at bounding box center [1342, 114] width 79 height 28
drag, startPoint x: 457, startPoint y: 56, endPoint x: 339, endPoint y: 46, distance: 117.8
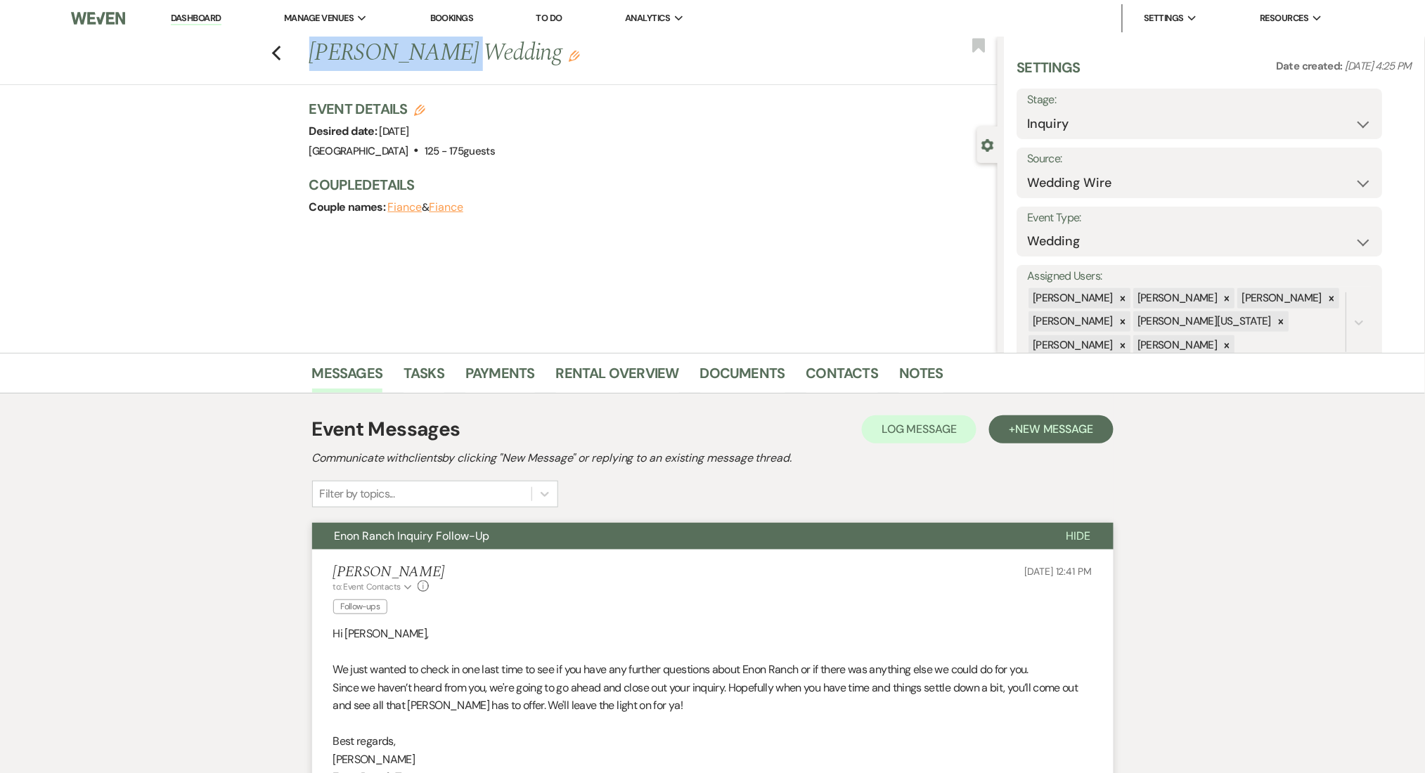
click at [313, 61] on div "Previous Maddie Johnson's Wedding Edit" at bounding box center [649, 54] width 695 height 34
copy h1 "Maddie Johnson"
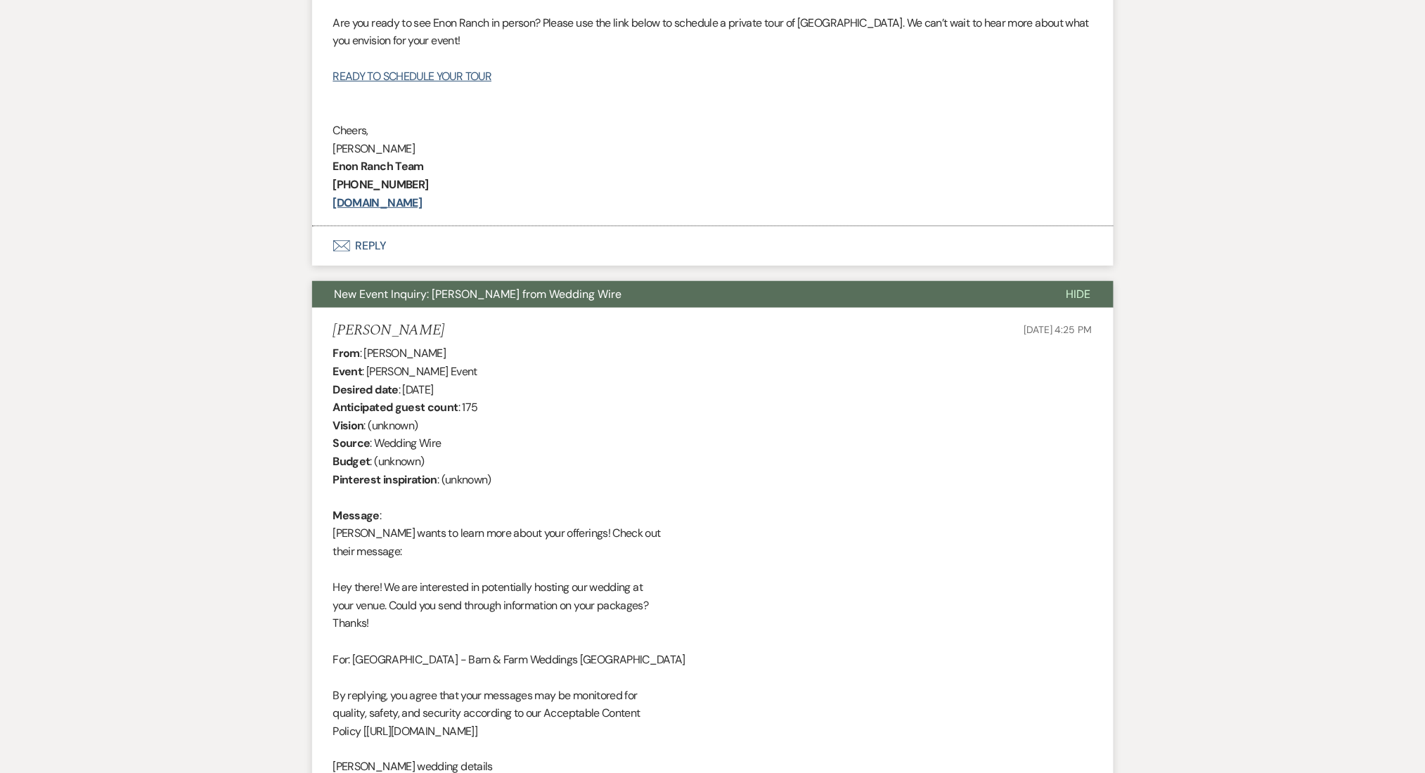
scroll to position [2155, 0]
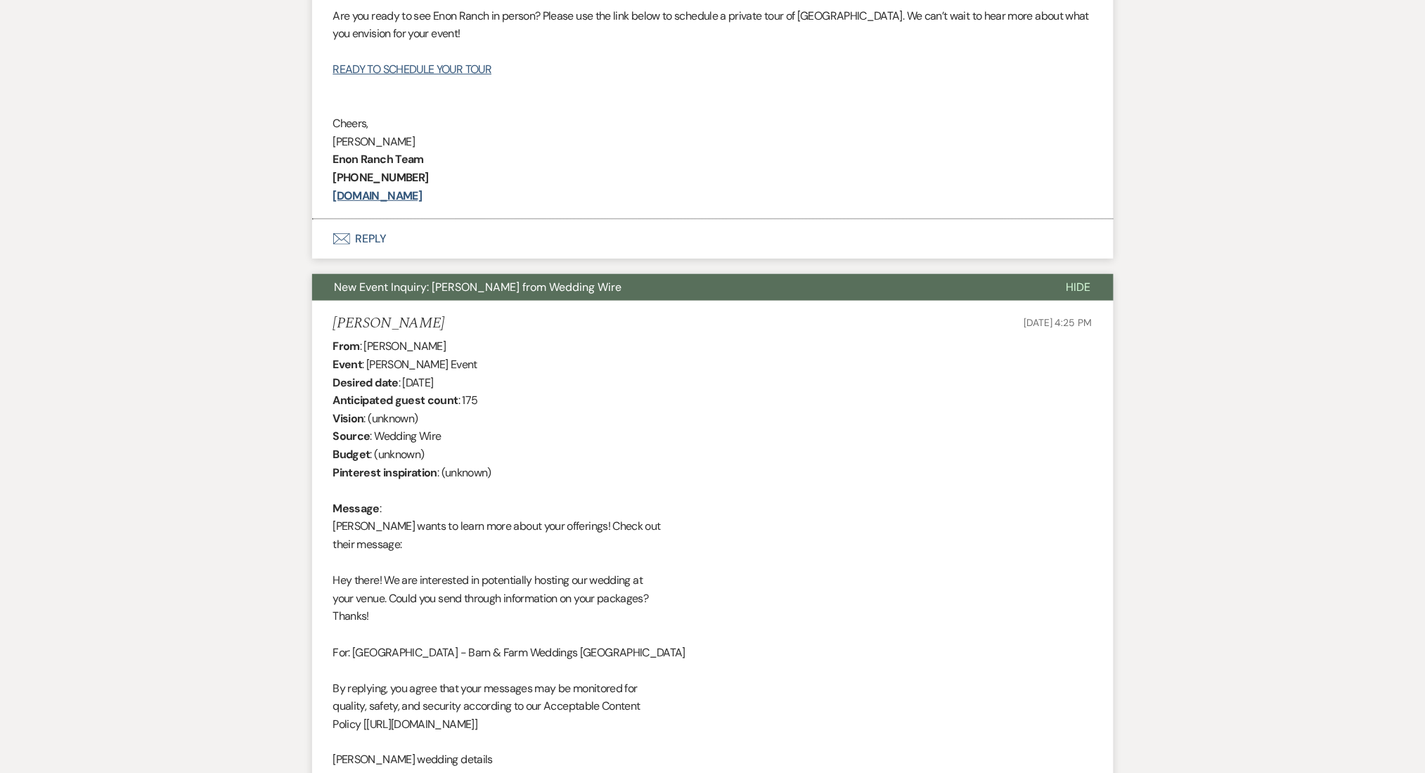
drag, startPoint x: 360, startPoint y: 326, endPoint x: 320, endPoint y: 326, distance: 40.1
click at [320, 326] on li "Maddie Johnson Aug 02, 2025, 4:25 PM From : Maddie Johnson Event : Maddie Johns…" at bounding box center [712, 642] width 801 height 682
copy h5 "Maddie Johnson"
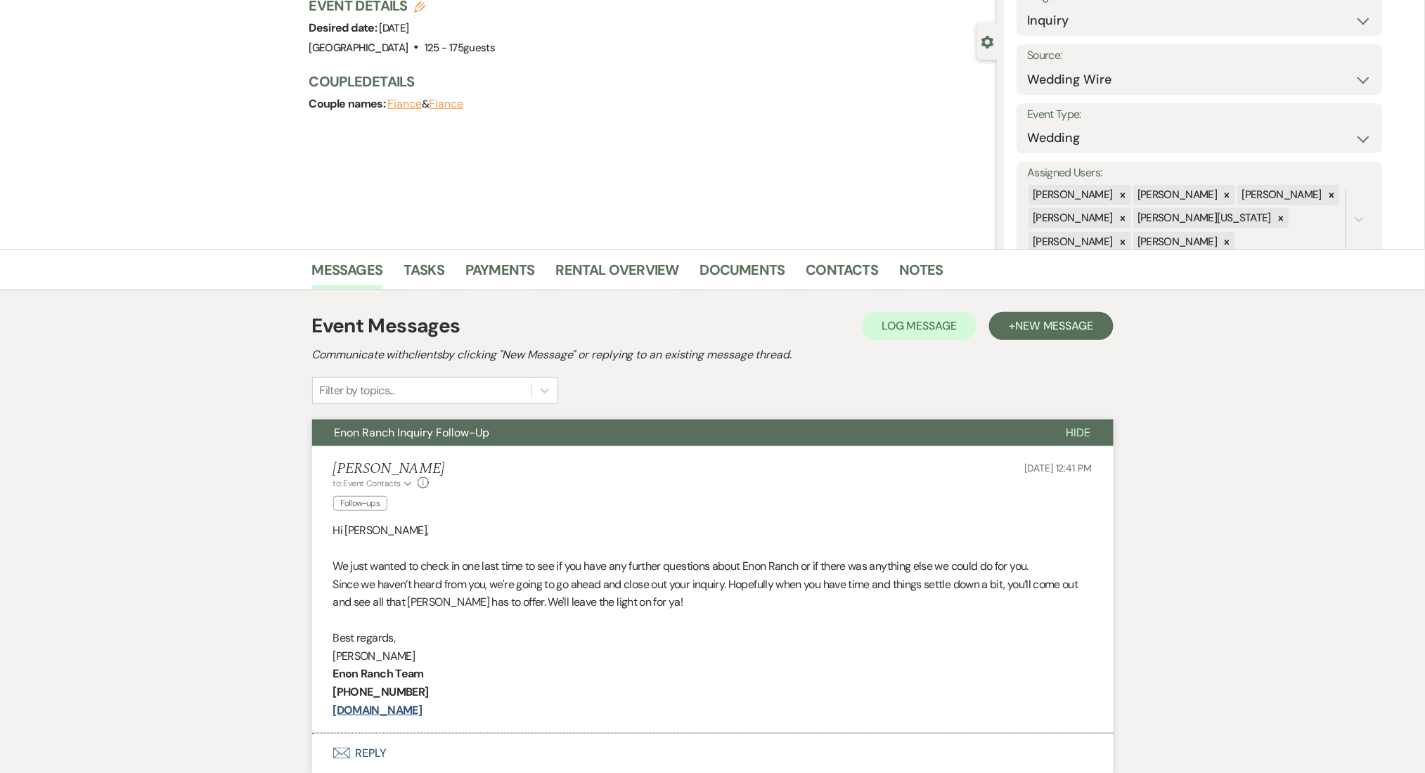
scroll to position [93, 0]
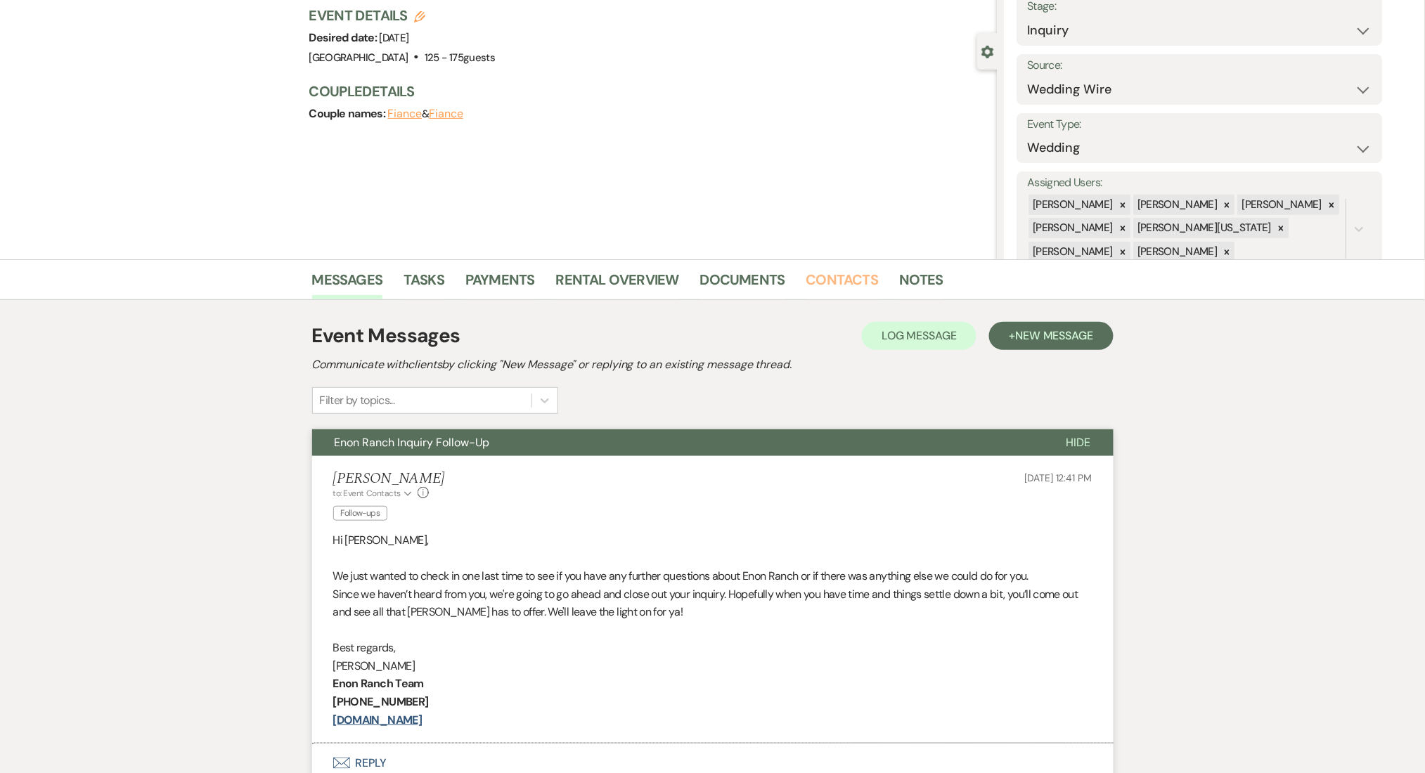
click at [834, 282] on link "Contacts" at bounding box center [842, 283] width 72 height 31
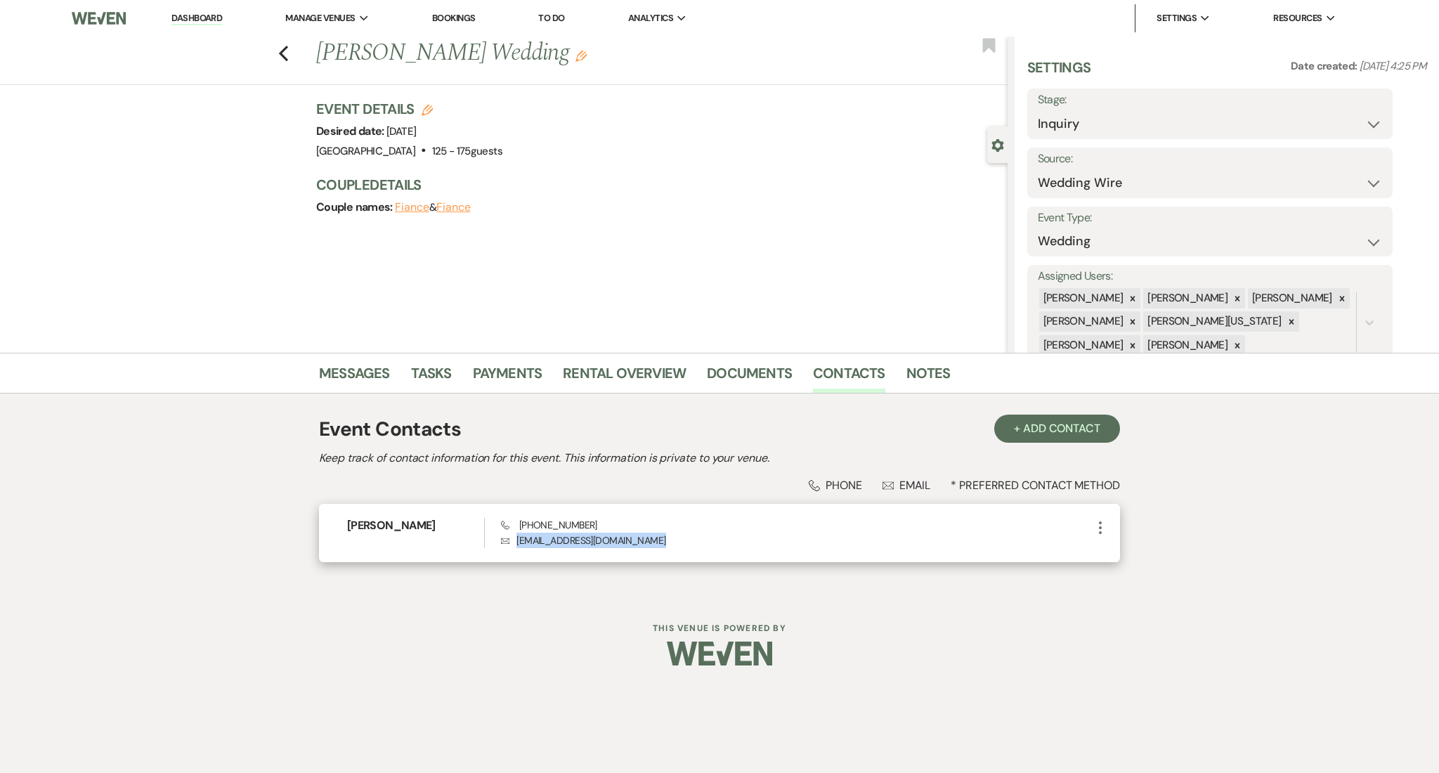
drag, startPoint x: 657, startPoint y: 533, endPoint x: 519, endPoint y: 549, distance: 139.3
click at [519, 549] on div "Maddie Johnson Phone (403) 558-3375 Envelope madalynjohnson1122@gmail.com More" at bounding box center [719, 533] width 801 height 58
copy p "madalynjohnson1122@gmail.com"
drag, startPoint x: 599, startPoint y: 517, endPoint x: 519, endPoint y: 529, distance: 80.3
click at [519, 529] on div "Maddie Johnson Phone (403) 558-3375 Envelope madalynjohnson1122@gmail.com More" at bounding box center [719, 533] width 801 height 58
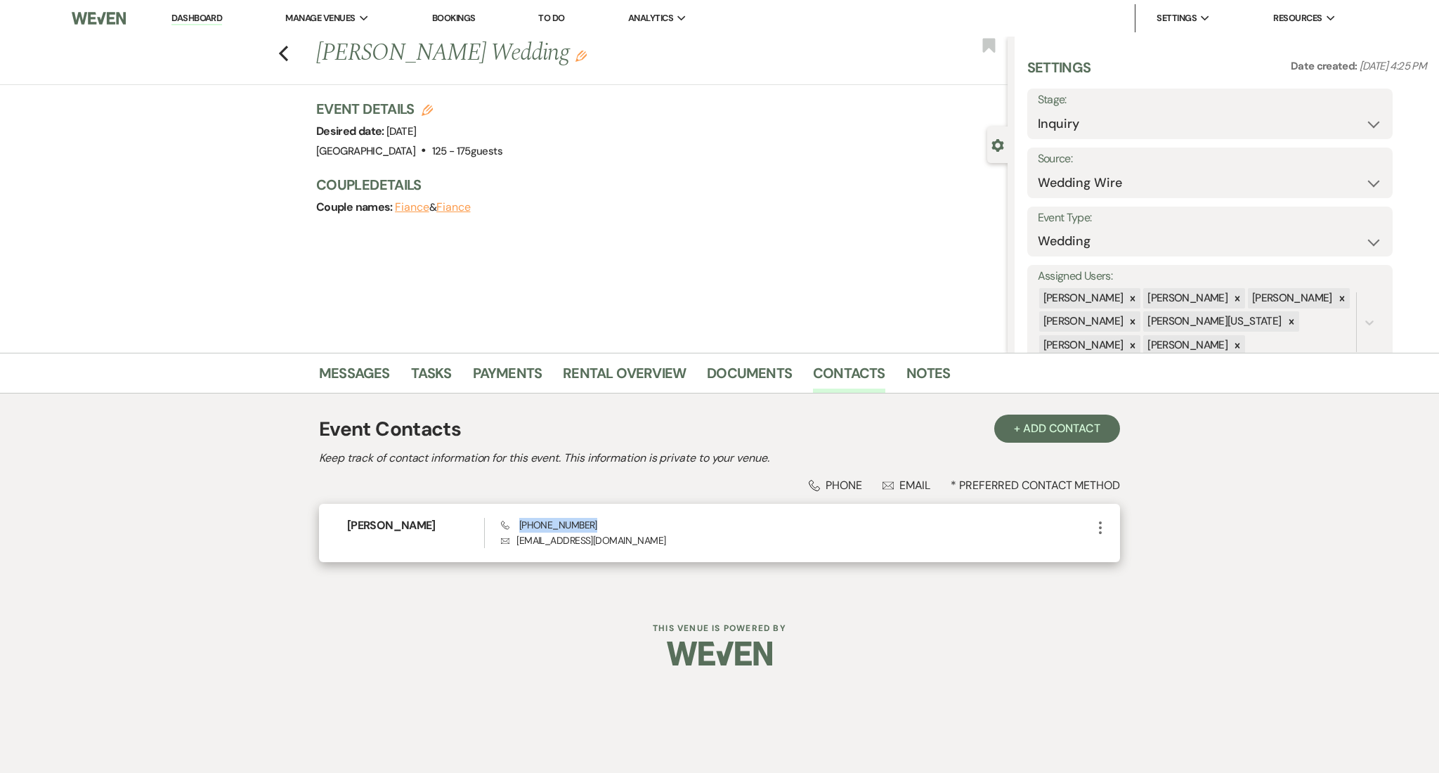
copy span "(403) 558-3375"
click at [550, 524] on span "Phone (403) 558-3375" at bounding box center [549, 525] width 96 height 13
drag, startPoint x: 600, startPoint y: 523, endPoint x: 523, endPoint y: 527, distance: 77.4
click at [523, 527] on div "Phone (403) 558-3375 Envelope madalynjohnson1122@gmail.com" at bounding box center [796, 533] width 591 height 30
copy span "403) 558-3375"
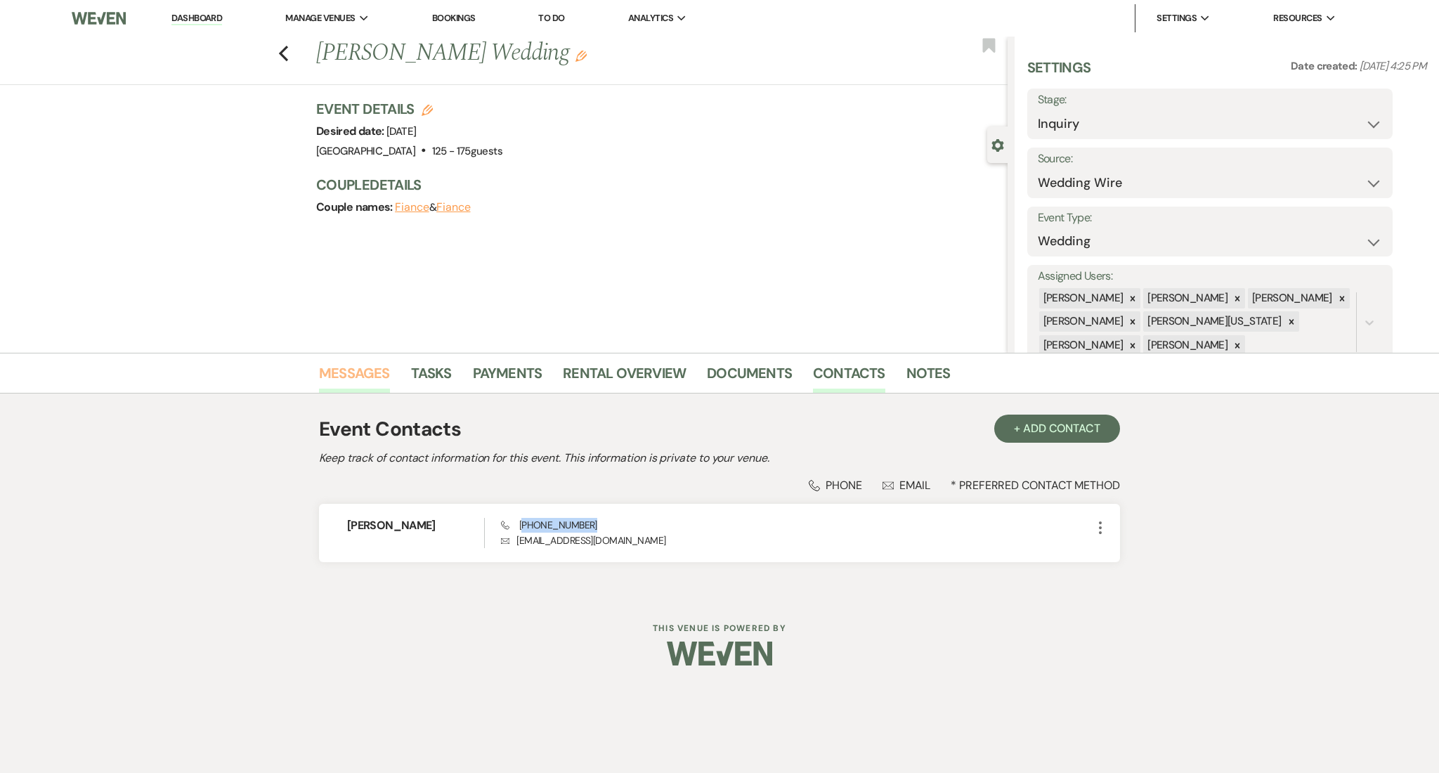
click at [371, 384] on link "Messages" at bounding box center [354, 377] width 71 height 31
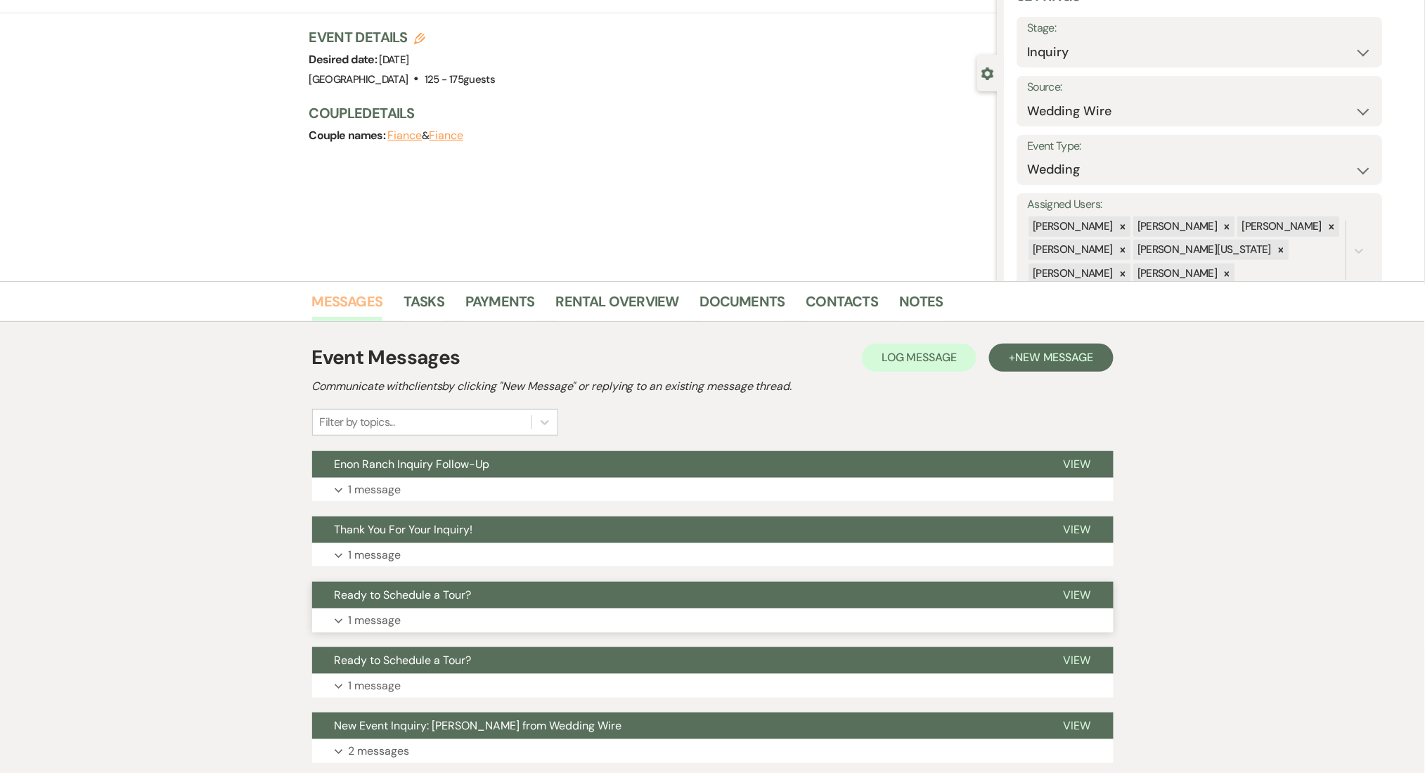
scroll to position [172, 0]
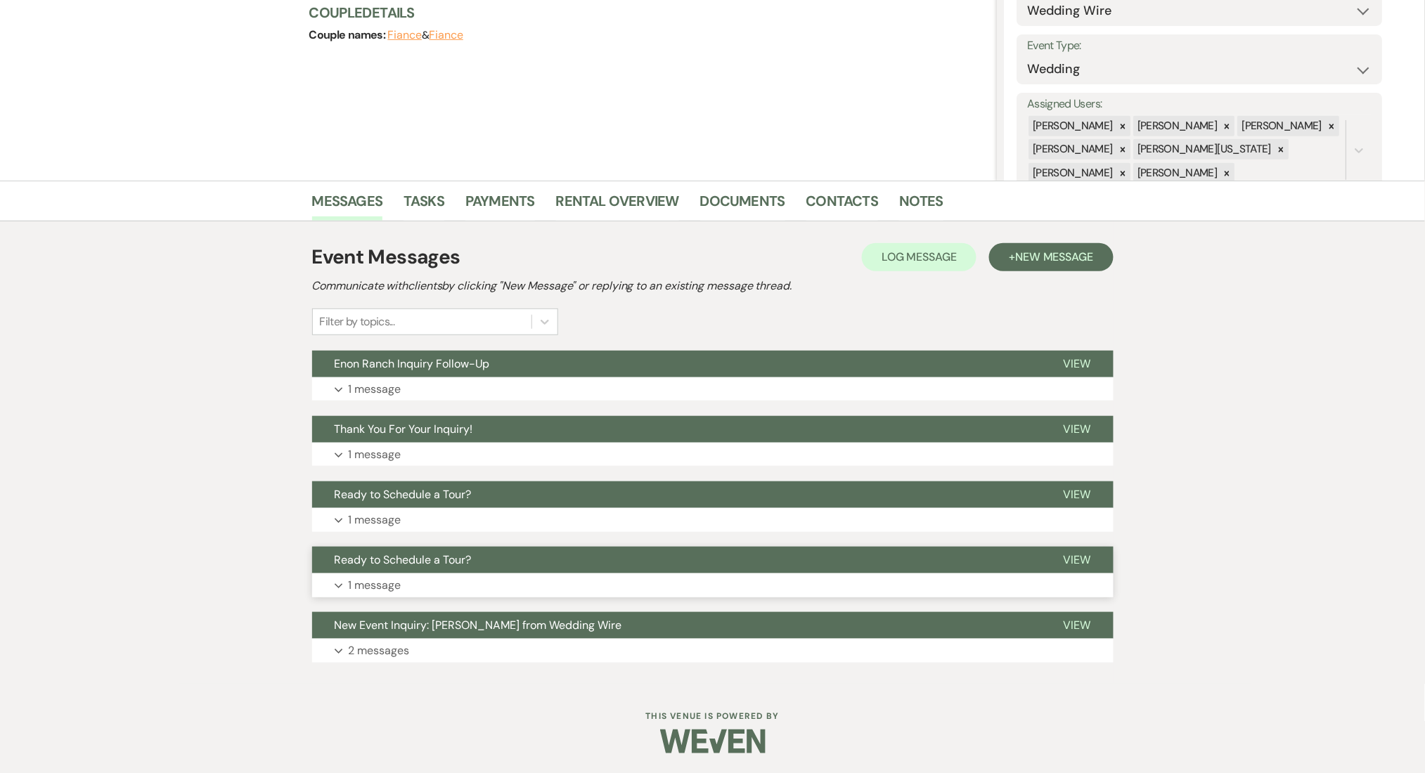
click at [563, 575] on button "Expand 1 message" at bounding box center [712, 586] width 801 height 24
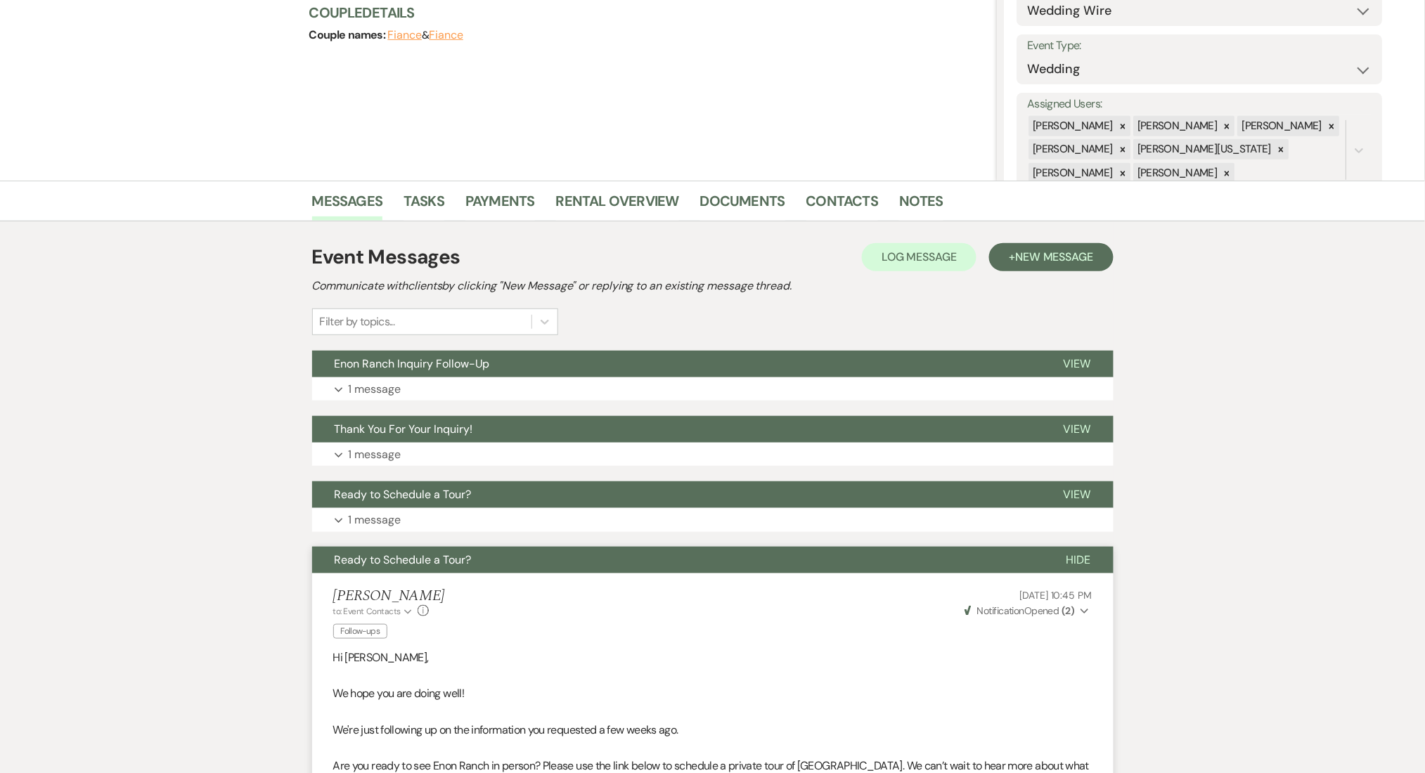
click at [631, 532] on div "Event Messages Log Log Message + New Message Communicate with clients by clicki…" at bounding box center [712, 658] width 801 height 846
click at [649, 519] on button "Expand 1 message" at bounding box center [712, 520] width 801 height 24
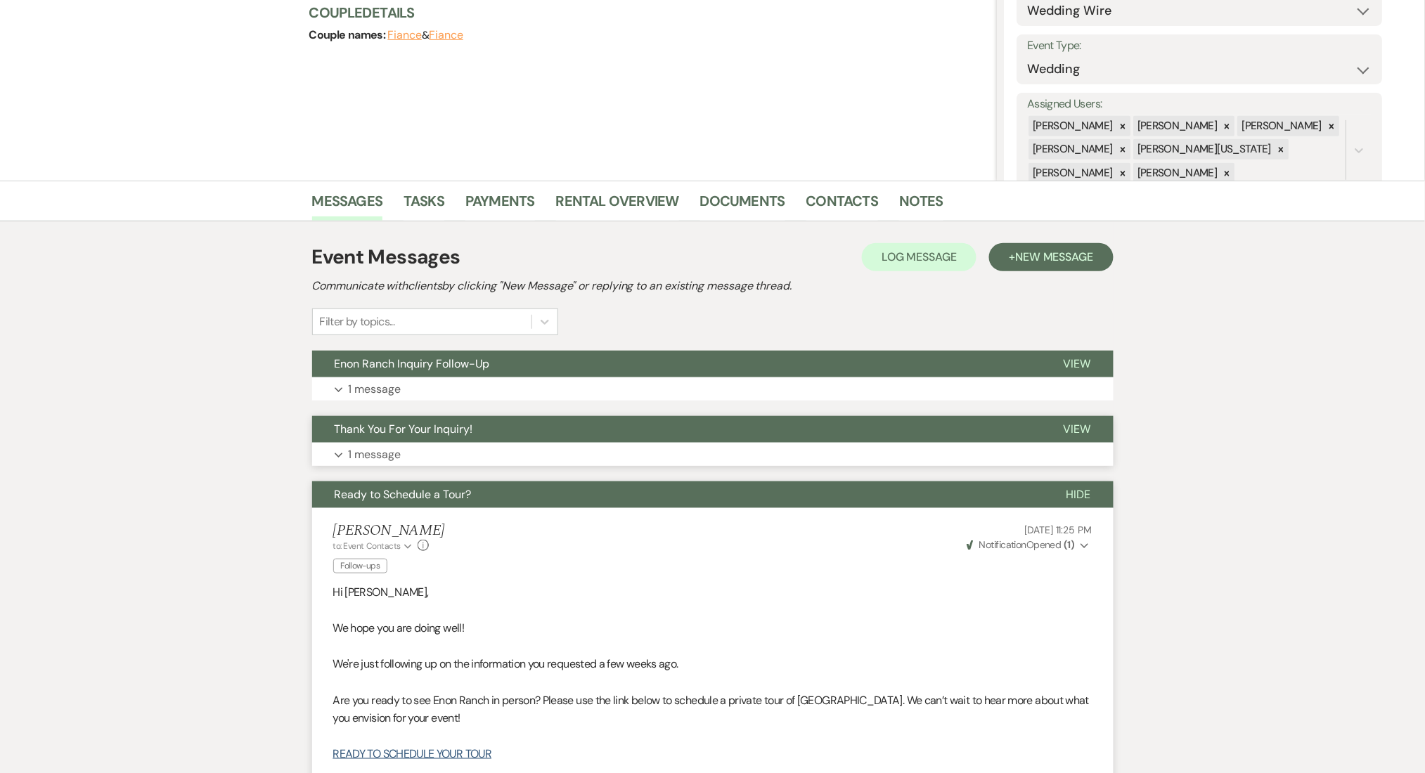
click at [706, 441] on button "Thank You For Your Inquiry!" at bounding box center [676, 429] width 729 height 27
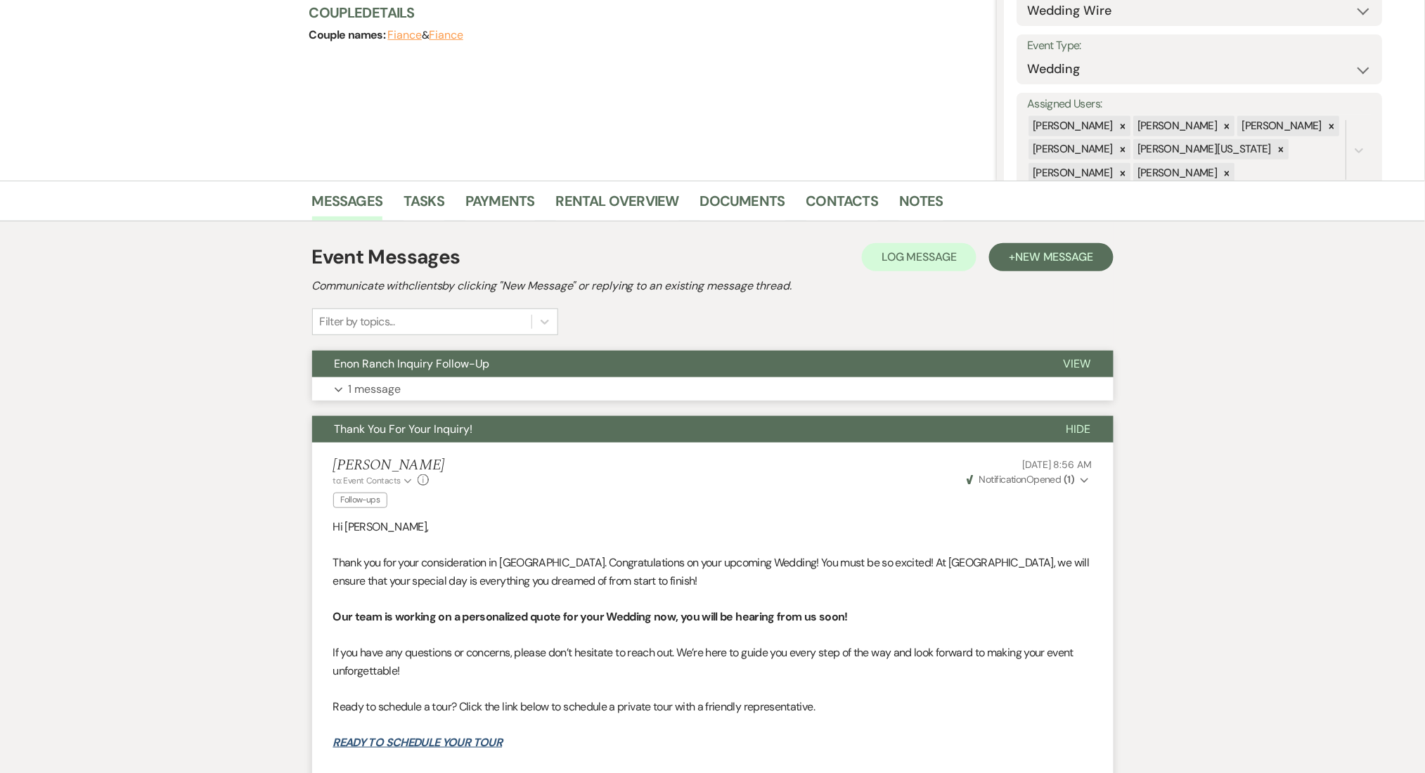
click at [727, 398] on button "Expand 1 message" at bounding box center [712, 389] width 801 height 24
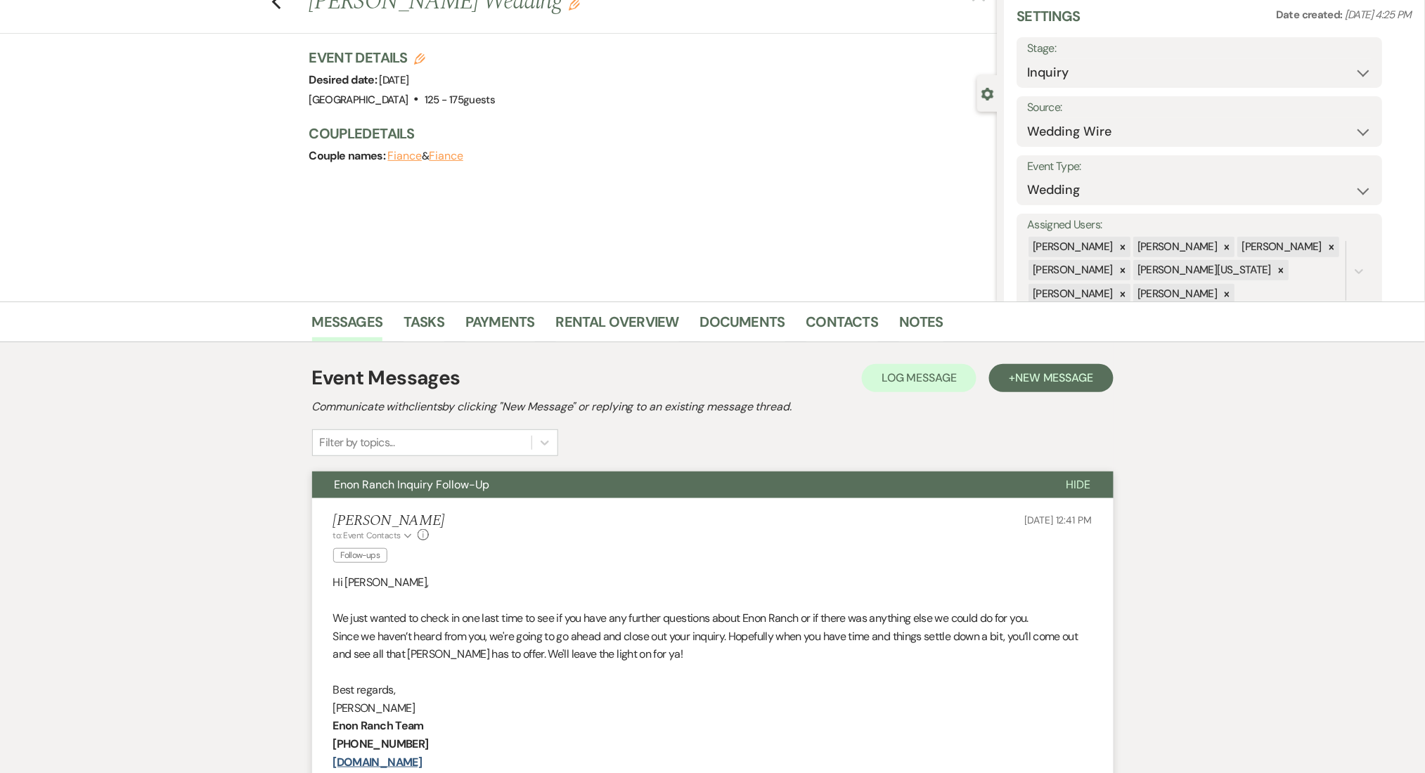
scroll to position [0, 0]
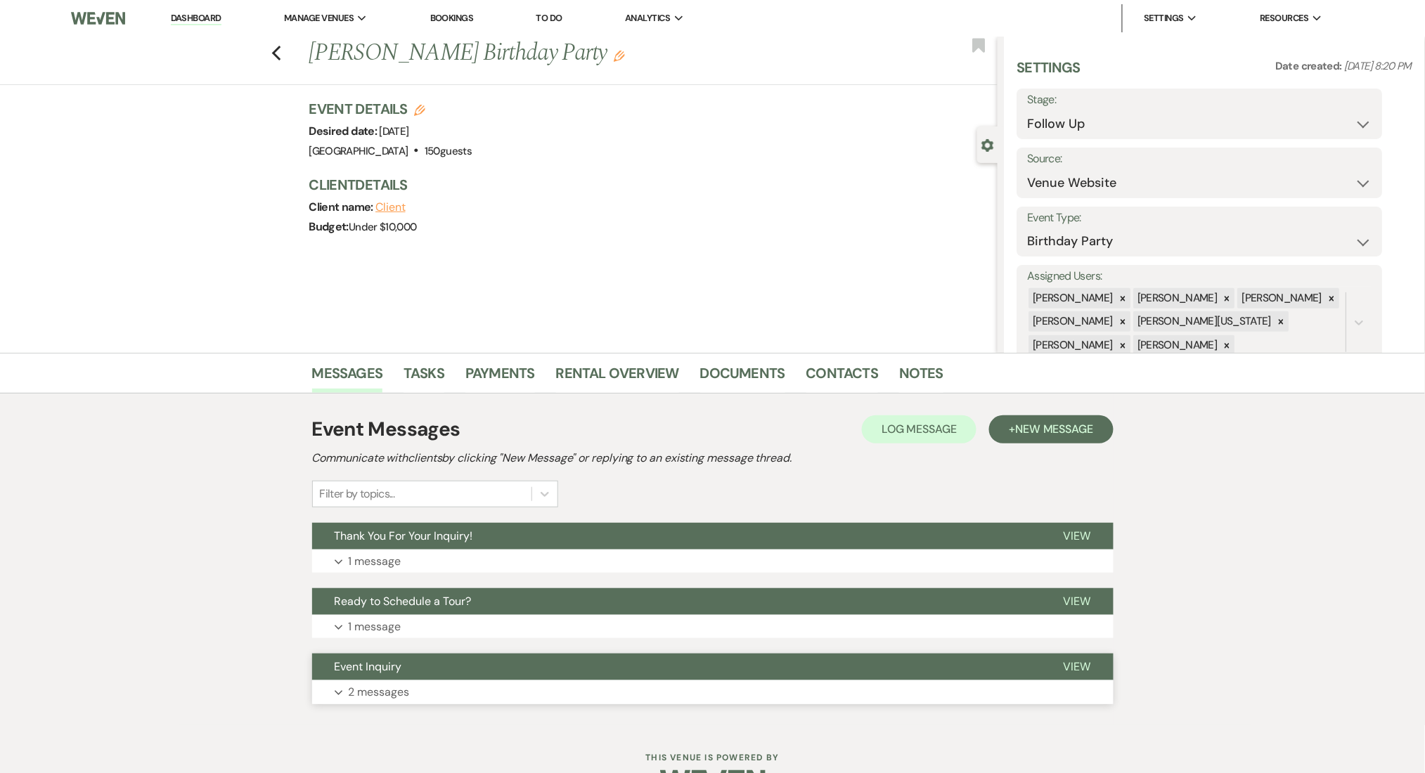
click at [461, 694] on button "Expand 2 messages" at bounding box center [712, 692] width 801 height 24
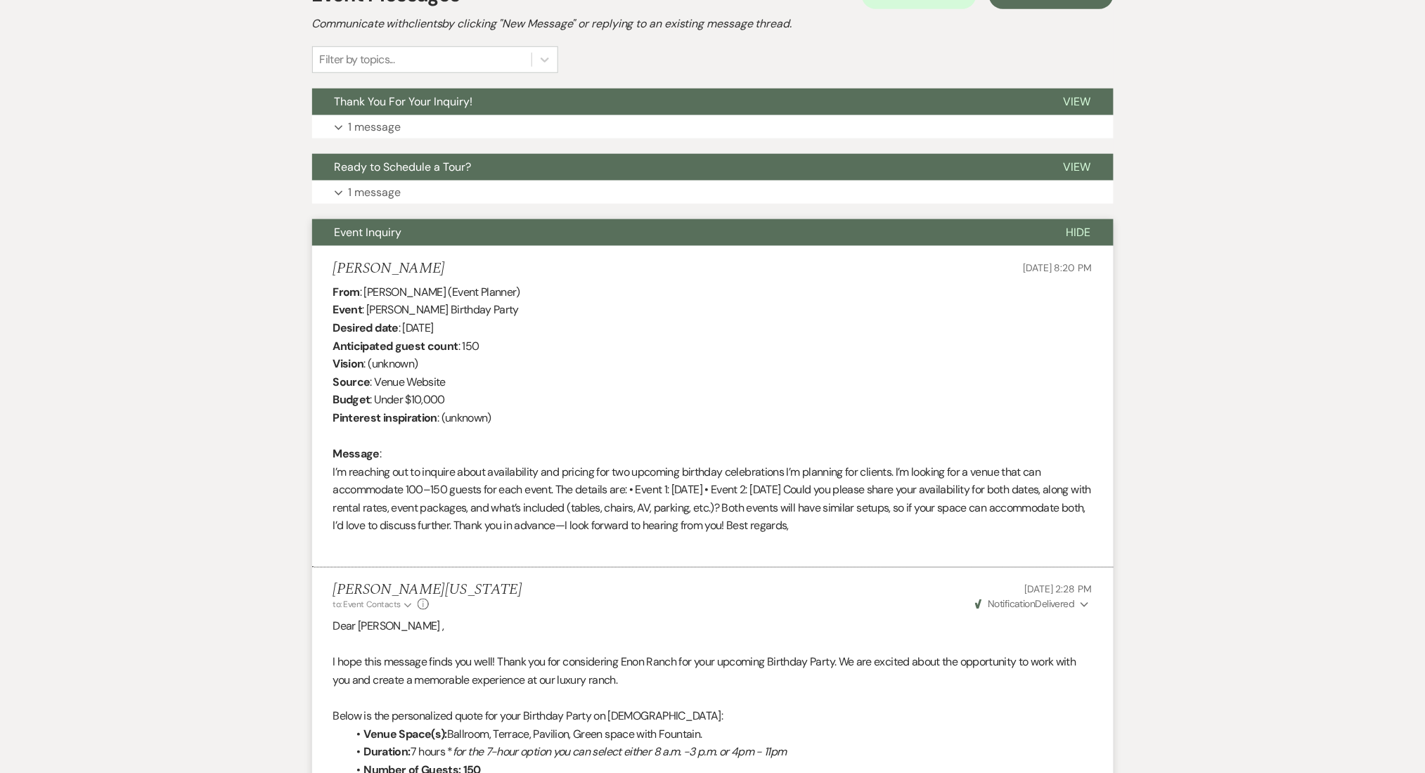
scroll to position [153, 0]
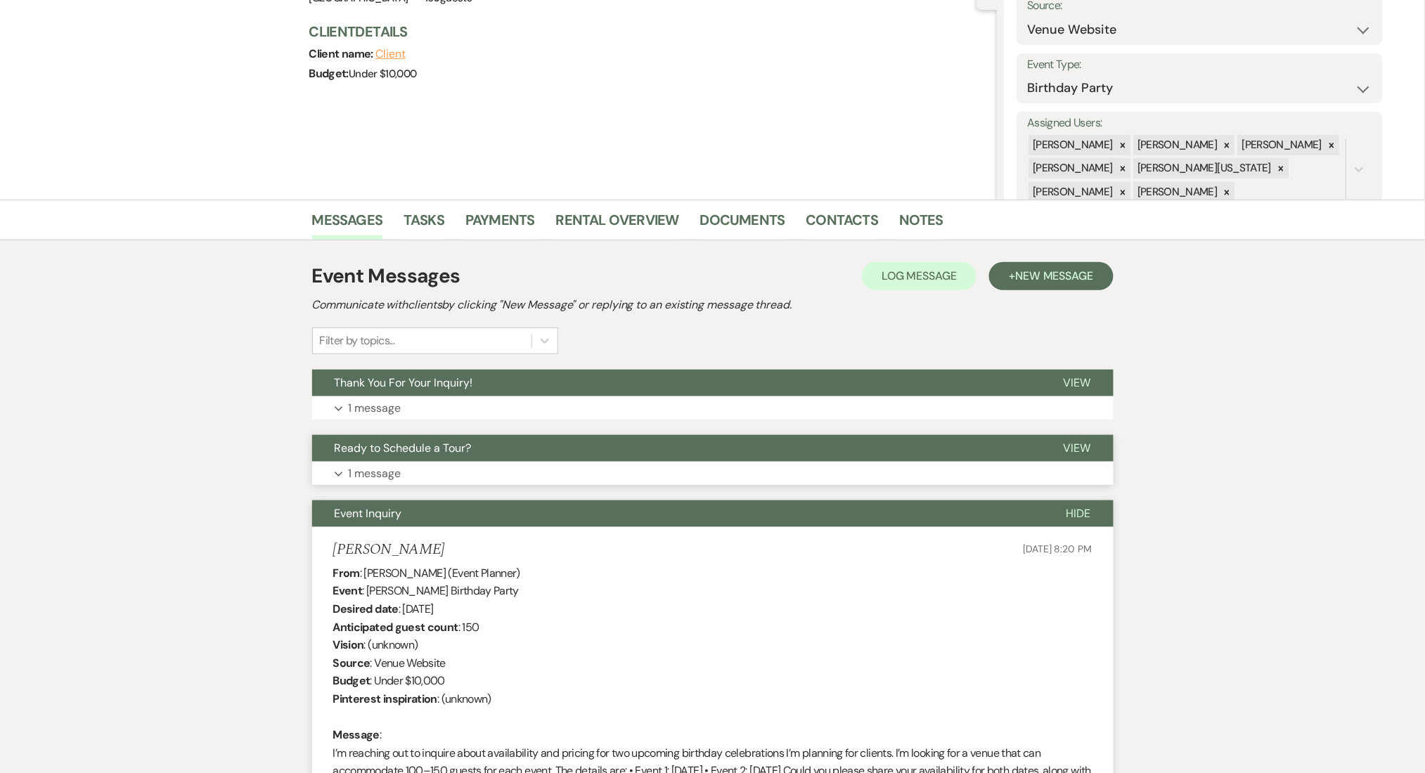
click at [371, 470] on p "1 message" at bounding box center [375, 474] width 53 height 18
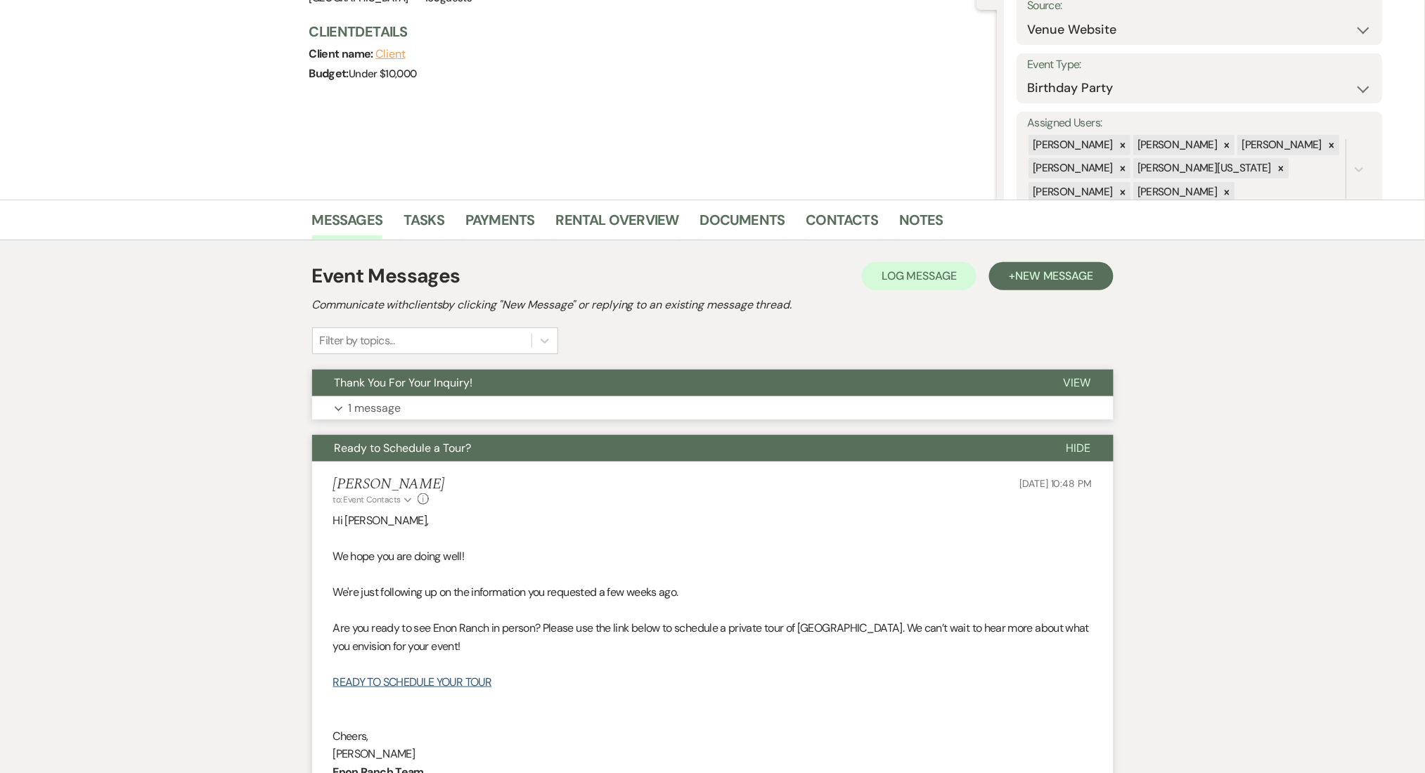
click at [487, 394] on button "Thank You For Your Inquiry!" at bounding box center [676, 383] width 729 height 27
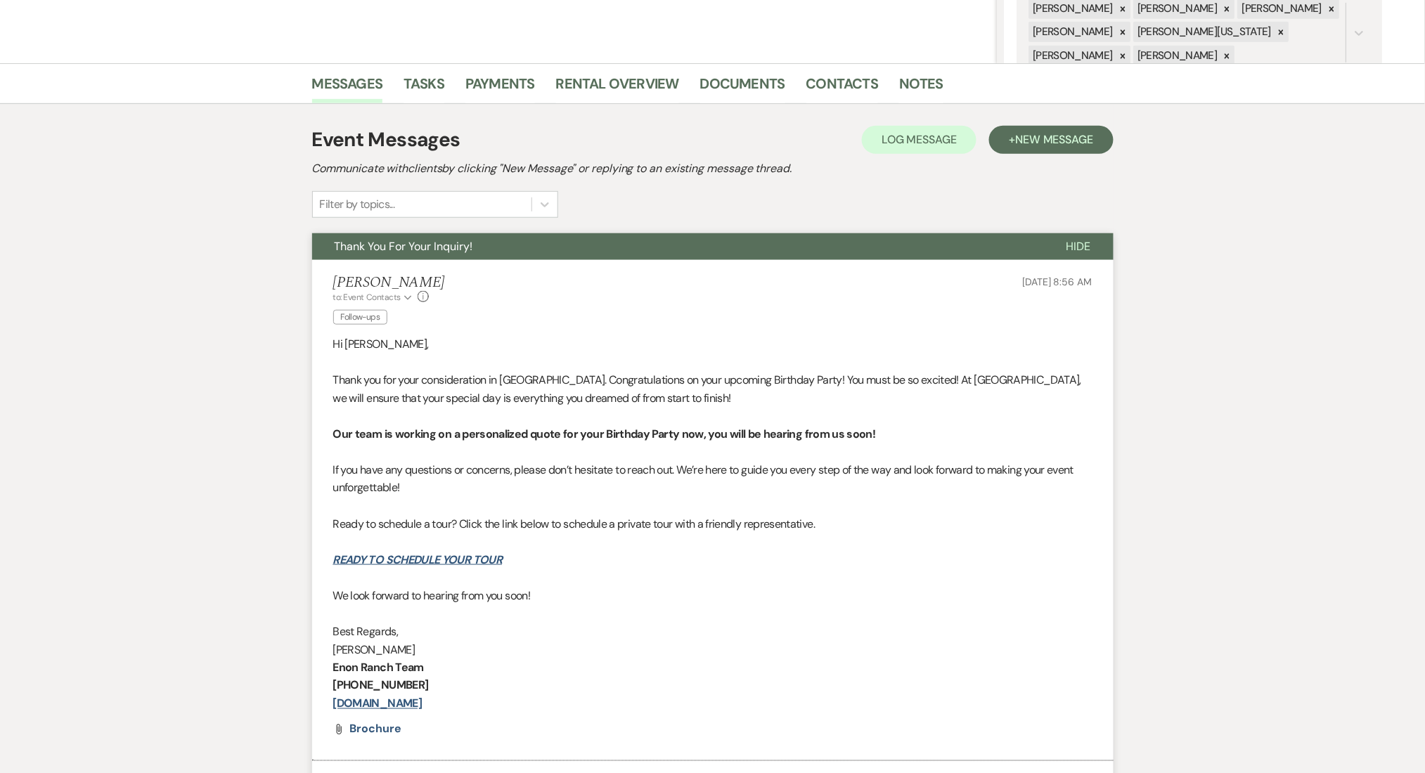
scroll to position [60, 0]
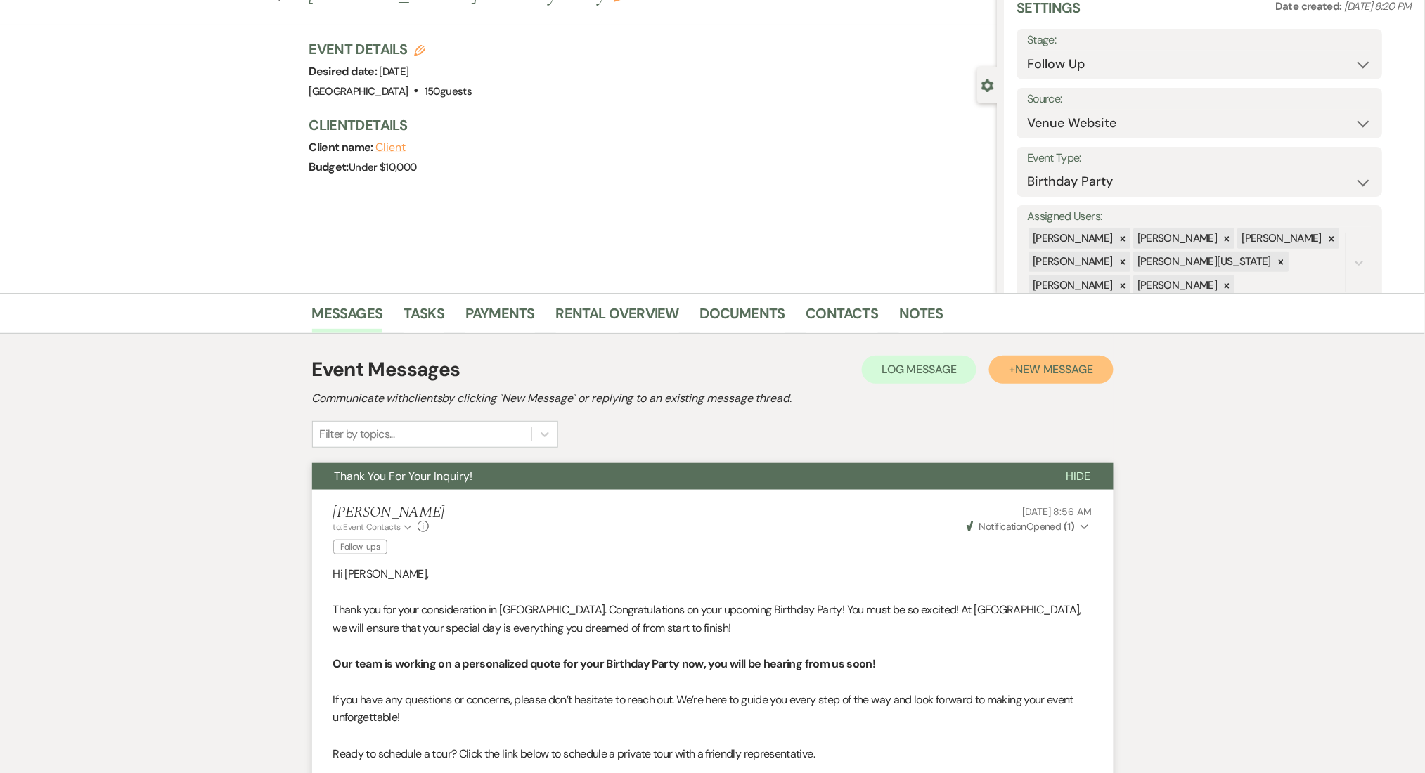
click at [1044, 380] on button "+ New Message" at bounding box center [1051, 370] width 124 height 28
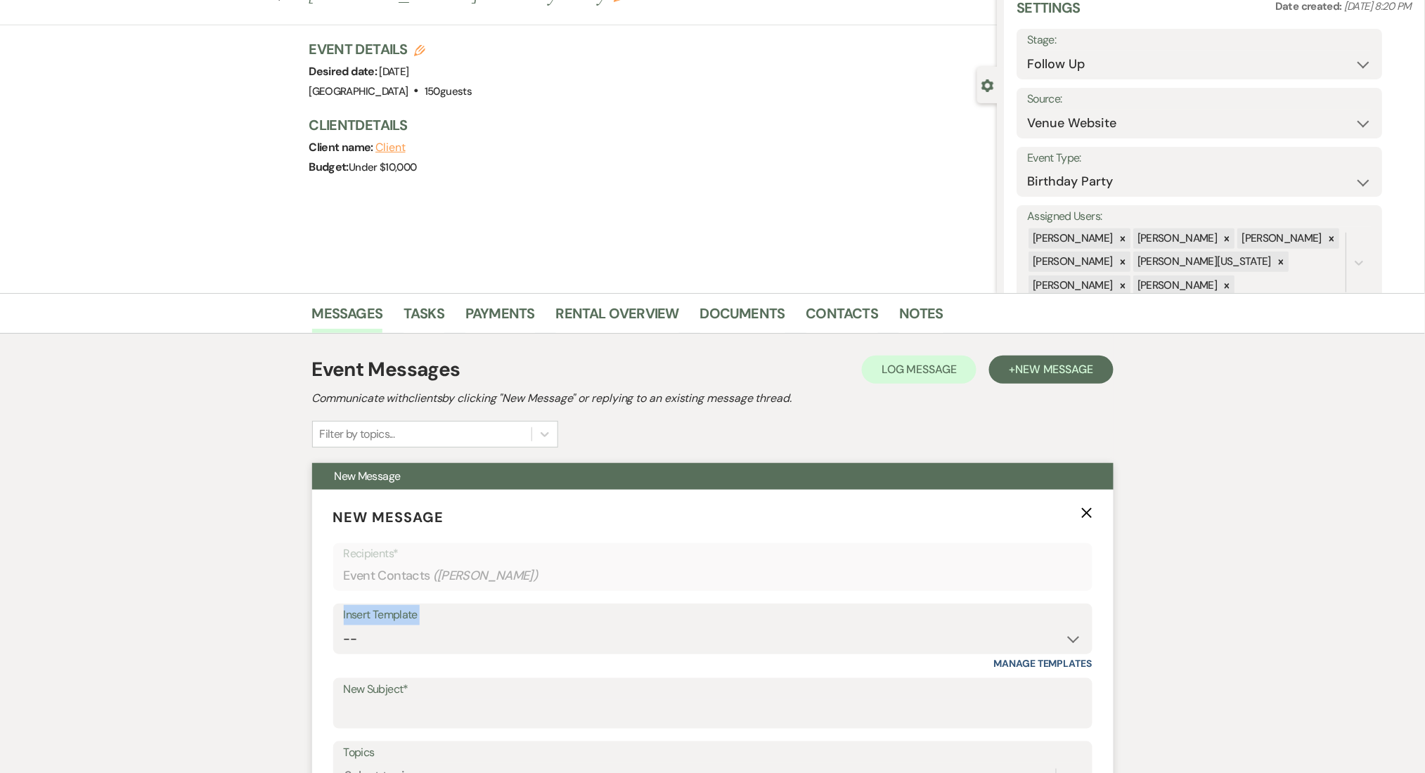
click at [467, 629] on div "Insert Template -- Inquiry Follow Up Email #2 Contract Sending Template Payment…" at bounding box center [712, 629] width 759 height 51
drag, startPoint x: 467, startPoint y: 633, endPoint x: 467, endPoint y: 626, distance: 7.7
click at [467, 634] on select "-- Inquiry Follow Up Email #2 Contract Sending Template Payment Template Rental…" at bounding box center [713, 639] width 738 height 27
select select "1711"
click at [344, 626] on select "-- Inquiry Follow Up Email #2 Contract Sending Template Payment Template Rental…" at bounding box center [713, 639] width 738 height 27
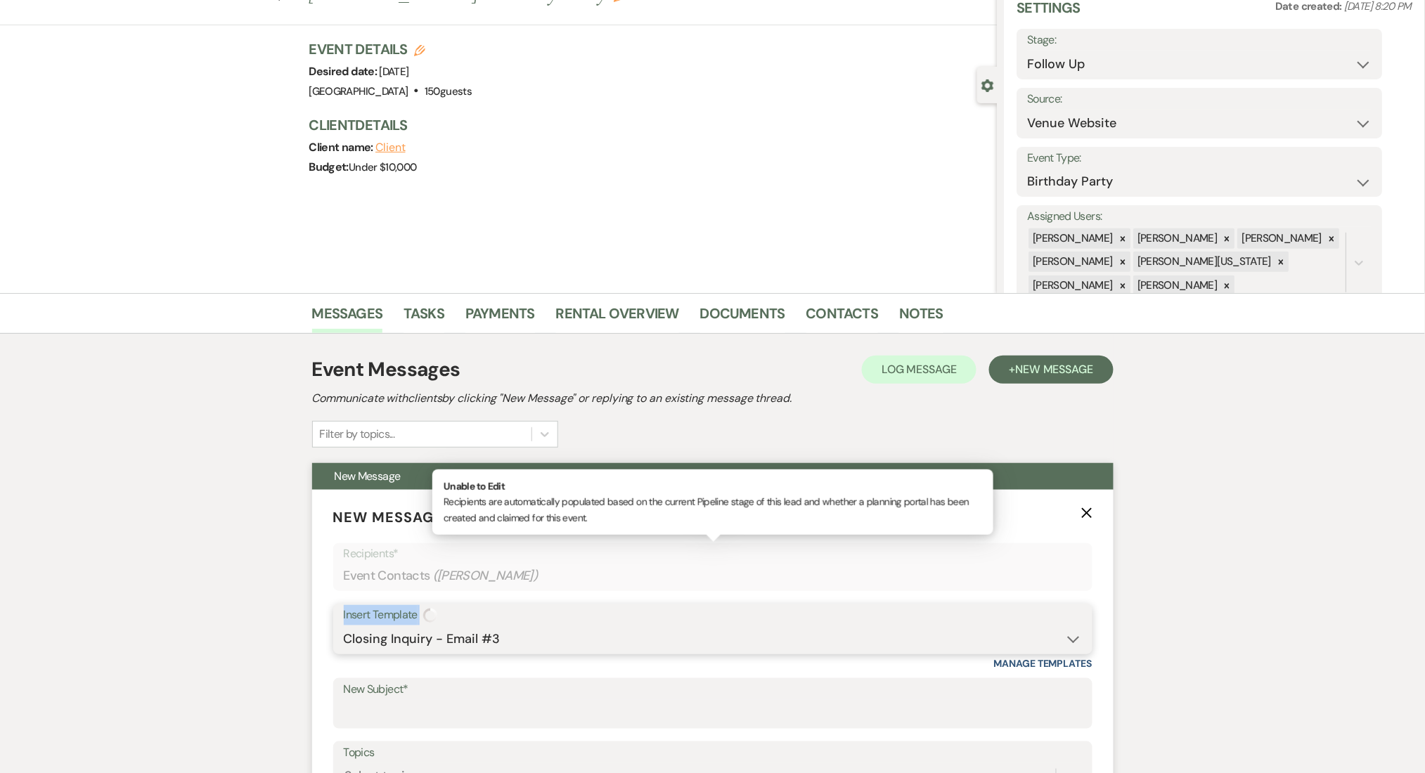
type input "Enon Ranch Inquiry Follow-Up"
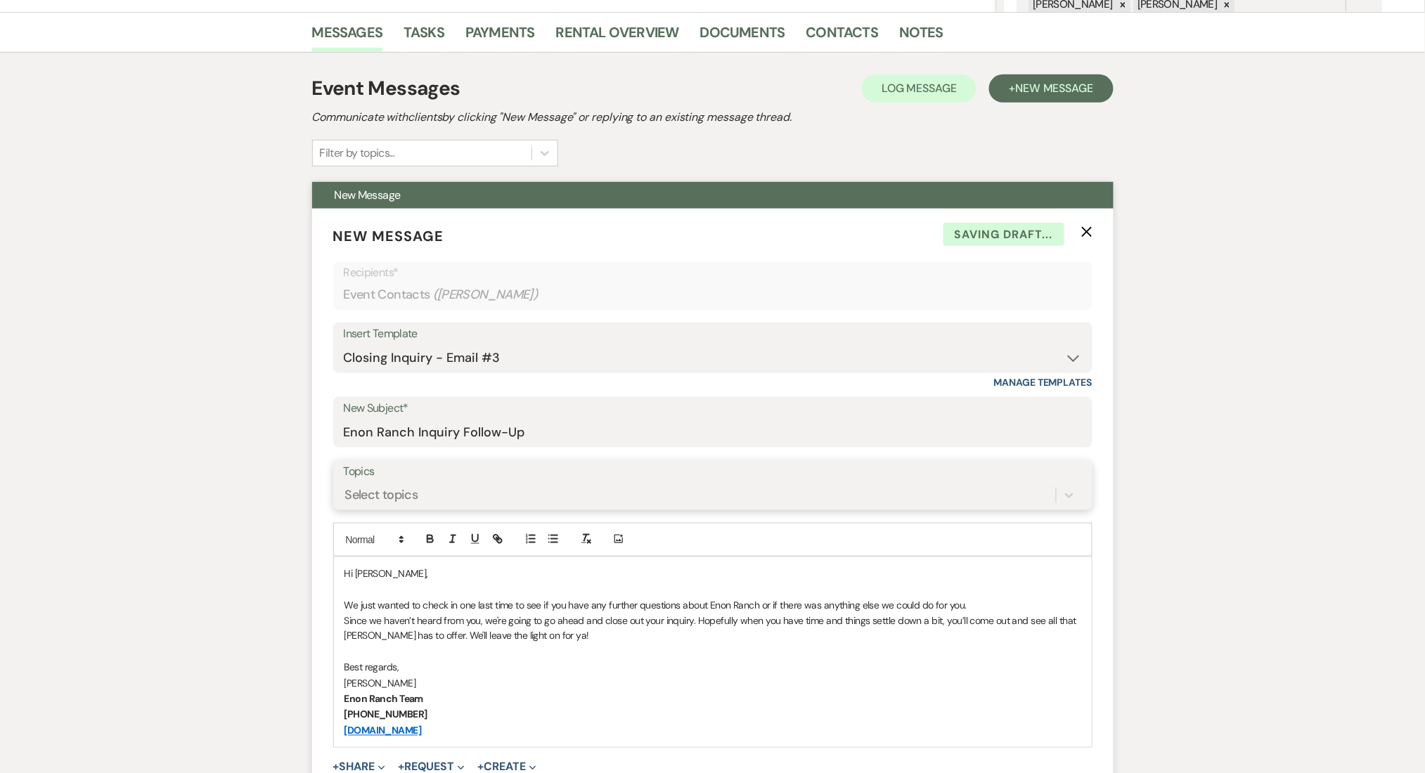
click at [686, 490] on div "Select topics" at bounding box center [700, 495] width 712 height 25
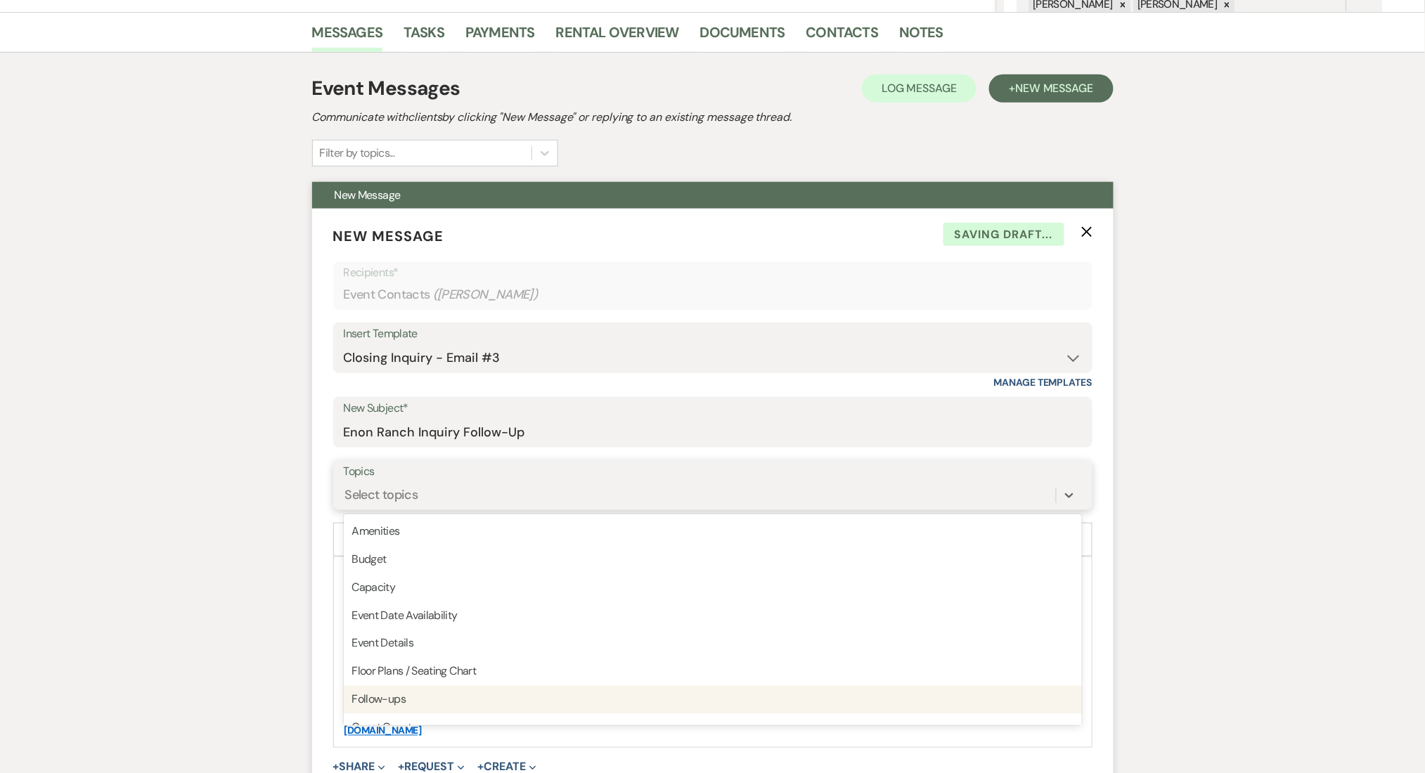
click at [633, 704] on div "Follow-ups" at bounding box center [713, 700] width 738 height 28
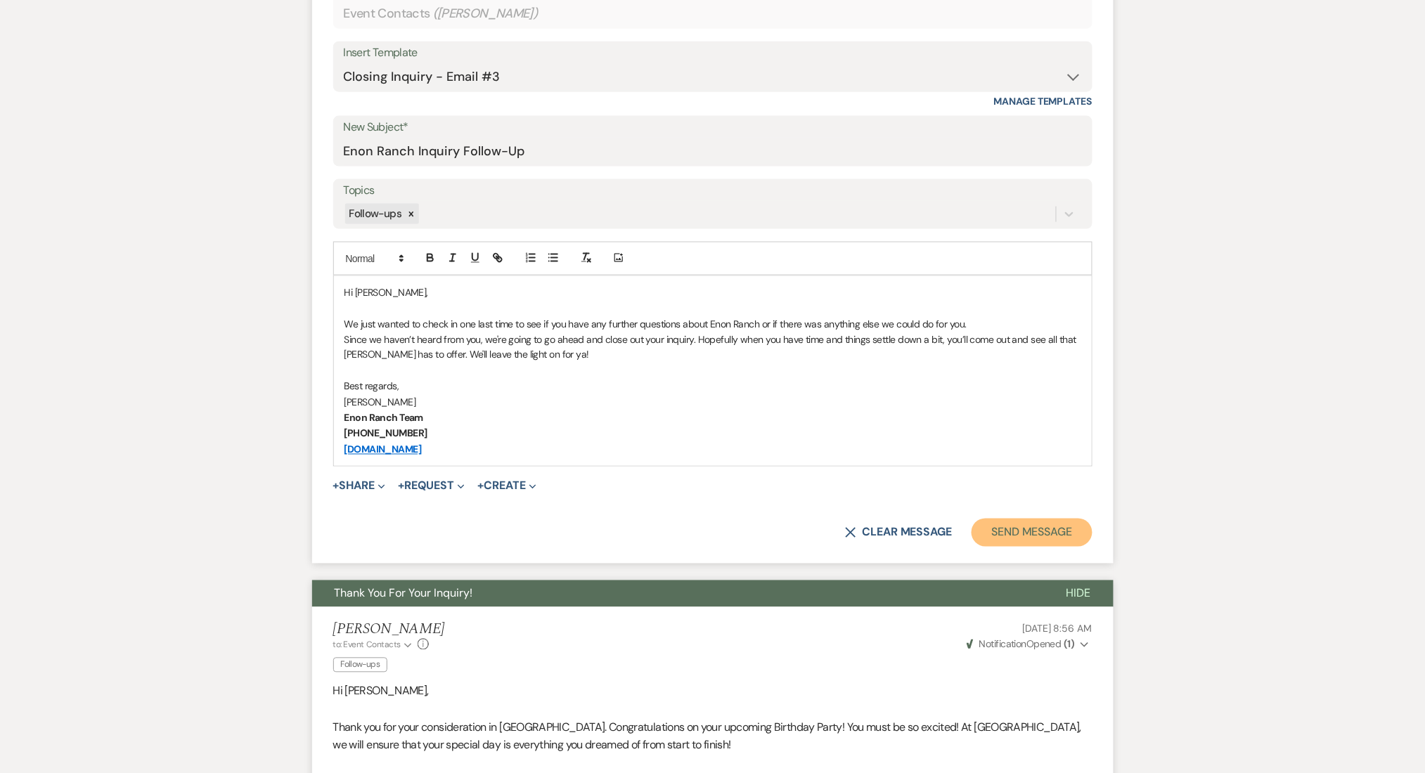
click at [1037, 529] on button "Send Message" at bounding box center [1031, 533] width 120 height 28
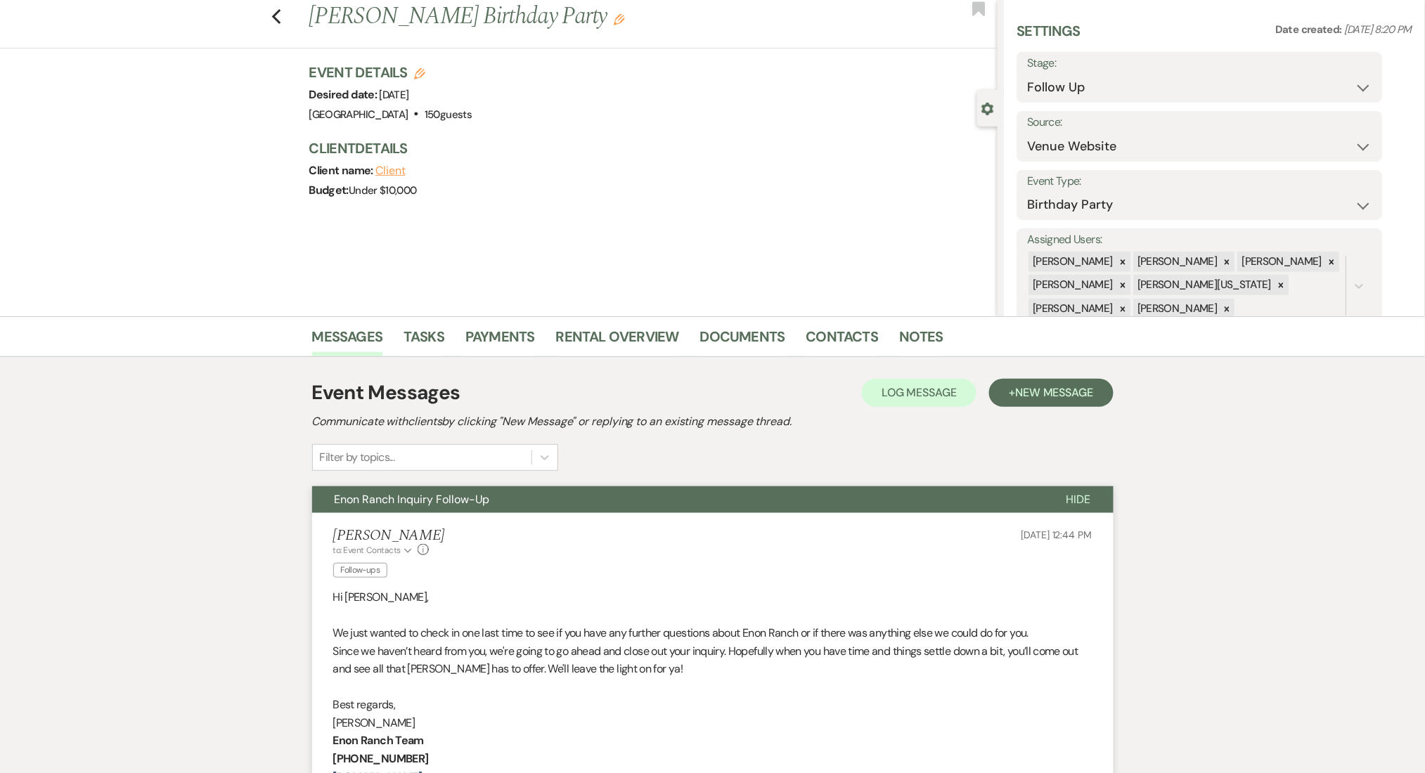
scroll to position [0, 0]
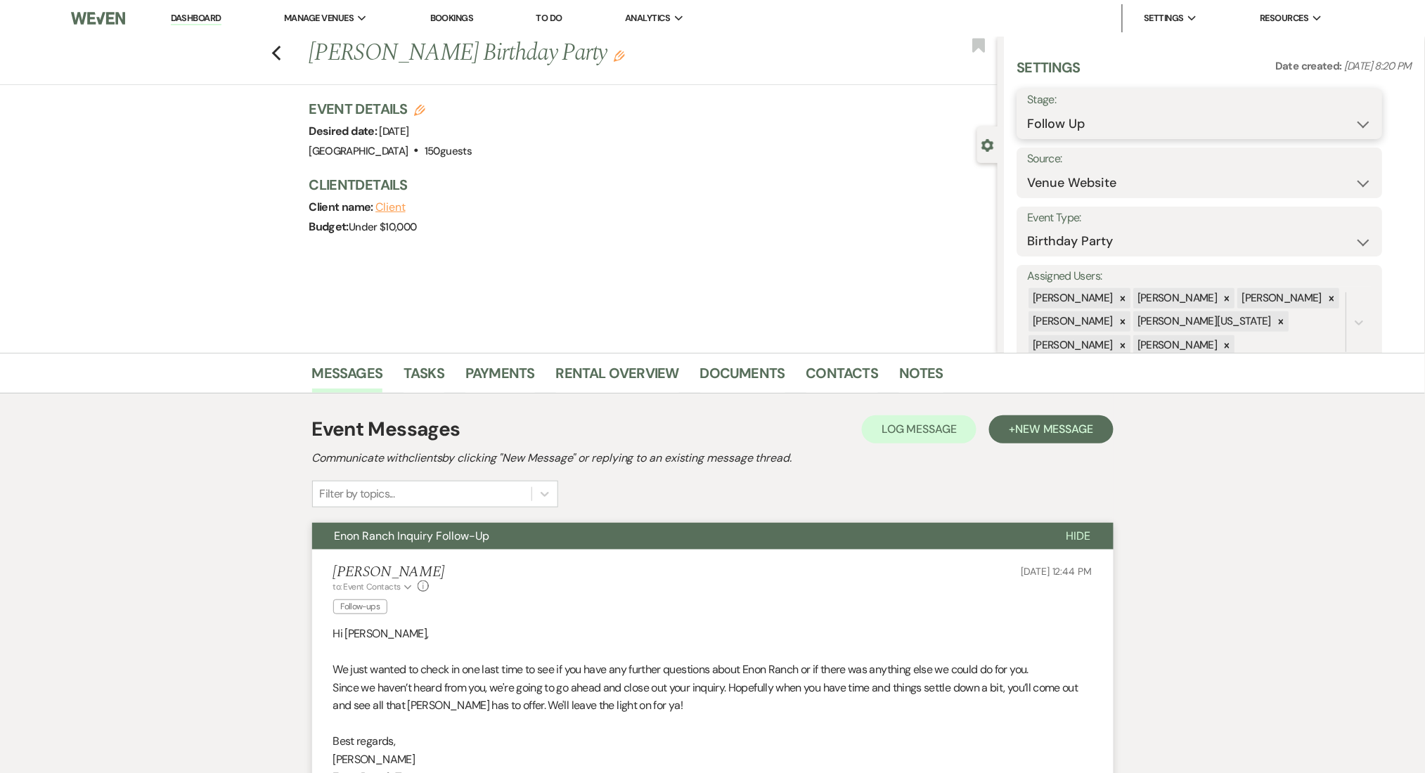
click at [1126, 122] on select "Inquiry Follow Up Tour Requested Tour Confirmed Toured Proposal Sent Booked Lost" at bounding box center [1200, 123] width 344 height 27
select select "1"
click at [1028, 110] on select "Inquiry Follow Up Tour Requested Tour Confirmed Toured Proposal Sent Booked Lost" at bounding box center [1200, 123] width 344 height 27
click at [1333, 111] on button "Save" at bounding box center [1342, 114] width 79 height 28
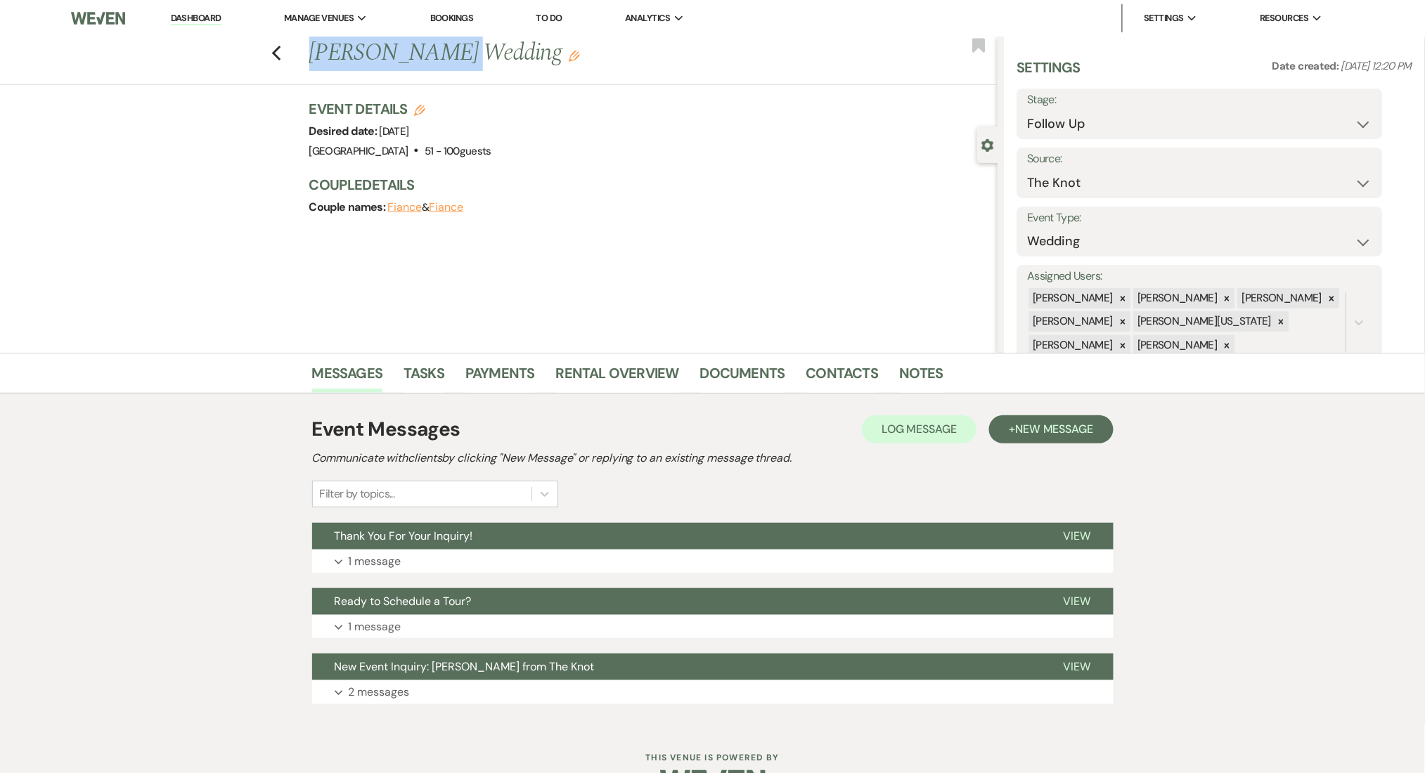
drag, startPoint x: 441, startPoint y: 51, endPoint x: 311, endPoint y: 58, distance: 130.9
click at [311, 58] on div "Previous [PERSON_NAME] Wedding Edit" at bounding box center [649, 54] width 695 height 34
copy h1 "[PERSON_NAME]"
click at [511, 684] on button "Expand 2 messages" at bounding box center [712, 692] width 801 height 24
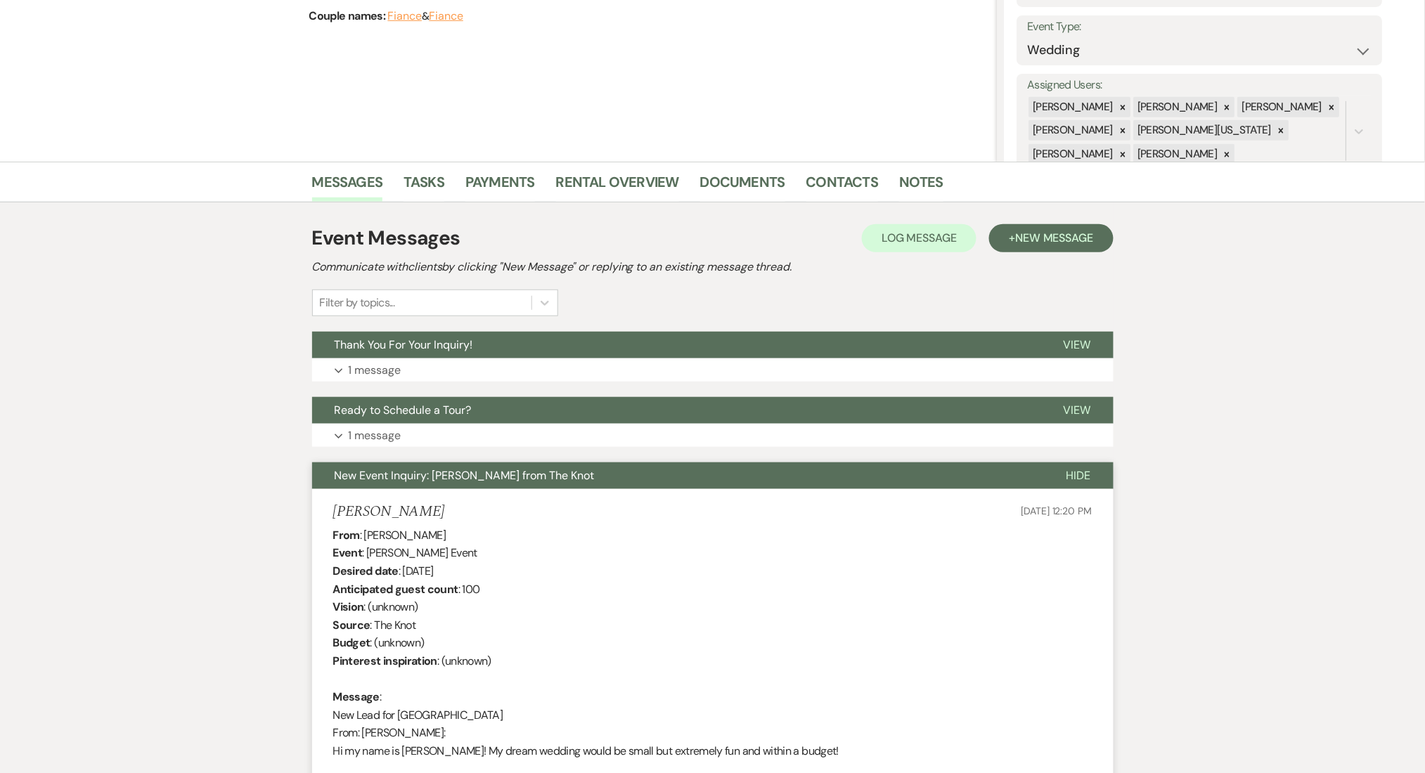
scroll to position [375, 0]
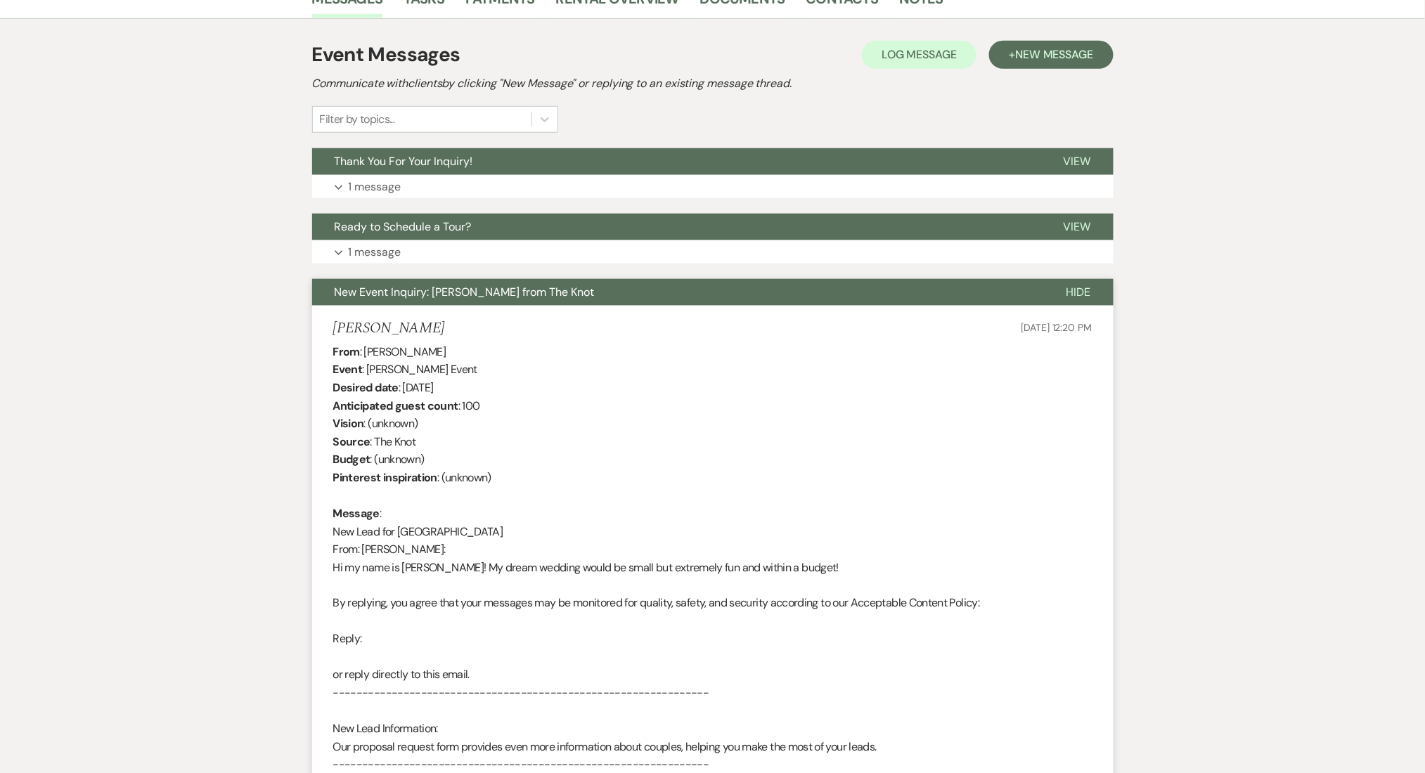
click at [593, 467] on div "From : [PERSON_NAME] Event : [PERSON_NAME] Event Desired date : [DATE] Anticipa…" at bounding box center [712, 649] width 759 height 612
click at [602, 254] on button "Expand 1 message" at bounding box center [712, 252] width 801 height 24
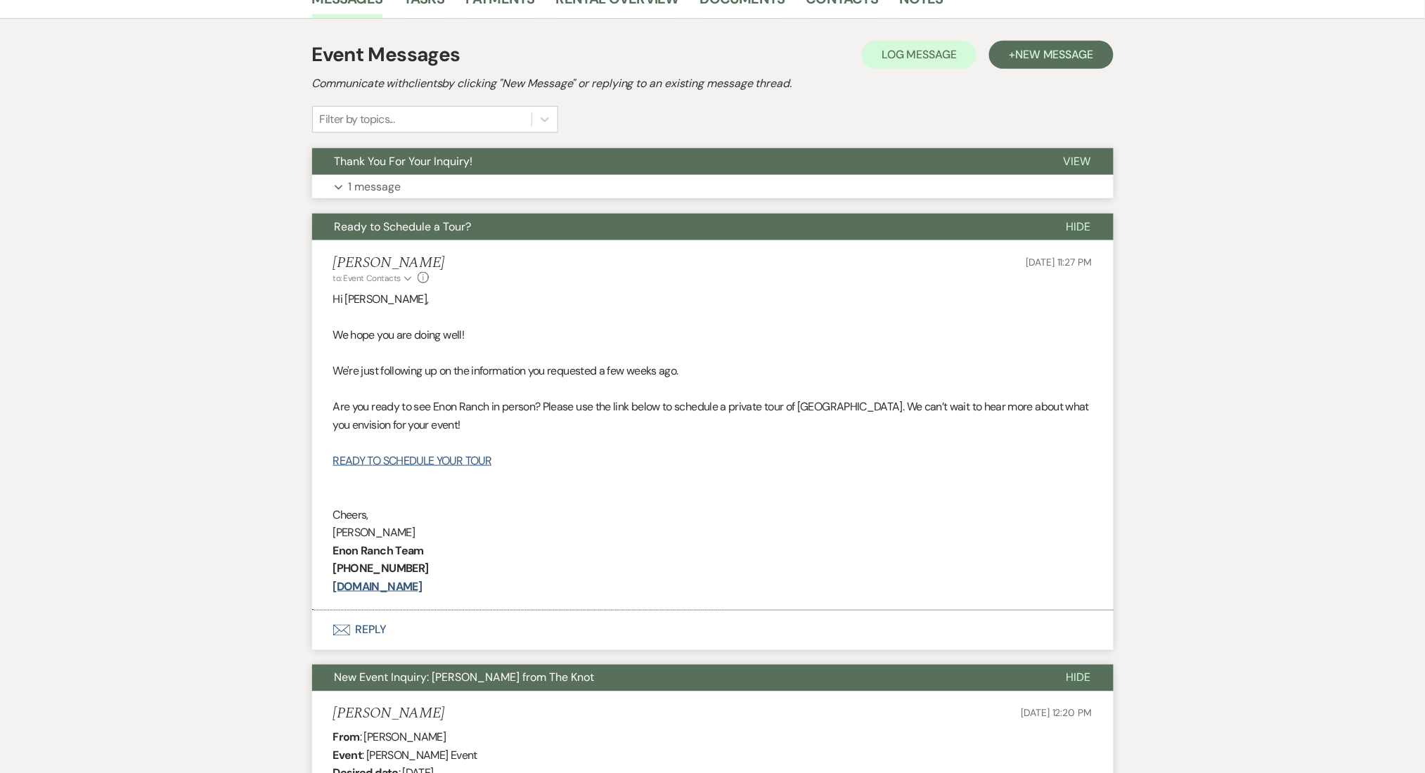
click at [605, 195] on button "Expand 1 message" at bounding box center [712, 187] width 801 height 24
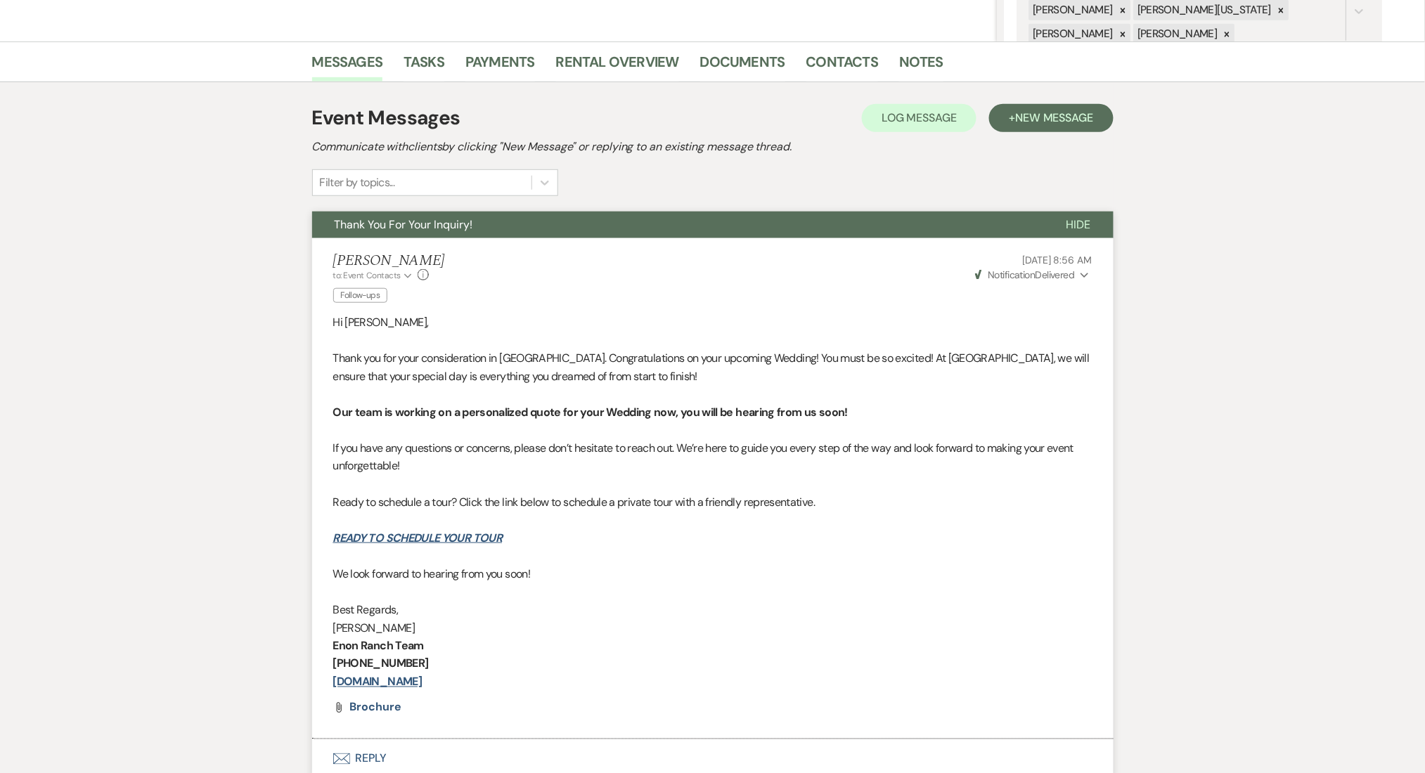
scroll to position [281, 0]
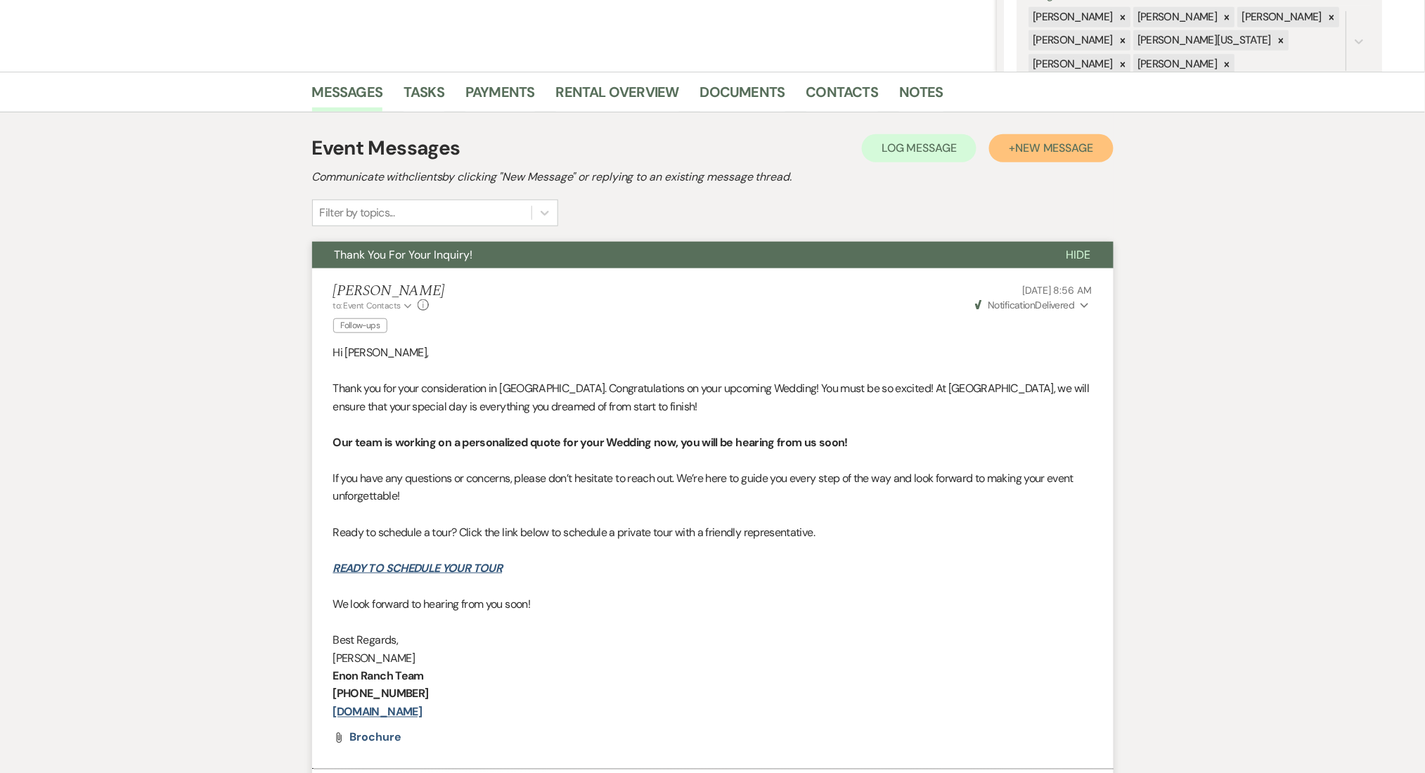
click at [1040, 145] on span "New Message" at bounding box center [1054, 148] width 78 height 15
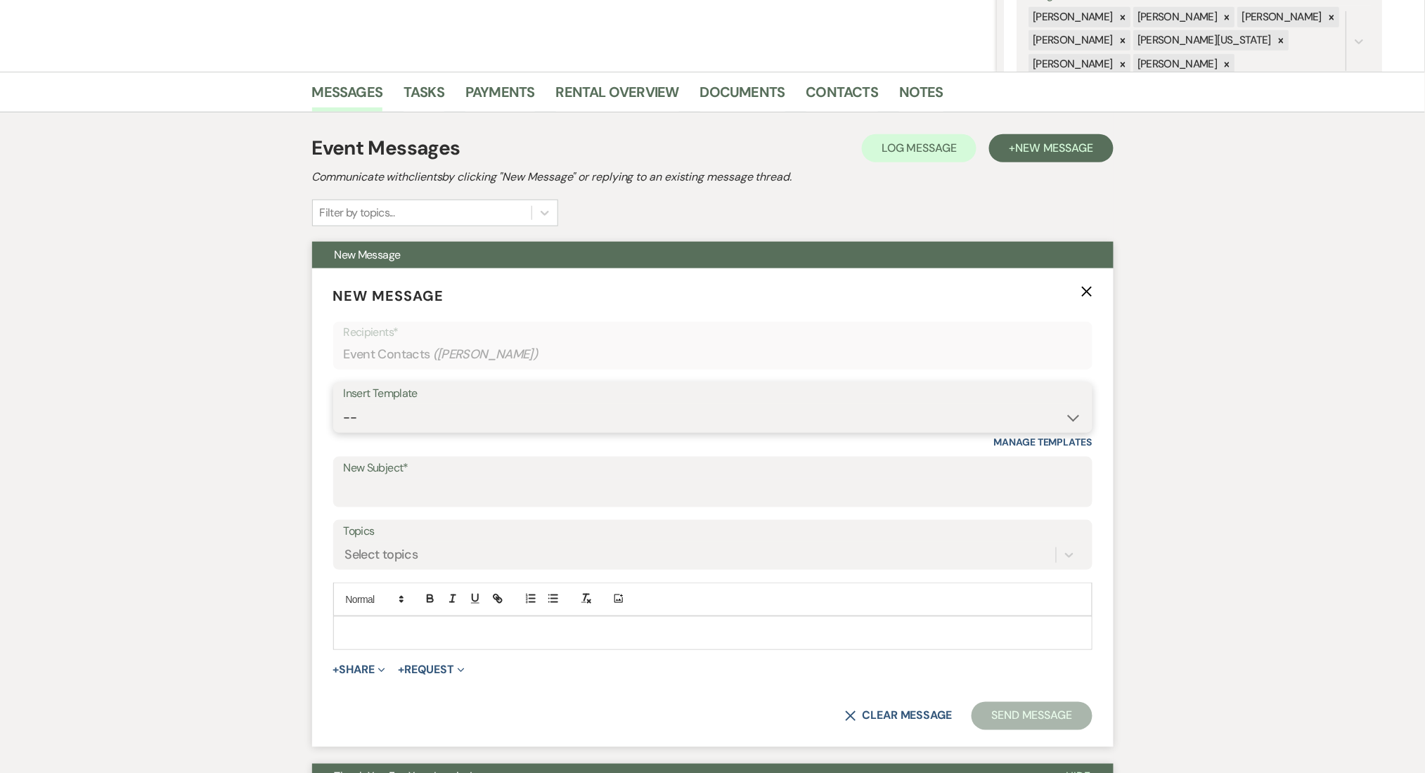
click at [612, 410] on select "-- Inquiry Follow Up Email #2 Contract Sending Template Payment Template Rental…" at bounding box center [713, 417] width 738 height 27
select select "1711"
click at [344, 404] on select "-- Inquiry Follow Up Email #2 Contract Sending Template Payment Template Rental…" at bounding box center [713, 417] width 738 height 27
type input "Enon Ranch Inquiry Follow-Up"
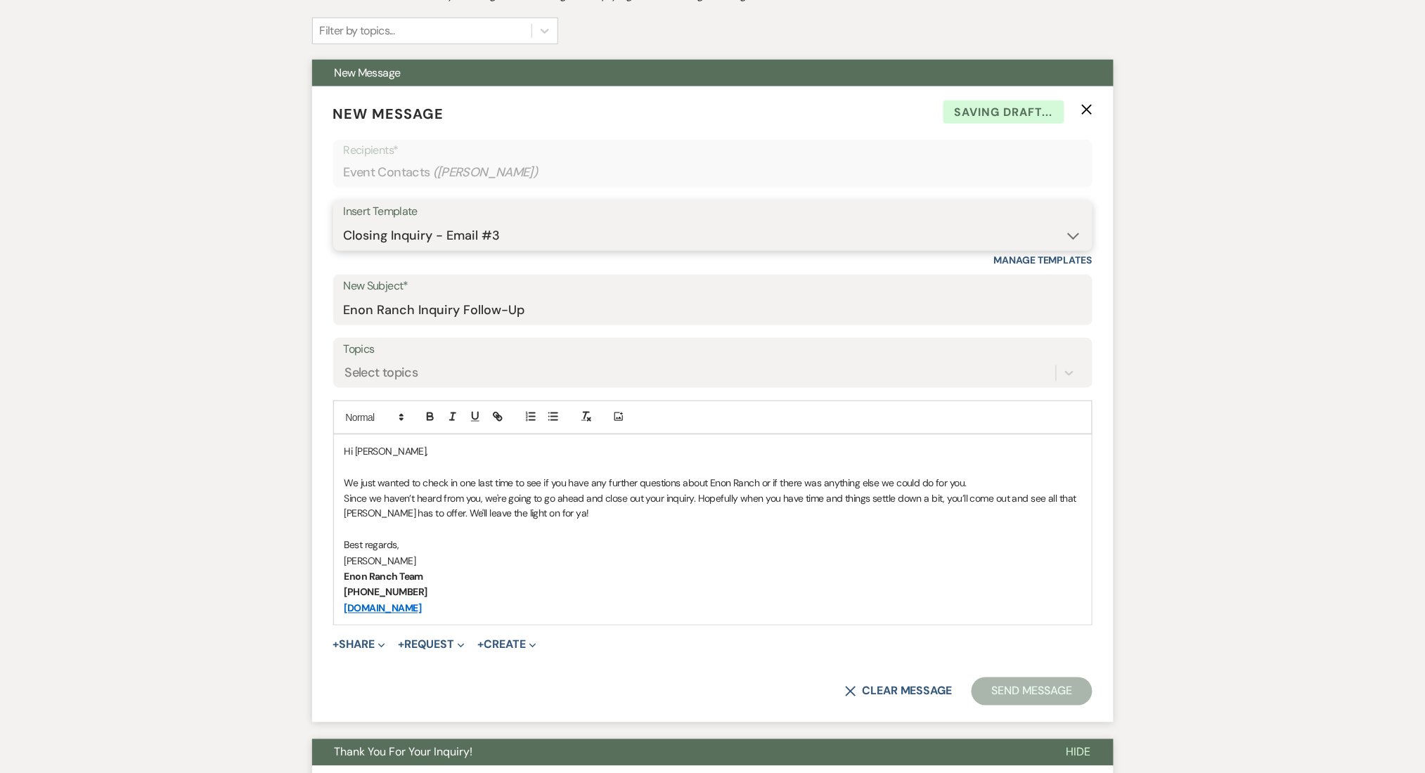
scroll to position [468, 0]
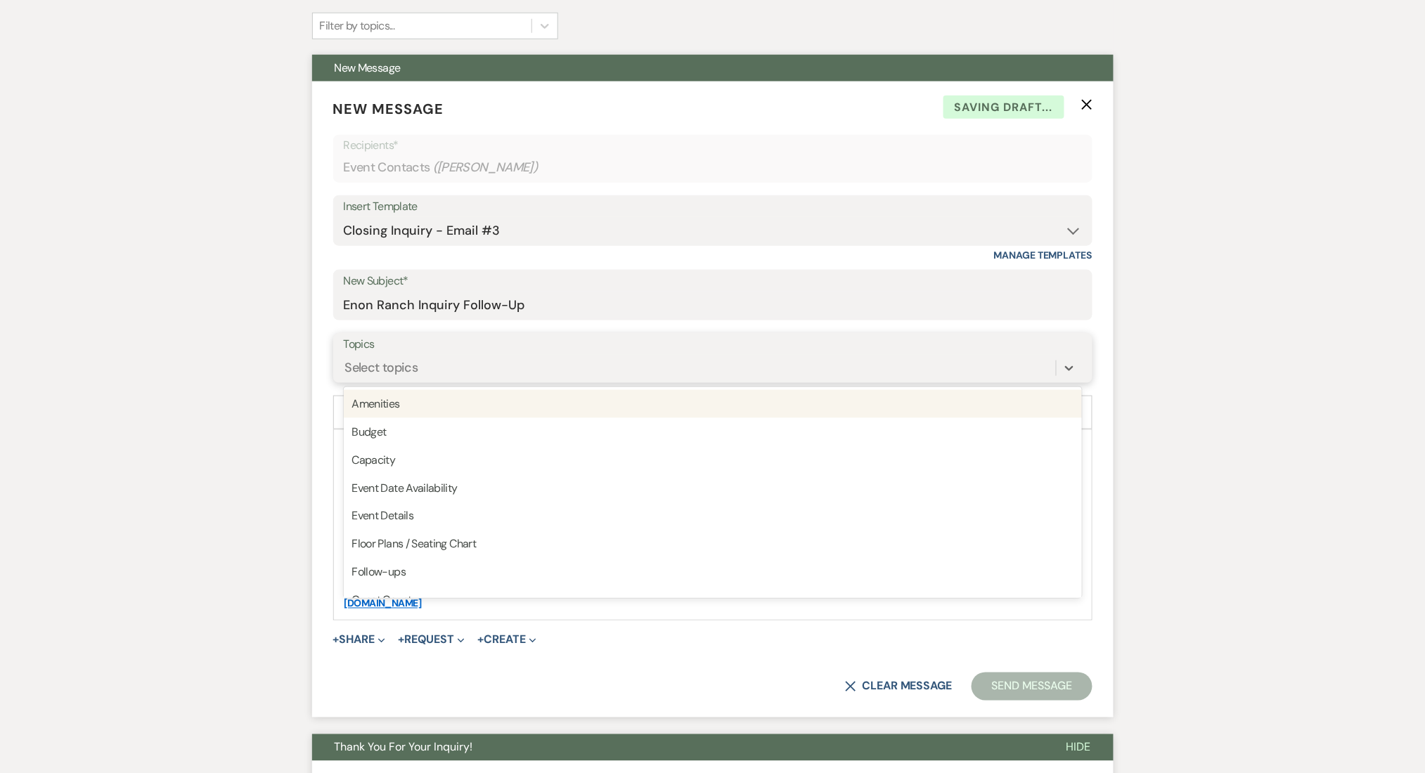
click at [421, 370] on div "Select topics" at bounding box center [700, 368] width 712 height 25
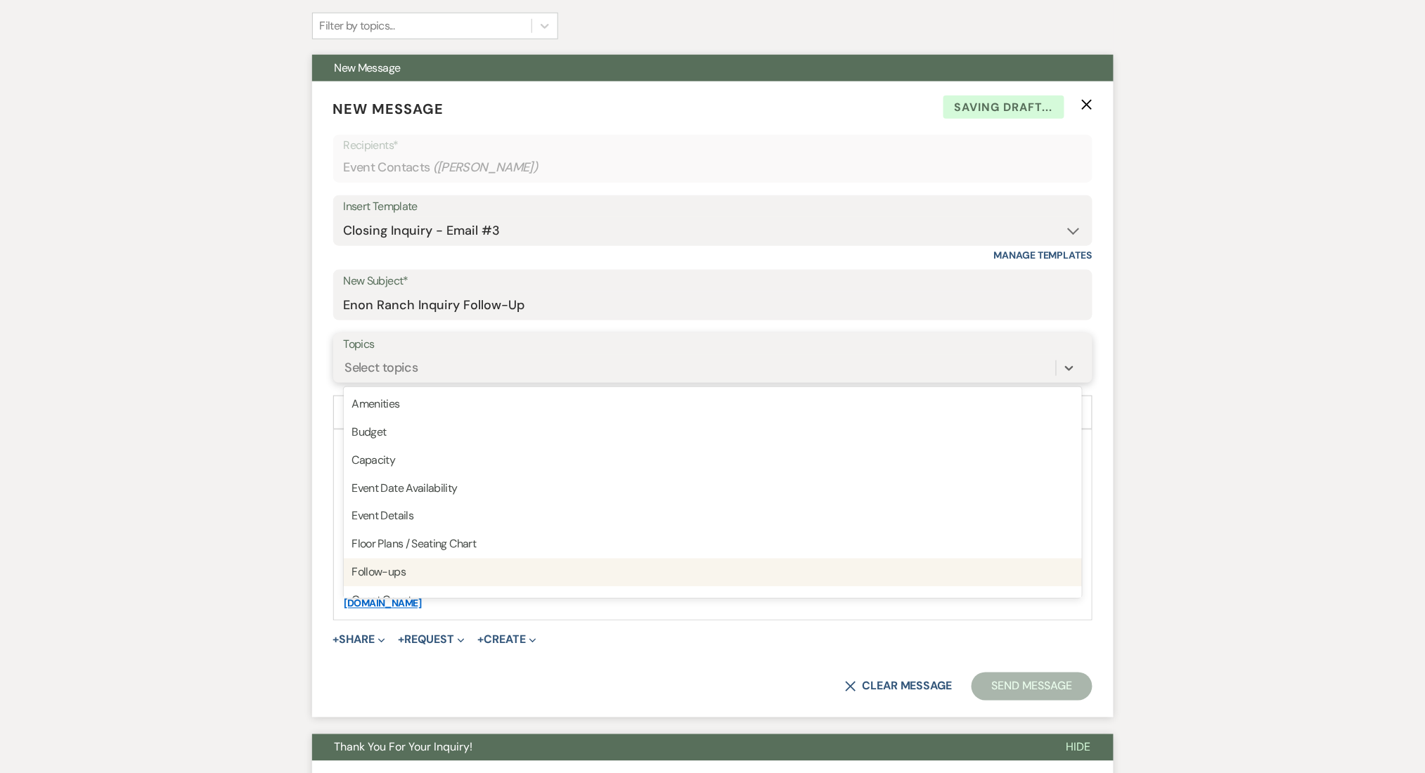
click at [503, 572] on div "Follow-ups" at bounding box center [713, 573] width 738 height 28
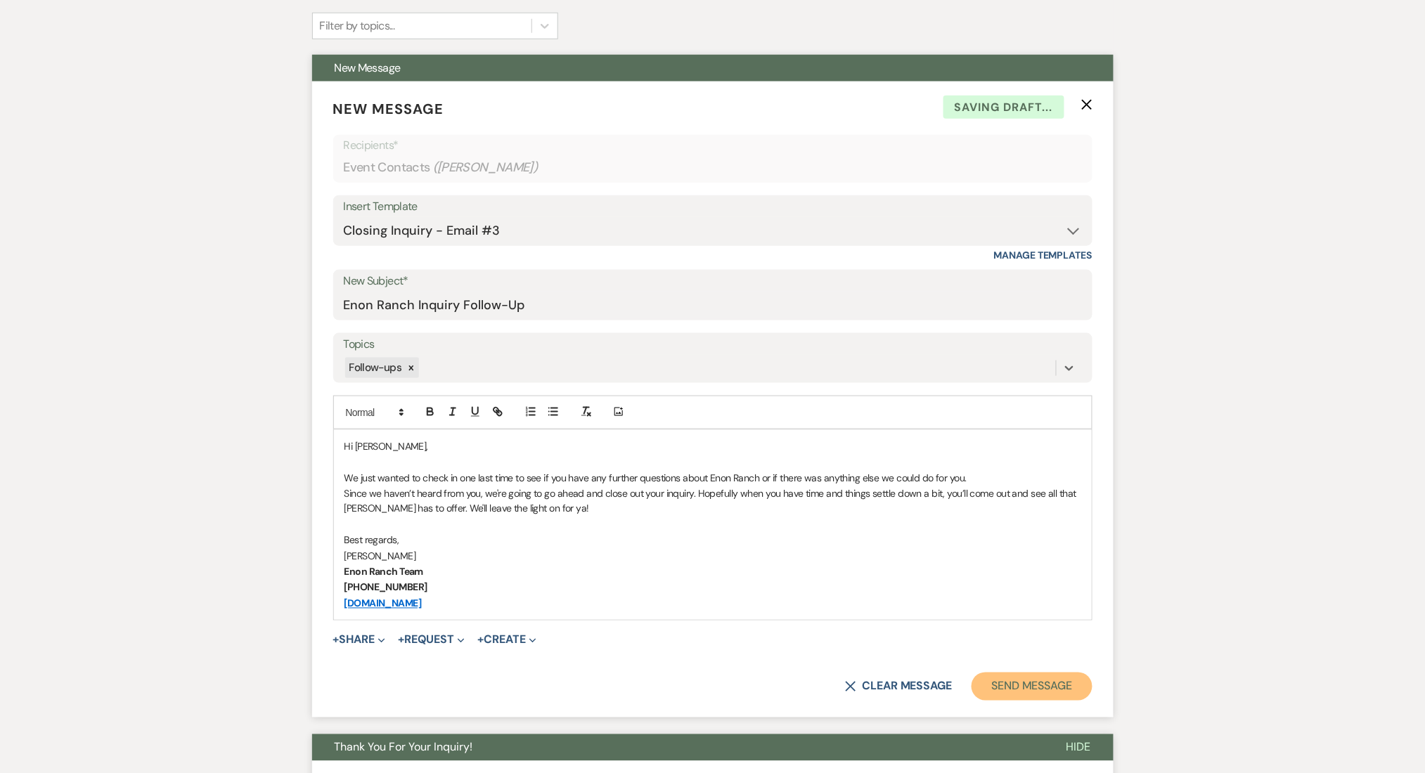
click at [1022, 686] on button "Send Message" at bounding box center [1031, 687] width 120 height 28
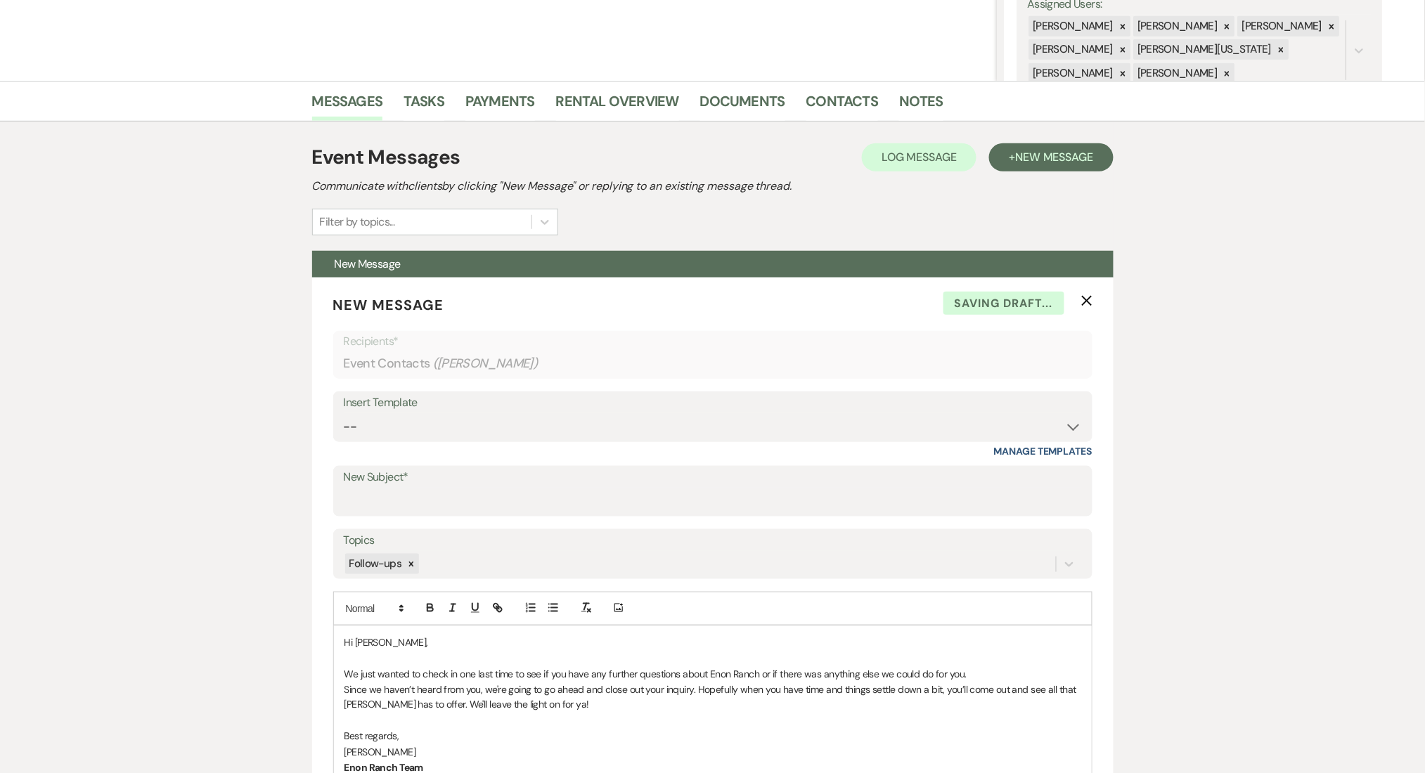
scroll to position [0, 0]
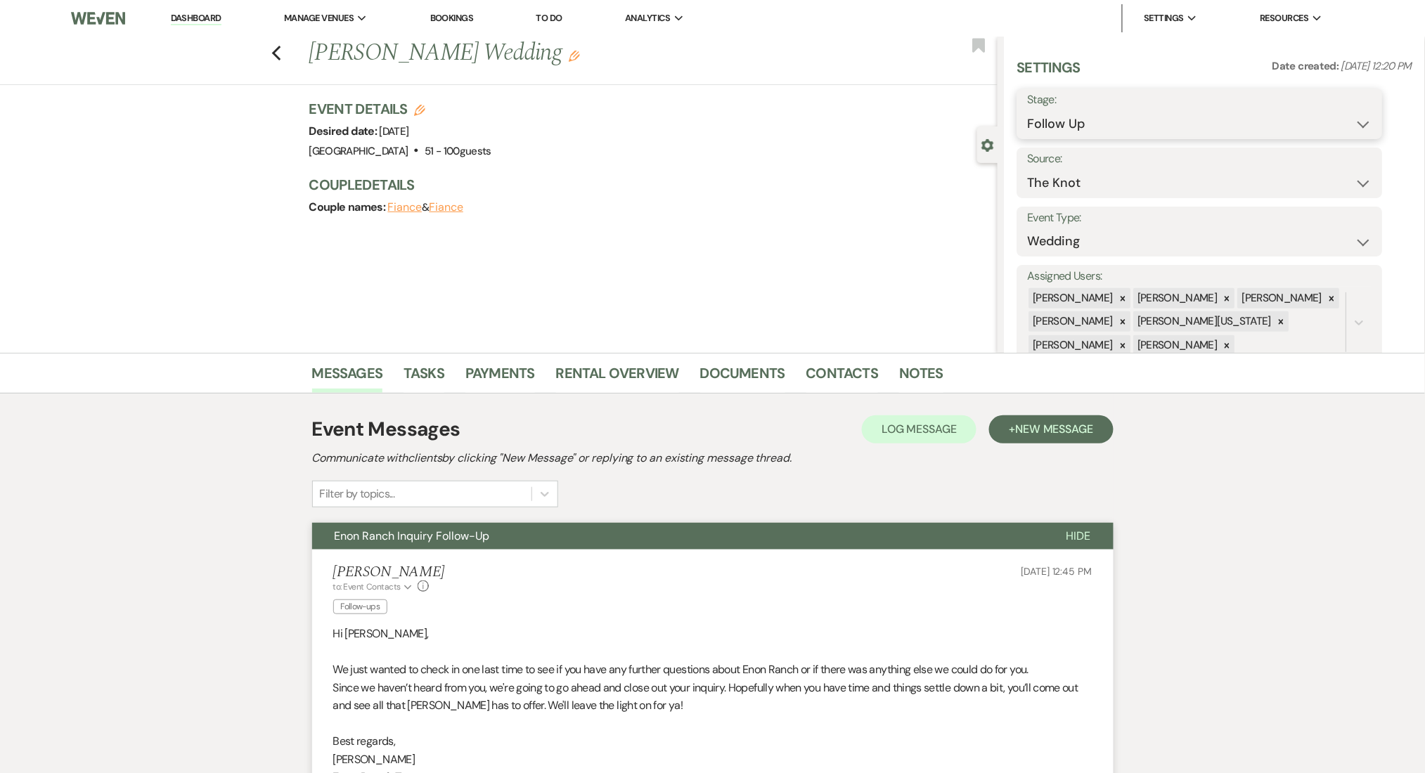
click at [1131, 117] on select "Inquiry Follow Up Tour Requested Tour Confirmed Toured Proposal Sent Booked Lost" at bounding box center [1200, 123] width 344 height 27
select select "1"
click at [1028, 110] on select "Inquiry Follow Up Tour Requested Tour Confirmed Toured Proposal Sent Booked Lost" at bounding box center [1200, 123] width 344 height 27
click at [1336, 108] on button "Save" at bounding box center [1342, 114] width 79 height 28
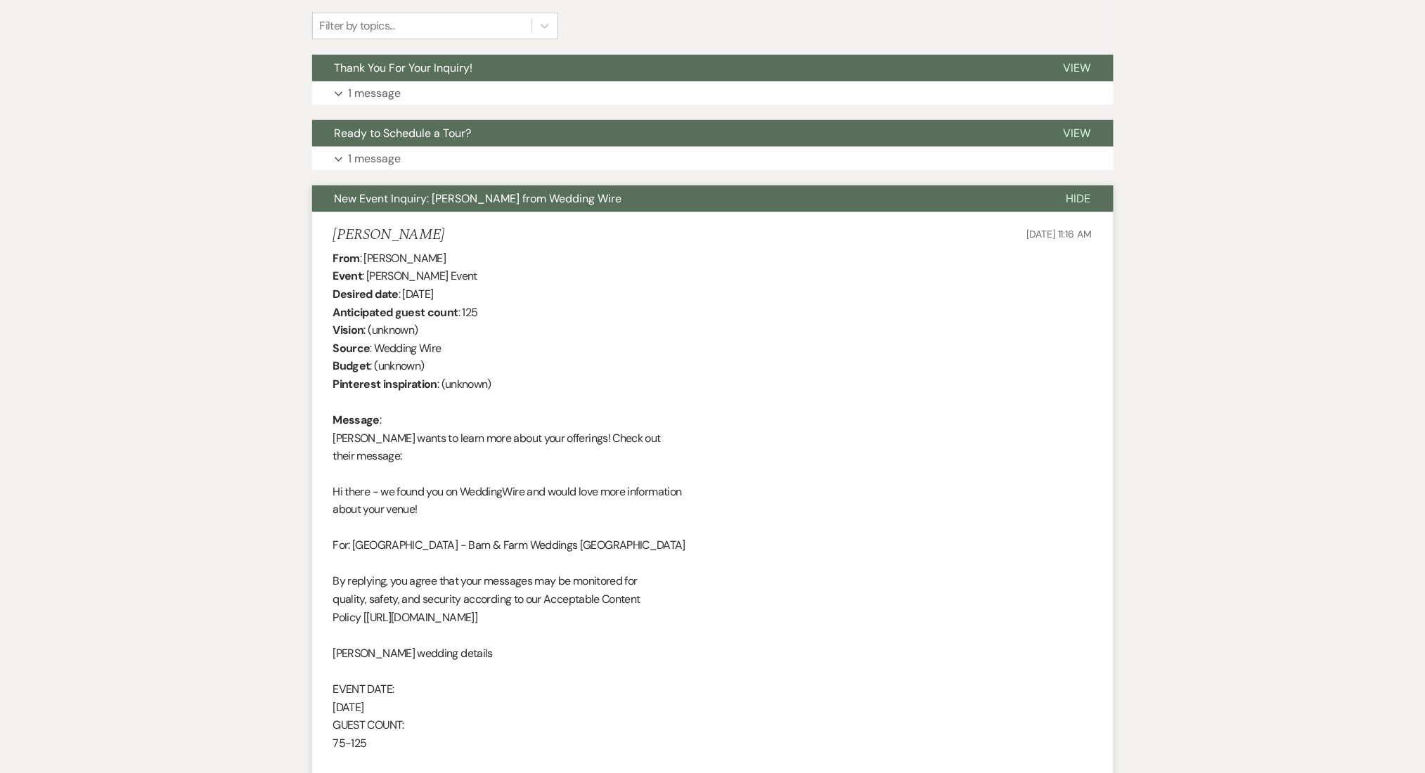
click at [322, 221] on li "[PERSON_NAME] [DATE] 11:16 AM From : [PERSON_NAME] Event : [PERSON_NAME] Event …" at bounding box center [712, 526] width 801 height 628
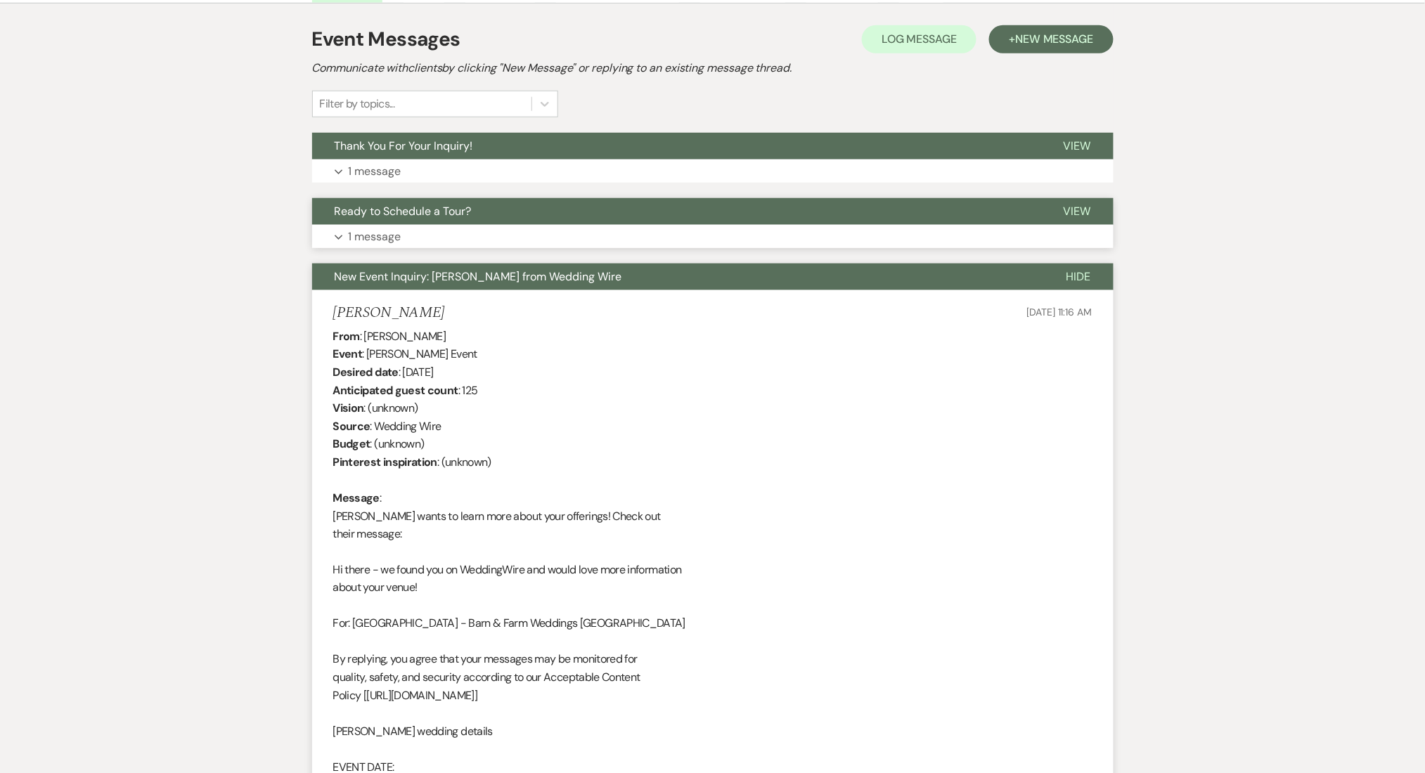
scroll to position [281, 0]
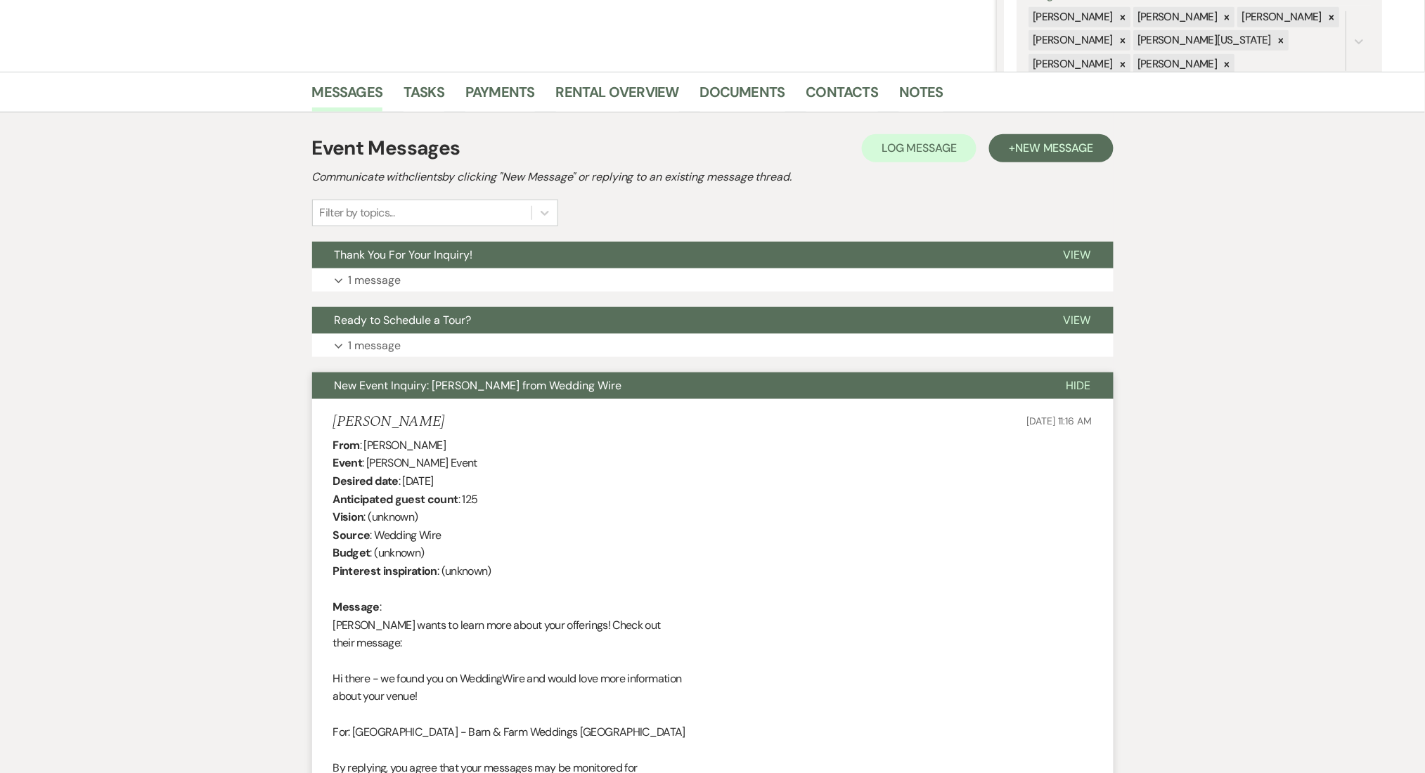
click at [519, 347] on button "Expand 1 message" at bounding box center [712, 346] width 801 height 24
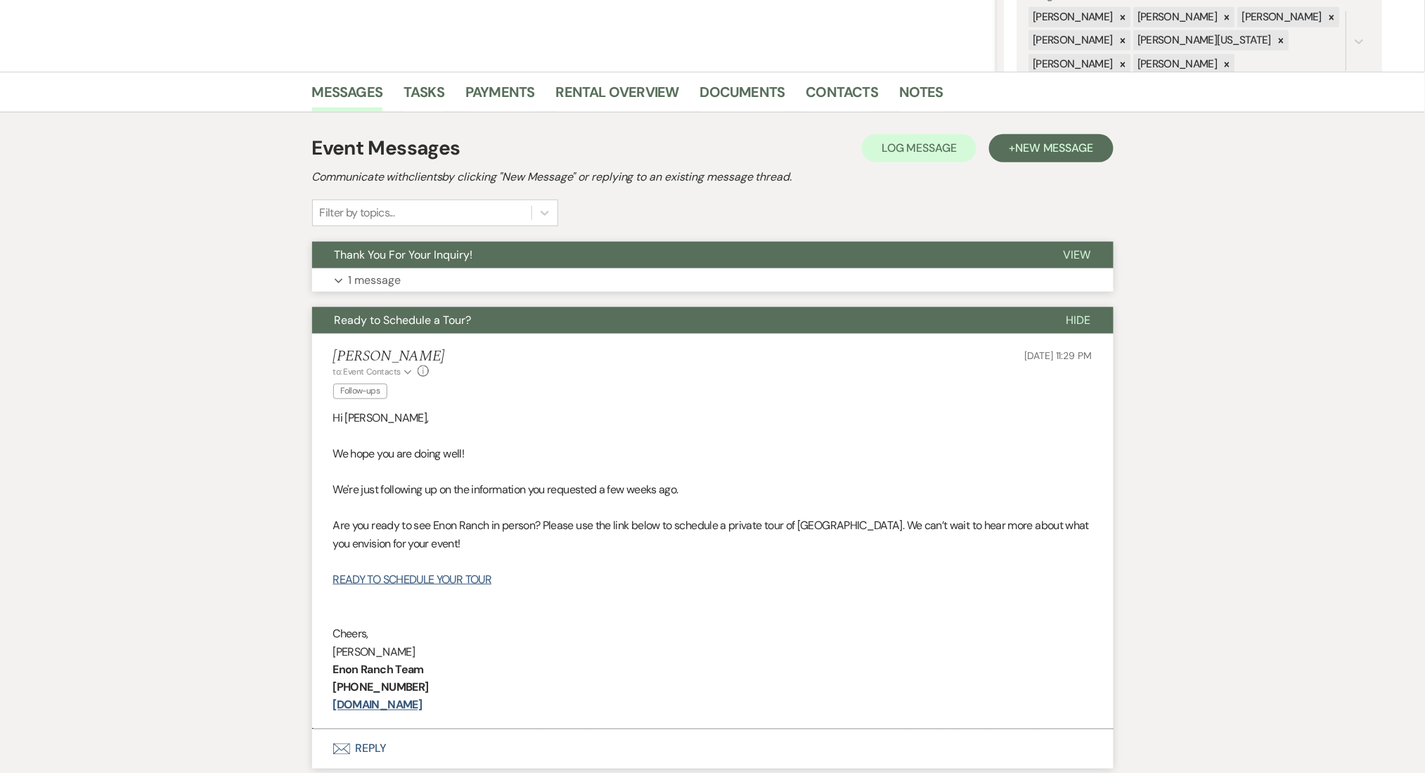
click at [650, 253] on button "Thank You For Your Inquiry!" at bounding box center [676, 255] width 729 height 27
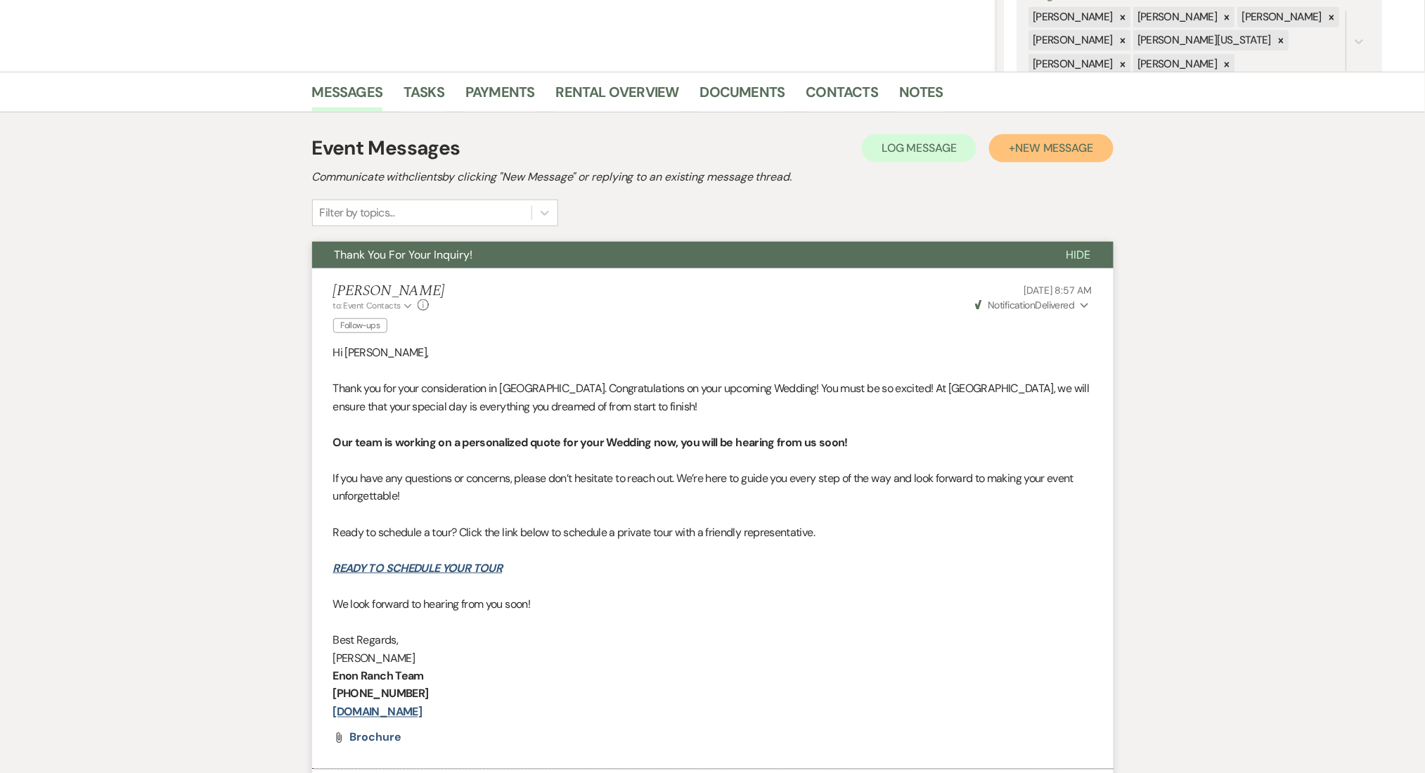
click at [1032, 159] on button "+ New Message" at bounding box center [1051, 148] width 124 height 28
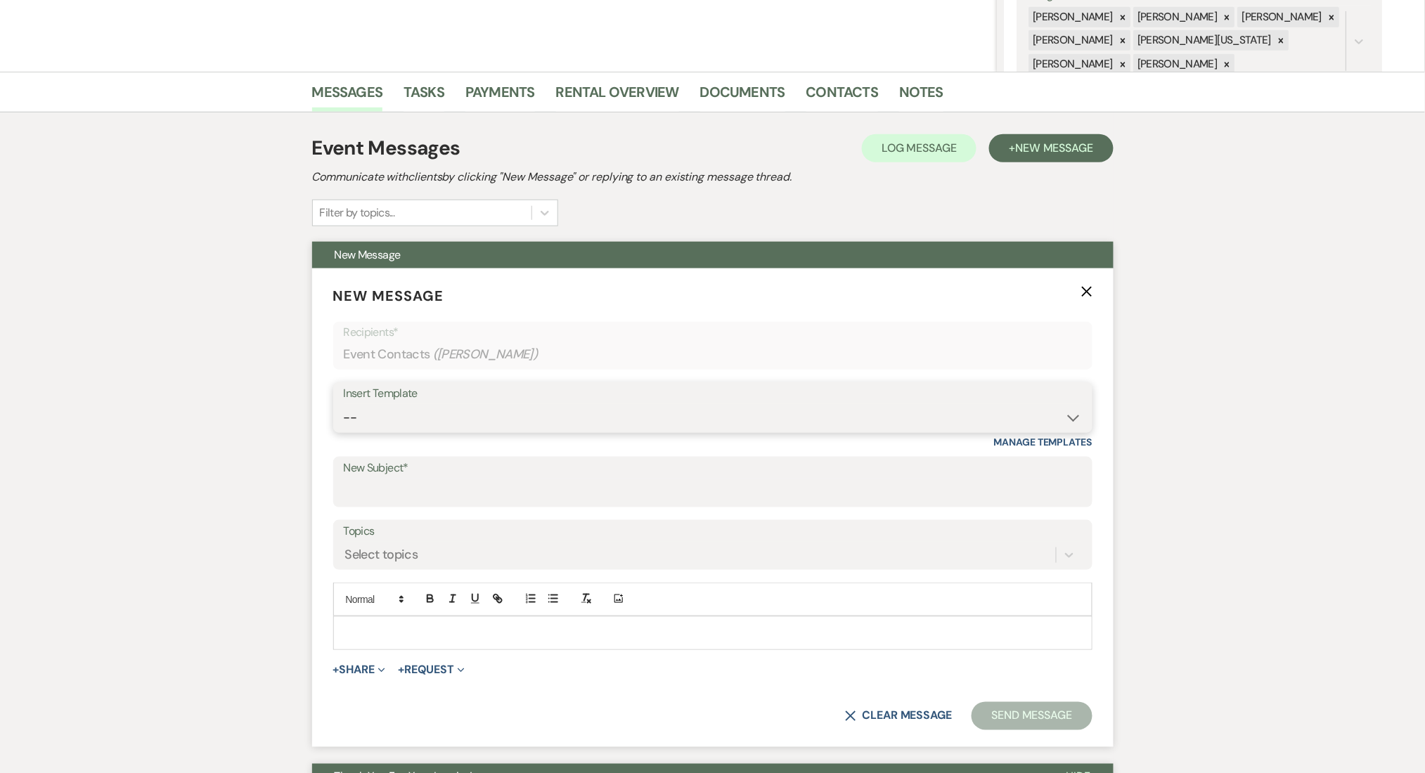
click at [469, 429] on select "-- Inquiry Follow Up Email #2 Contract Sending Template Payment Template Rental…" at bounding box center [713, 417] width 738 height 27
select select "2137"
click at [344, 404] on select "-- Inquiry Follow Up Email #2 Contract Sending Template Payment Template Rental…" at bounding box center [713, 417] width 738 height 27
click at [455, 420] on select "-- Inquiry Follow Up Email #2 Contract Sending Template Payment Template Rental…" at bounding box center [713, 417] width 738 height 27
type input "Thank You For Your Inquiry!"
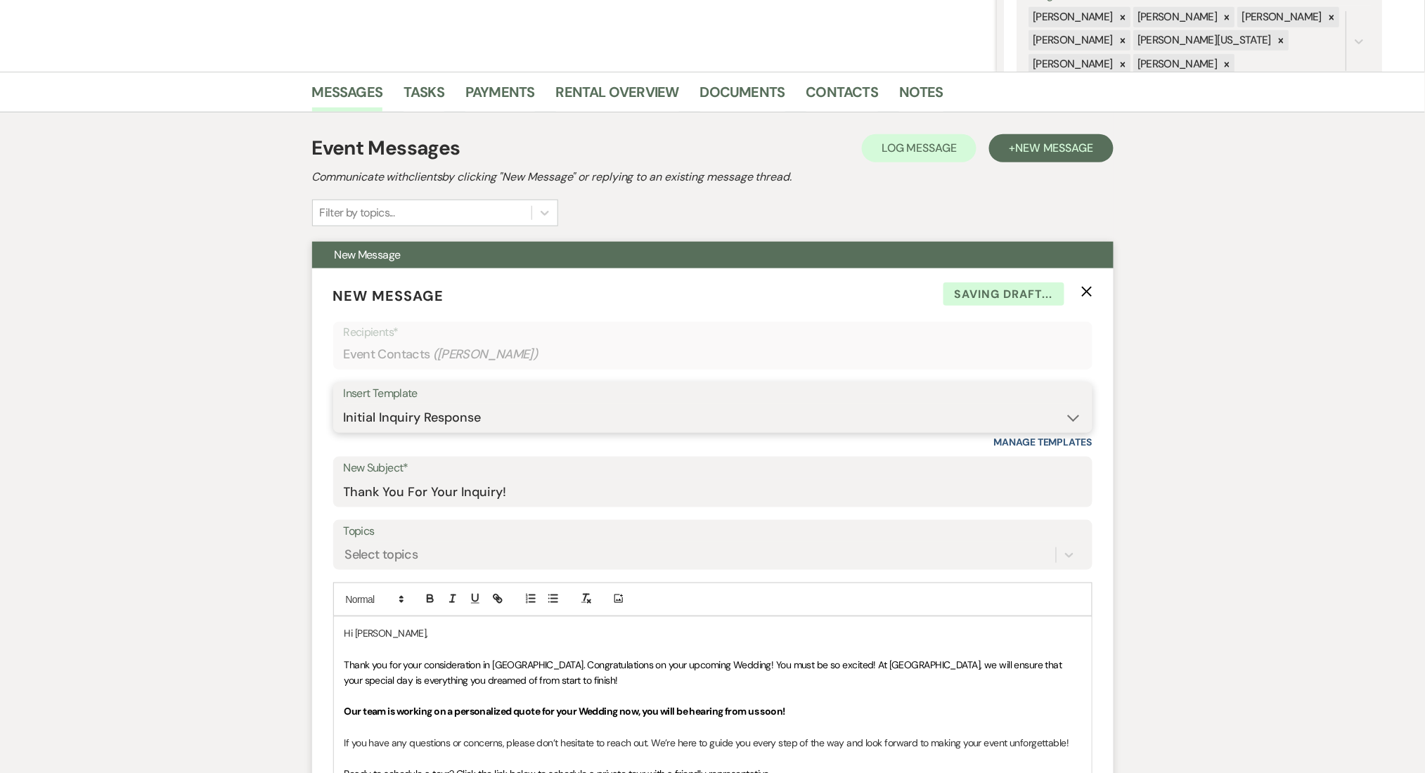
select select "1711"
click at [344, 404] on select "-- Inquiry Follow Up Email #2 Contract Sending Template Payment Template Rental…" at bounding box center [713, 417] width 738 height 27
type input "Enon Ranch Inquiry Follow-Up"
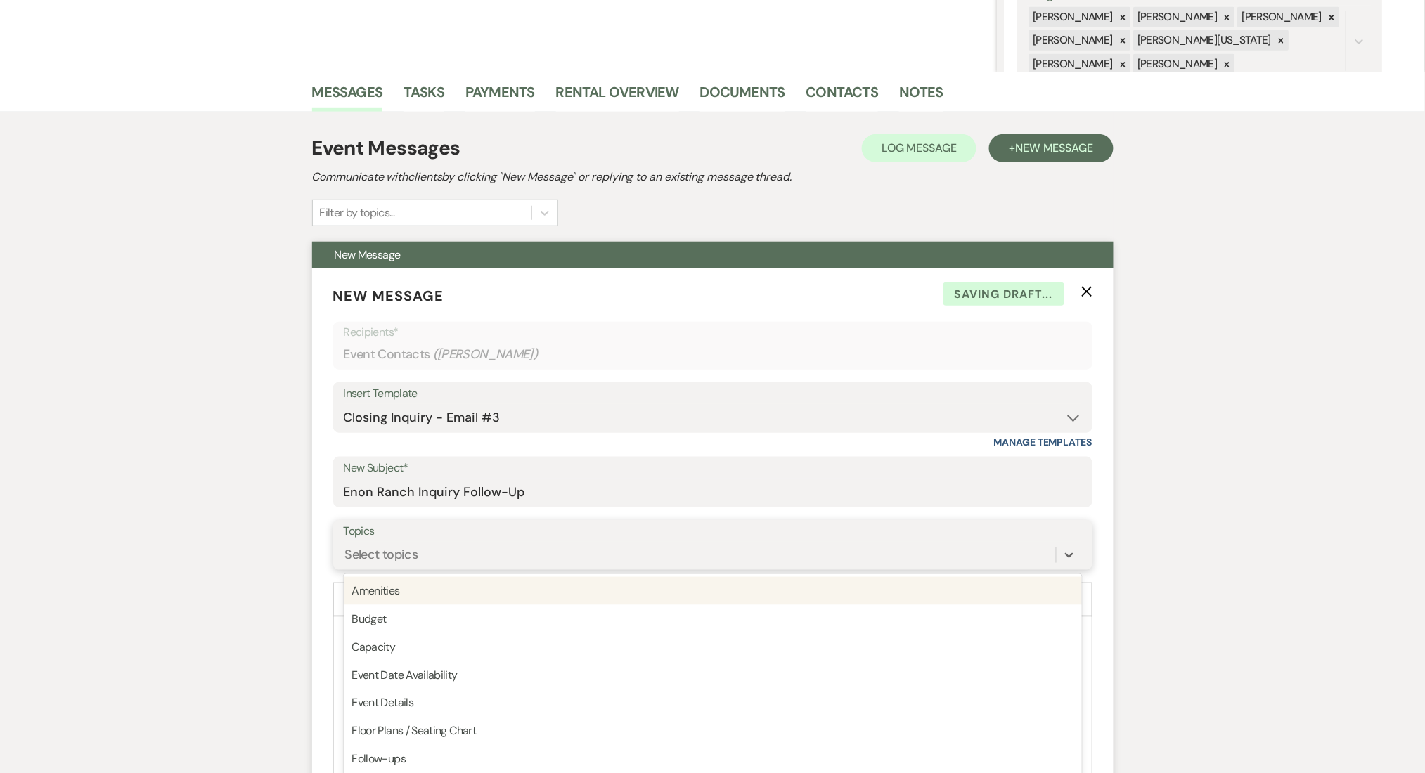
click at [430, 562] on div "option Amenities focused, 1 of 20. 20 results available. Use Up and Down to cho…" at bounding box center [713, 555] width 738 height 27
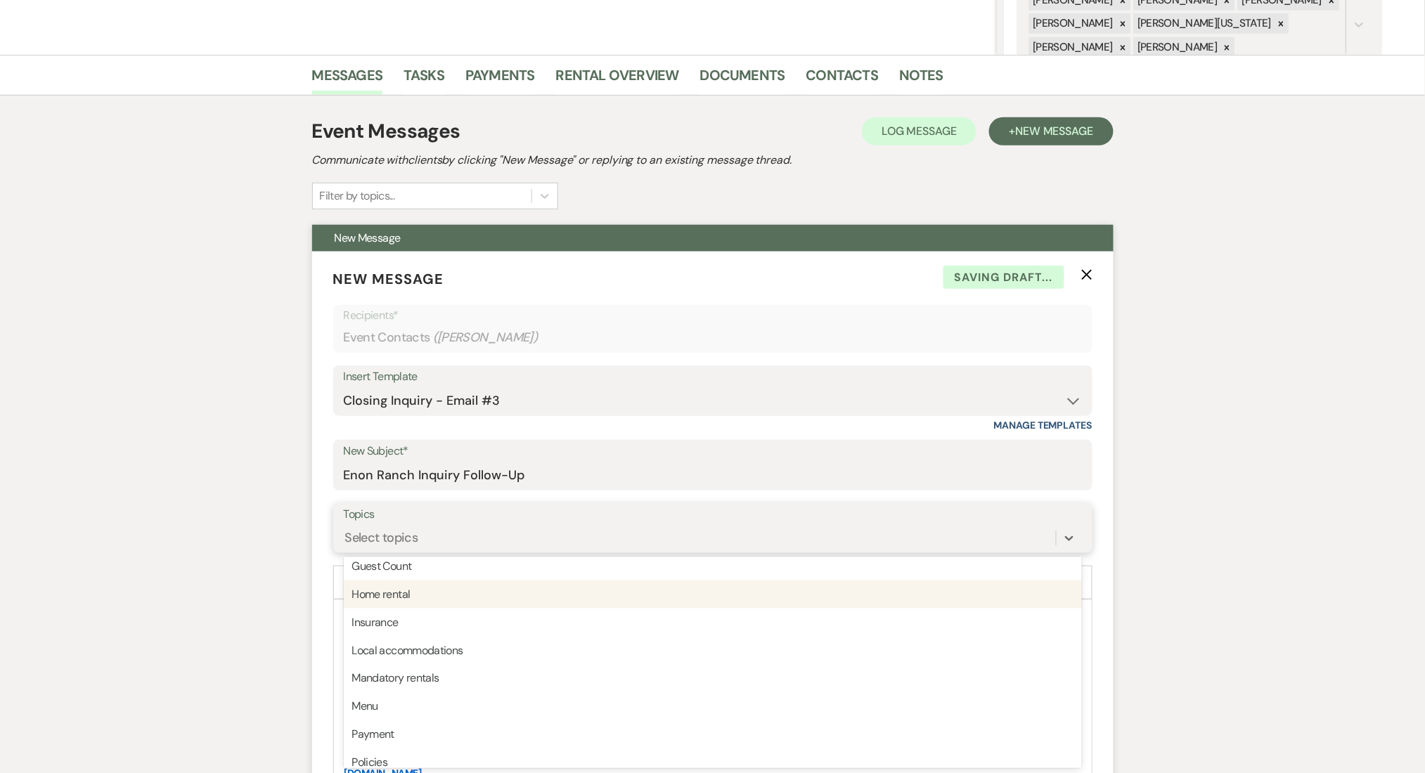
scroll to position [93, 0]
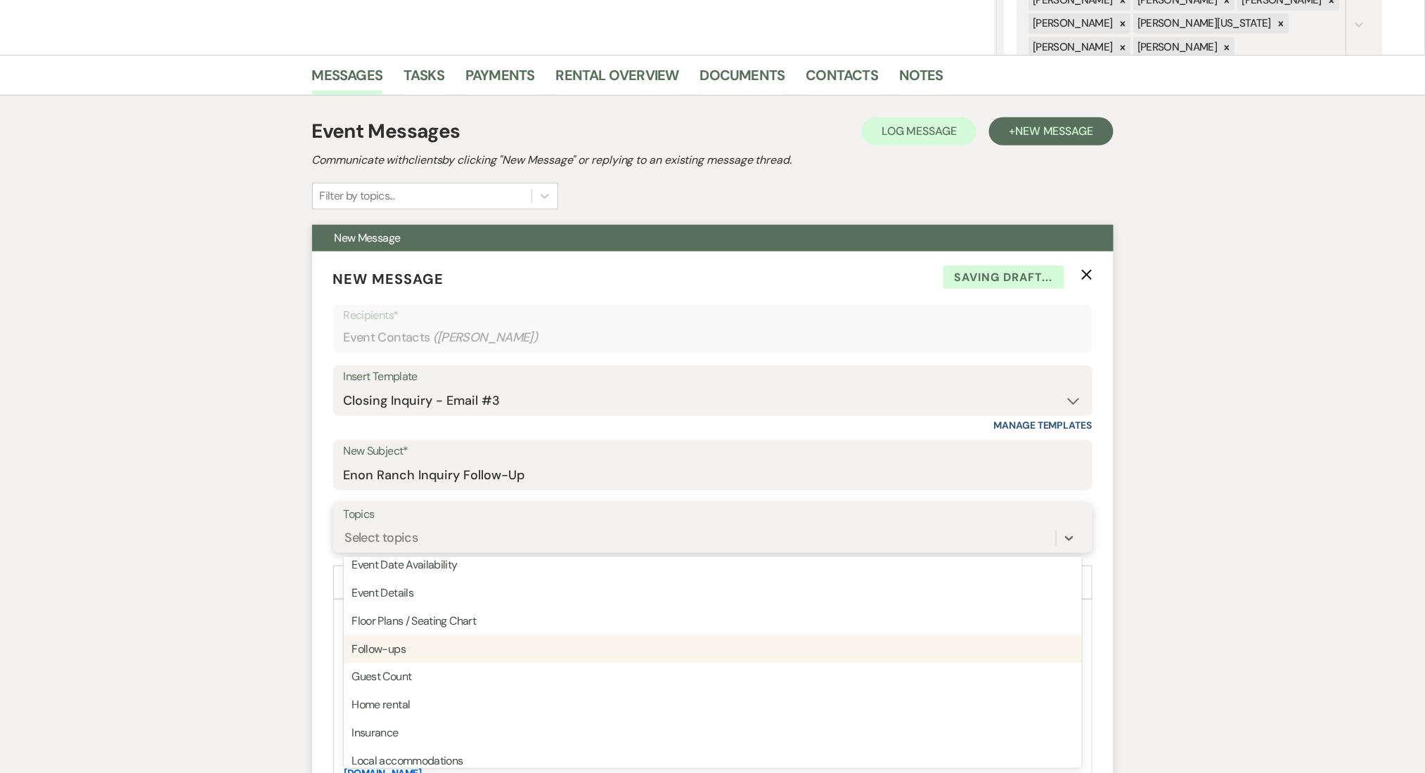
click at [411, 645] on div "Follow-ups" at bounding box center [713, 649] width 738 height 28
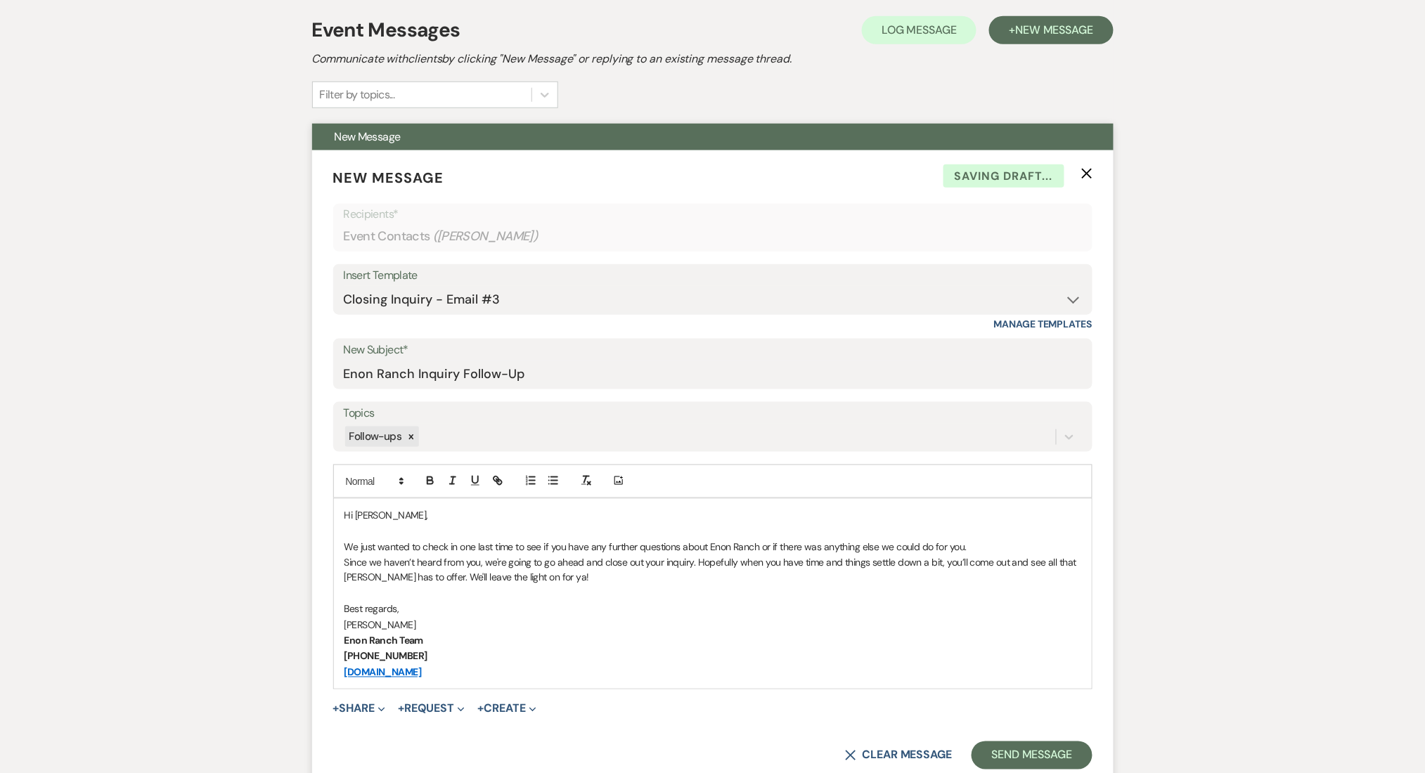
scroll to position [579, 0]
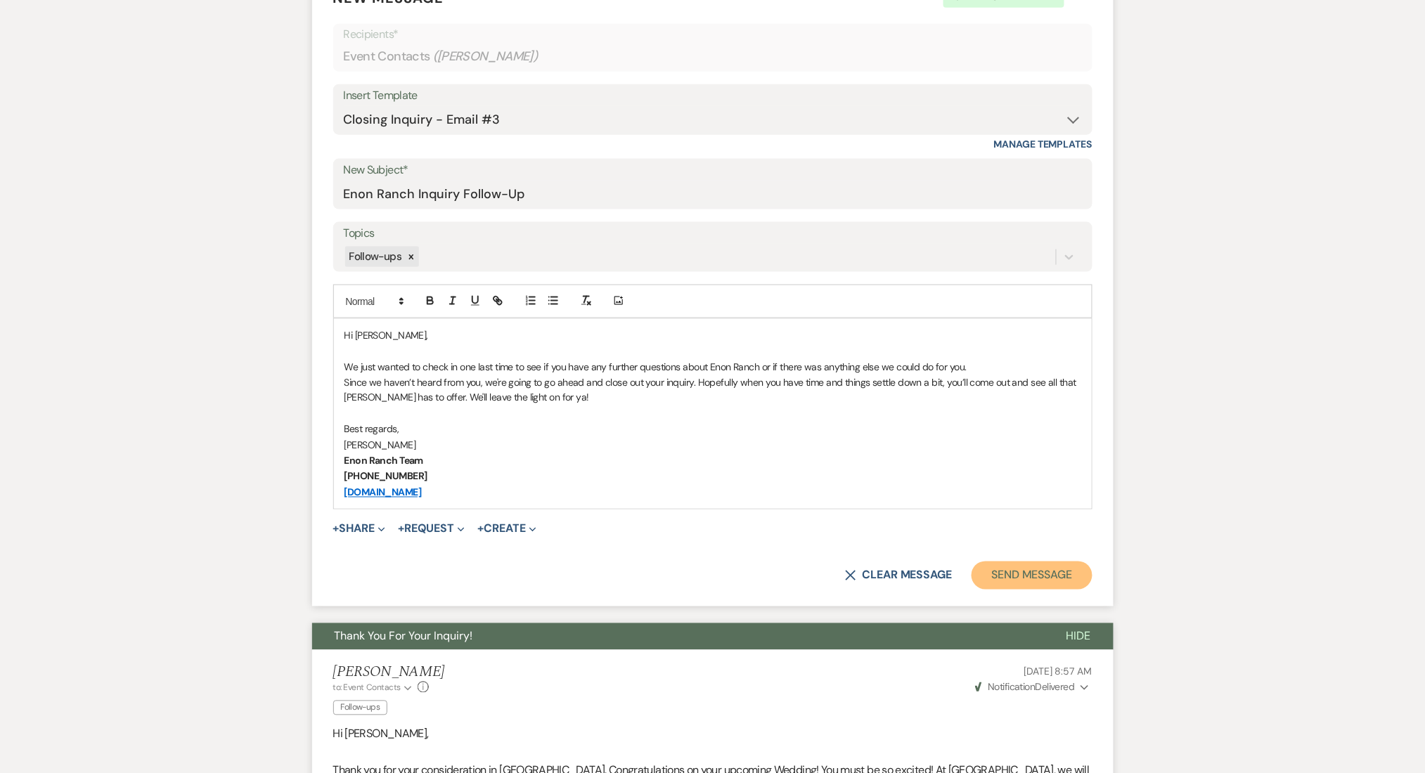
click at [1057, 572] on button "Send Message" at bounding box center [1031, 576] width 120 height 28
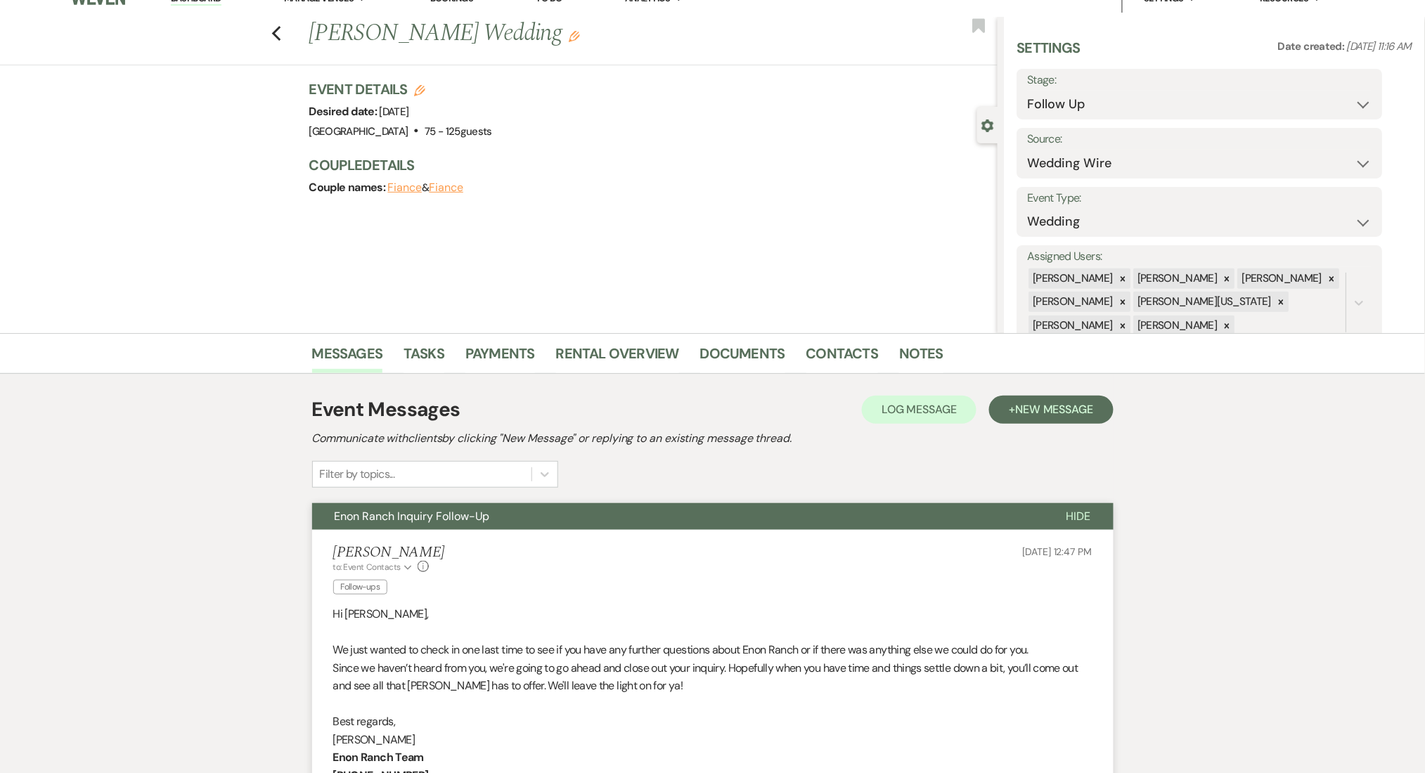
scroll to position [0, 0]
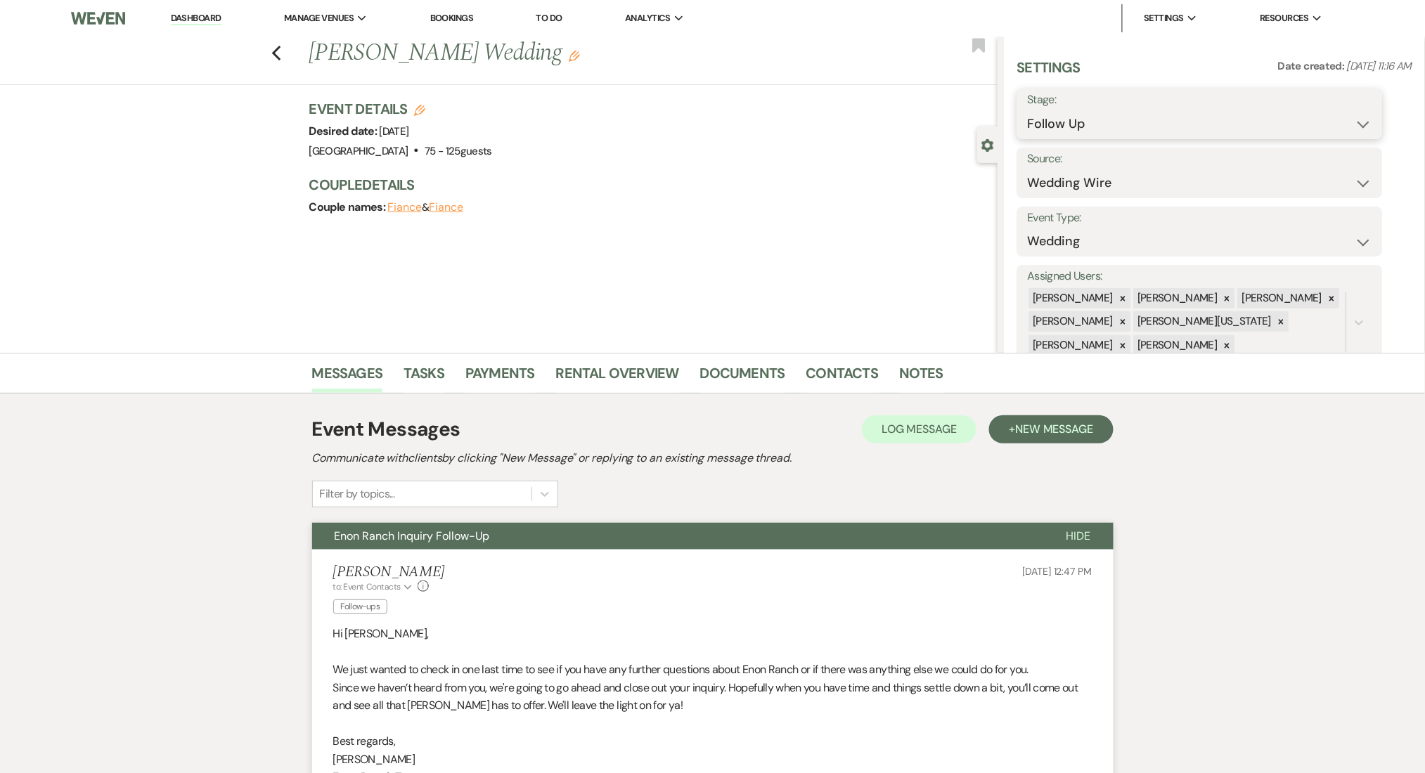
drag, startPoint x: 1094, startPoint y: 115, endPoint x: 1087, endPoint y: 134, distance: 20.9
click at [1094, 114] on select "Inquiry Follow Up Tour Requested Tour Confirmed Toured Proposal Sent Booked Lost" at bounding box center [1200, 123] width 344 height 27
select select "1"
click at [1028, 110] on select "Inquiry Follow Up Tour Requested Tour Confirmed Toured Proposal Sent Booked Lost" at bounding box center [1200, 123] width 344 height 27
click at [1298, 118] on div "Save" at bounding box center [1339, 114] width 86 height 51
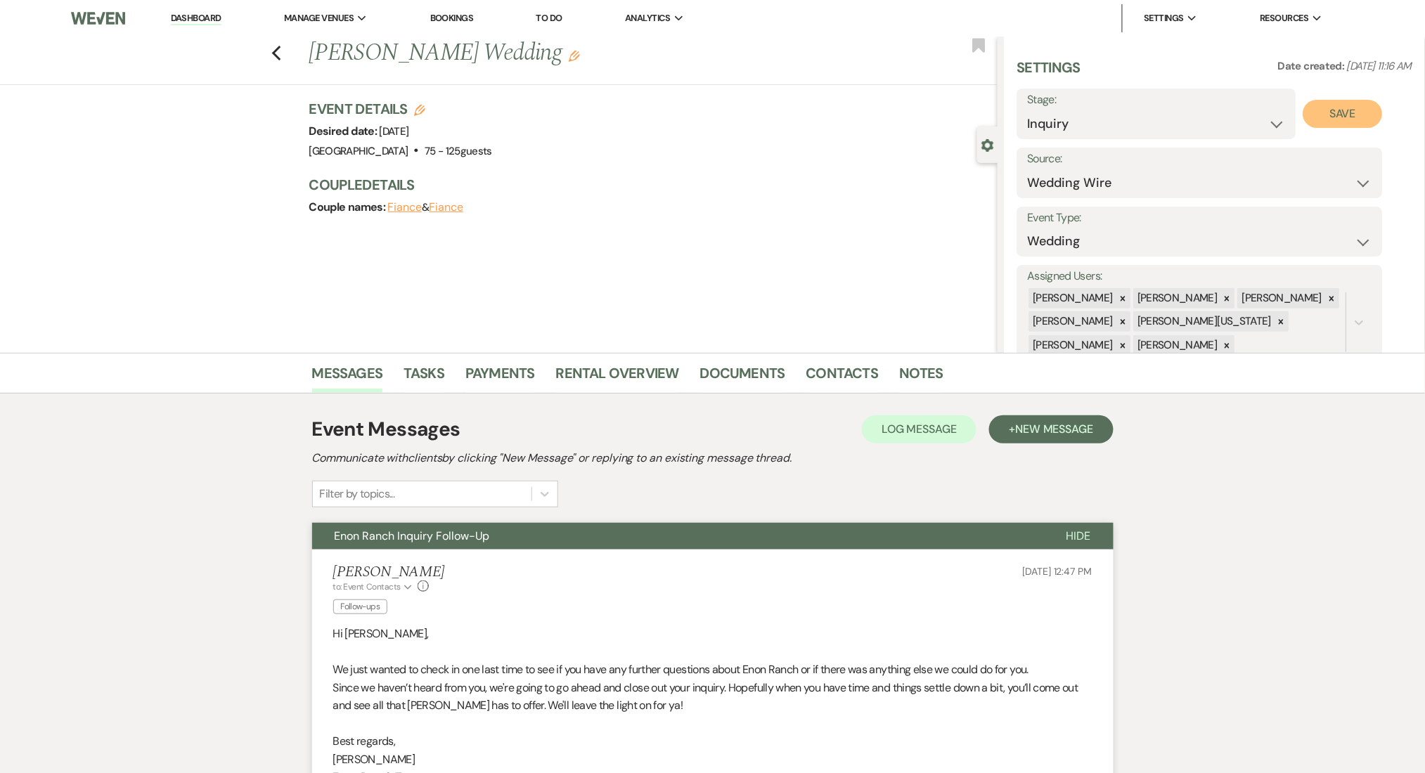
click at [1342, 124] on button "Save" at bounding box center [1342, 114] width 79 height 28
click at [831, 359] on li "Contacts" at bounding box center [852, 376] width 93 height 34
click at [827, 369] on link "Contacts" at bounding box center [842, 377] width 72 height 31
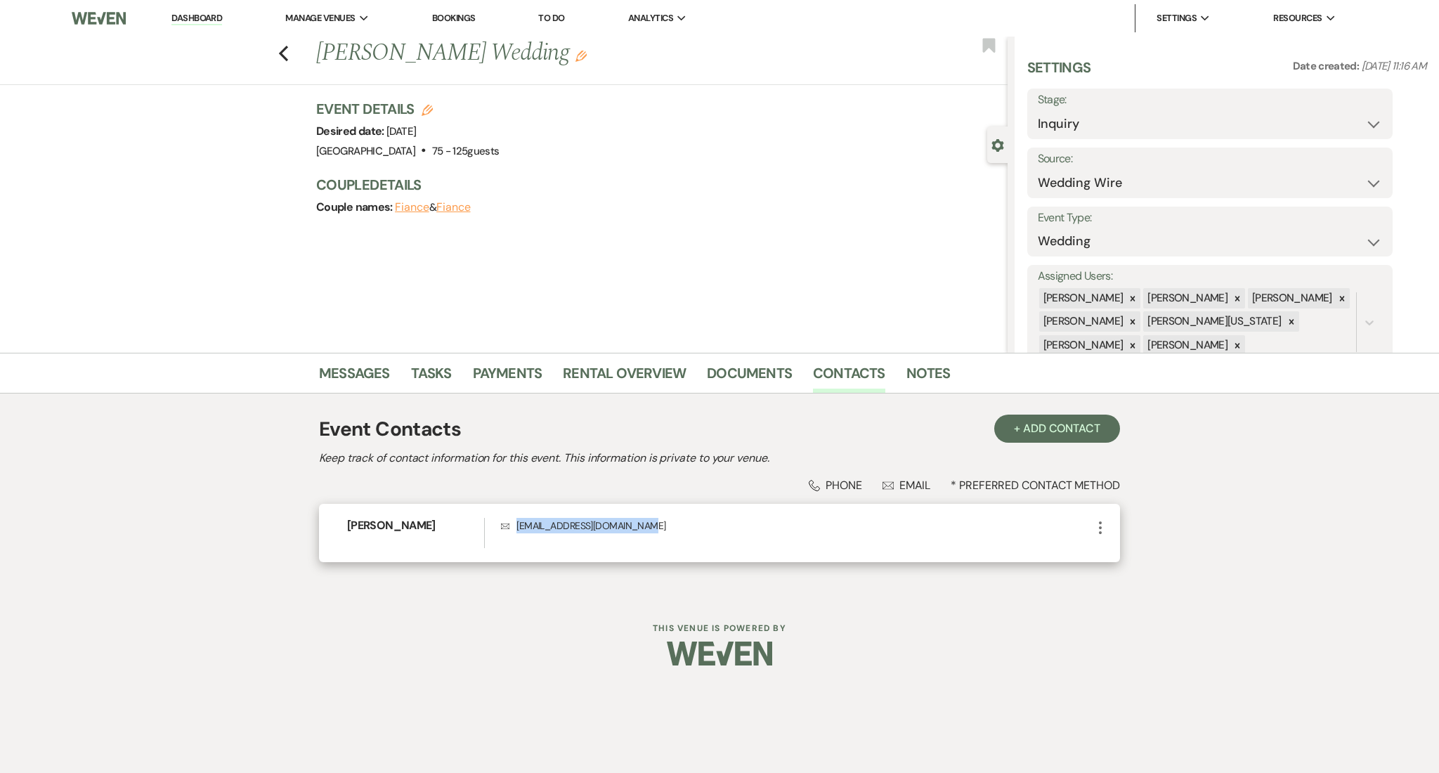
drag, startPoint x: 654, startPoint y: 529, endPoint x: 508, endPoint y: 526, distance: 145.5
click at [508, 526] on p "Envelope woodyoumarryme26@gmail.com" at bounding box center [796, 525] width 591 height 15
copy p "woodyoumarryme26@gmail.com"
click at [344, 372] on link "Messages" at bounding box center [354, 377] width 71 height 31
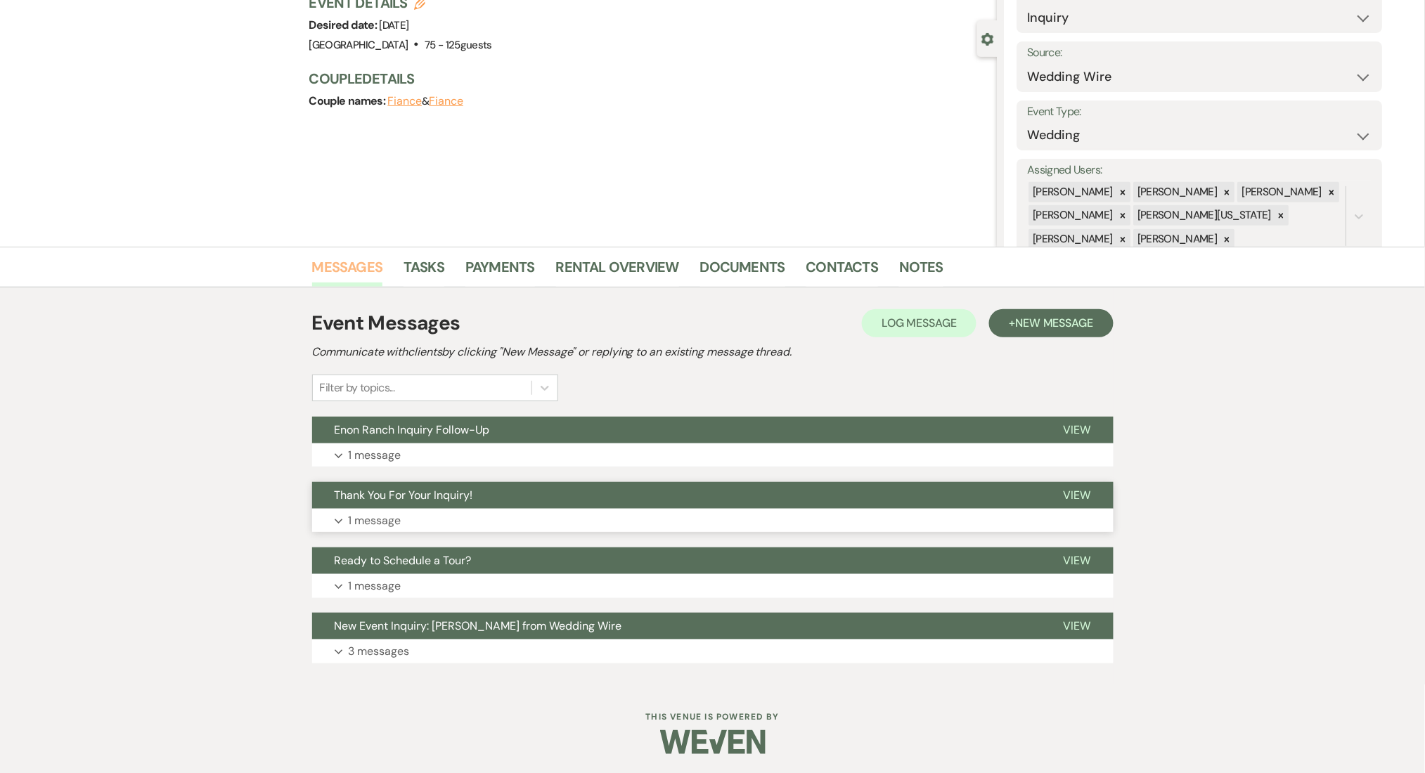
scroll to position [107, 0]
click at [441, 578] on button "Expand 1 message" at bounding box center [712, 586] width 801 height 24
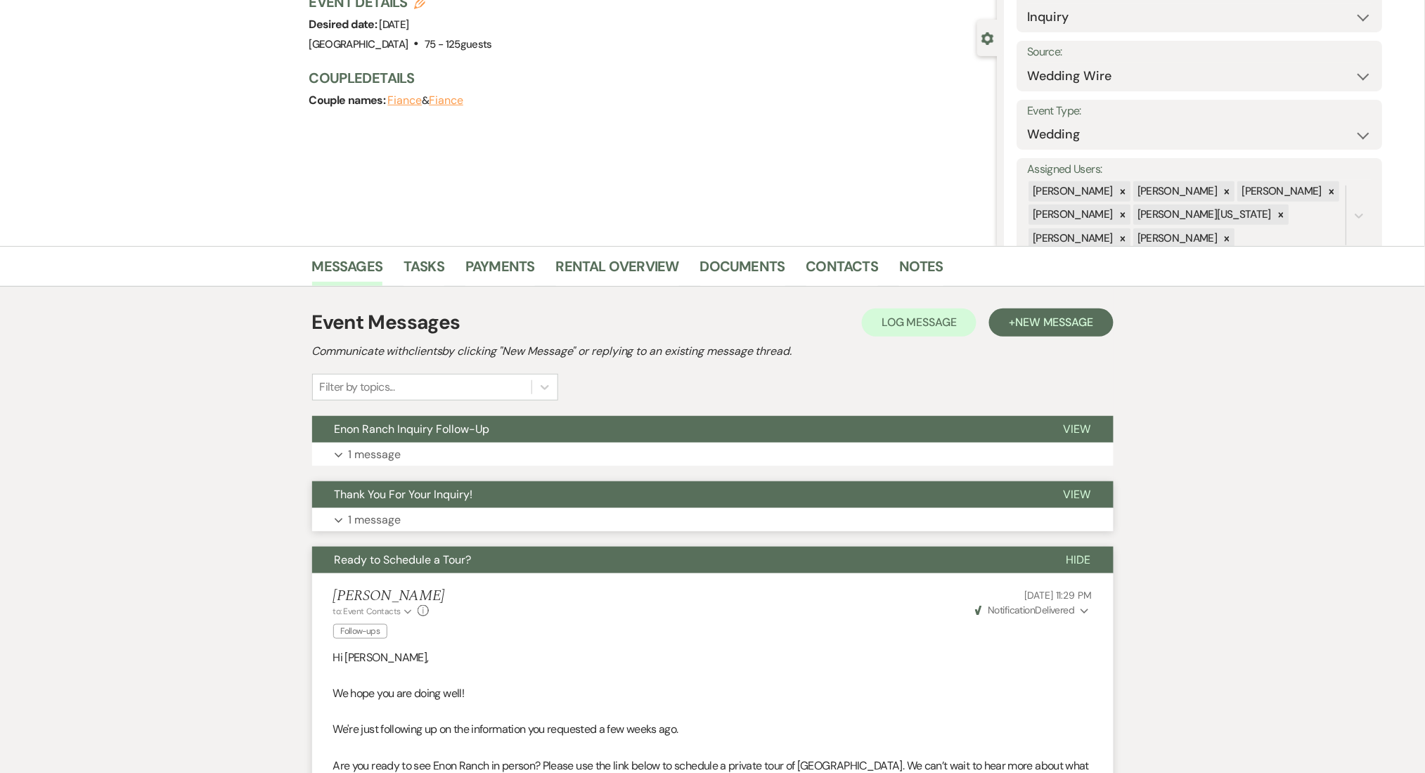
click at [520, 510] on button "Expand 1 message" at bounding box center [712, 520] width 801 height 24
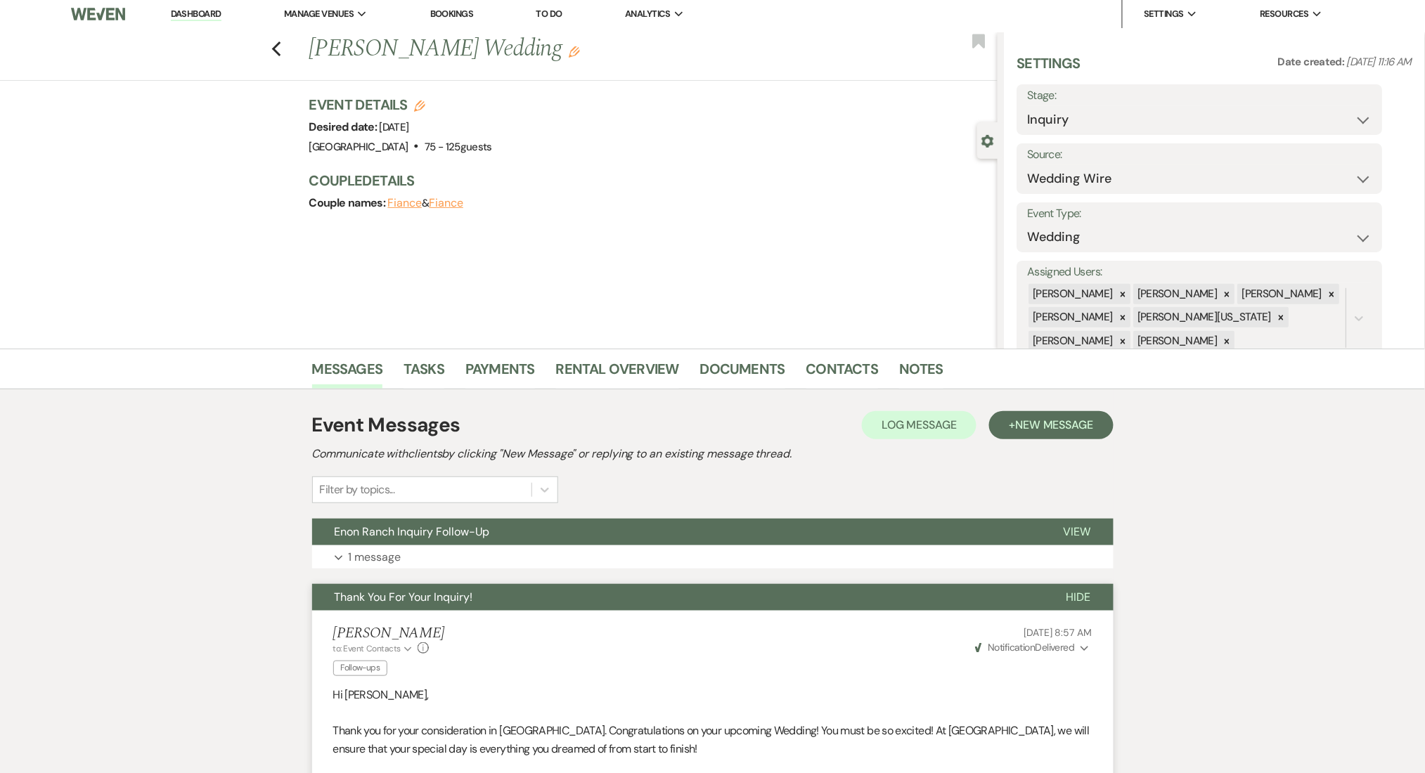
scroll to position [0, 0]
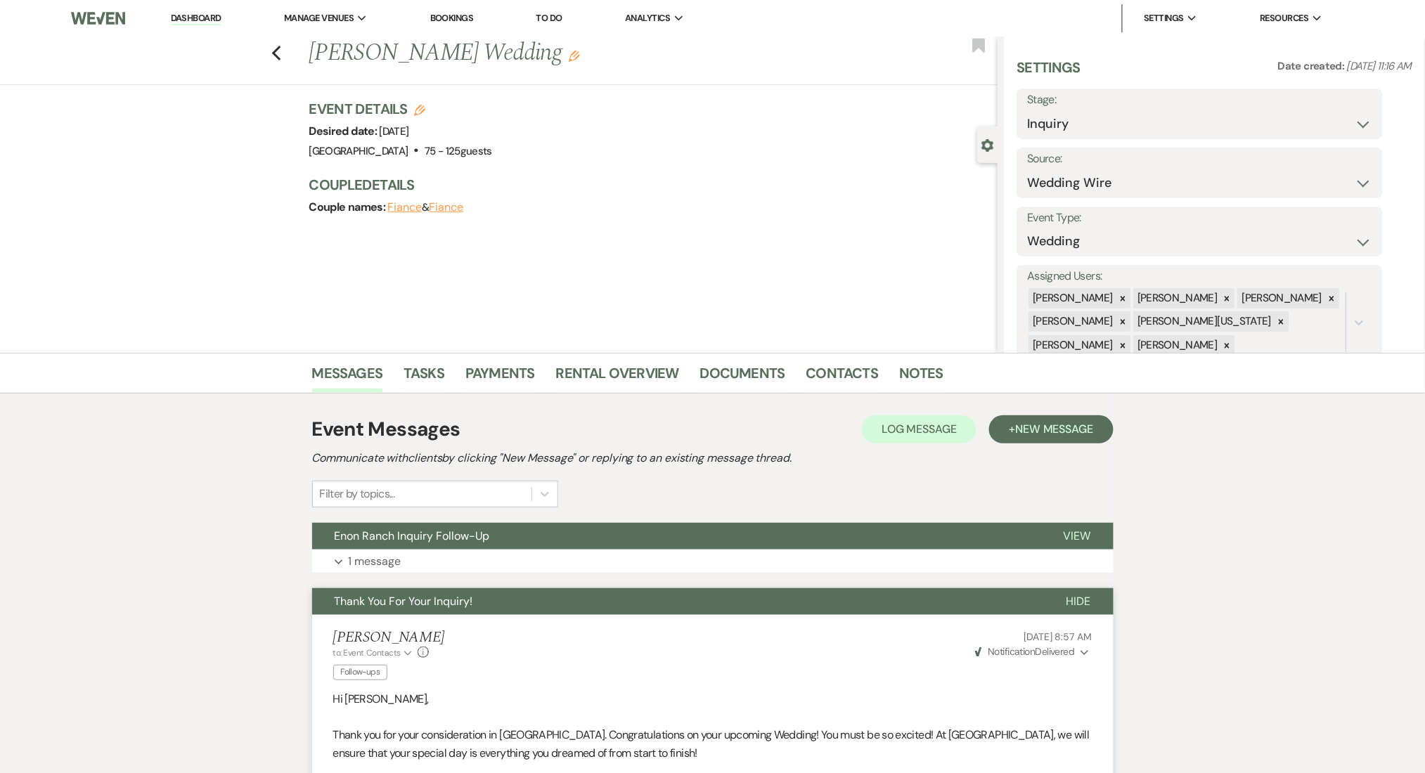
click at [723, 276] on div "Previous Laura Glogowski's Wedding Edit Bookmark Gear Settings Settings Date cr…" at bounding box center [498, 195] width 997 height 316
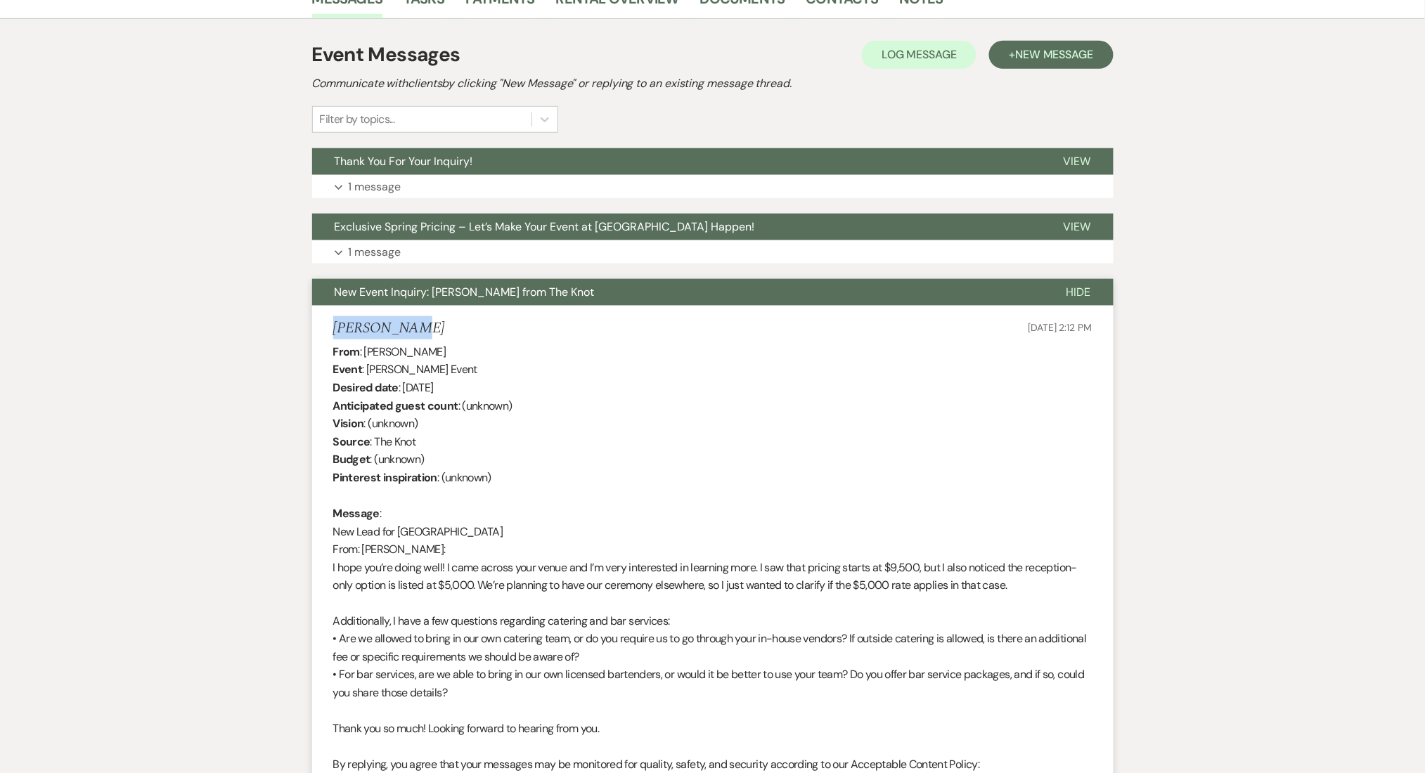
drag, startPoint x: 387, startPoint y: 333, endPoint x: 325, endPoint y: 330, distance: 62.7
click at [325, 330] on li "[PERSON_NAME] [DATE] 2:12 PM From : [PERSON_NAME] Event : [PERSON_NAME] Event D…" at bounding box center [712, 682] width 801 height 753
copy h5 "Danae Tapia"
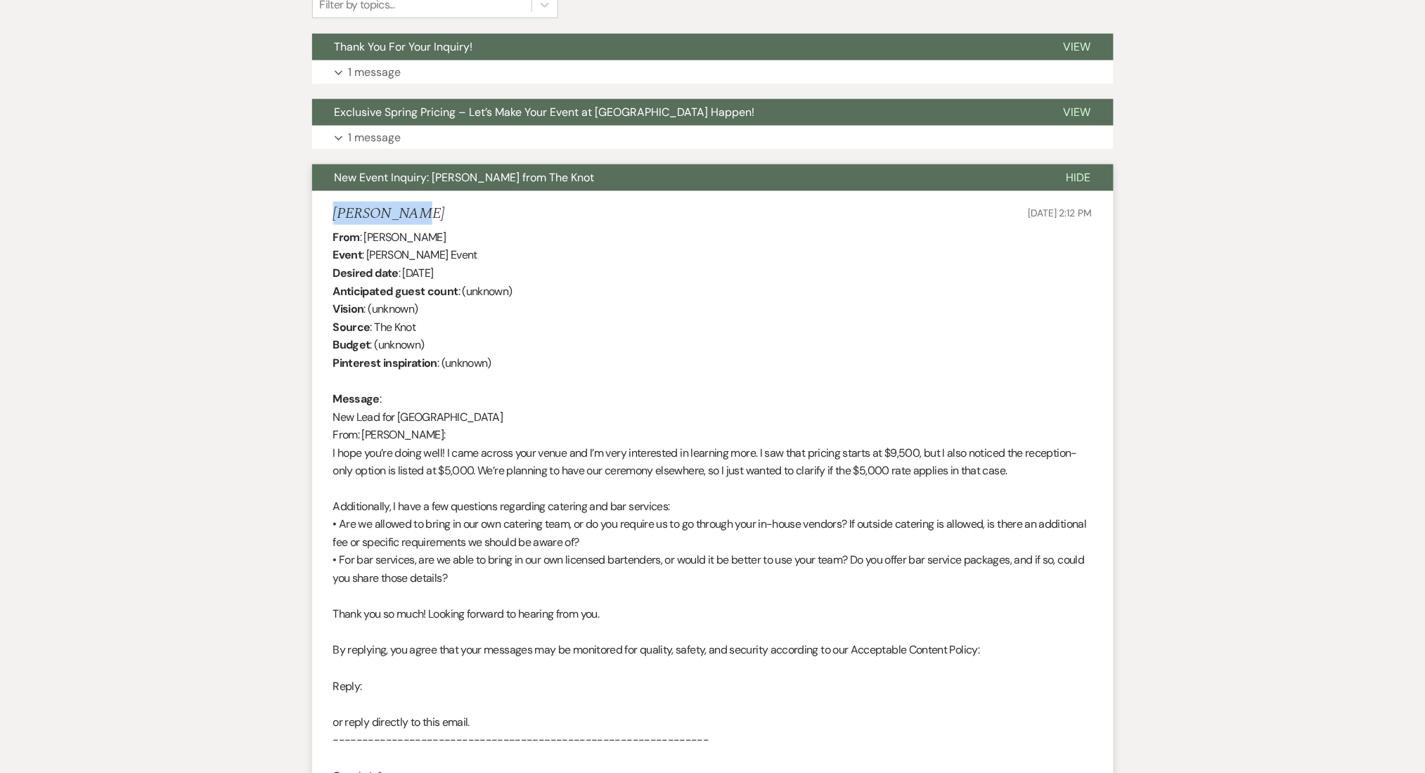
scroll to position [281, 0]
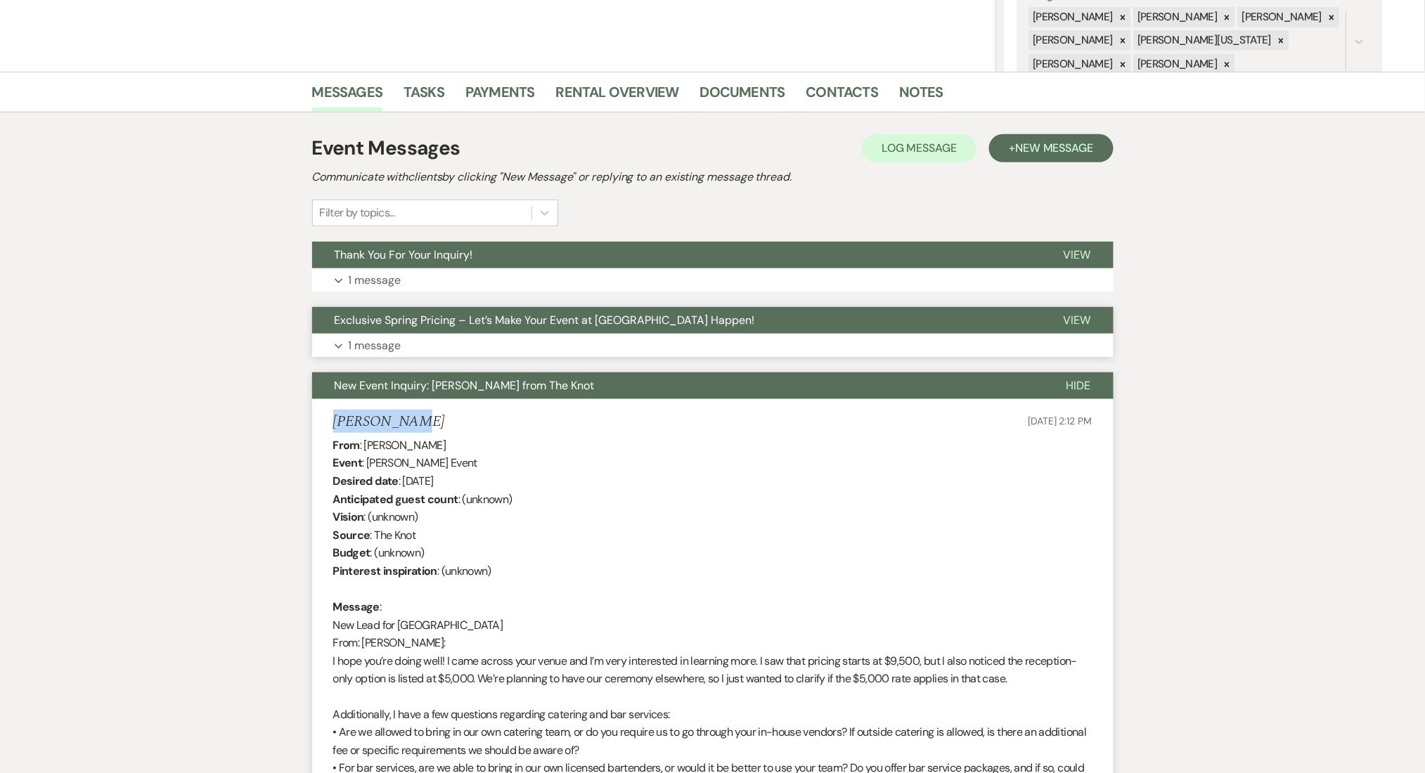
click at [636, 346] on button "Expand 1 message" at bounding box center [712, 346] width 801 height 24
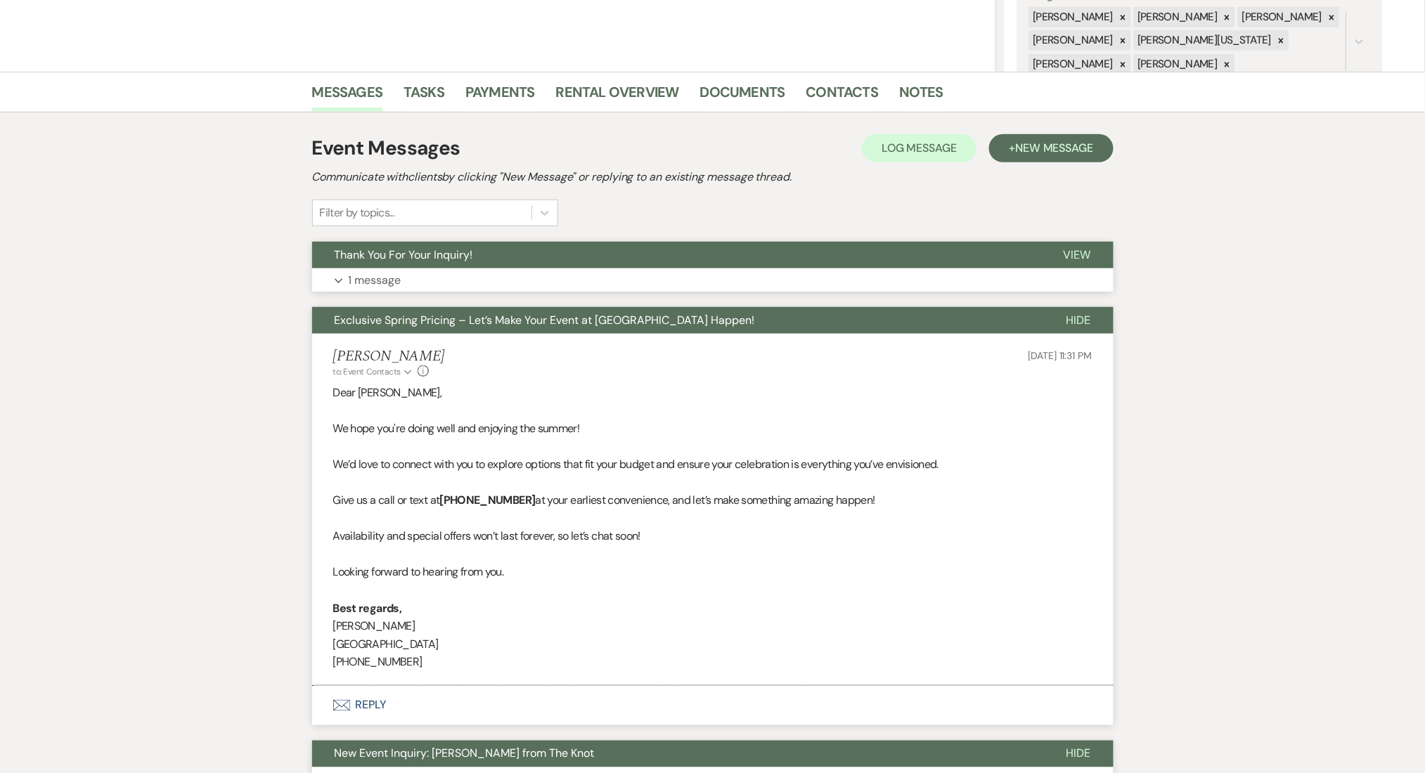
click at [754, 271] on button "Expand 1 message" at bounding box center [712, 280] width 801 height 24
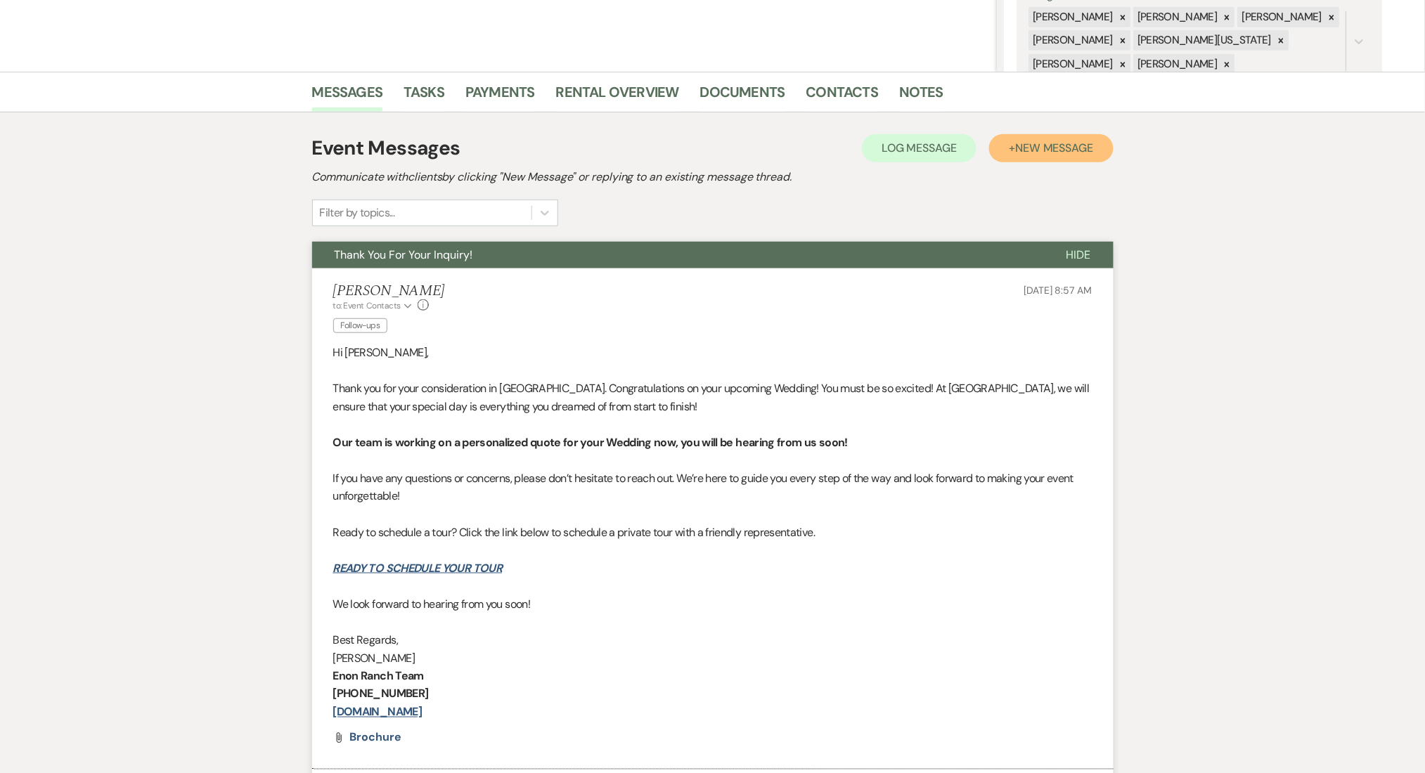
click at [1061, 136] on button "+ New Message" at bounding box center [1051, 148] width 124 height 28
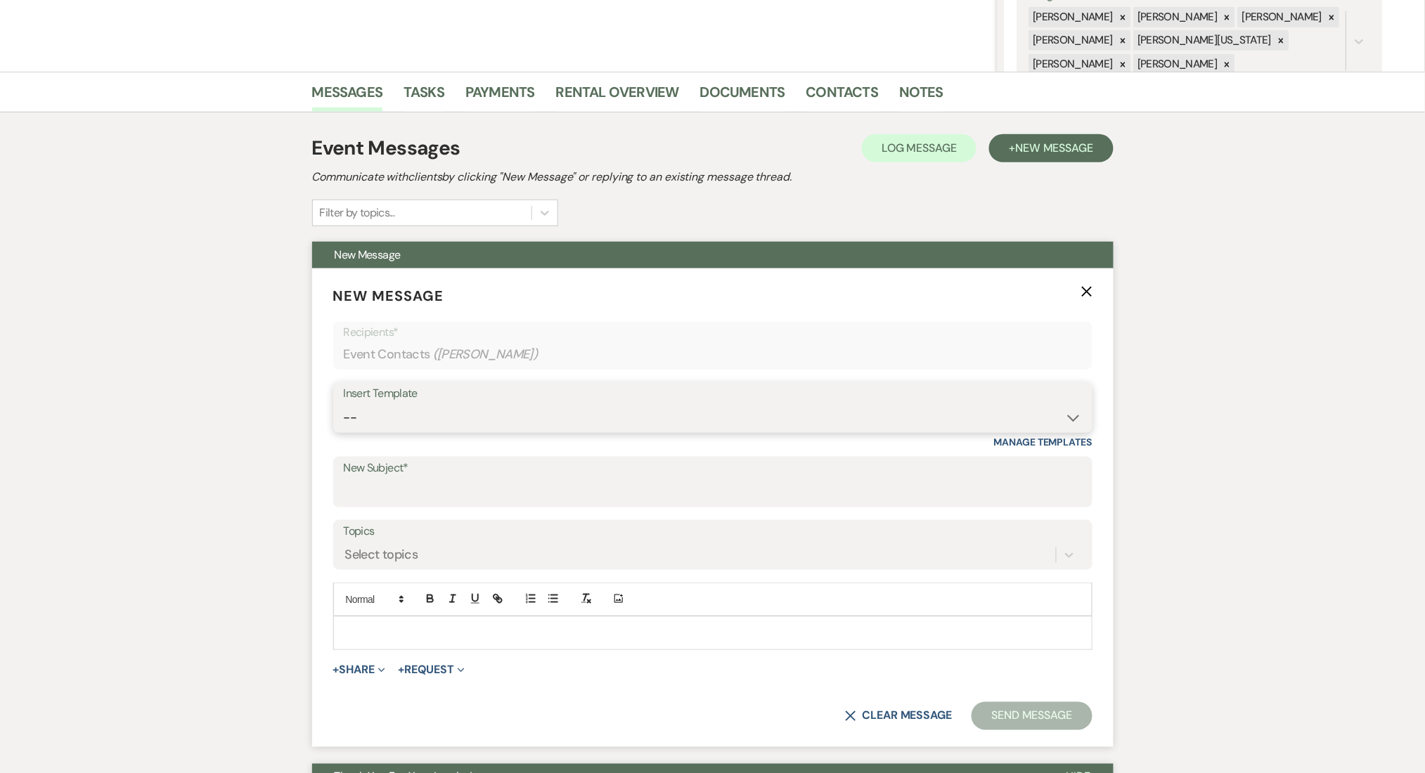
click at [630, 418] on select "-- Inquiry Follow Up Email #2 Contract Sending Template Payment Template Rental…" at bounding box center [713, 417] width 738 height 27
select select "1711"
click at [344, 404] on select "-- Inquiry Follow Up Email #2 Contract Sending Template Payment Template Rental…" at bounding box center [713, 417] width 738 height 27
type input "Enon Ranch Inquiry Follow-Up"
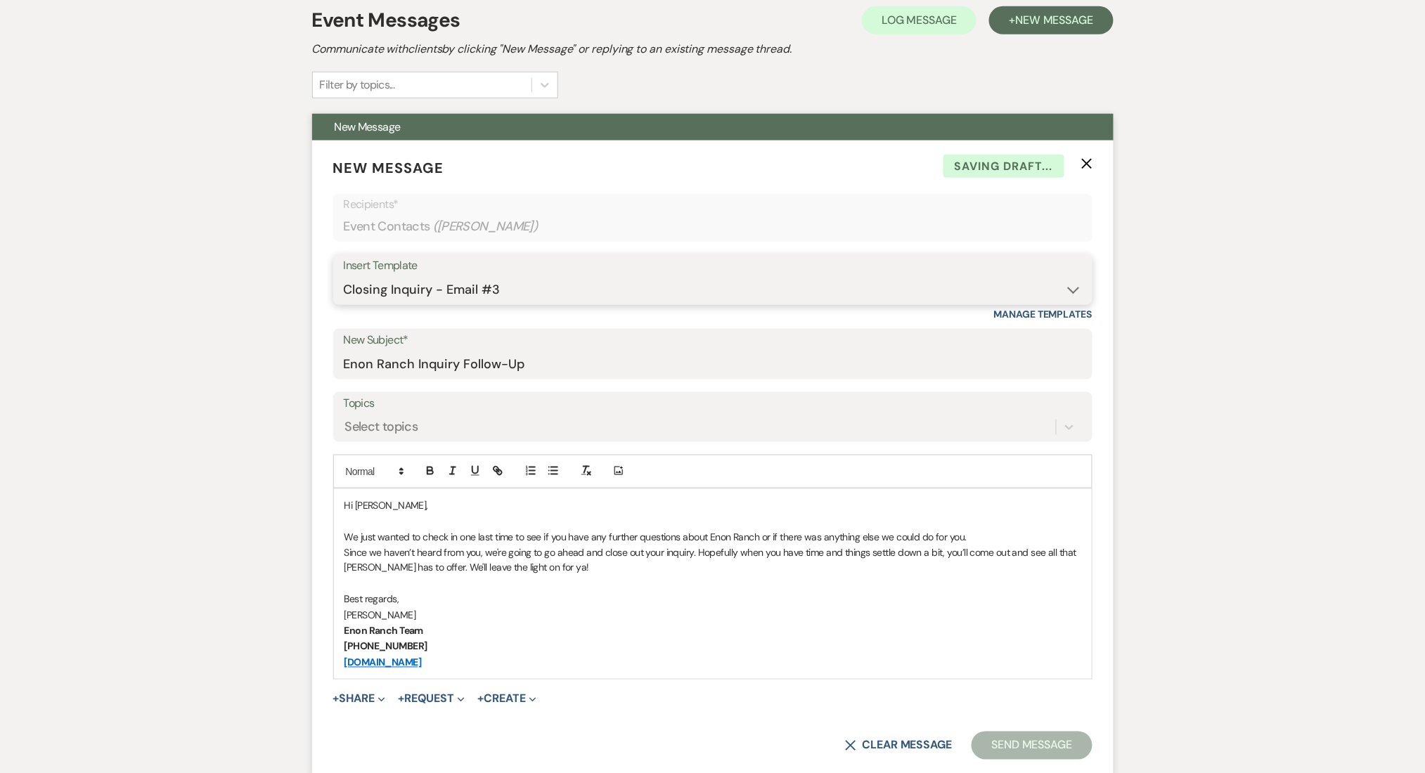
scroll to position [562, 0]
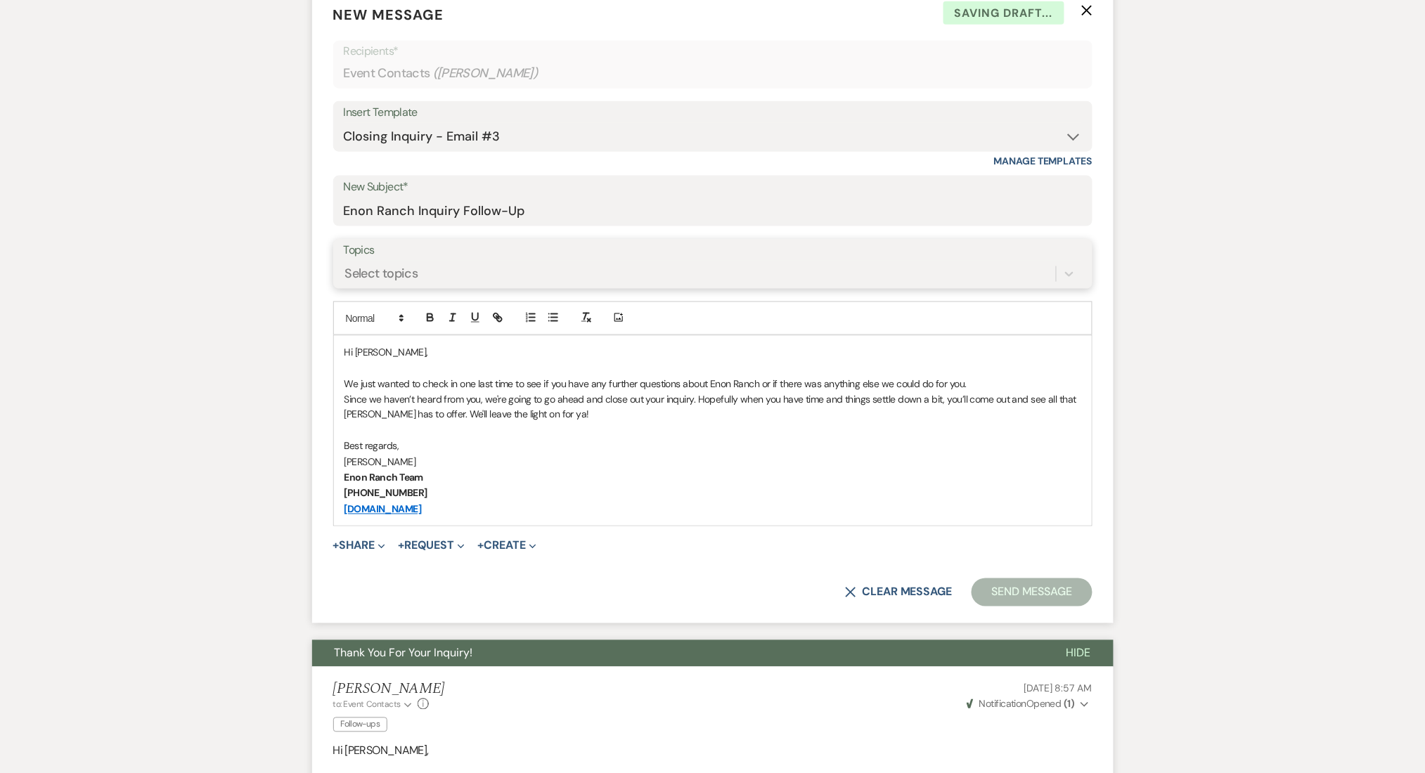
click at [609, 264] on div "Select topics" at bounding box center [700, 273] width 712 height 25
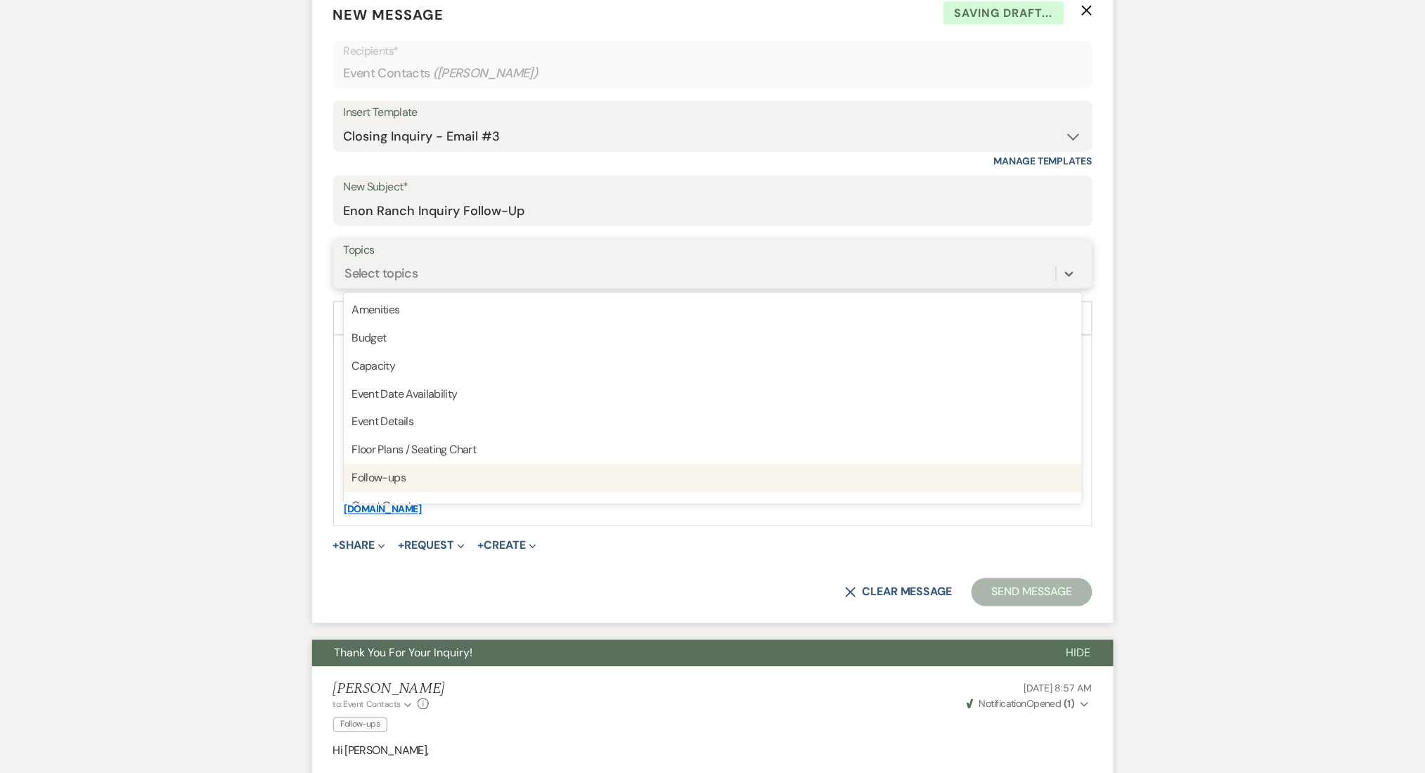
click at [589, 477] on div "Follow-ups" at bounding box center [713, 479] width 738 height 28
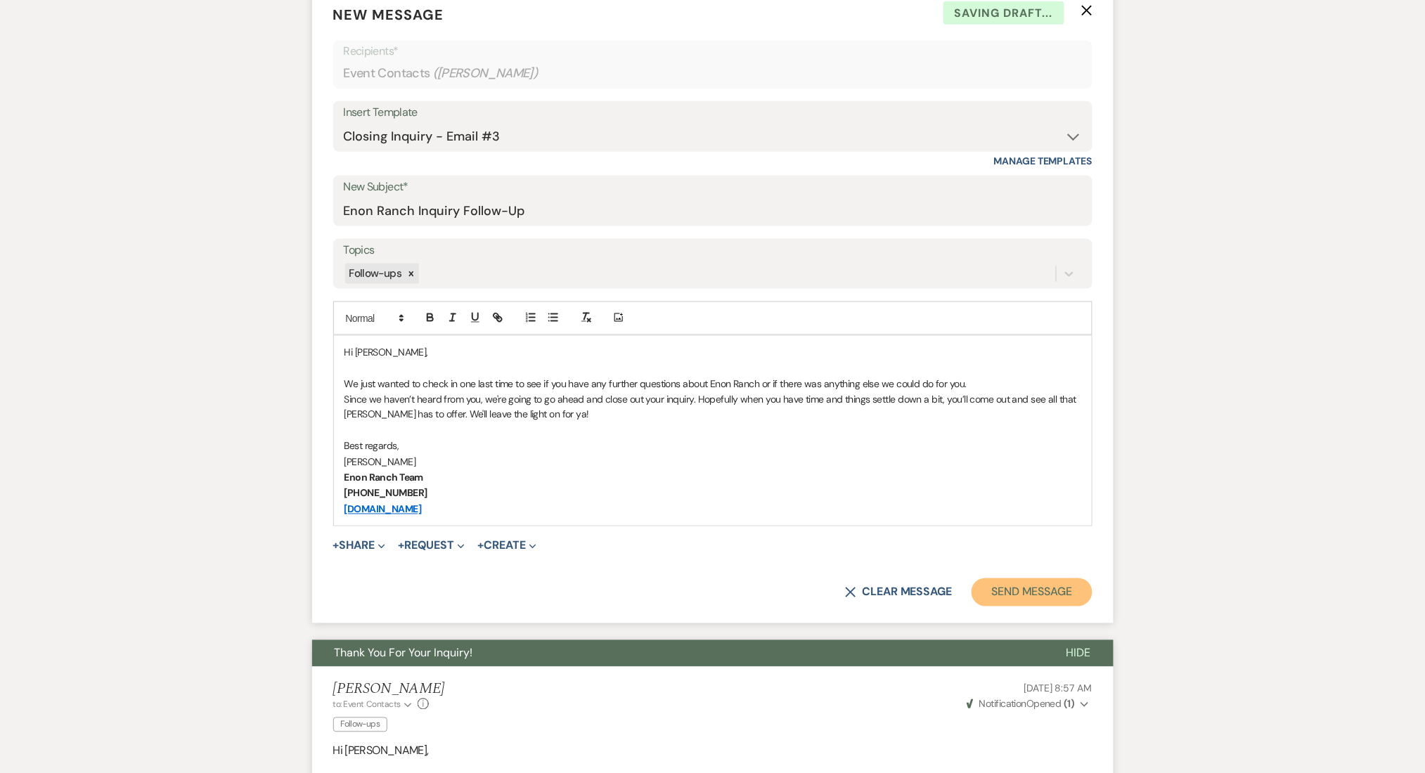
click at [1030, 596] on button "Send Message" at bounding box center [1031, 592] width 120 height 28
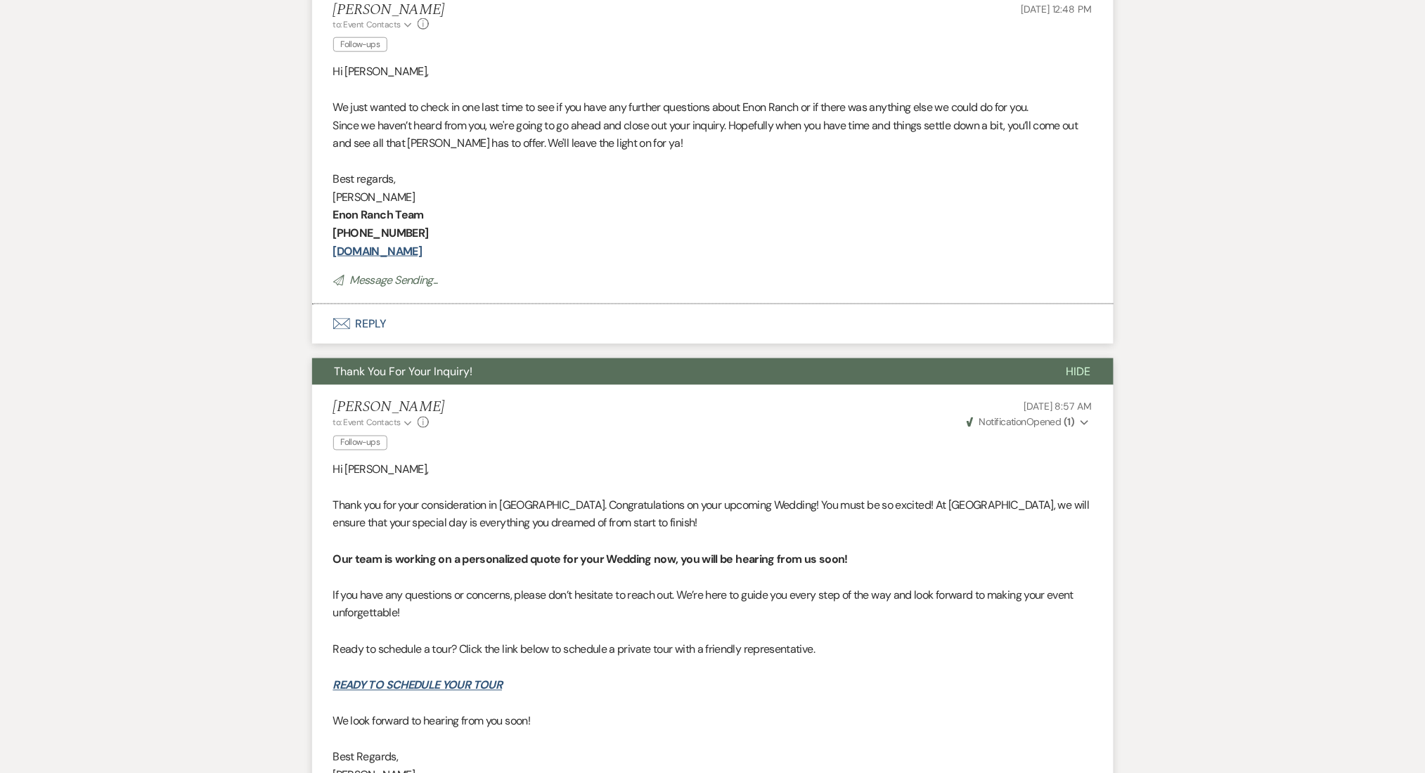
scroll to position [0, 0]
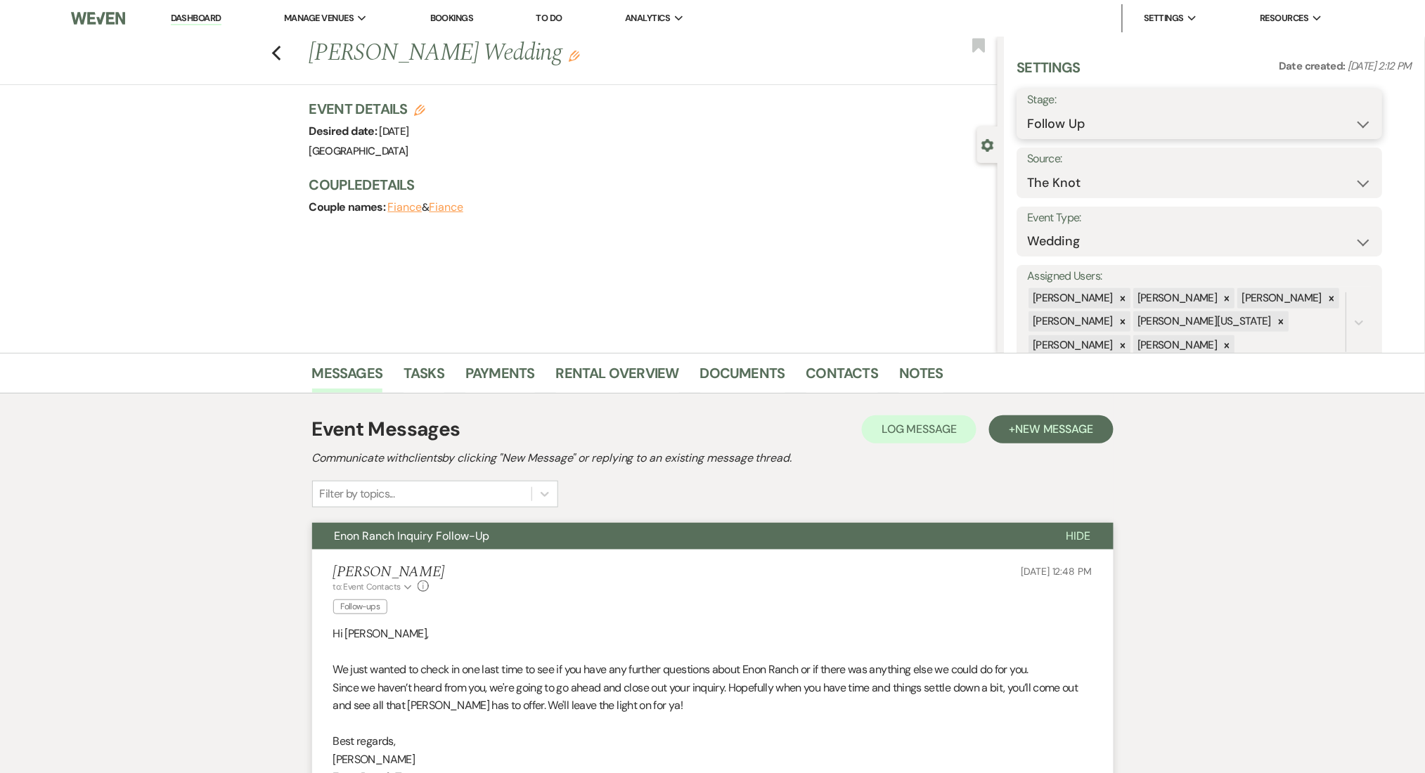
click at [1089, 126] on select "Inquiry Follow Up Tour Requested Tour Confirmed Toured Proposal Sent Booked Lost" at bounding box center [1200, 123] width 344 height 27
select select "1"
click at [1028, 110] on select "Inquiry Follow Up Tour Requested Tour Confirmed Toured Proposal Sent Booked Lost" at bounding box center [1200, 123] width 344 height 27
click at [1340, 110] on button "Save" at bounding box center [1342, 114] width 79 height 28
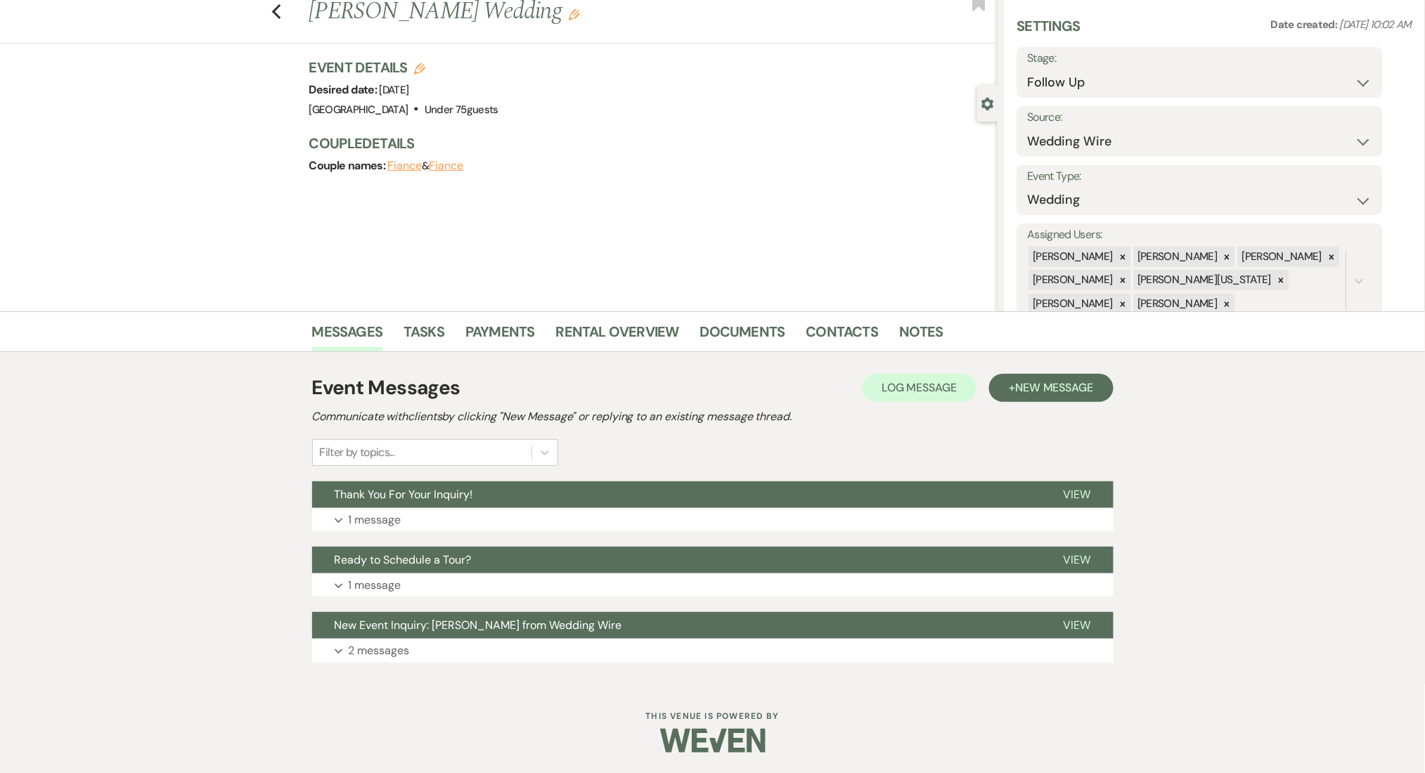
click at [371, 648] on p "2 messages" at bounding box center [379, 651] width 61 height 18
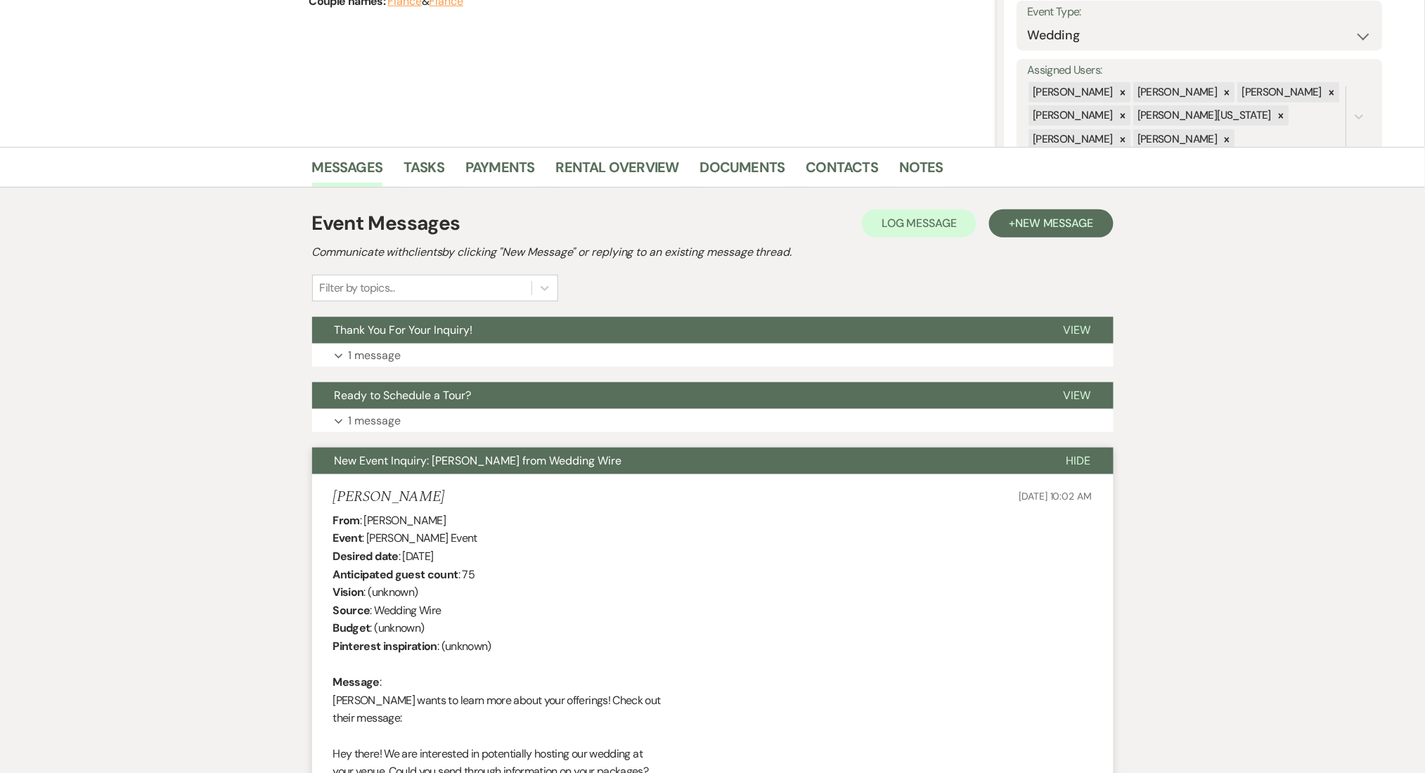
scroll to position [417, 0]
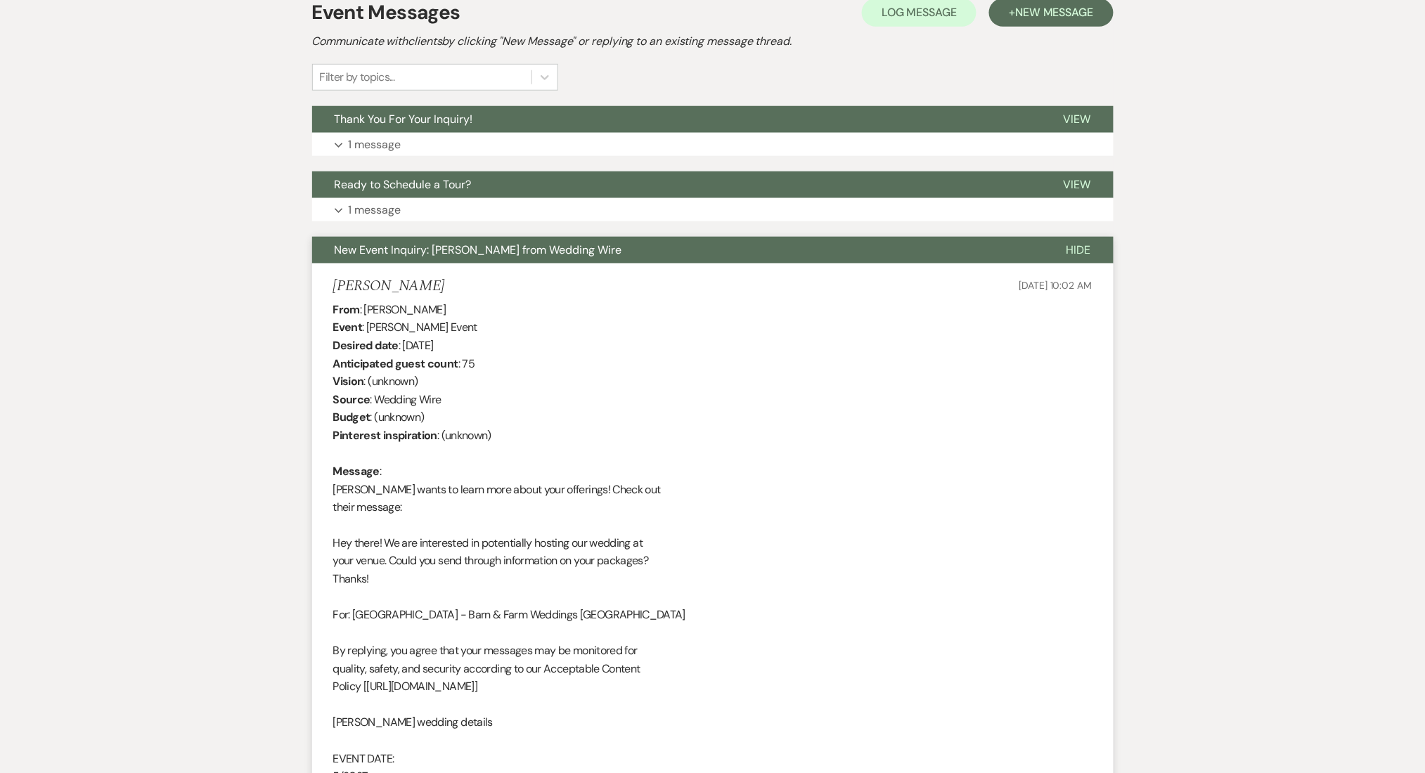
drag, startPoint x: 432, startPoint y: 287, endPoint x: 292, endPoint y: 276, distance: 140.3
copy h5 "Lahanna Juckett"
drag, startPoint x: 474, startPoint y: 309, endPoint x: 370, endPoint y: 307, distance: 104.0
click at [361, 307] on div "From : Lahanna Juckett Event : Lahanna Juckett's Event Desired date : May 1st 2…" at bounding box center [712, 724] width 759 height 846
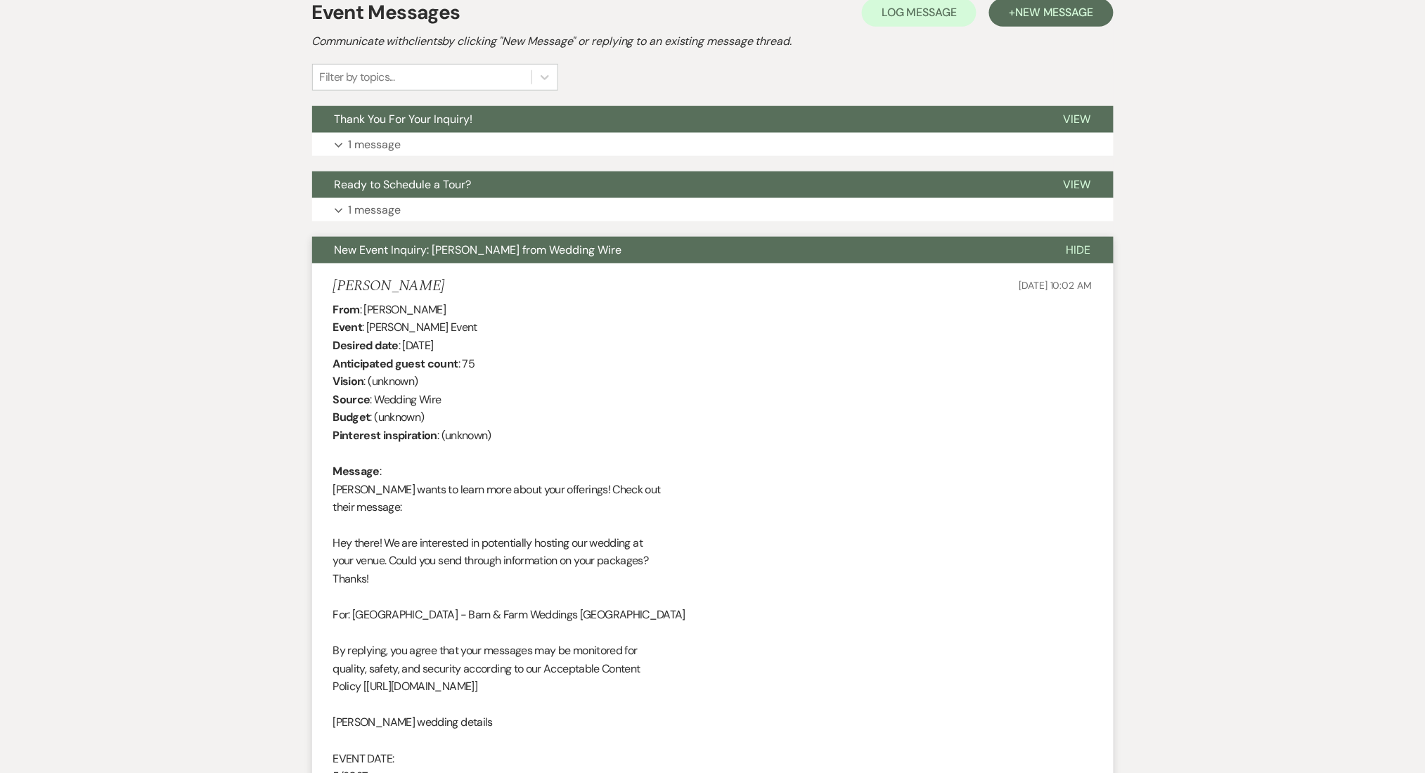
copy div ": Lahanna Juckett"
click at [389, 307] on div "From : Lahanna Juckett Event : Lahanna Juckett's Event Desired date : May 1st 2…" at bounding box center [712, 724] width 759 height 846
click at [447, 312] on div "From : Lahanna Juckett Event : Lahanna Juckett's Event Desired date : May 1st 2…" at bounding box center [712, 724] width 759 height 846
drag, startPoint x: 467, startPoint y: 305, endPoint x: 363, endPoint y: 315, distance: 103.8
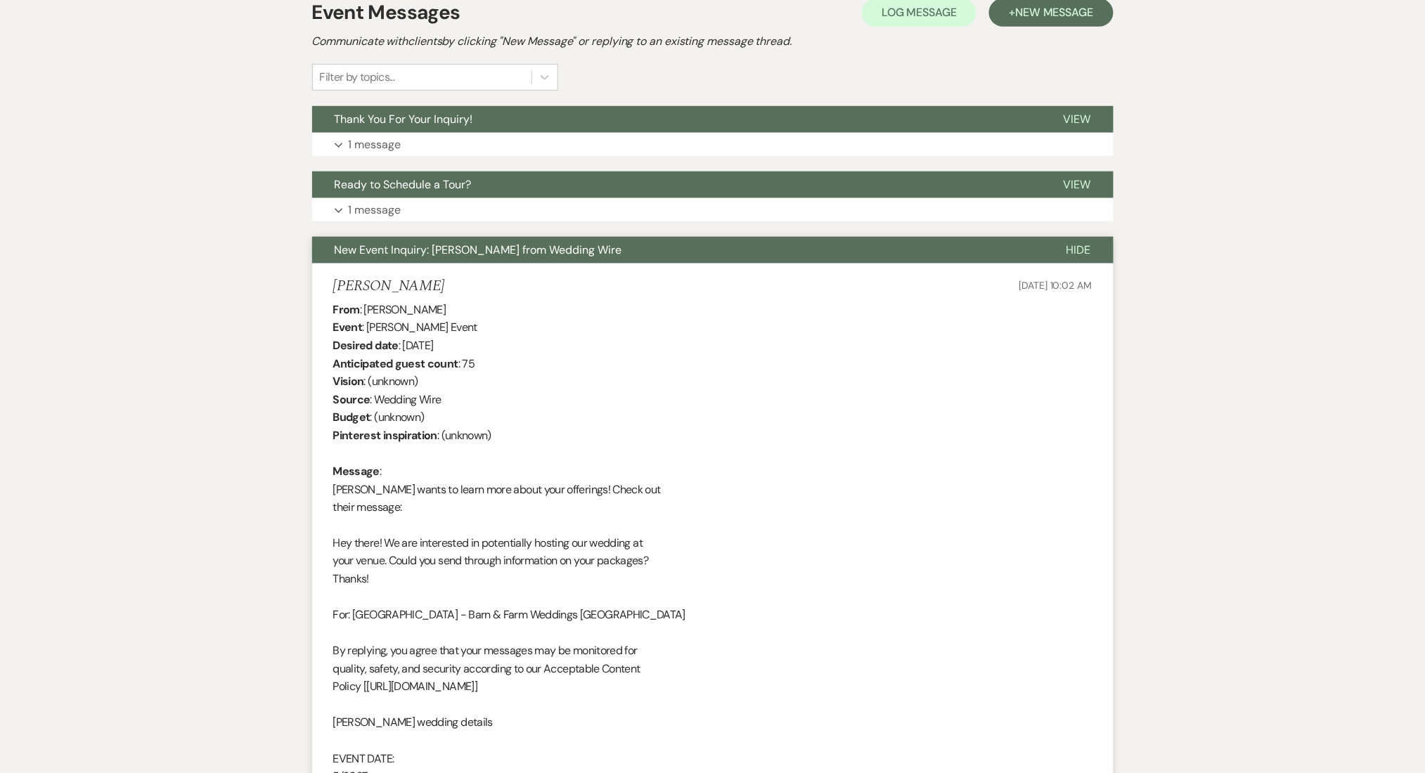
click at [363, 315] on div "From : Lahanna Juckett Event : Lahanna Juckett's Event Desired date : May 1st 2…" at bounding box center [712, 724] width 759 height 846
copy div "Lahanna Juckett"
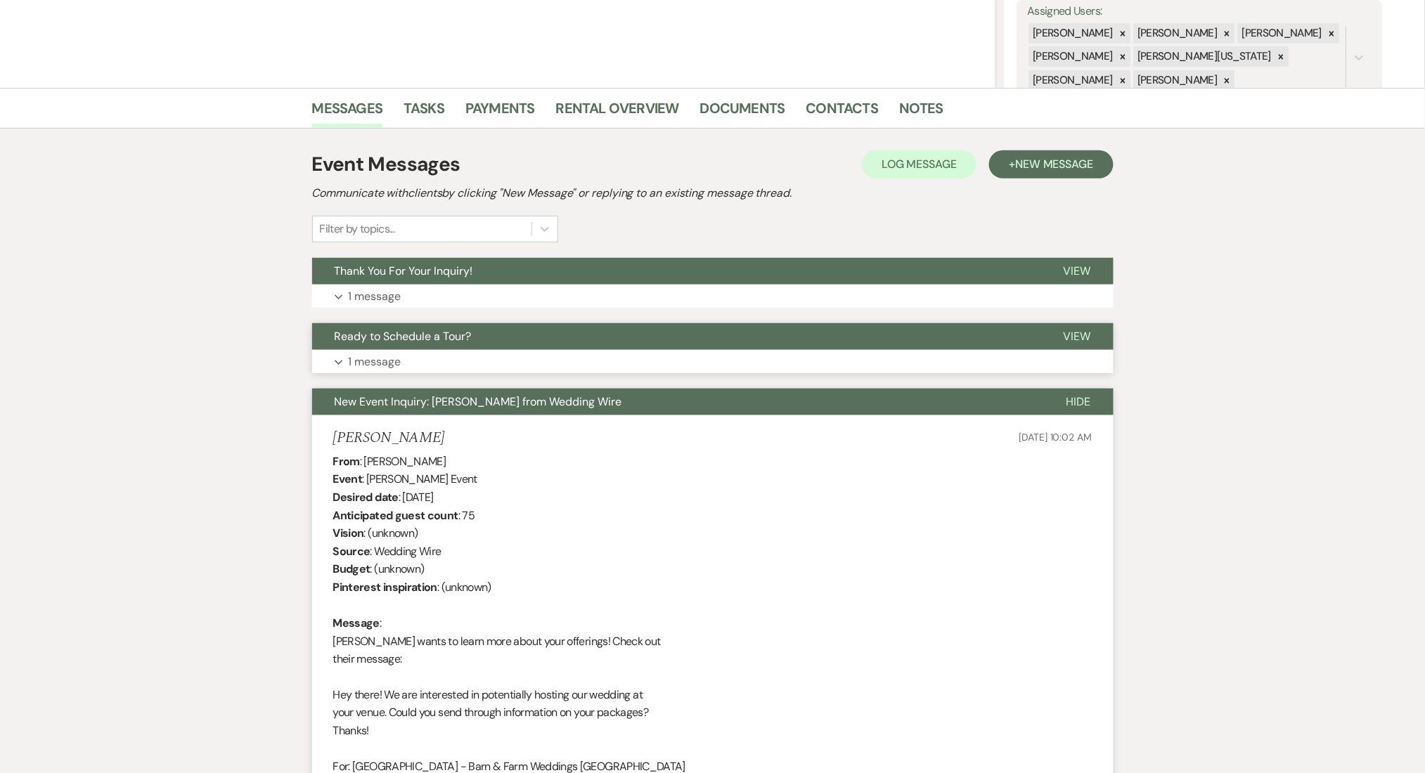
scroll to position [136, 0]
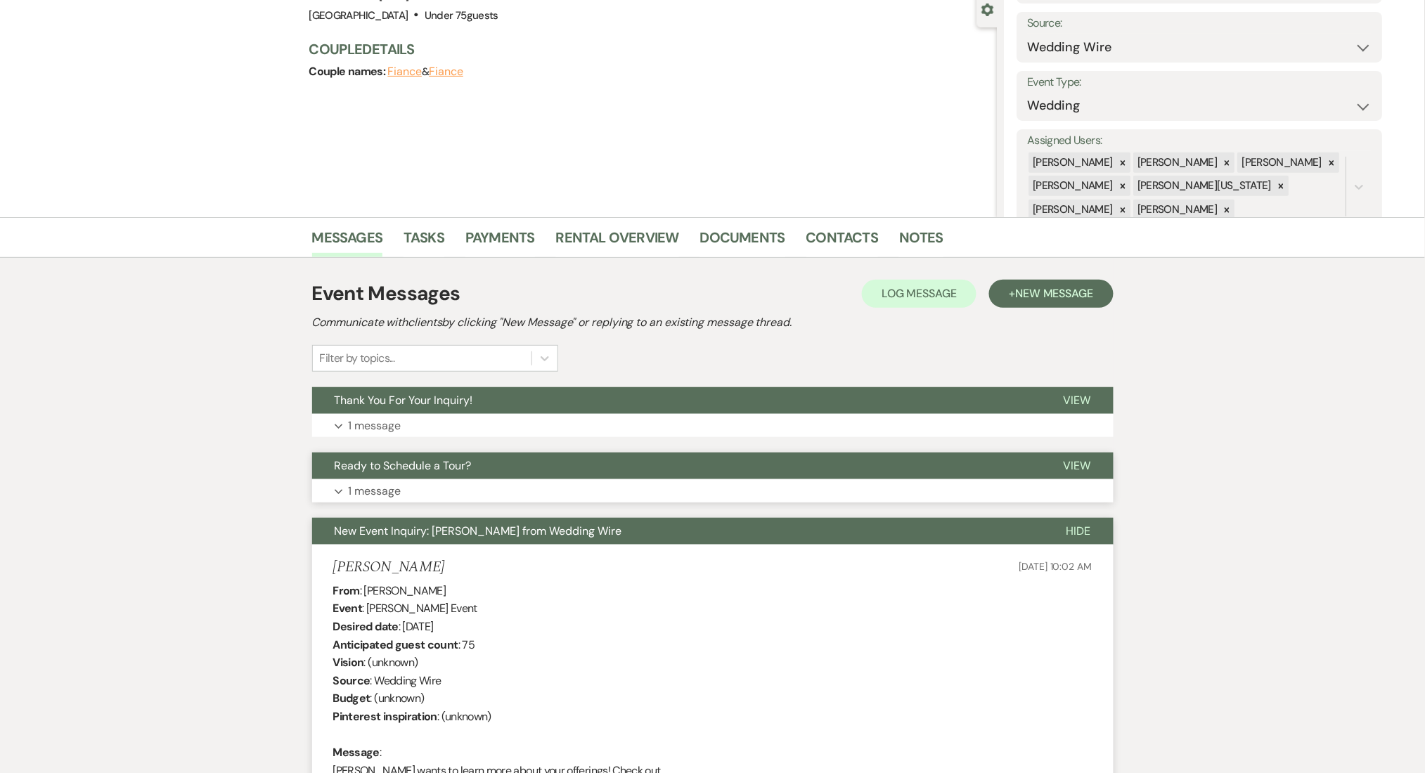
click at [522, 494] on button "Expand 1 message" at bounding box center [712, 491] width 801 height 24
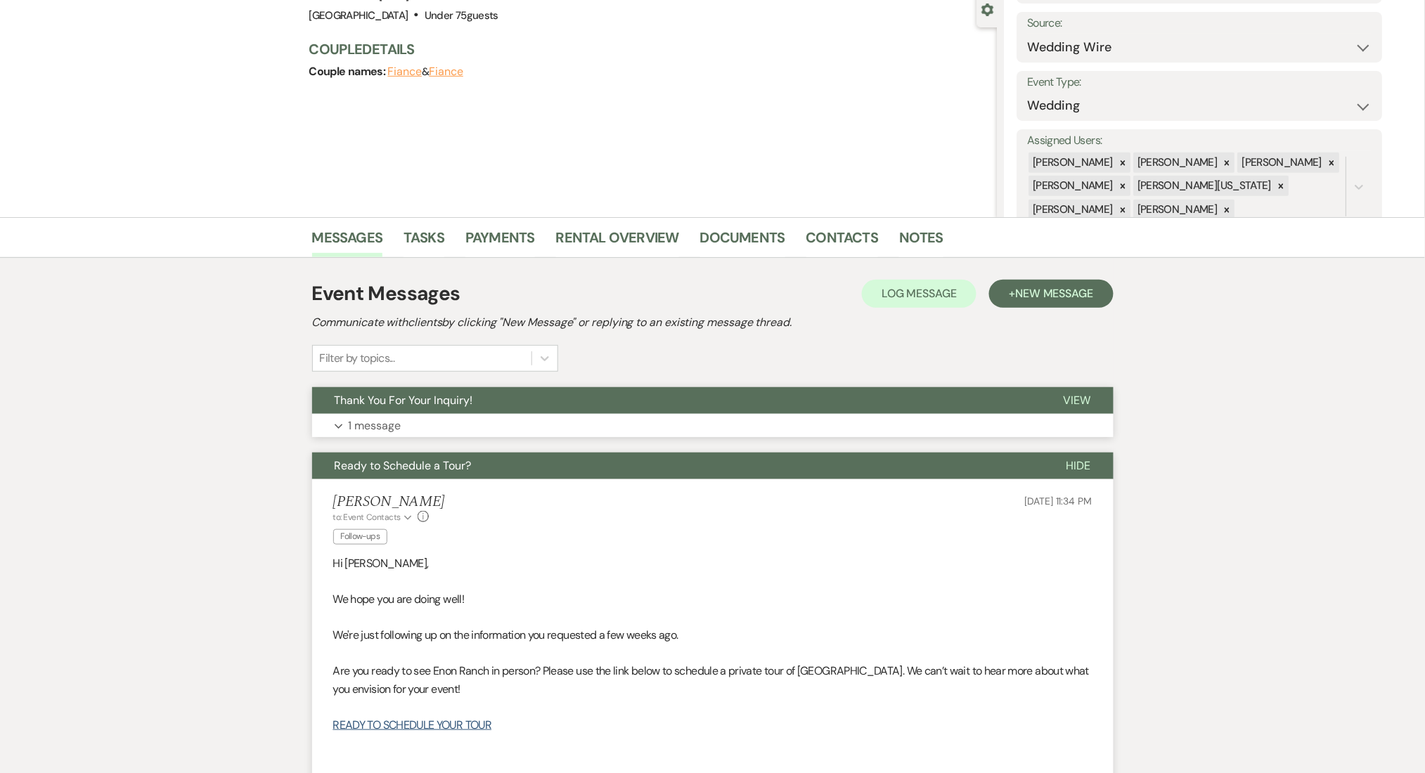
click at [609, 422] on button "Expand 1 message" at bounding box center [712, 426] width 801 height 24
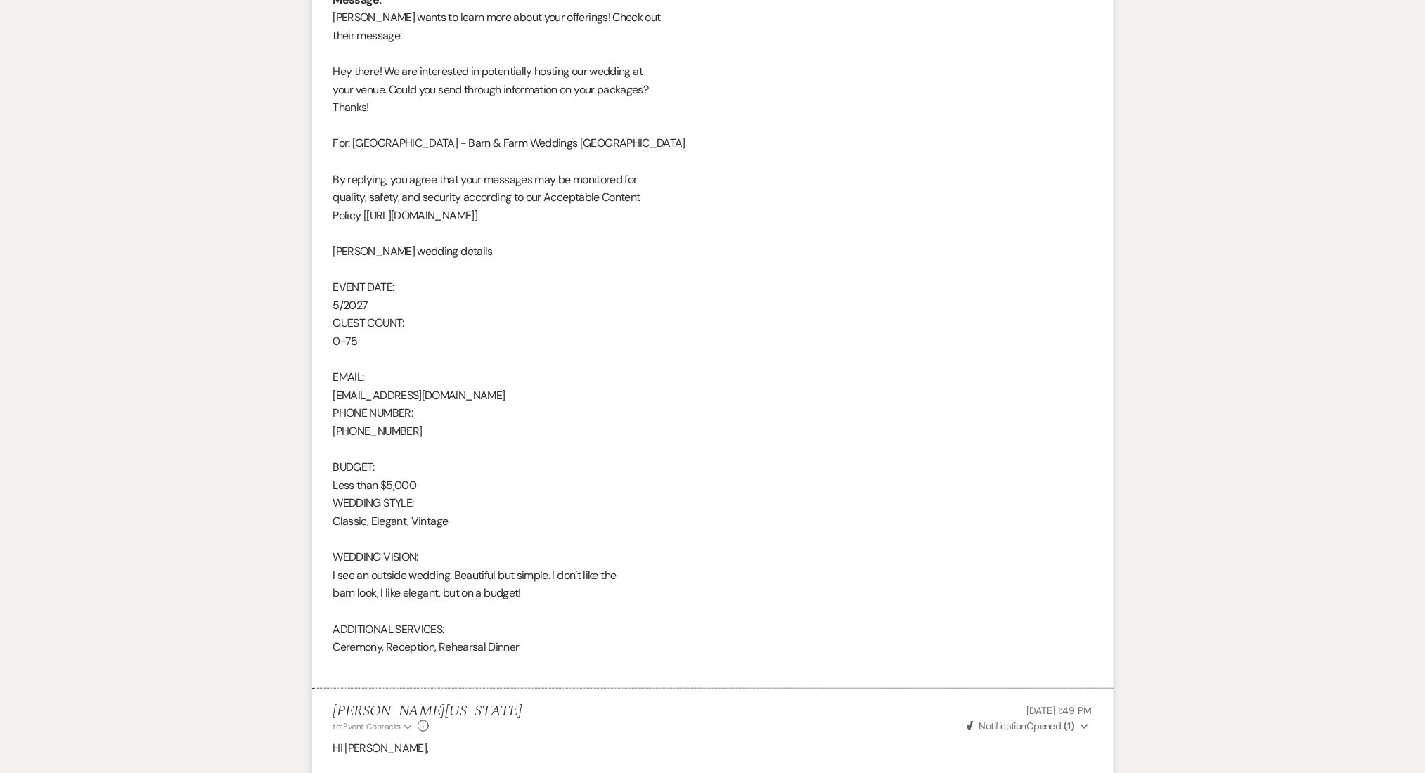
scroll to position [2010, 0]
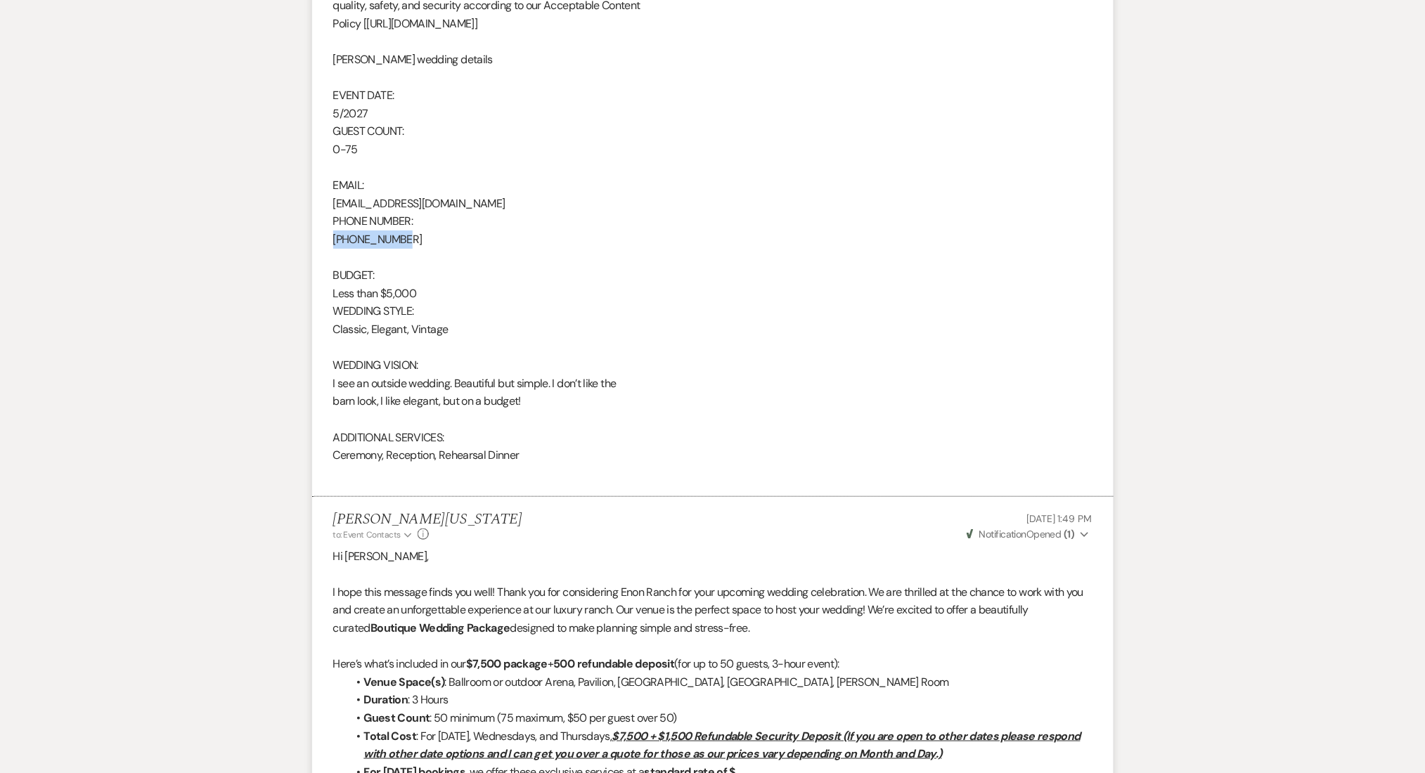
drag, startPoint x: 390, startPoint y: 236, endPoint x: 328, endPoint y: 239, distance: 61.9
click at [328, 239] on li "Lahanna Juckett Jul 31, 2025, 10:02 AM From : Lahanna Juckett Event : Lahanna J…" at bounding box center [712, 49] width 801 height 898
copy div "931-346-3214"
drag, startPoint x: 522, startPoint y: 205, endPoint x: 329, endPoint y: 200, distance: 193.4
click at [329, 200] on li "Lahanna Juckett Jul 31, 2025, 10:02 AM From : Lahanna Juckett Event : Lahanna J…" at bounding box center [712, 49] width 801 height 898
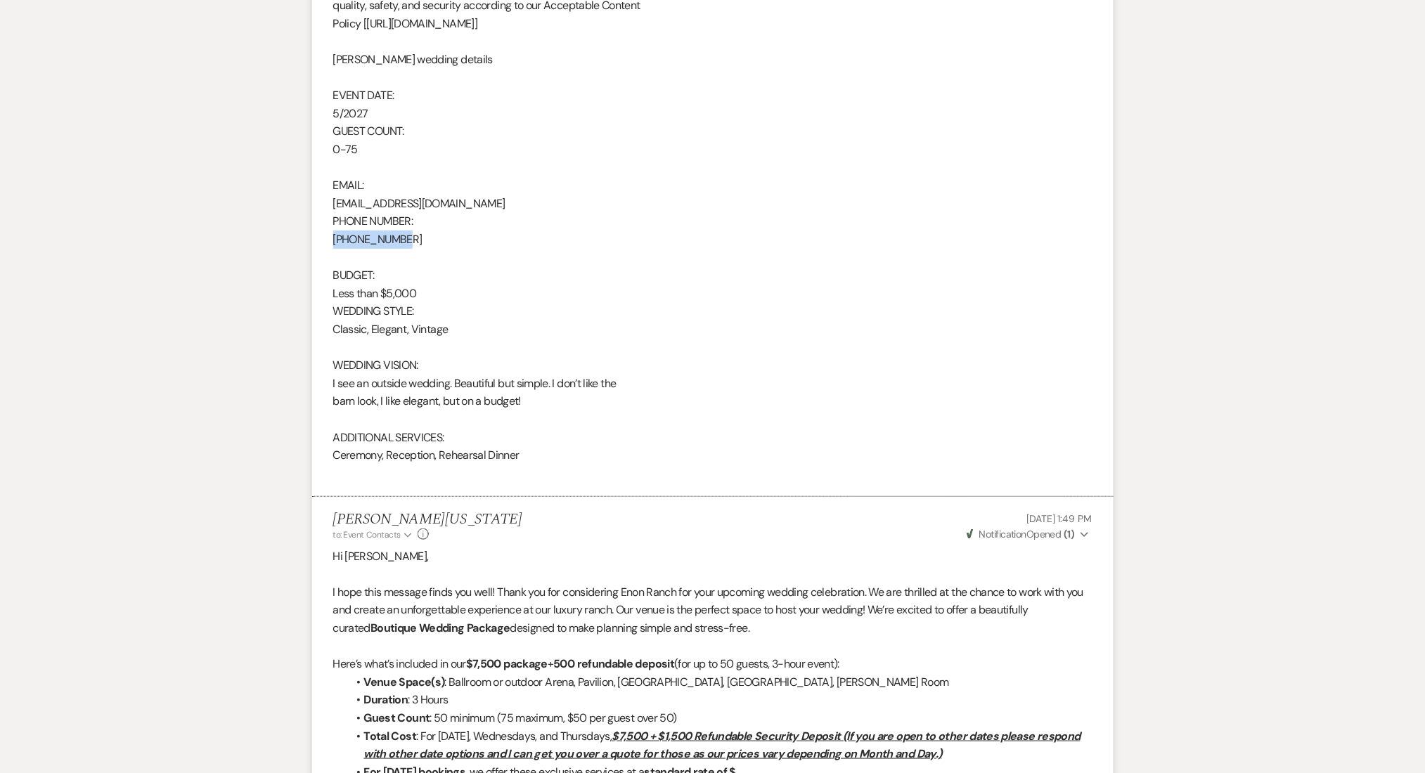
copy div "lahannamariejuckett@gmail.com"
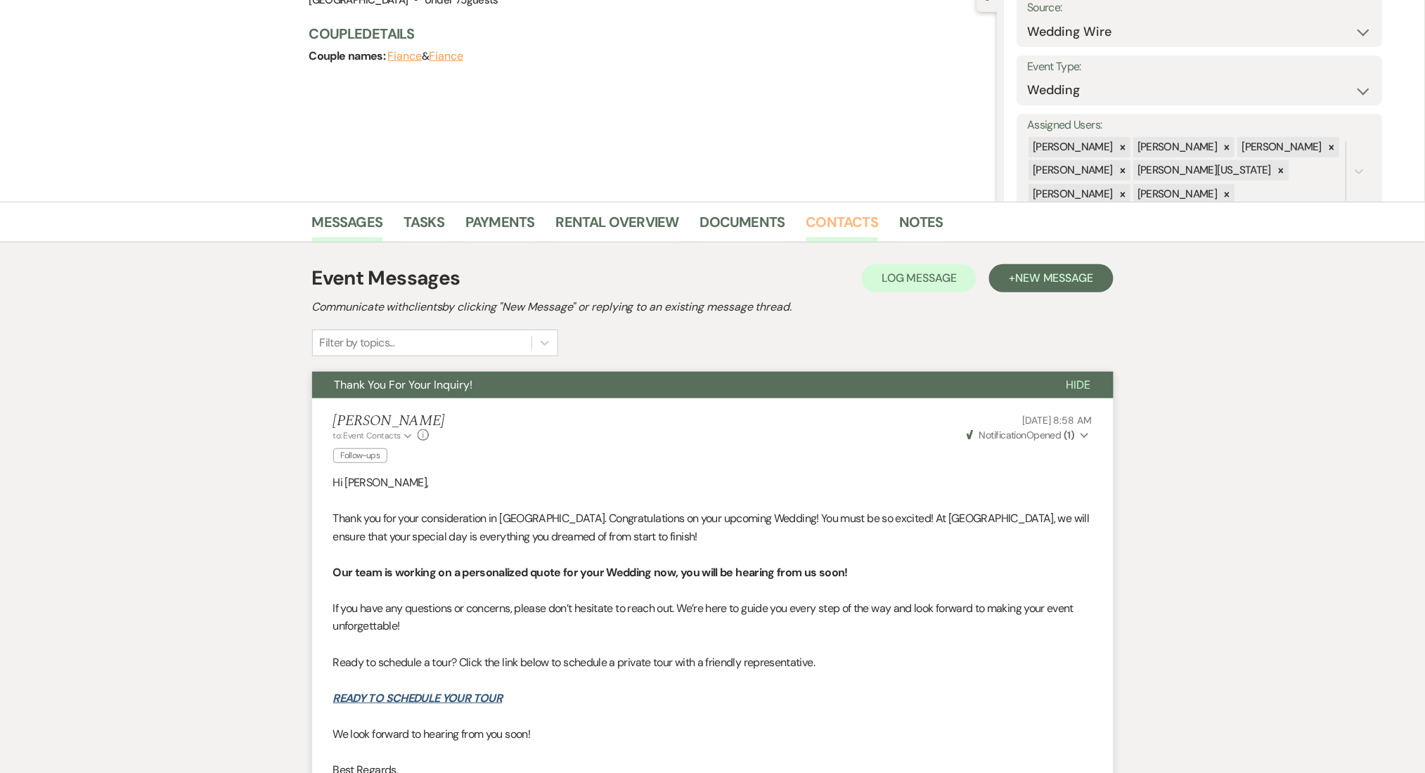
scroll to position [0, 0]
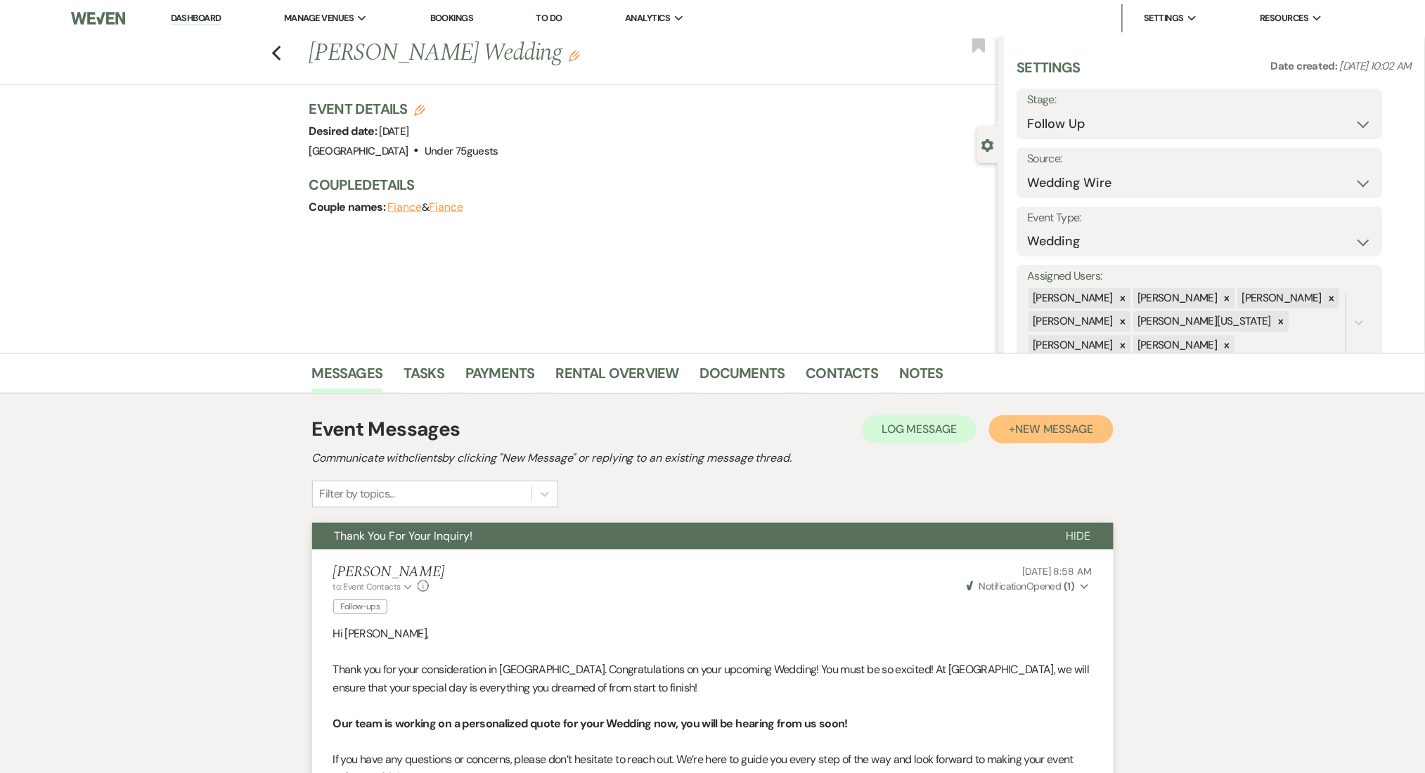
click at [1021, 429] on span "New Message" at bounding box center [1054, 429] width 78 height 15
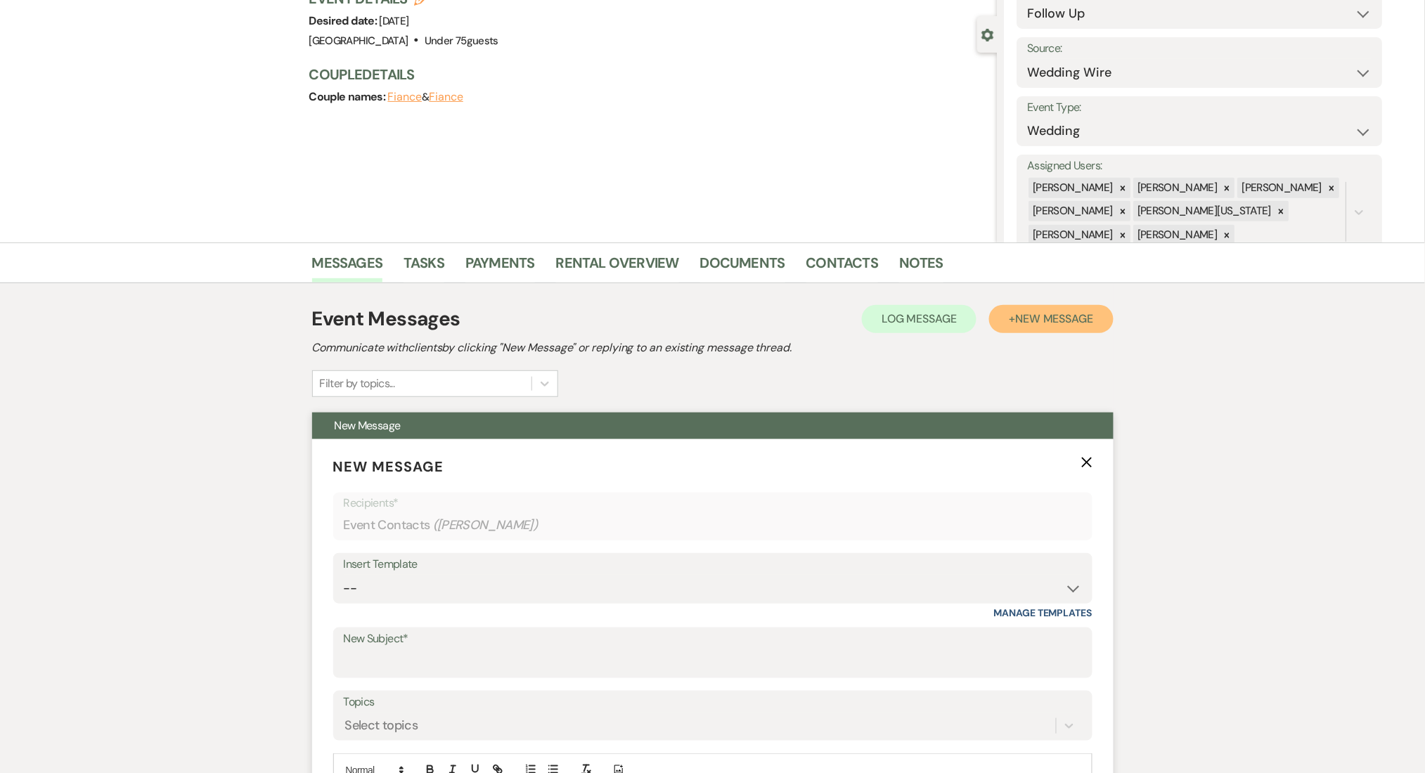
scroll to position [375, 0]
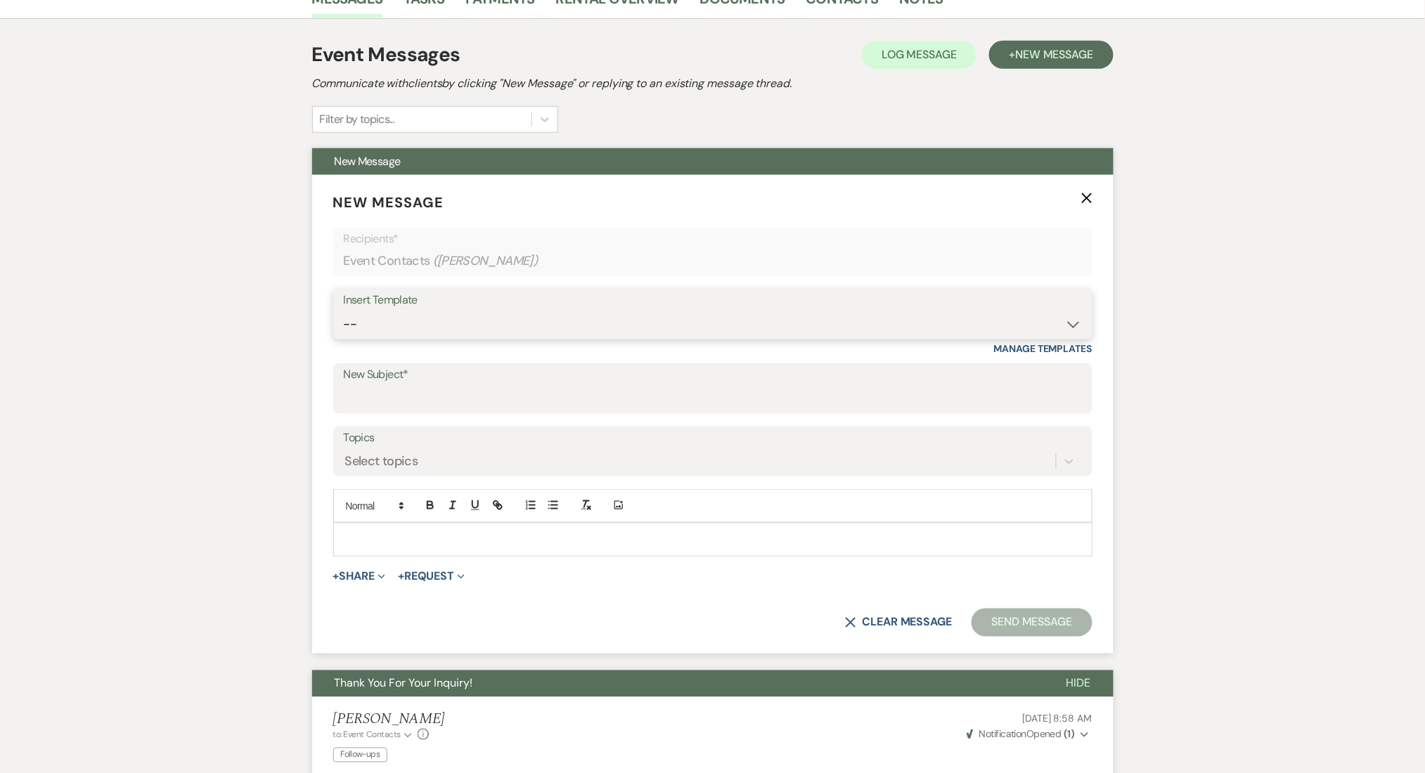
click at [462, 335] on select "-- Inquiry Follow Up Email #2 Contract Sending Template Payment Template Rental…" at bounding box center [713, 324] width 738 height 27
select select "1711"
click at [344, 311] on select "-- Inquiry Follow Up Email #2 Contract Sending Template Payment Template Rental…" at bounding box center [713, 324] width 738 height 27
type input "Enon Ranch Inquiry Follow-Up"
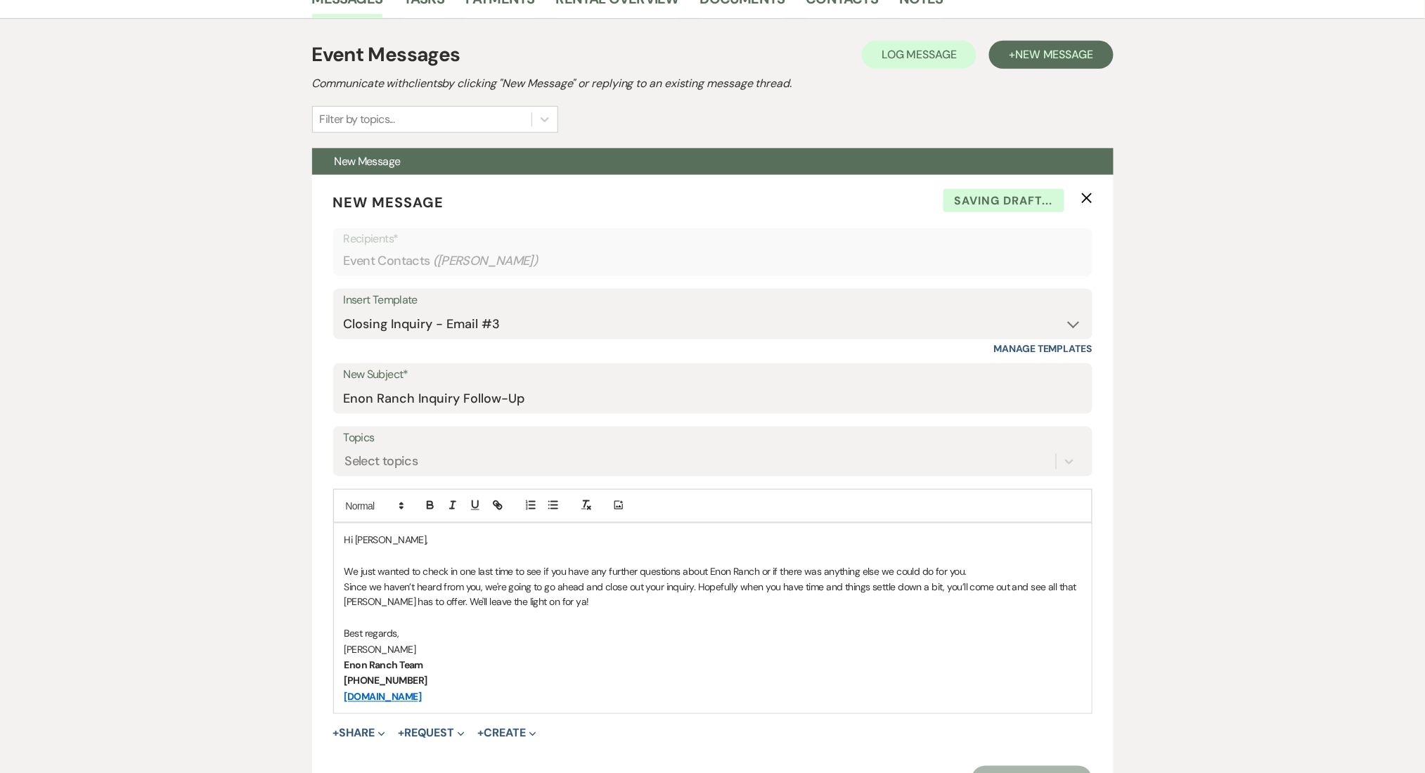
click at [556, 465] on div "Select topics" at bounding box center [700, 461] width 712 height 25
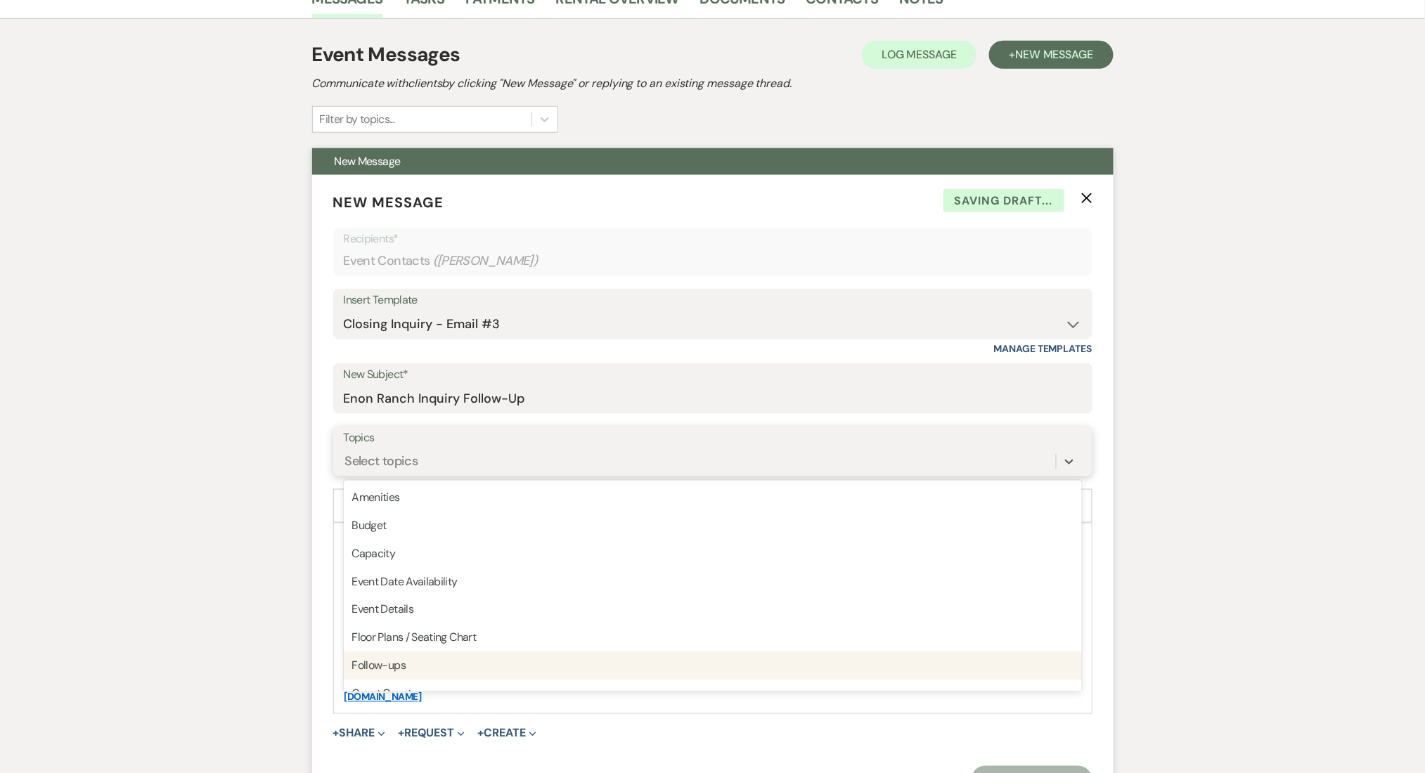
click at [564, 657] on div "Follow-ups" at bounding box center [713, 666] width 738 height 28
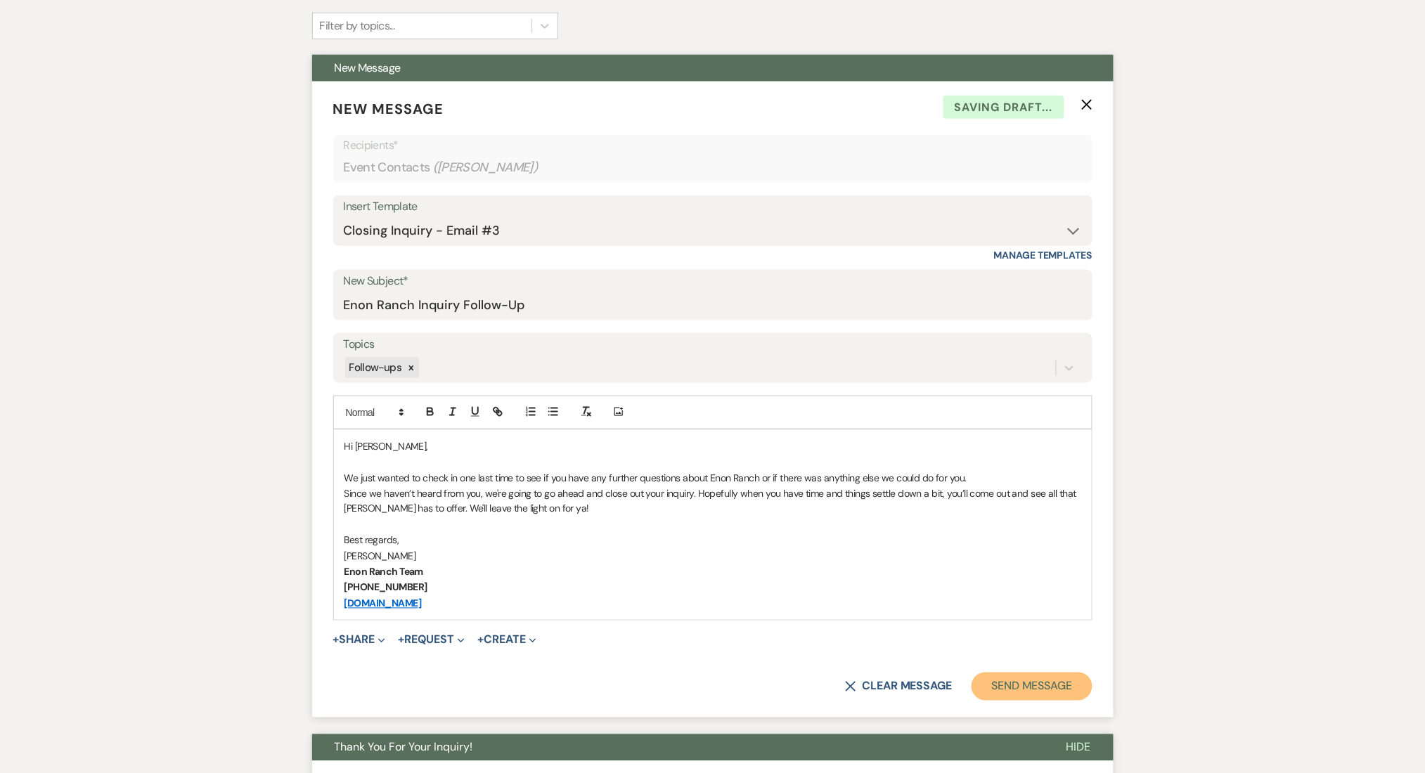
click at [1037, 683] on button "Send Message" at bounding box center [1031, 687] width 120 height 28
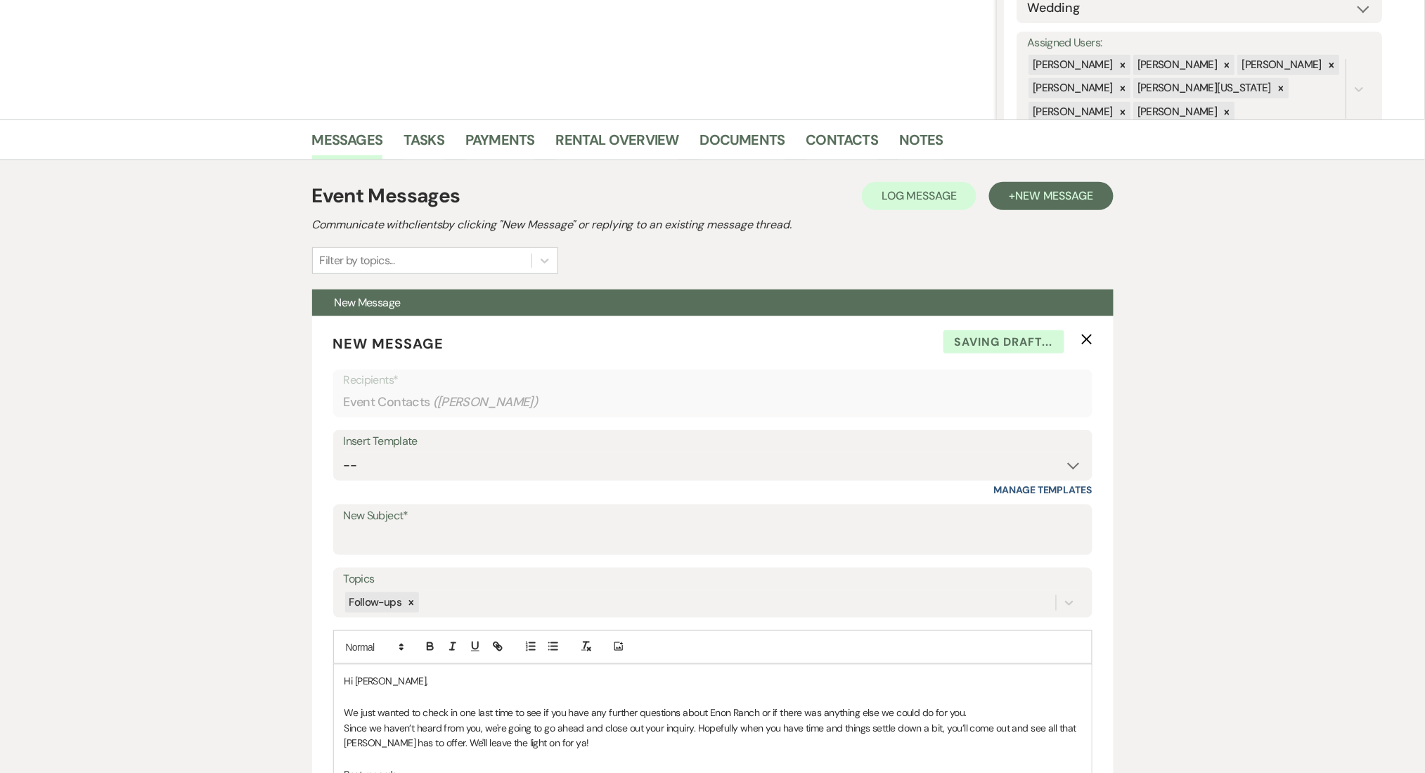
scroll to position [0, 0]
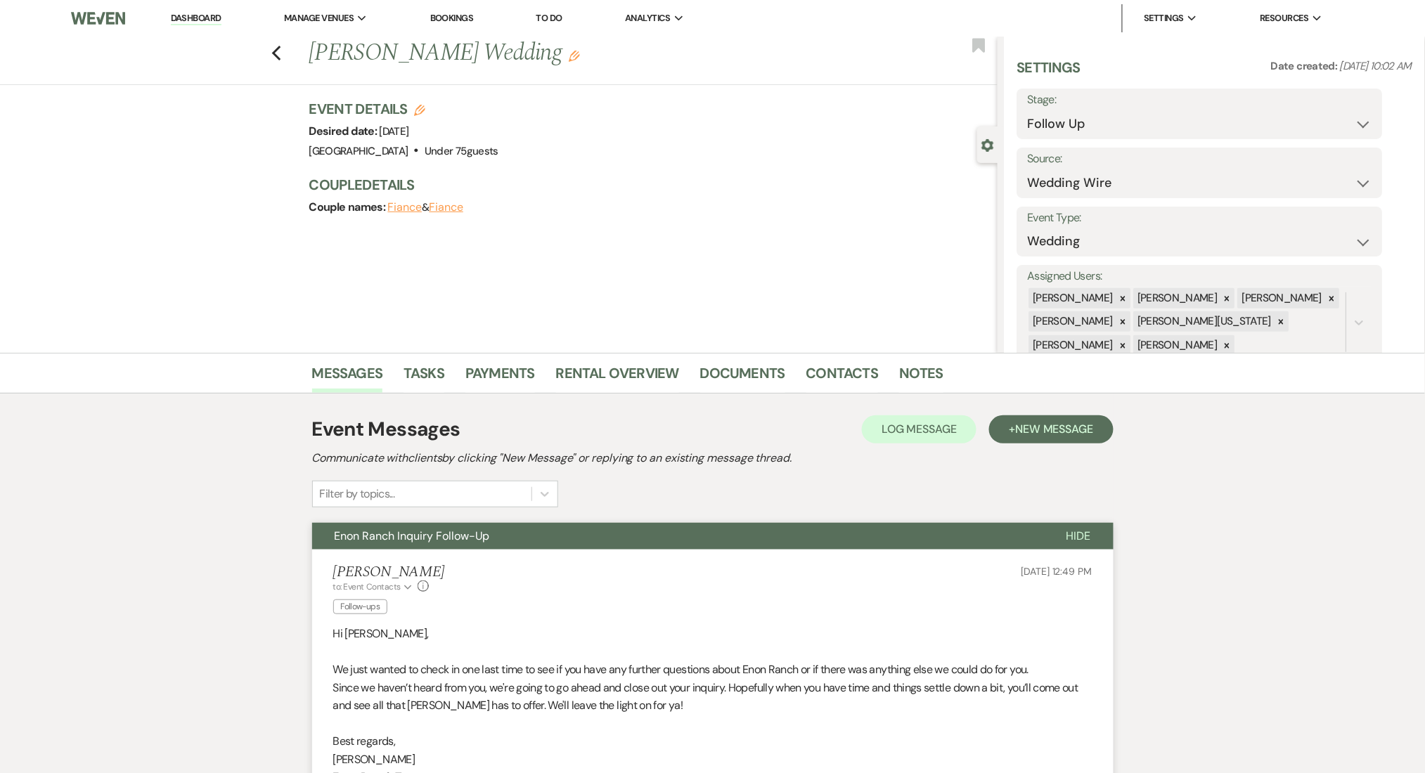
click at [1115, 108] on label "Stage:" at bounding box center [1200, 100] width 344 height 20
click at [1104, 131] on select "Inquiry Follow Up Tour Requested Tour Confirmed Toured Proposal Sent Booked Lost" at bounding box center [1200, 123] width 344 height 27
select select "1"
click at [1028, 110] on select "Inquiry Follow Up Tour Requested Tour Confirmed Toured Proposal Sent Booked Lost" at bounding box center [1200, 123] width 344 height 27
click at [1350, 104] on button "Save" at bounding box center [1342, 114] width 79 height 28
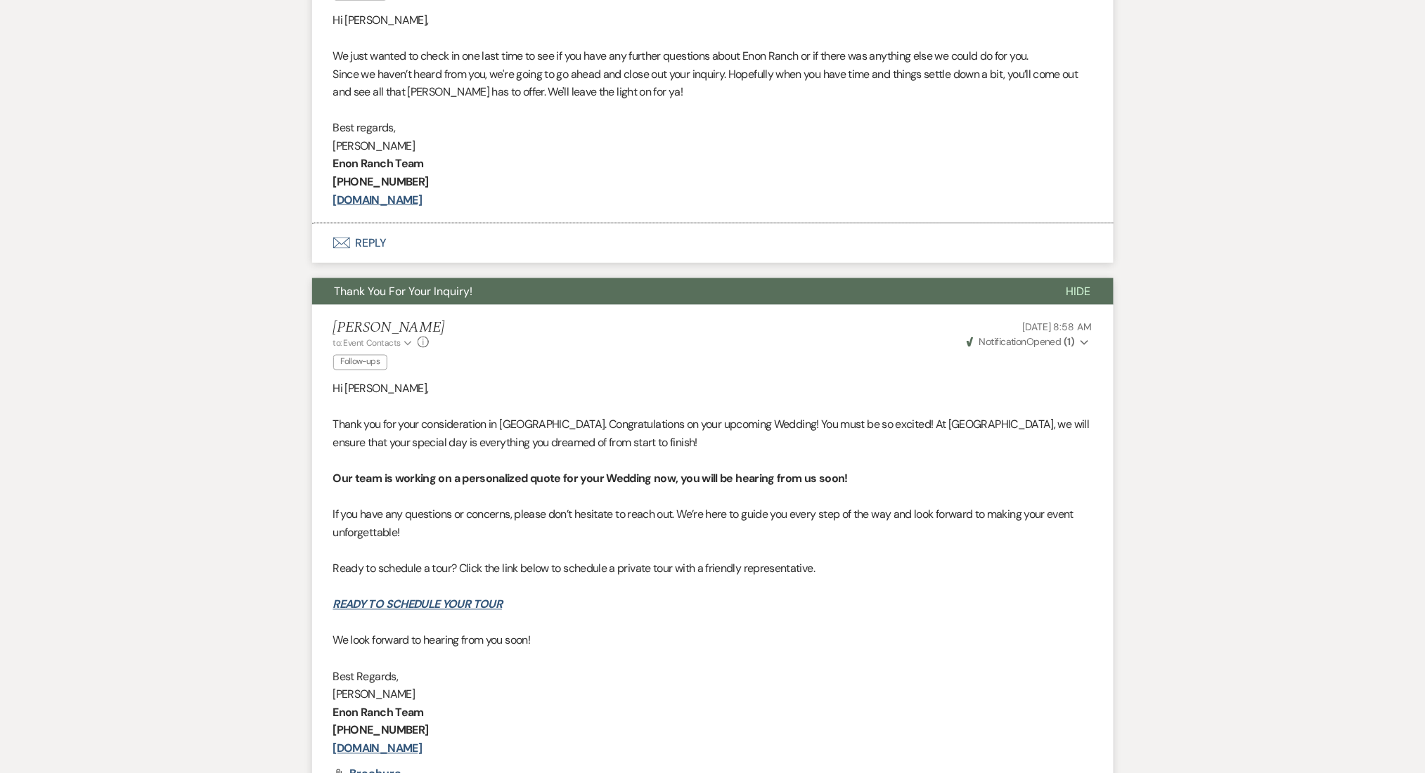
scroll to position [937, 0]
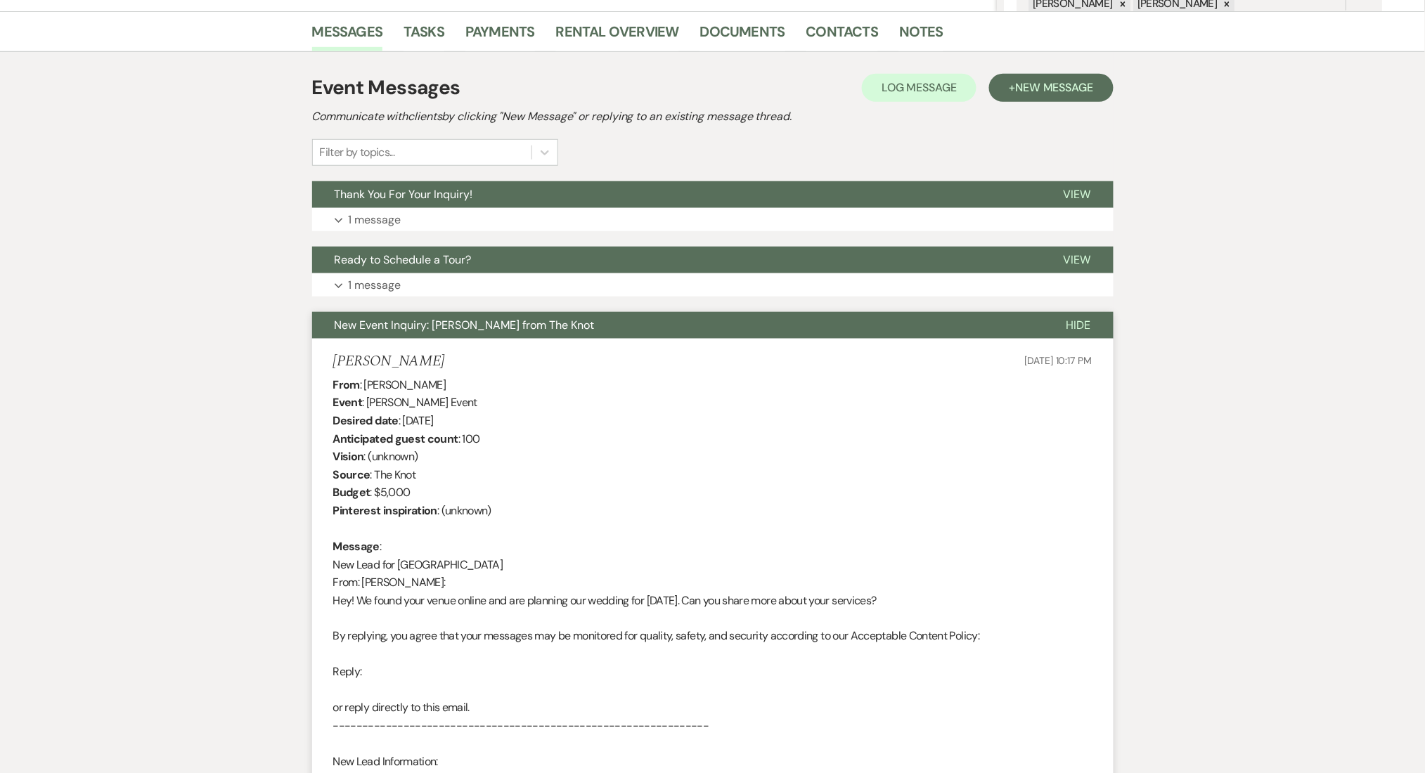
scroll to position [187, 0]
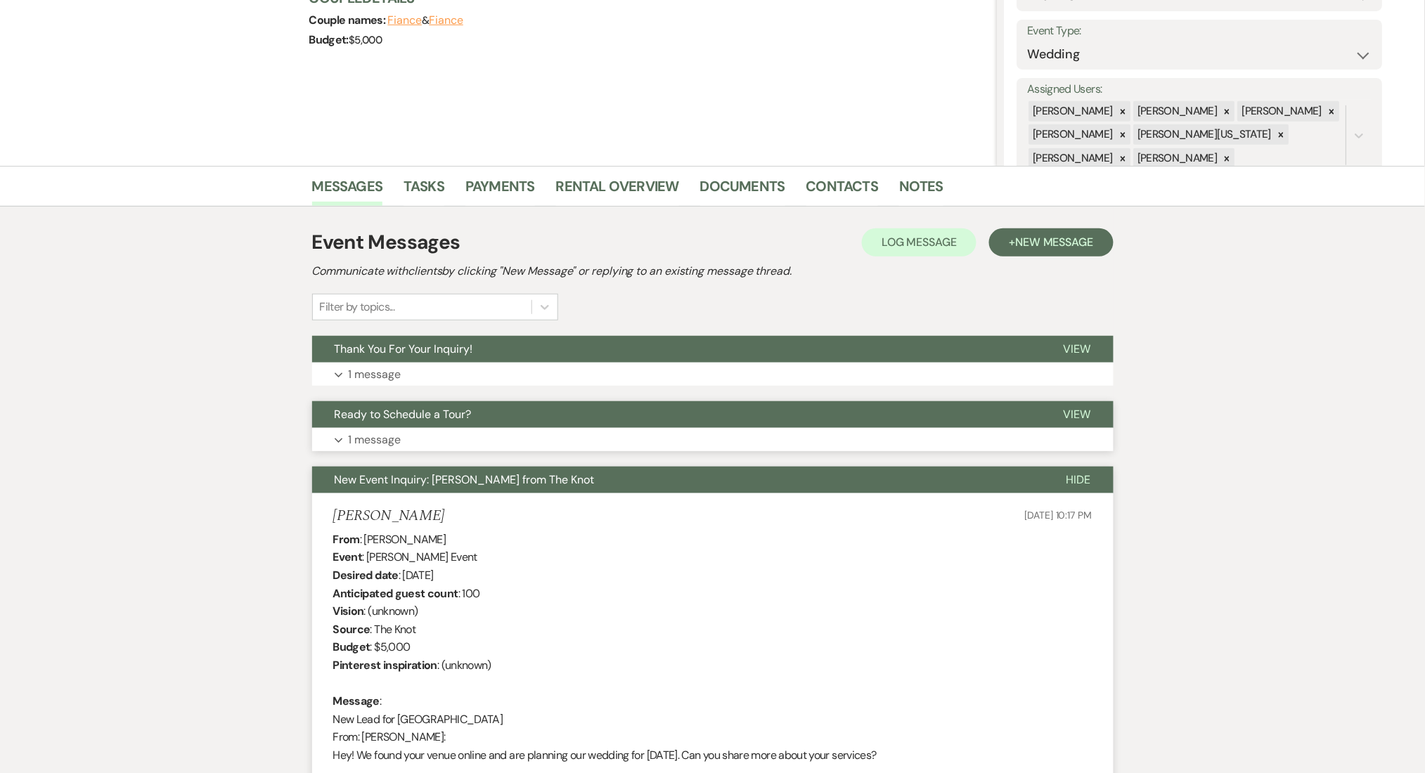
click at [554, 429] on button "Expand 1 message" at bounding box center [712, 440] width 801 height 24
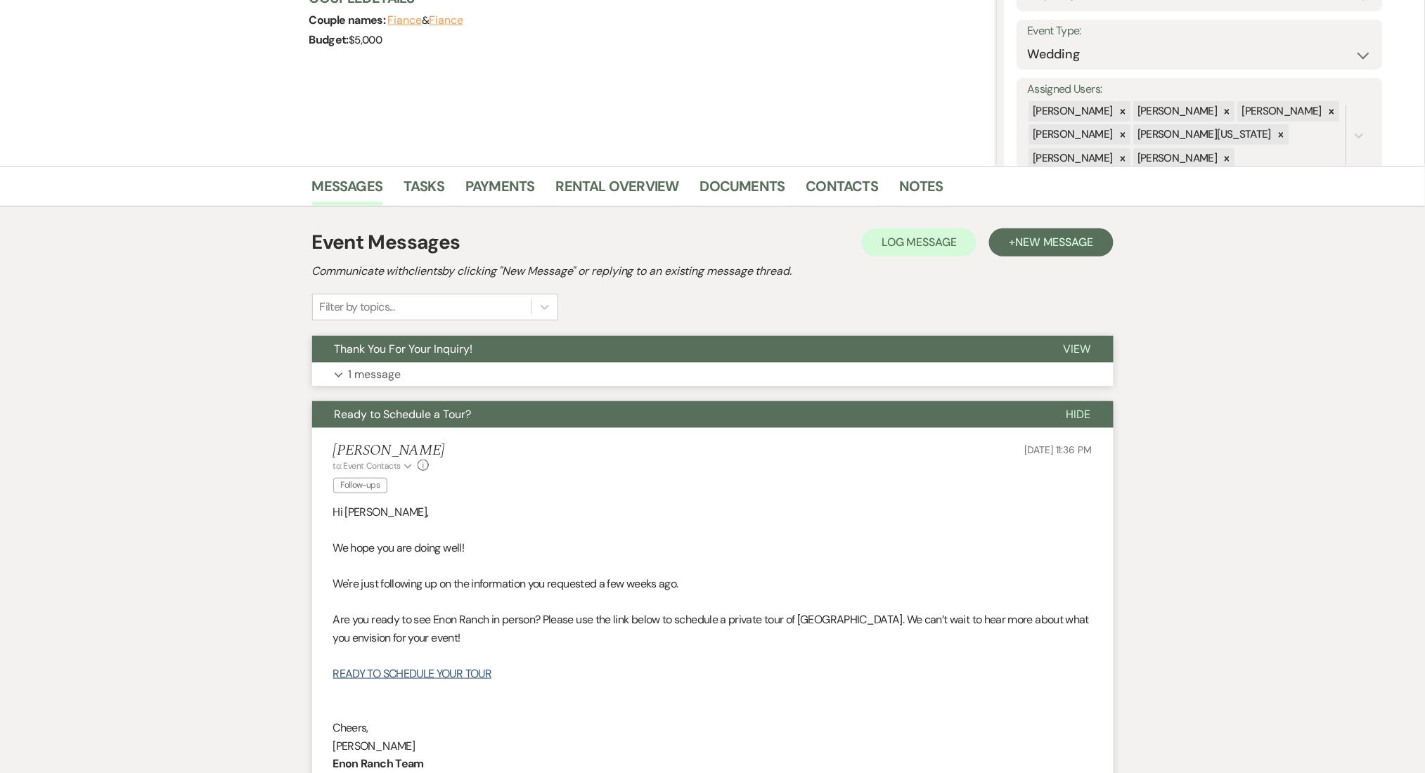
click at [601, 365] on button "Expand 1 message" at bounding box center [712, 375] width 801 height 24
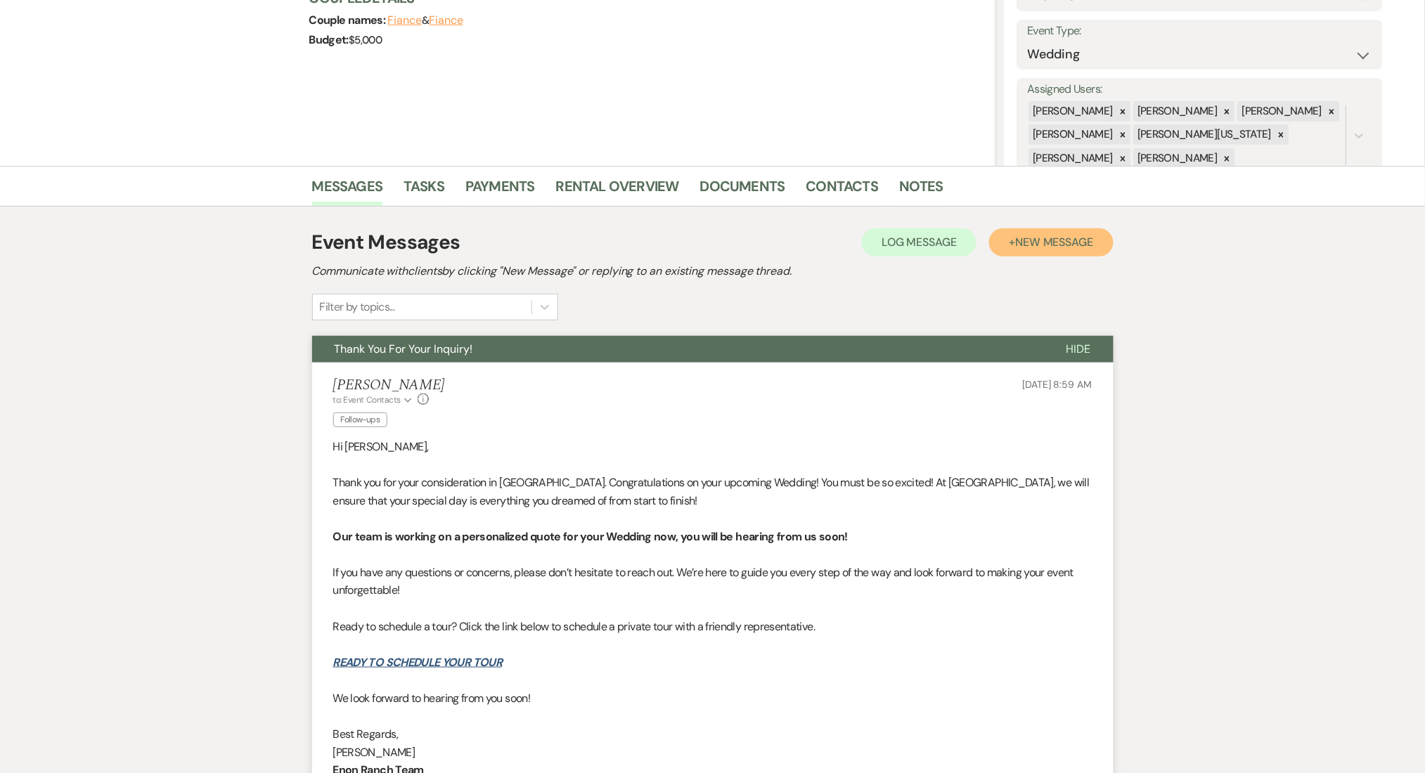
click at [1050, 253] on button "+ New Message" at bounding box center [1051, 242] width 124 height 28
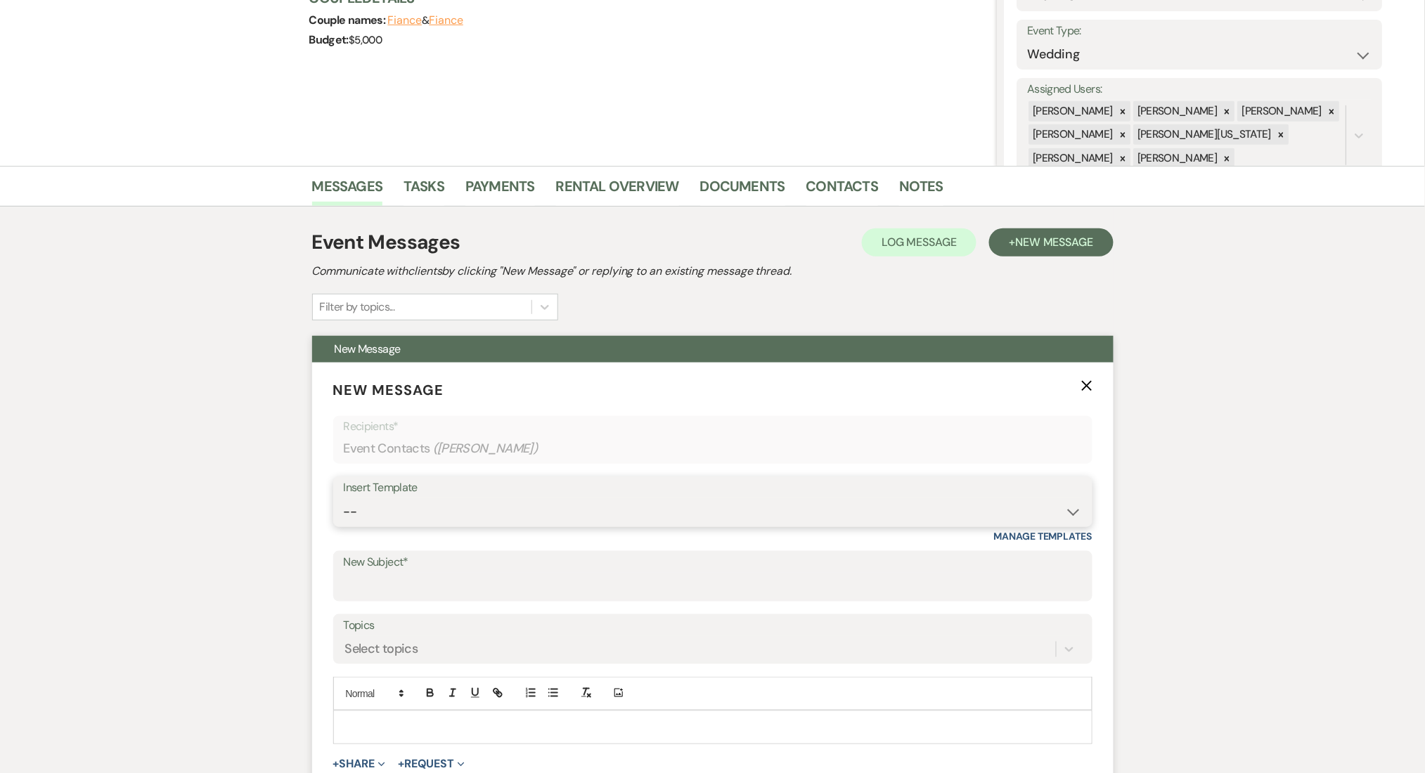
click at [504, 517] on select "-- Inquiry Follow Up Email #2 Contract Sending Template Payment Template Rental…" at bounding box center [713, 511] width 738 height 27
select select "1711"
click at [344, 498] on select "-- Inquiry Follow Up Email #2 Contract Sending Template Payment Template Rental…" at bounding box center [713, 511] width 738 height 27
type input "Enon Ranch Inquiry Follow-Up"
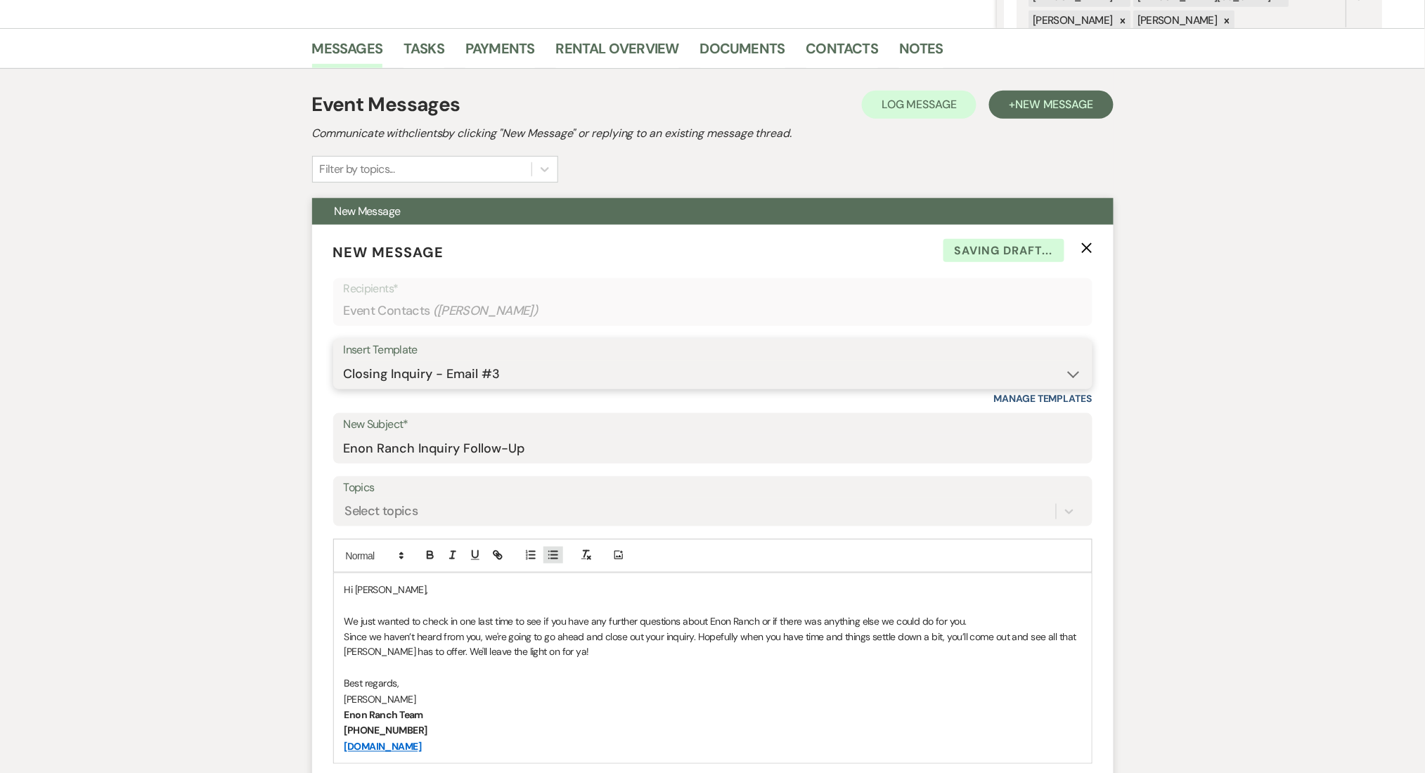
scroll to position [375, 0]
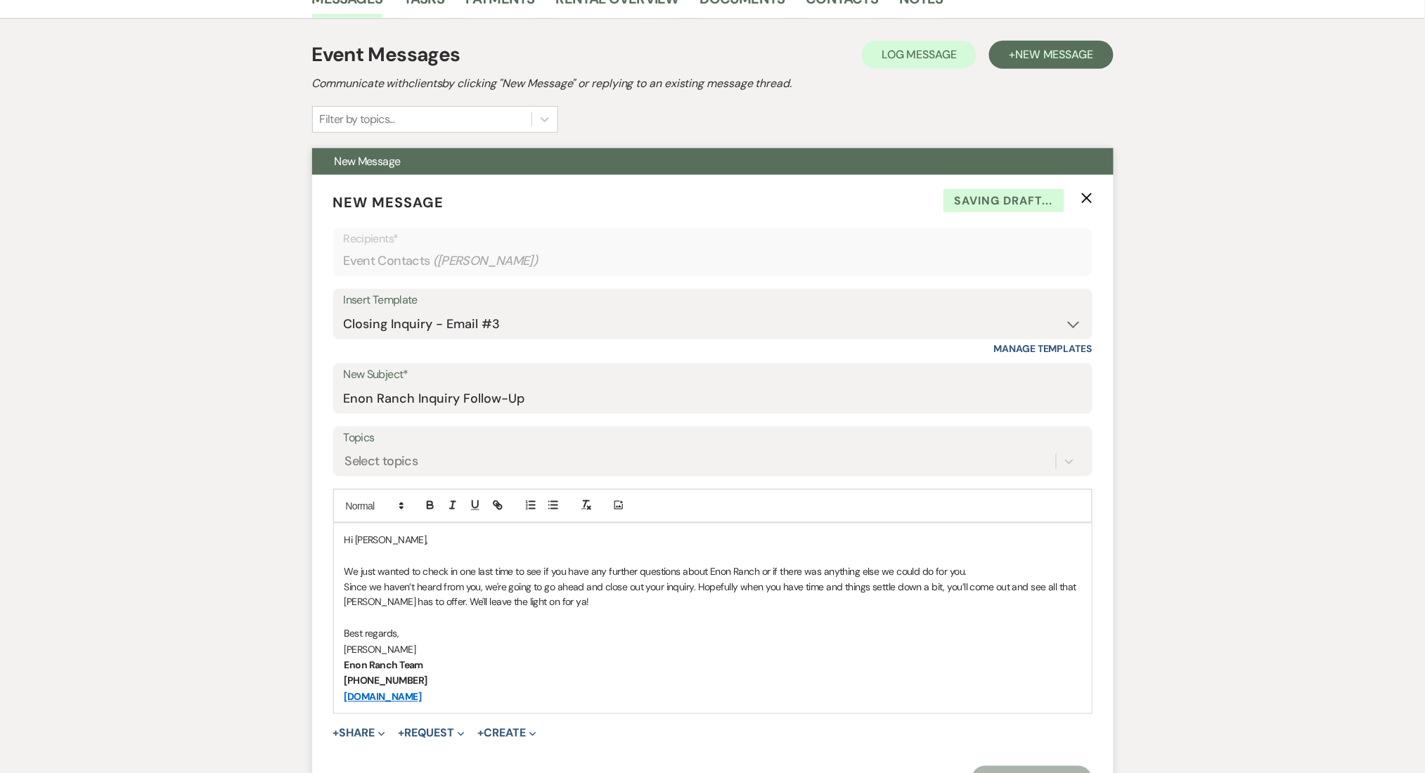
click at [496, 444] on label "Topics" at bounding box center [713, 438] width 738 height 20
click at [347, 452] on input "Topics" at bounding box center [345, 461] width 1 height 19
click at [439, 460] on div "Select topics" at bounding box center [700, 461] width 712 height 25
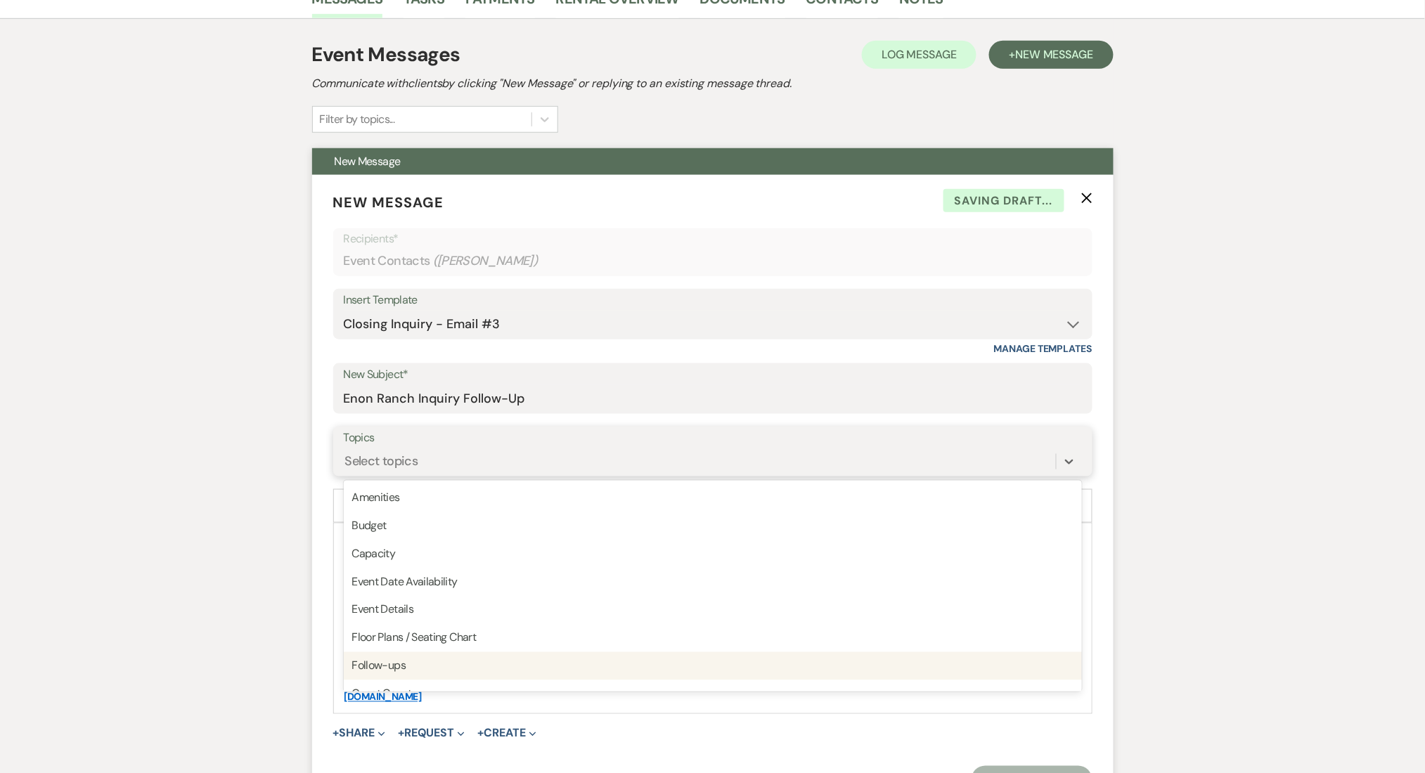
click at [422, 662] on div "Follow-ups" at bounding box center [713, 666] width 738 height 28
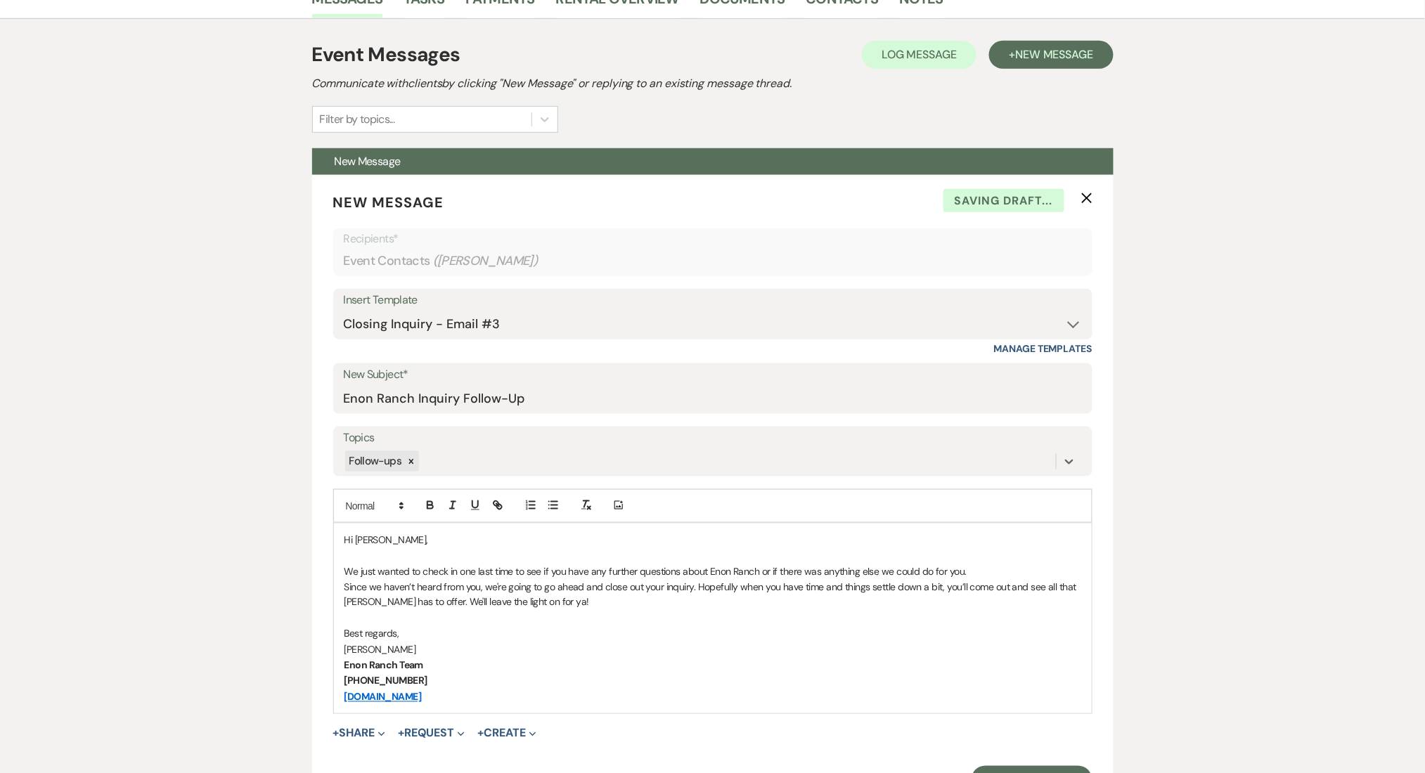
click at [1039, 55] on span "New Message" at bounding box center [1054, 54] width 78 height 15
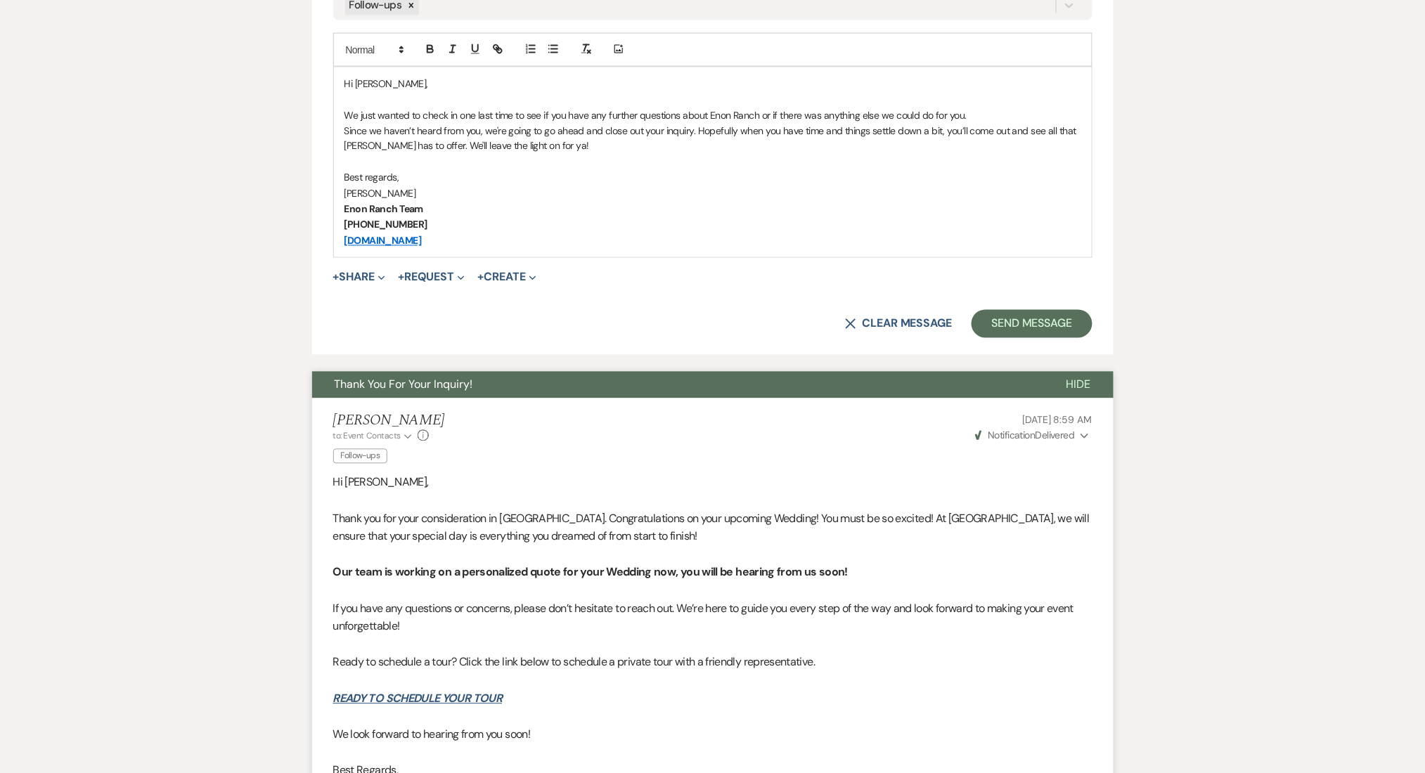
scroll to position [843, 0]
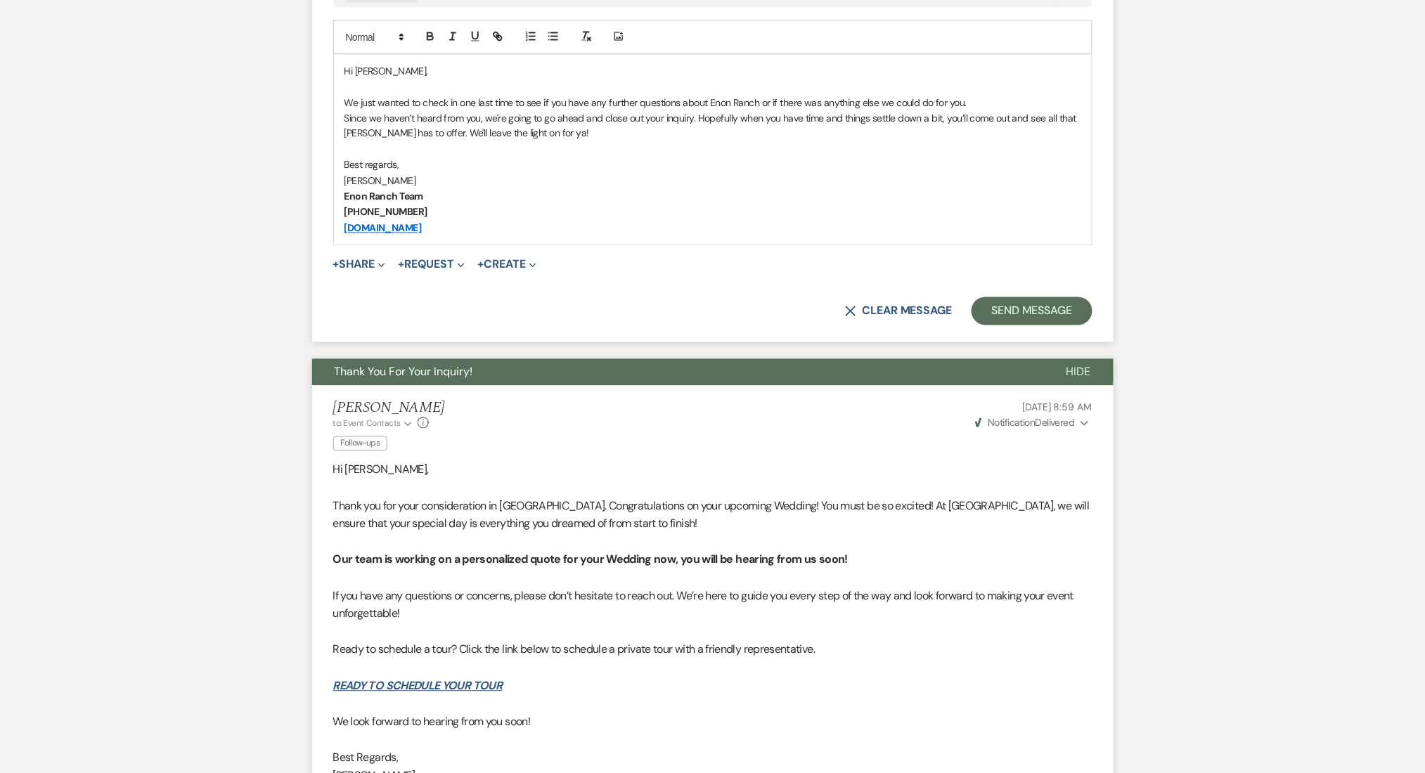
click at [1052, 281] on form "New Message X Draft Recipients* Event Contacts ( [PERSON_NAME] ) Insert Templat…" at bounding box center [712, 24] width 801 height 637
click at [1040, 339] on form "New Message X Draft Recipients* Event Contacts ( [PERSON_NAME] ) Insert Templat…" at bounding box center [712, 24] width 801 height 637
click at [1040, 317] on button "Send Message" at bounding box center [1031, 311] width 120 height 28
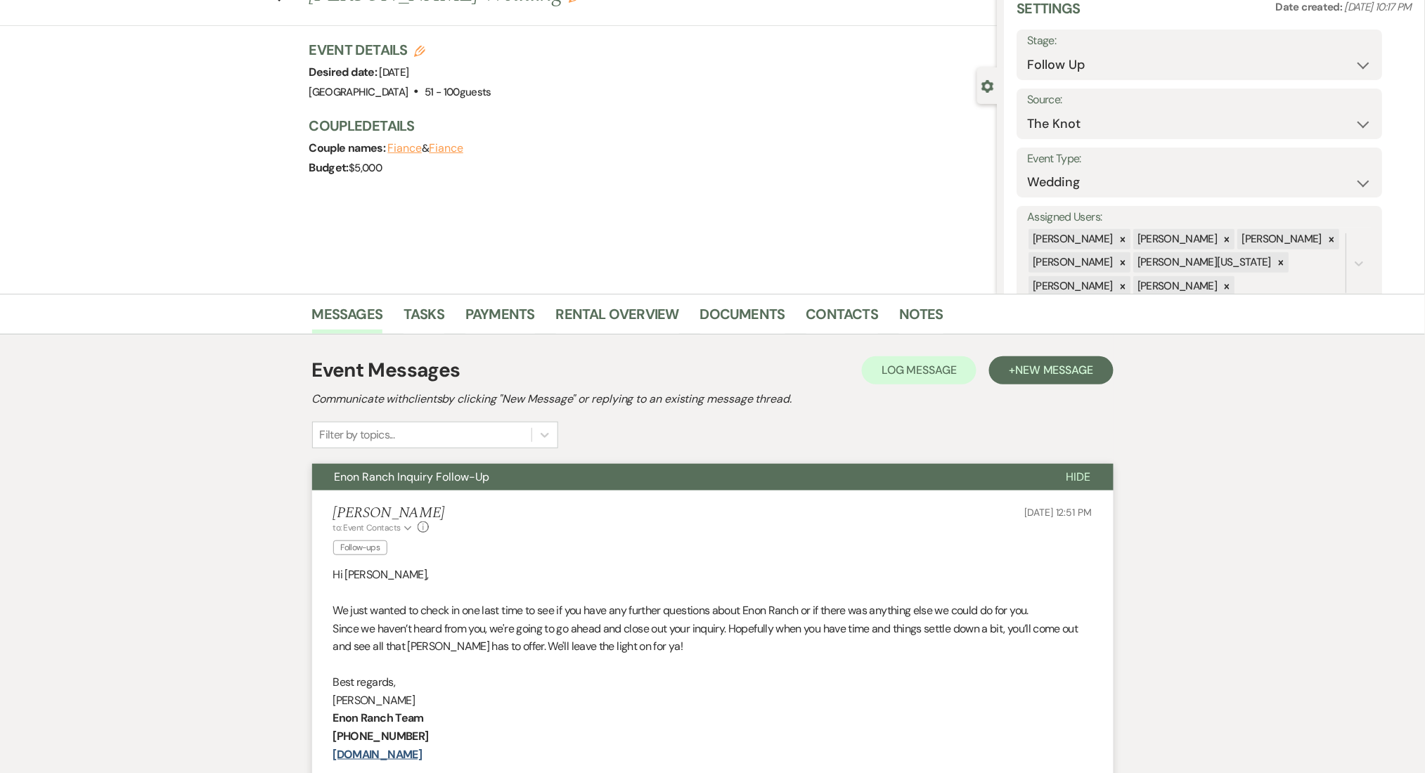
scroll to position [0, 0]
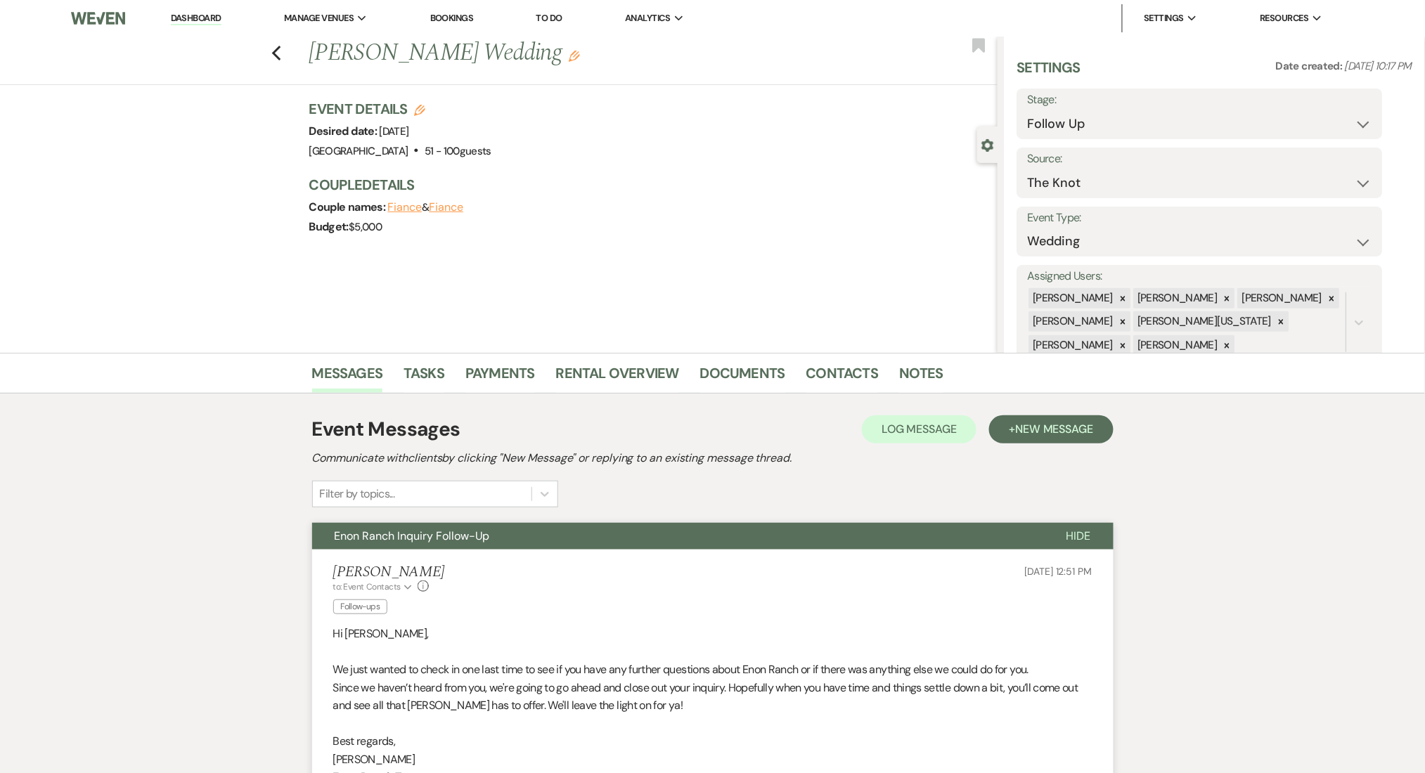
click at [1064, 100] on label "Stage:" at bounding box center [1200, 100] width 344 height 20
drag, startPoint x: 1063, startPoint y: 117, endPoint x: 1060, endPoint y: 134, distance: 17.1
click at [1063, 117] on select "Inquiry Follow Up Tour Requested Tour Confirmed Toured Proposal Sent Booked Lost" at bounding box center [1200, 123] width 344 height 27
select select "1"
click at [1028, 110] on select "Inquiry Follow Up Tour Requested Tour Confirmed Toured Proposal Sent Booked Lost" at bounding box center [1200, 123] width 344 height 27
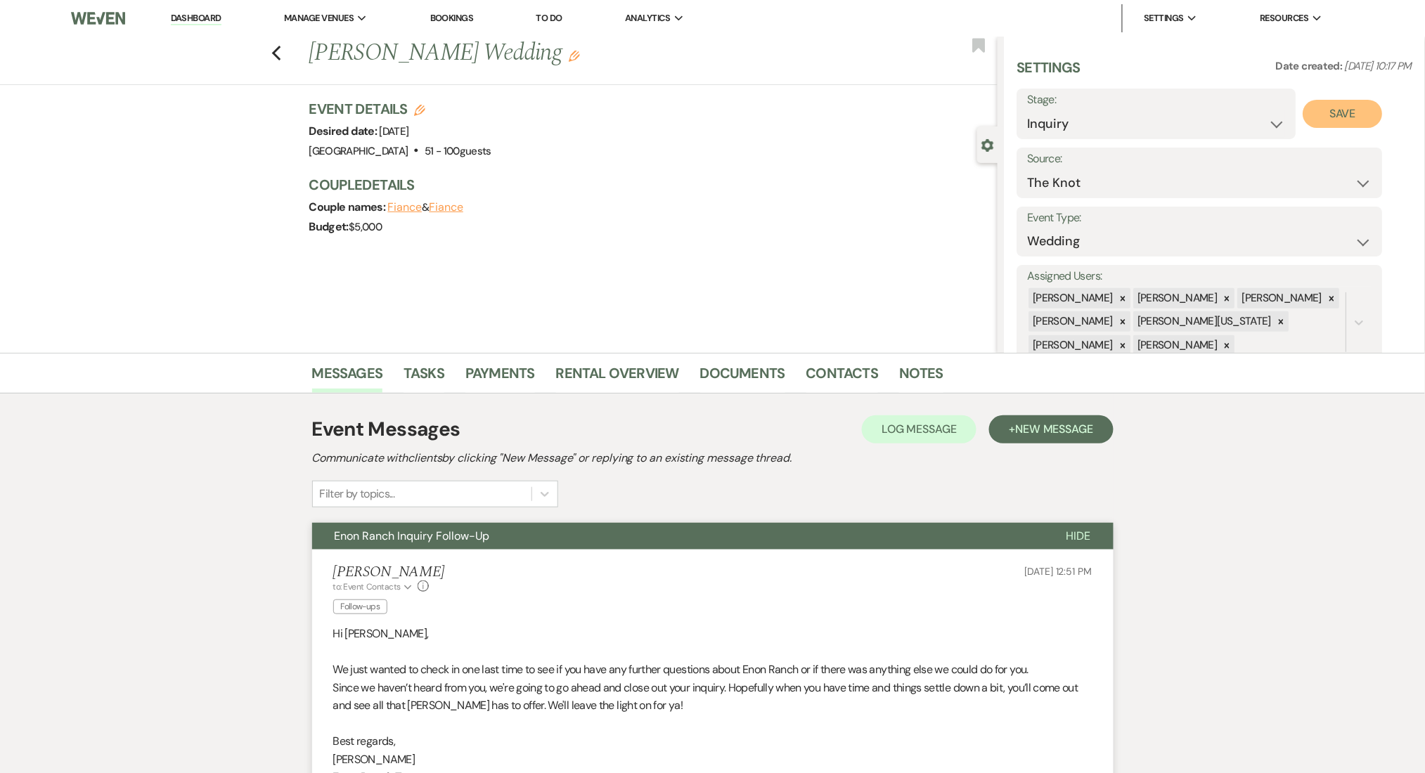
click at [1335, 105] on button "Save" at bounding box center [1342, 114] width 79 height 28
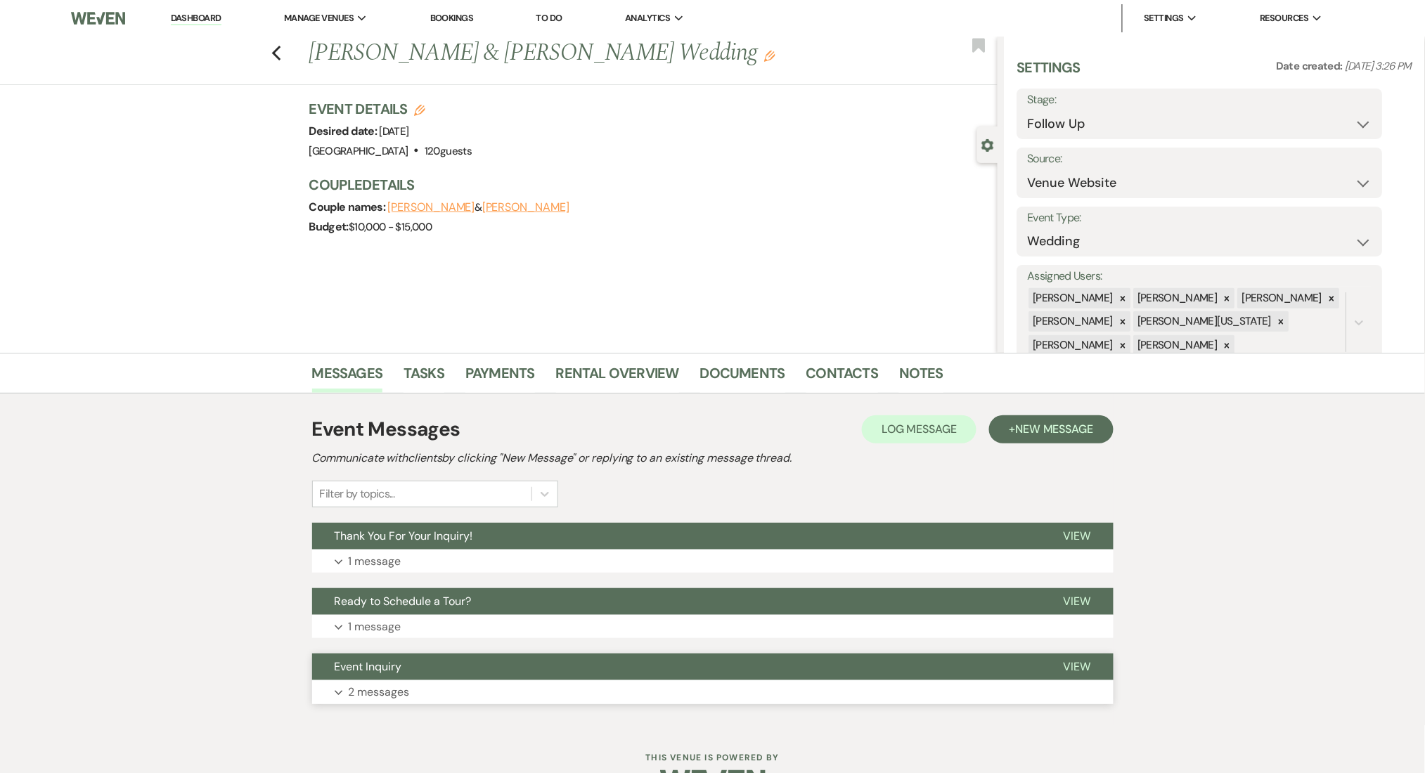
click at [406, 678] on button "Event Inquiry" at bounding box center [676, 667] width 729 height 27
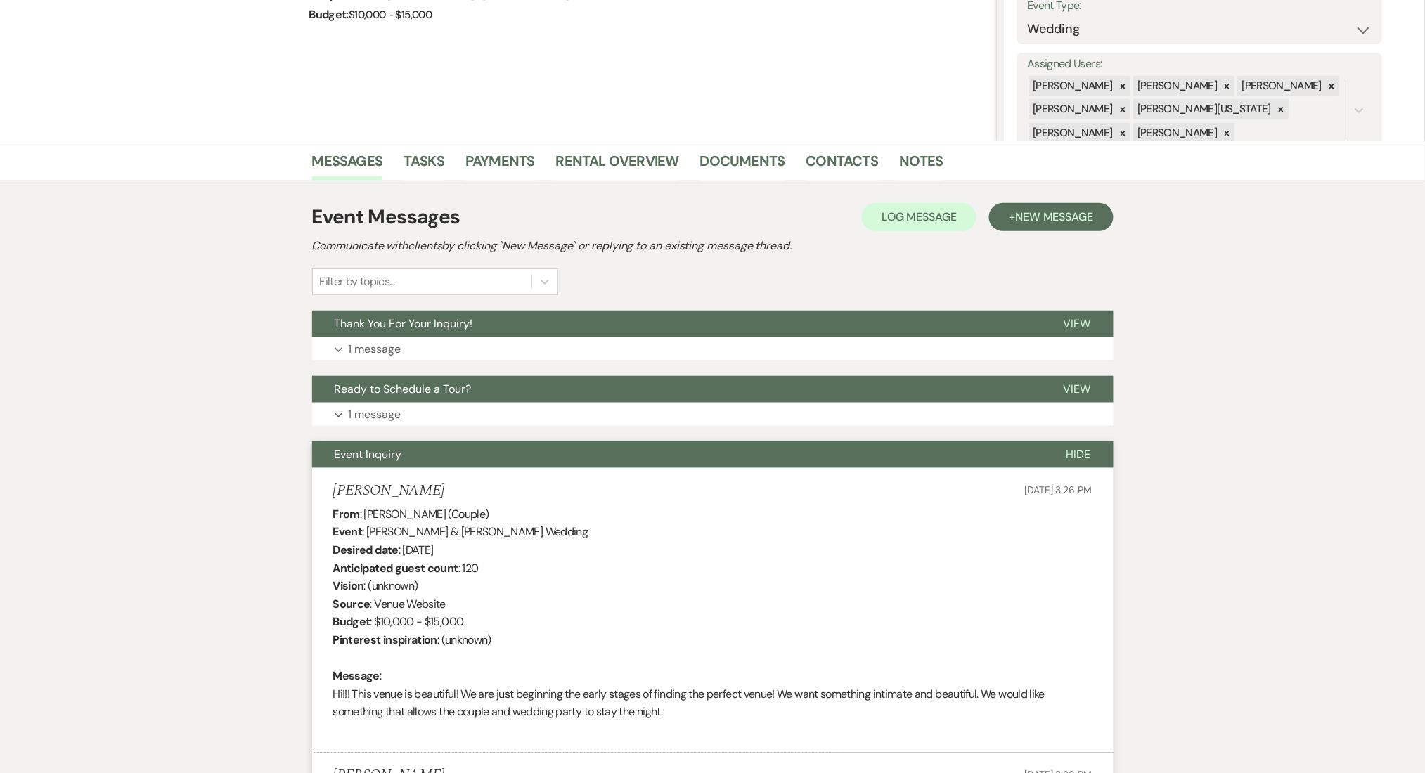
scroll to position [375, 0]
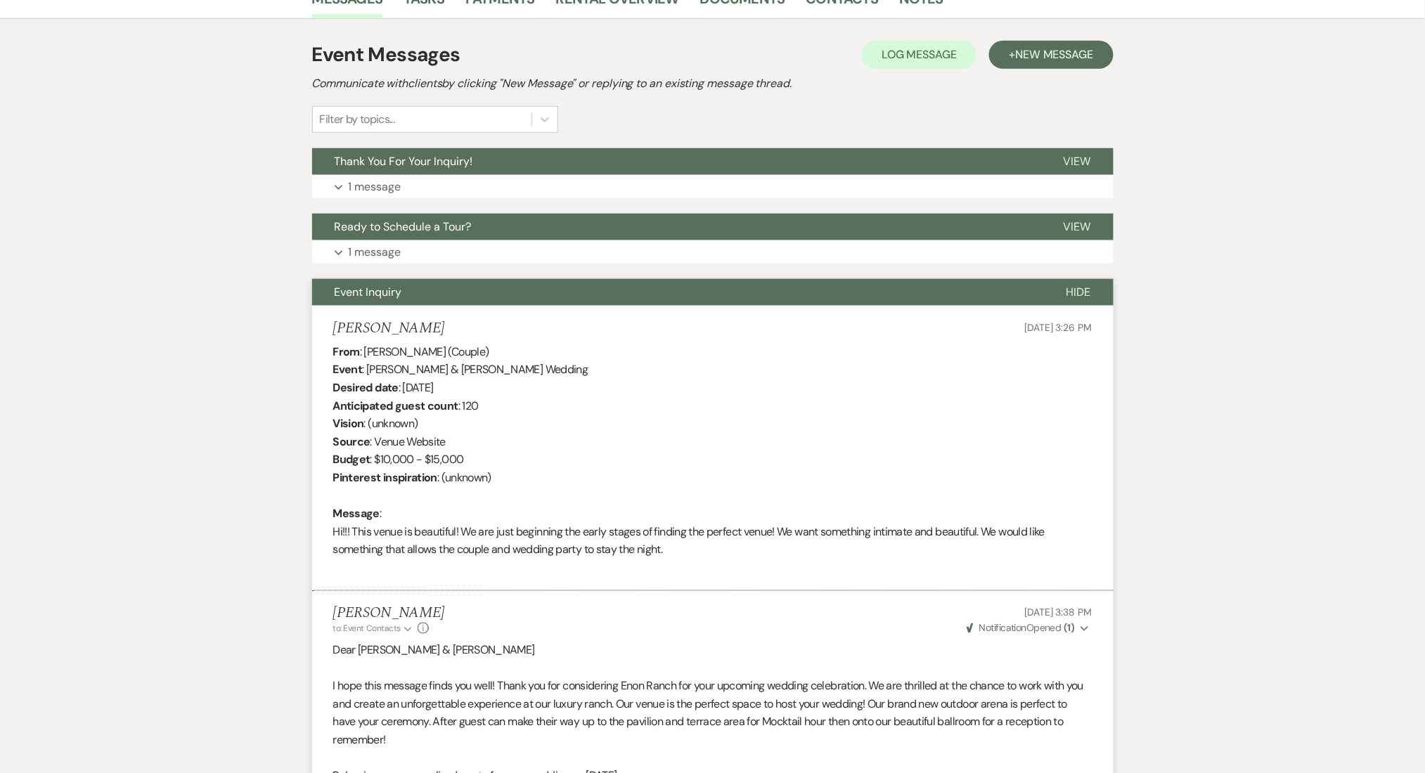
click at [512, 373] on div "From : [PERSON_NAME] (Couple) Event : [PERSON_NAME] & [PERSON_NAME] Wedding Des…" at bounding box center [712, 460] width 759 height 234
drag, startPoint x: 513, startPoint y: 372, endPoint x: 367, endPoint y: 372, distance: 146.2
click at [367, 372] on div "From : [PERSON_NAME] (Couple) Event : [PERSON_NAME] & [PERSON_NAME] Wedding Des…" at bounding box center [712, 460] width 759 height 234
copy div "[PERSON_NAME] & [PERSON_NAME]"
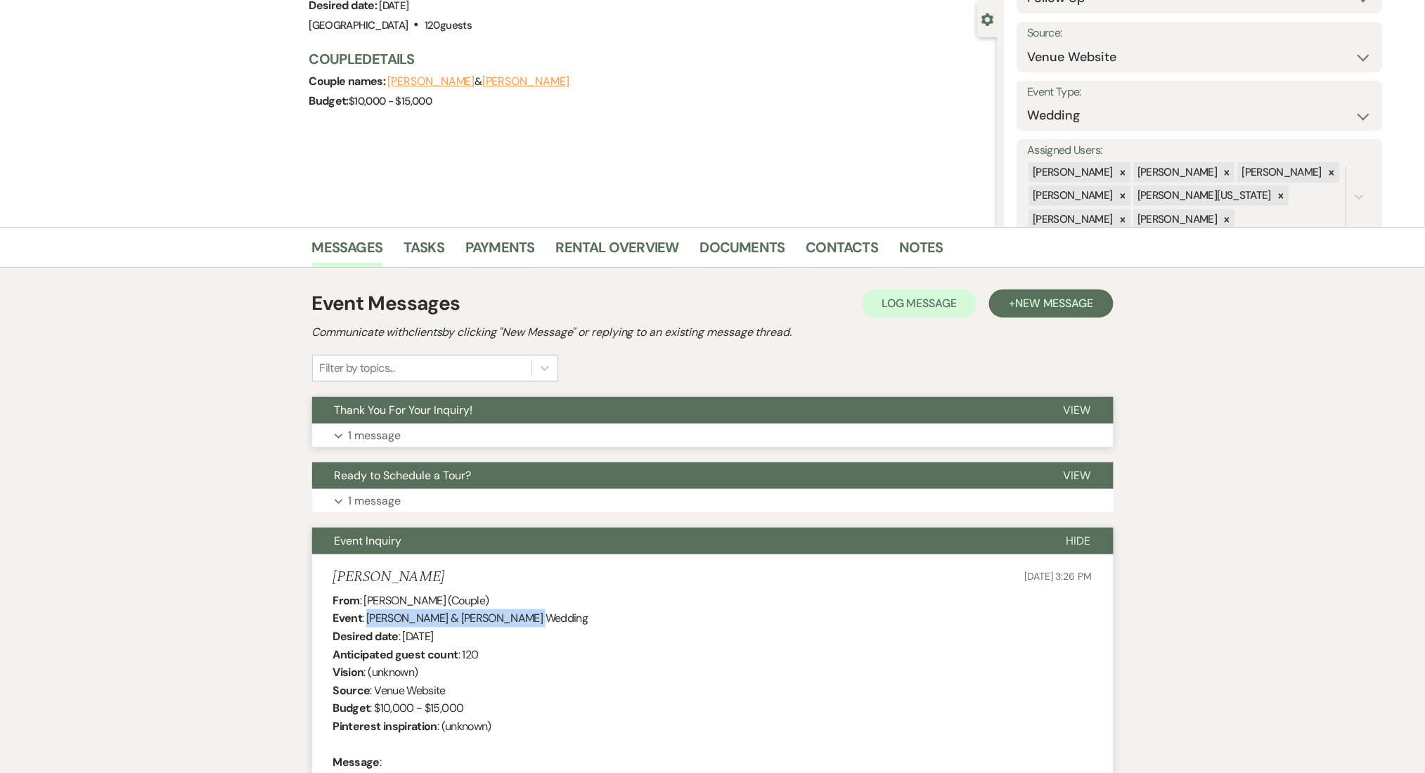
scroll to position [93, 0]
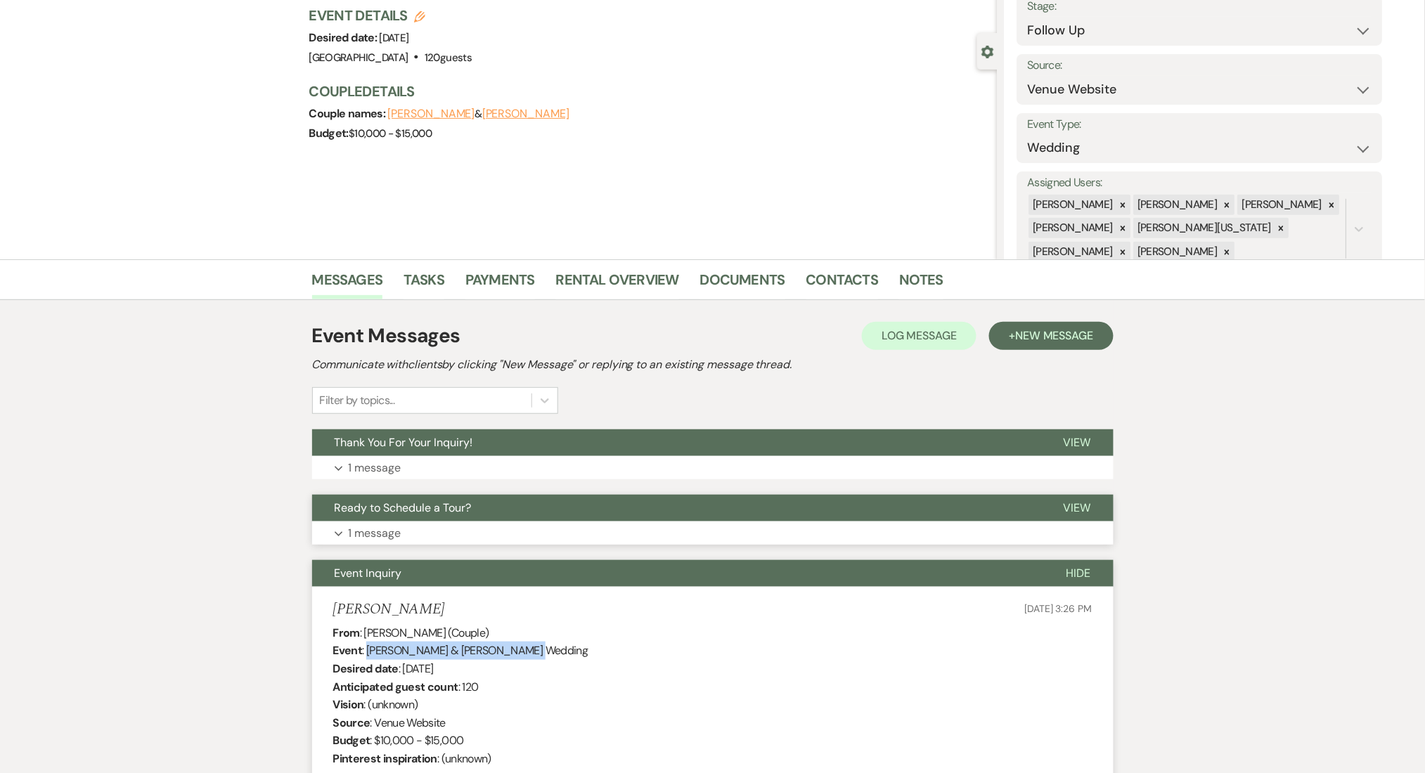
click at [659, 535] on button "Expand 1 message" at bounding box center [712, 534] width 801 height 24
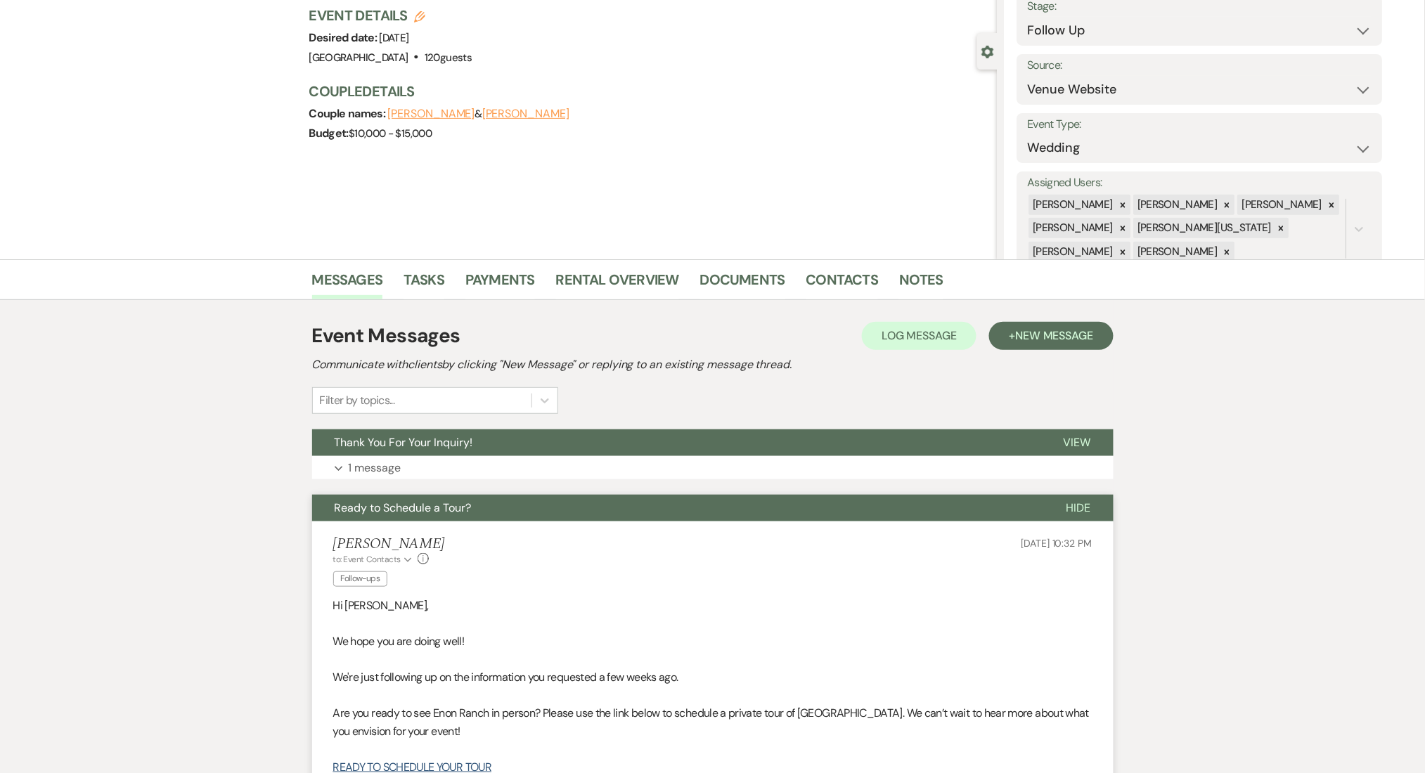
click at [791, 464] on button "Expand 1 message" at bounding box center [712, 468] width 801 height 24
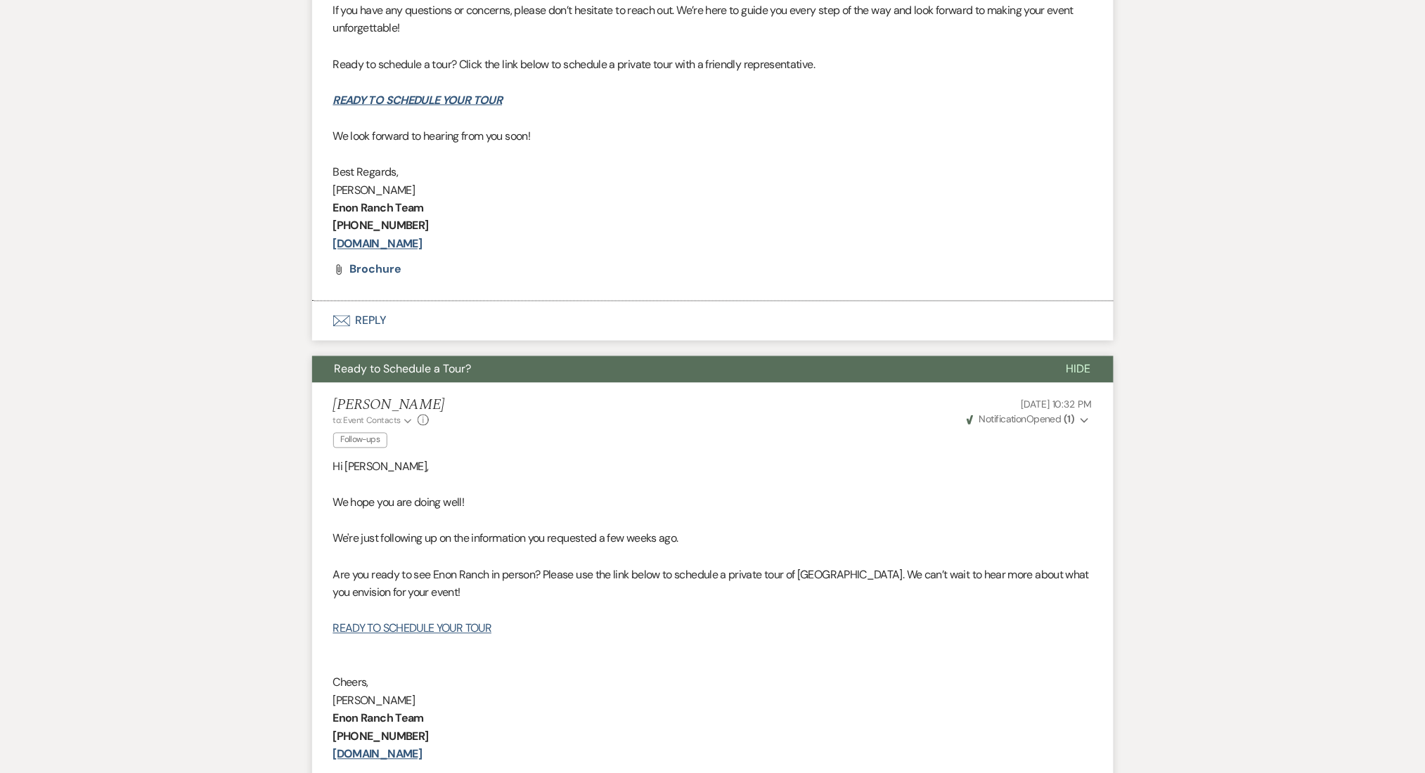
scroll to position [281, 0]
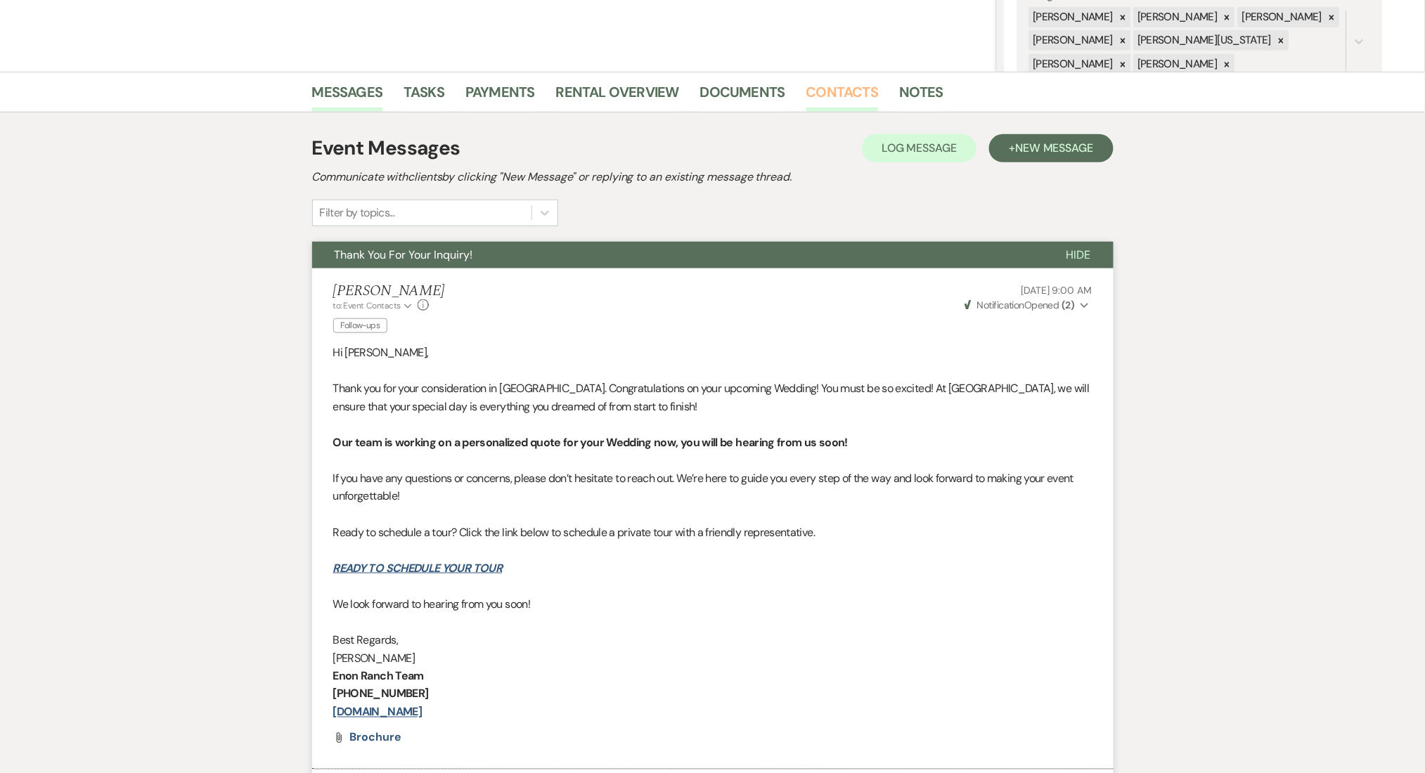
click at [827, 103] on link "Contacts" at bounding box center [842, 96] width 72 height 31
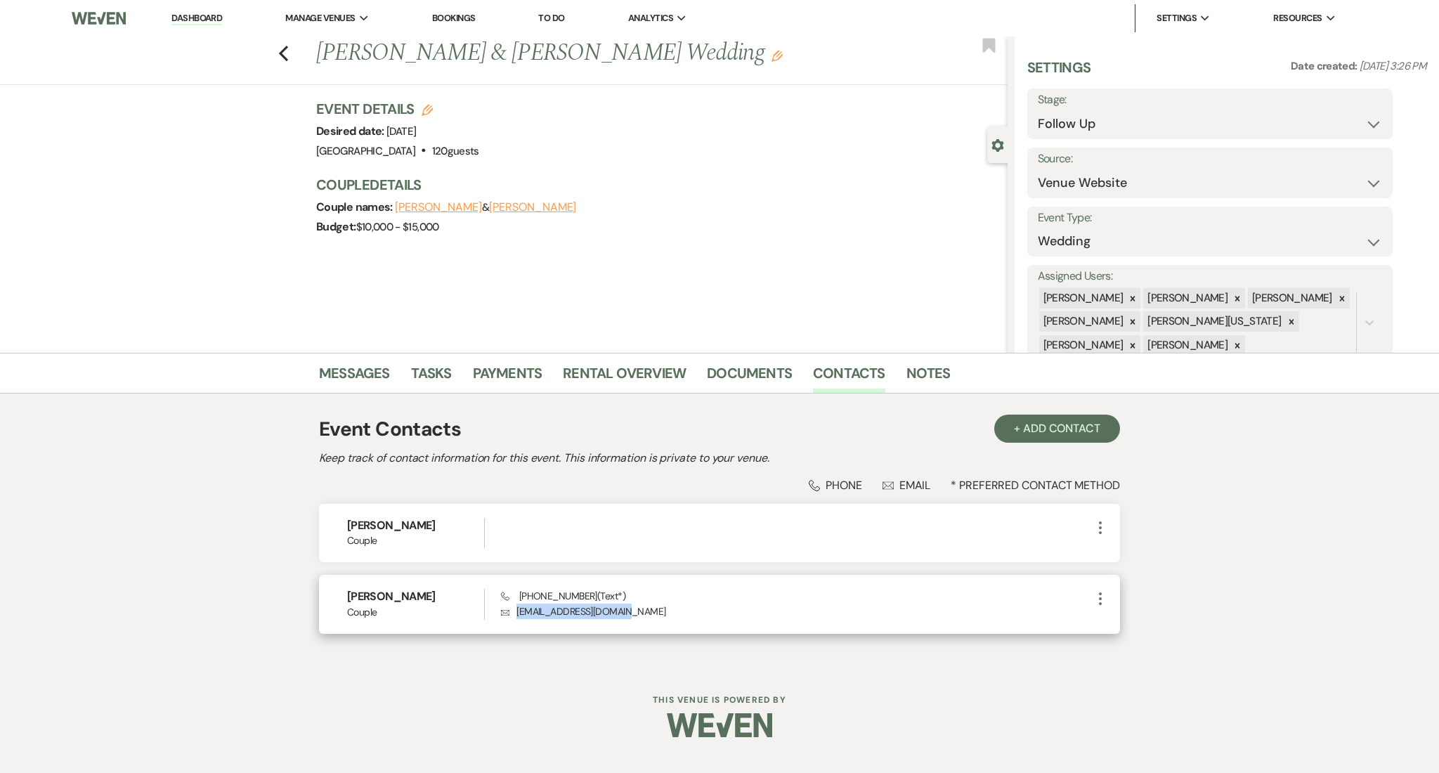
drag, startPoint x: 626, startPoint y: 616, endPoint x: 504, endPoint y: 616, distance: 121.6
click at [504, 616] on p "Envelope [EMAIL_ADDRESS][DOMAIN_NAME]" at bounding box center [796, 611] width 591 height 15
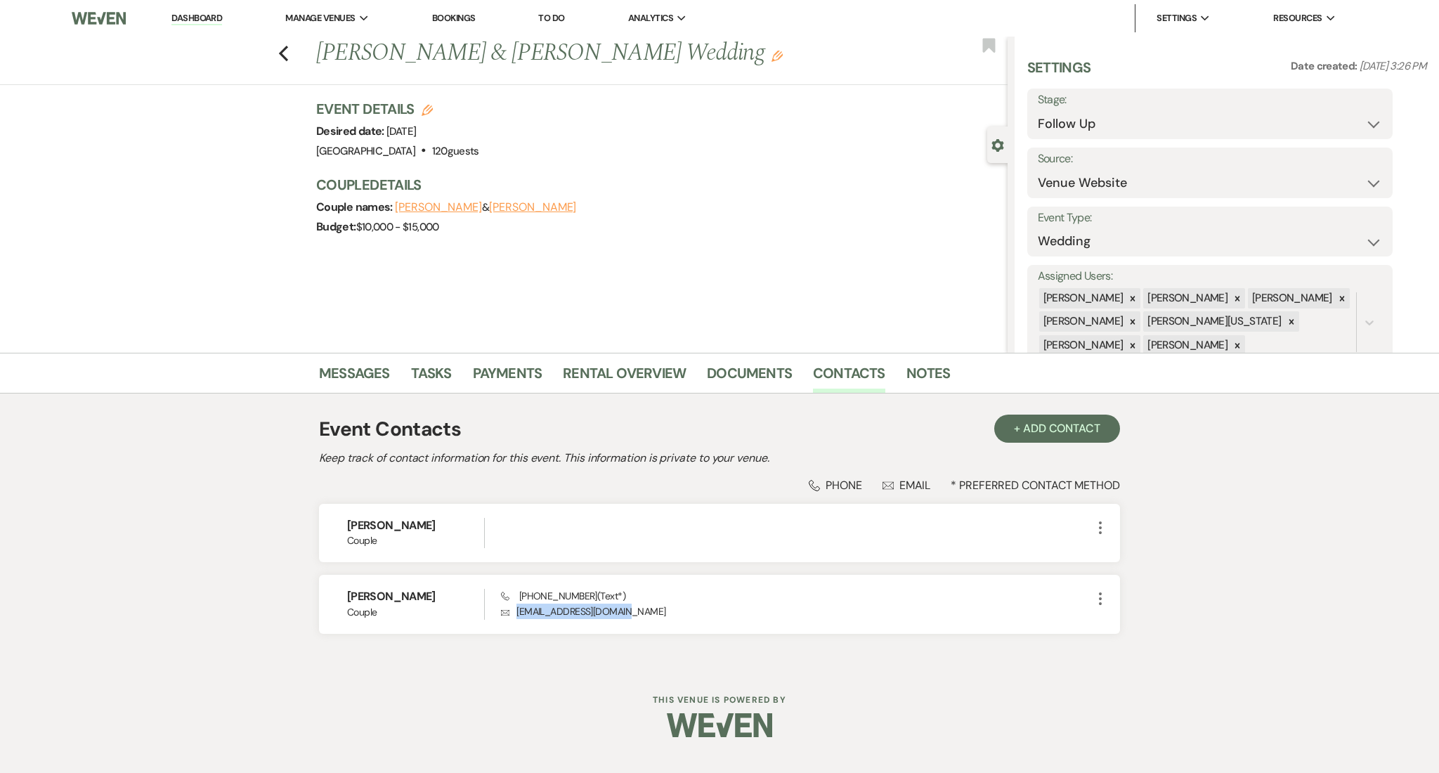
copy p "[EMAIL_ADDRESS][DOMAIN_NAME]"
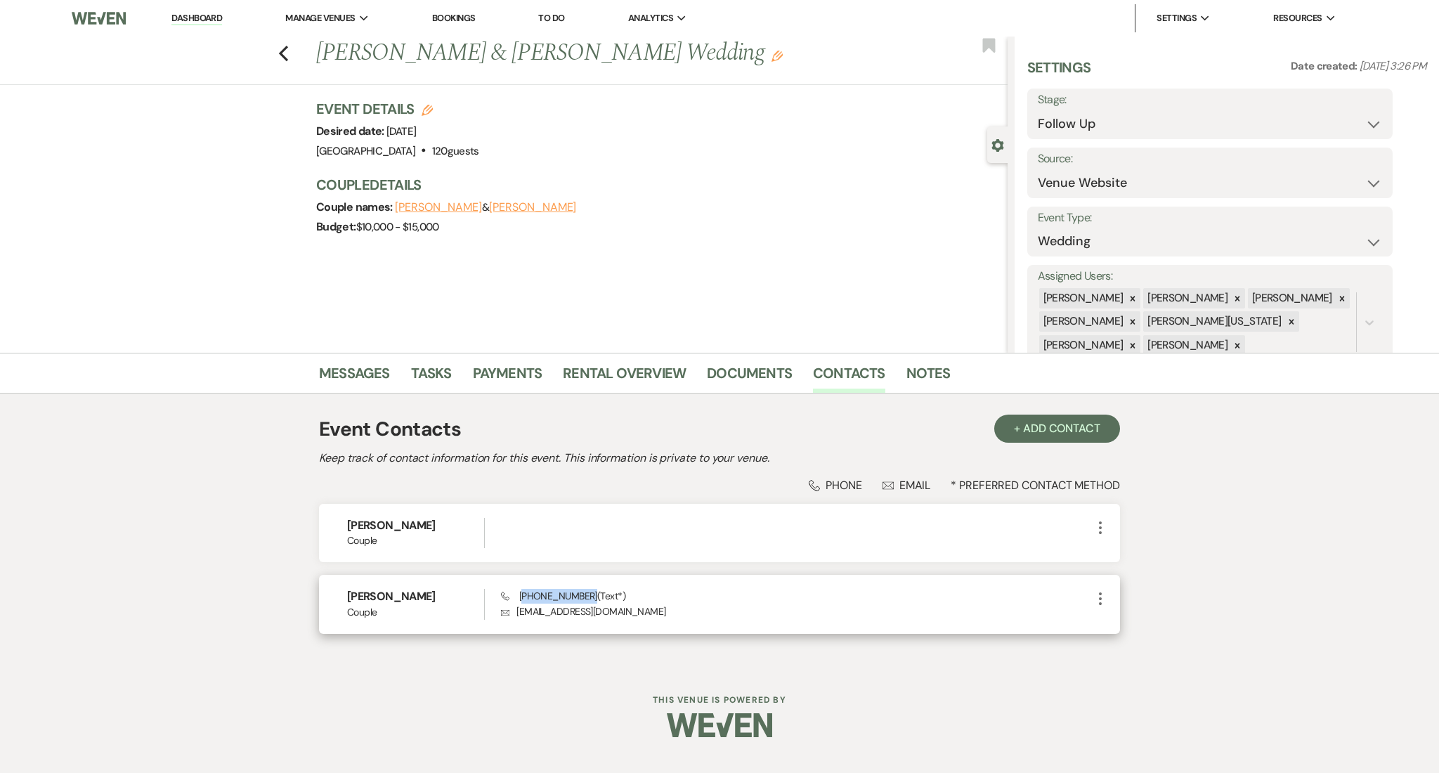
drag, startPoint x: 583, startPoint y: 597, endPoint x: 524, endPoint y: 596, distance: 59.8
click at [524, 596] on span "Phone [PHONE_NUMBER] (Text*)" at bounding box center [563, 596] width 124 height 13
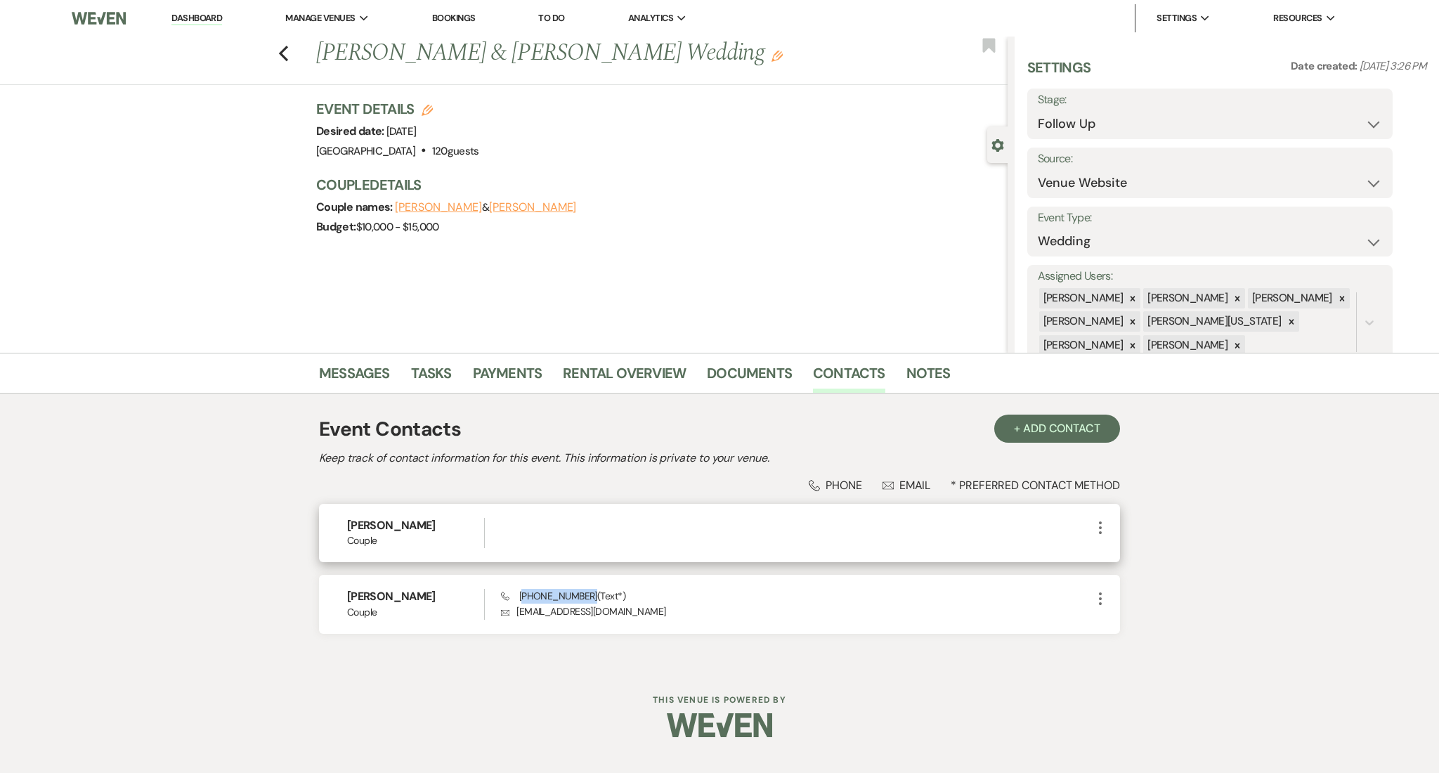
copy span "678) 939-9814"
click at [331, 362] on link "Messages" at bounding box center [354, 377] width 71 height 31
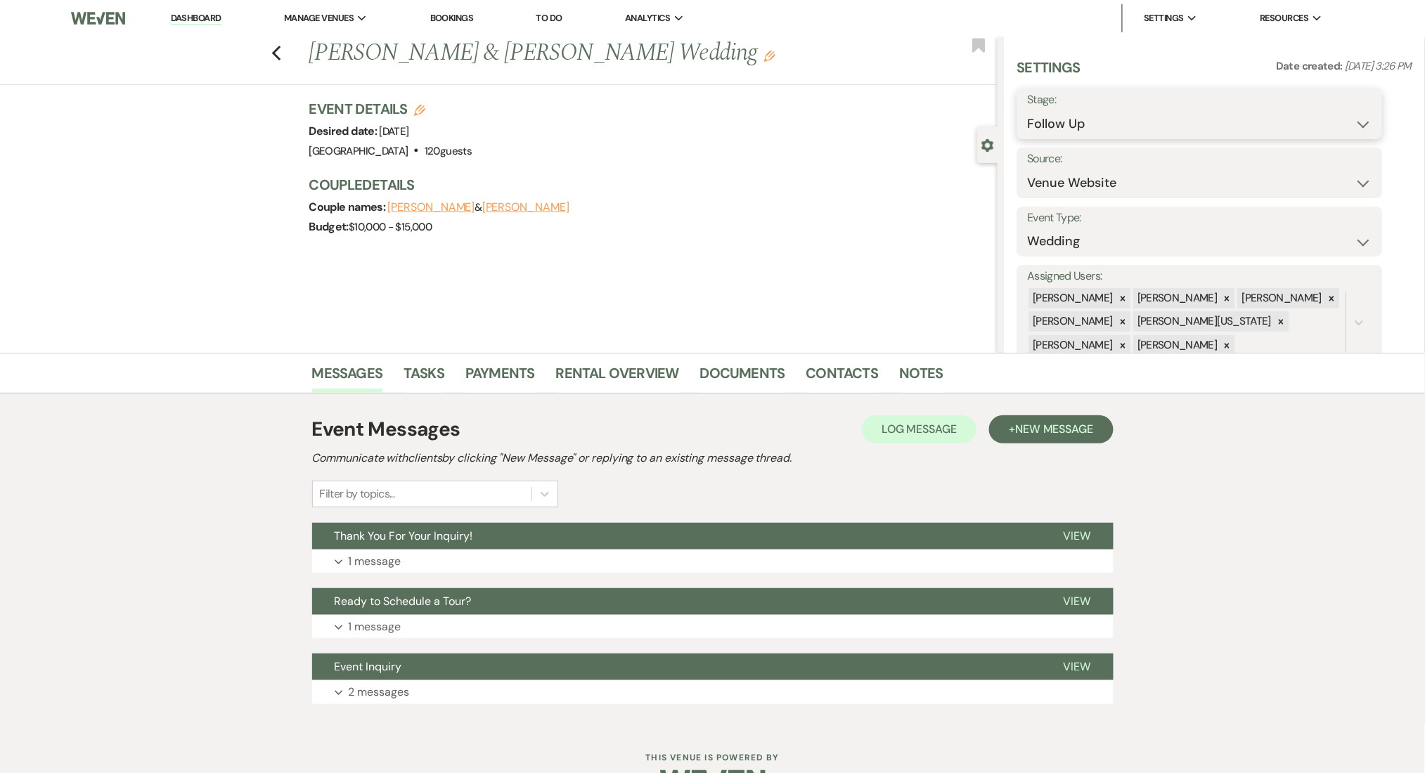
click at [1106, 122] on select "Inquiry Follow Up Tour Requested Tour Confirmed Toured Proposal Sent Booked Lost" at bounding box center [1200, 123] width 344 height 27
select select "1"
click at [1028, 110] on select "Inquiry Follow Up Tour Requested Tour Confirmed Toured Proposal Sent Booked Lost" at bounding box center [1200, 123] width 344 height 27
click at [1359, 108] on button "Save" at bounding box center [1342, 114] width 79 height 28
